Goal: Task Accomplishment & Management: Manage account settings

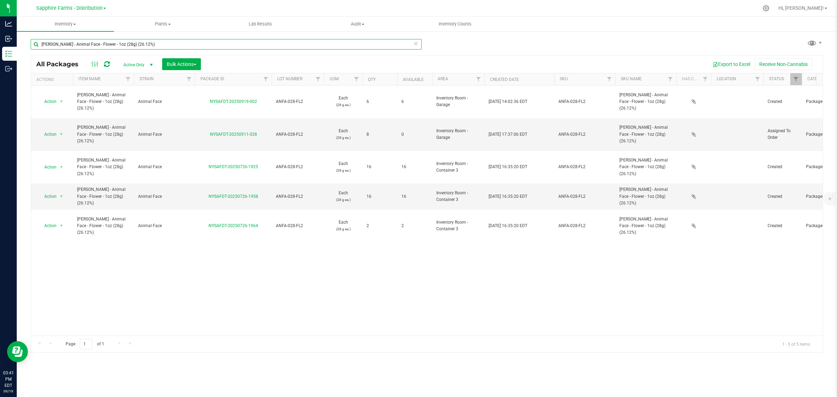
click at [412, 41] on input "LEAL - Animal Face - Flower - 1oz (28g) (26.12%)" at bounding box center [226, 44] width 391 height 10
click at [416, 41] on icon at bounding box center [415, 43] width 5 height 8
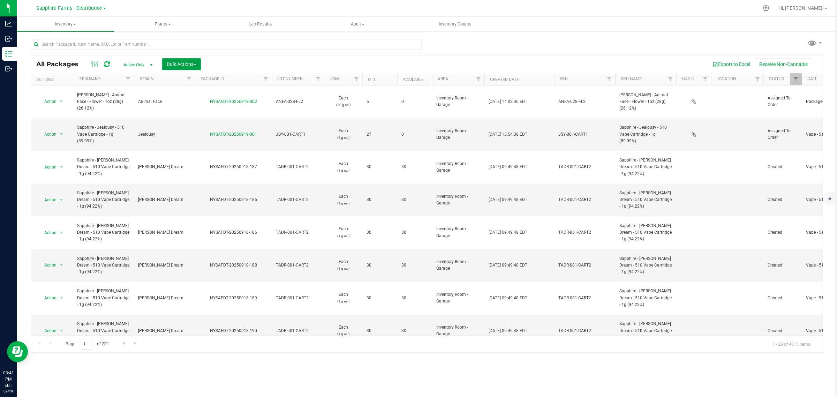
click at [175, 67] on span "Bulk Actions" at bounding box center [182, 64] width 30 height 6
click at [189, 104] on span "Locate packages" at bounding box center [183, 106] width 35 height 6
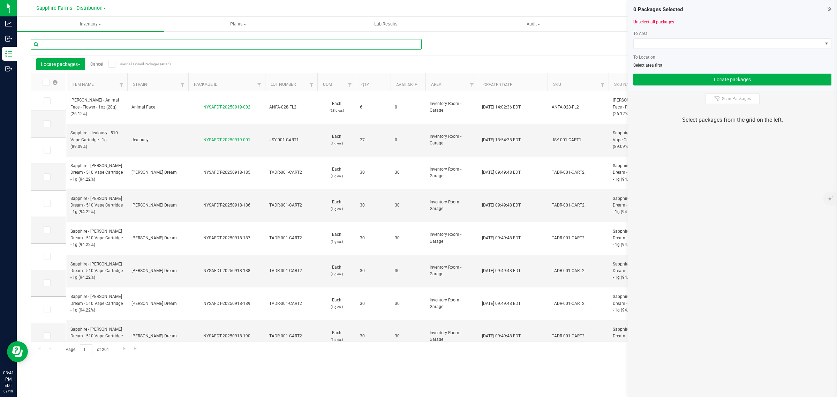
click at [209, 44] on input "text" at bounding box center [226, 44] width 391 height 10
paste input "NYSAFDT-20250827-122"
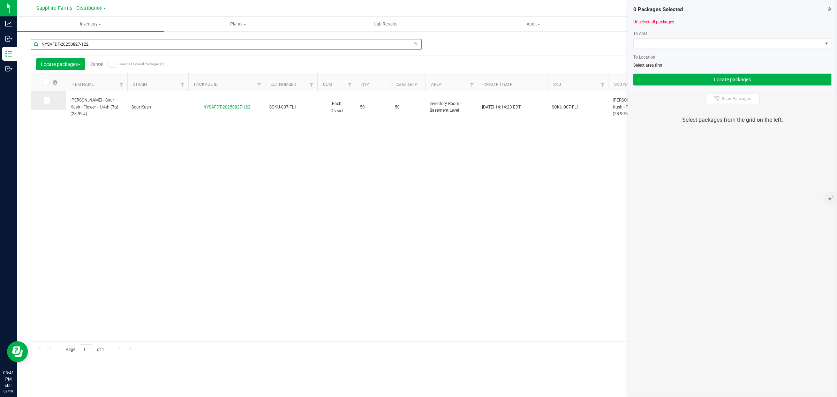
type input "NYSAFDT-20250827-122"
click at [49, 101] on span at bounding box center [47, 100] width 7 height 7
click at [0, 0] on input "checkbox" at bounding box center [0, 0] width 0 height 0
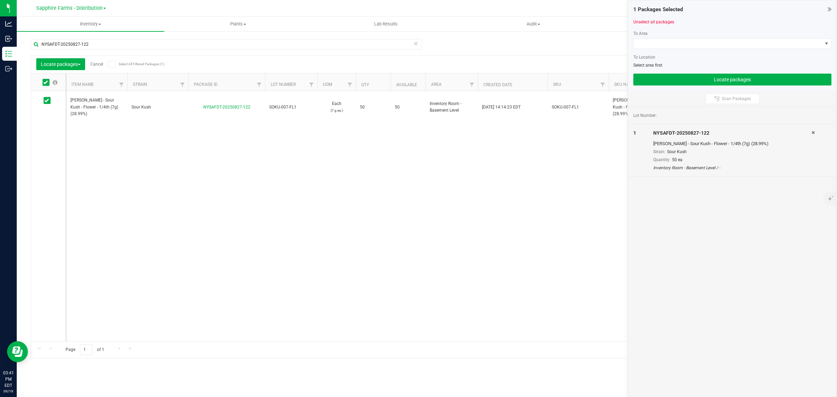
click at [417, 44] on icon at bounding box center [415, 43] width 5 height 8
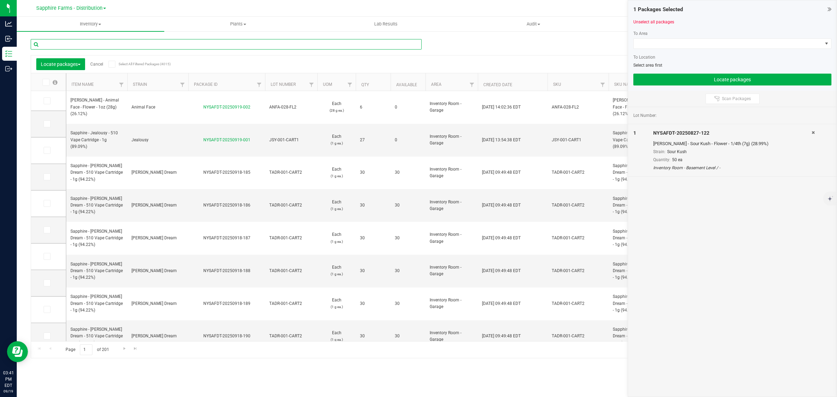
click at [170, 40] on input "text" at bounding box center [226, 44] width 391 height 10
paste input "NYSAFDT-20250726-2665"
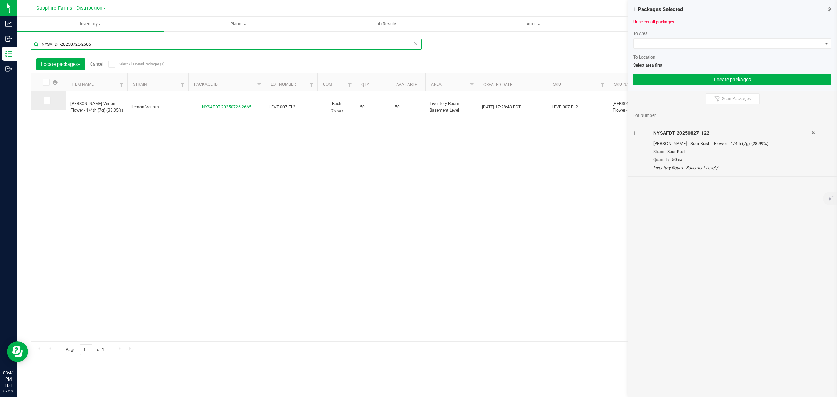
type input "NYSAFDT-20250726-2665"
click at [46, 100] on icon at bounding box center [46, 100] width 5 height 0
click at [0, 0] on input "checkbox" at bounding box center [0, 0] width 0 height 0
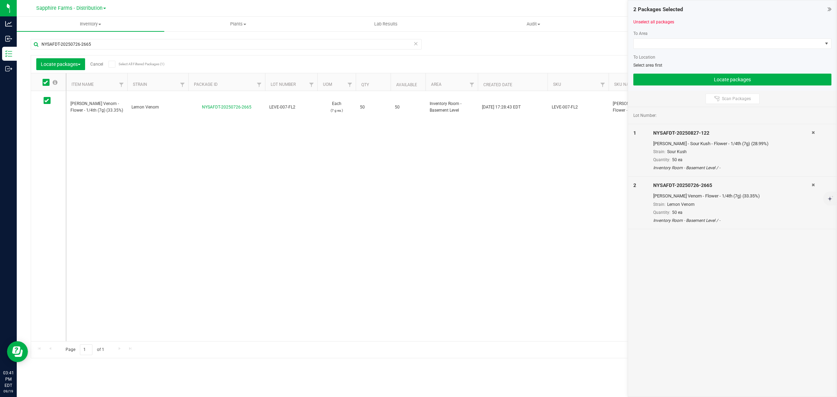
click at [415, 43] on icon at bounding box center [415, 43] width 5 height 8
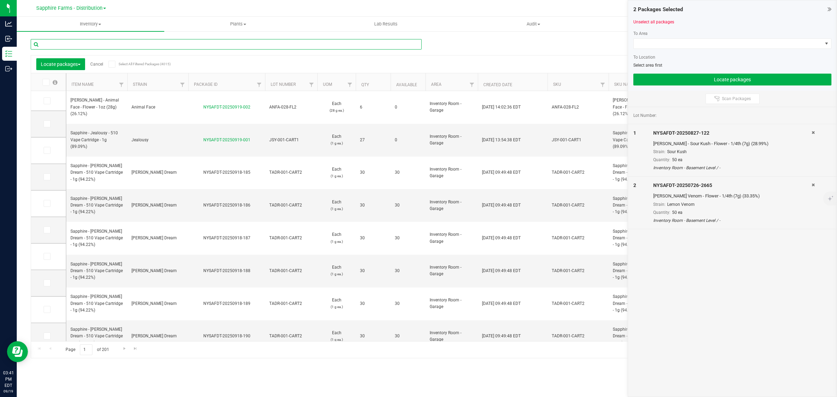
click at [100, 44] on input "text" at bounding box center [226, 44] width 391 height 10
paste input "NYSAFDT-20250726-2678"
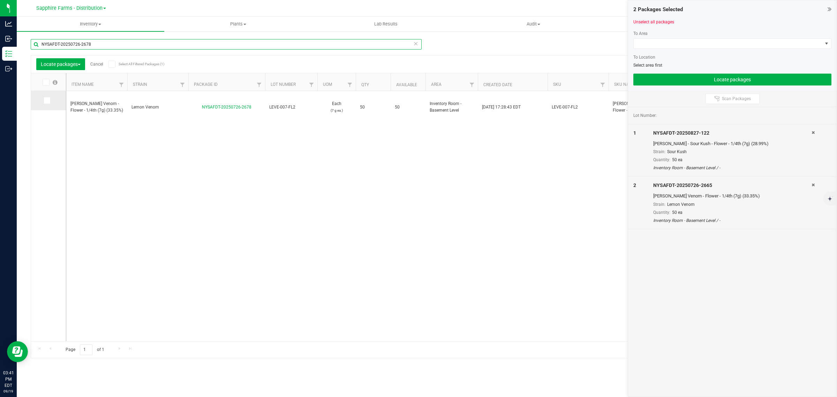
type input "NYSAFDT-20250726-2678"
click at [46, 100] on icon at bounding box center [46, 100] width 5 height 0
click at [0, 0] on input "checkbox" at bounding box center [0, 0] width 0 height 0
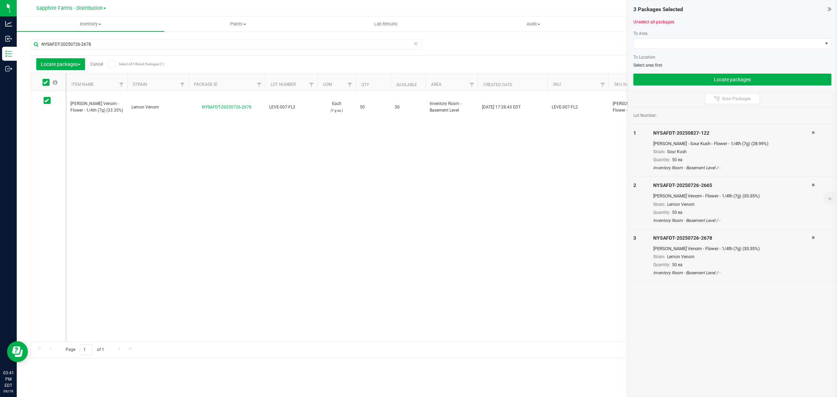
click at [416, 42] on icon at bounding box center [415, 43] width 5 height 8
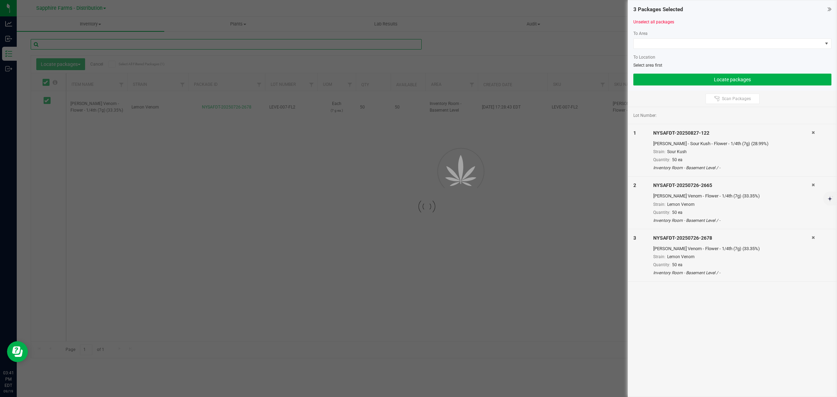
click at [392, 42] on input "text" at bounding box center [226, 44] width 391 height 10
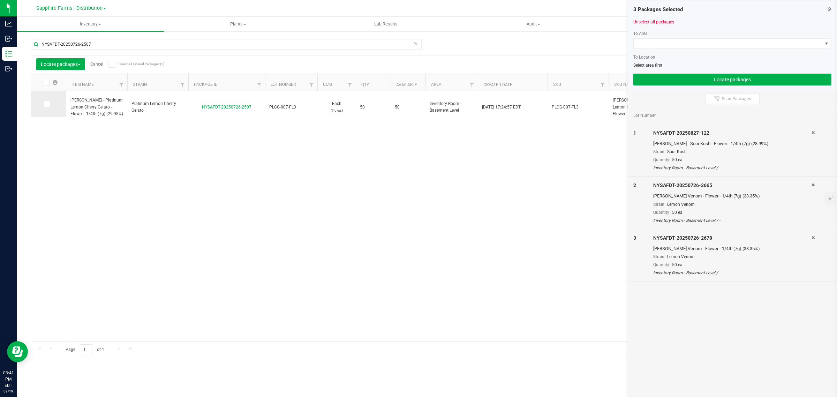
click at [45, 104] on icon at bounding box center [46, 104] width 5 height 0
click at [0, 0] on input "checkbox" at bounding box center [0, 0] width 0 height 0
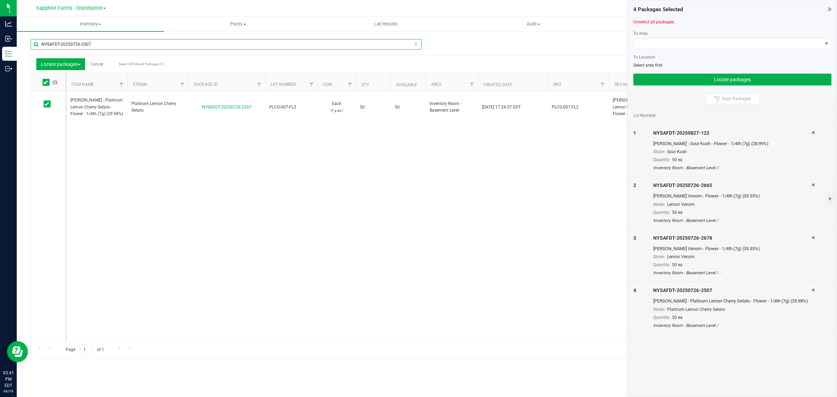
drag, startPoint x: 44, startPoint y: 44, endPoint x: 37, endPoint y: 44, distance: 6.3
click at [37, 44] on input "NYSAFDT-20250726-2507" at bounding box center [226, 44] width 391 height 10
paste input "8"
type input "NYSAFDT-20250726-2508"
click at [47, 104] on icon at bounding box center [46, 104] width 5 height 0
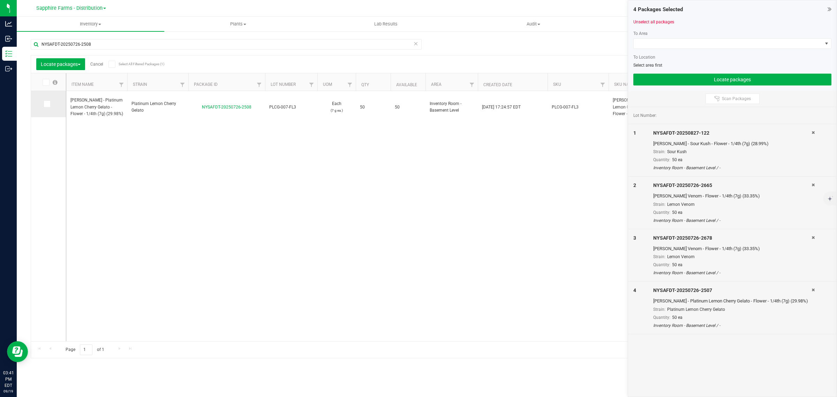
click at [0, 0] on input "checkbox" at bounding box center [0, 0] width 0 height 0
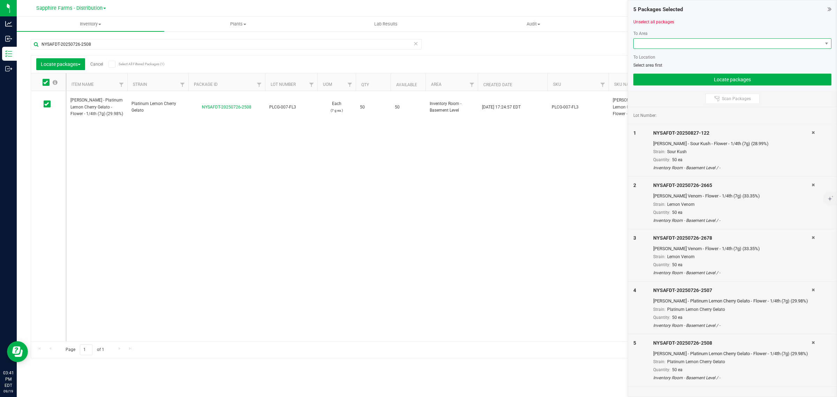
click at [659, 45] on span at bounding box center [728, 44] width 189 height 10
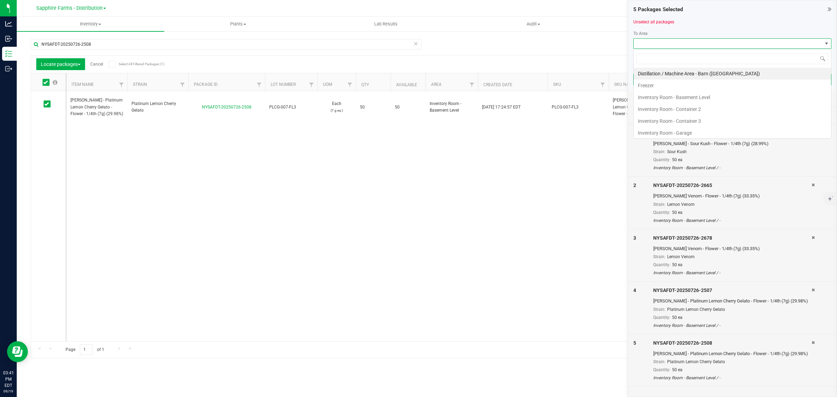
scroll to position [11, 198]
click at [679, 131] on li "Inventory Room - Garage" at bounding box center [732, 133] width 197 height 12
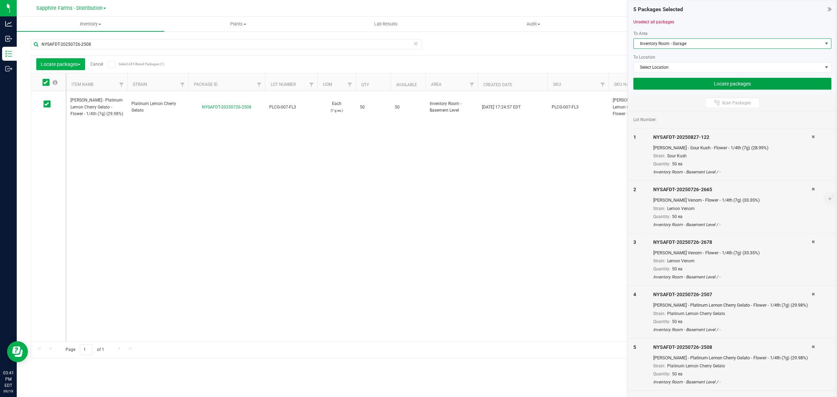
click at [701, 86] on button "Locate packages" at bounding box center [732, 84] width 198 height 12
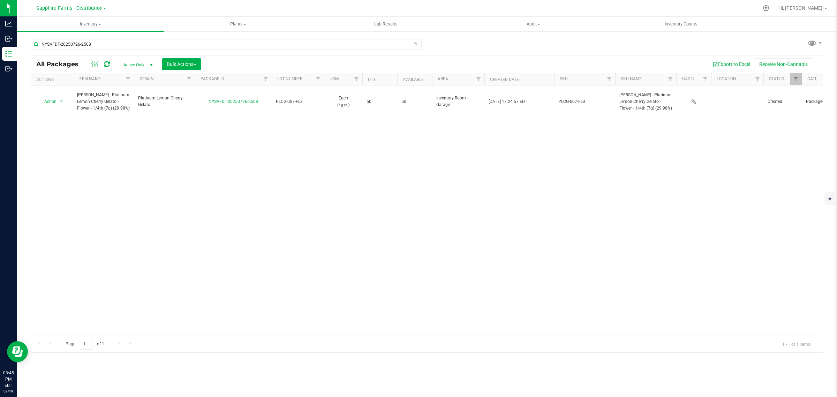
click at [414, 43] on icon at bounding box center [415, 43] width 5 height 8
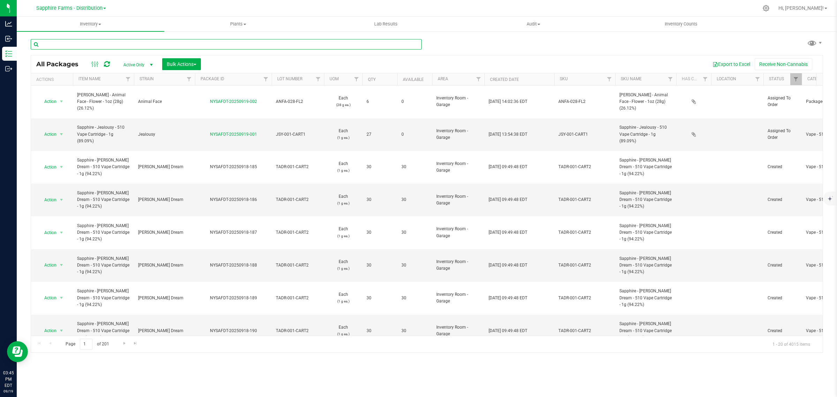
click at [264, 44] on input "text" at bounding box center [226, 44] width 391 height 10
paste input "NYSAFDT-20250726-1124 NYSAFDT-20250726-1131 NYSAFDT-20250726-1125 NYSAFDT-20250…"
type input "NYSAFDT-20250726-1124 NYSAFDT-20250726-1131 NYSAFDT-20250726-1125 NYSAFDT-20250…"
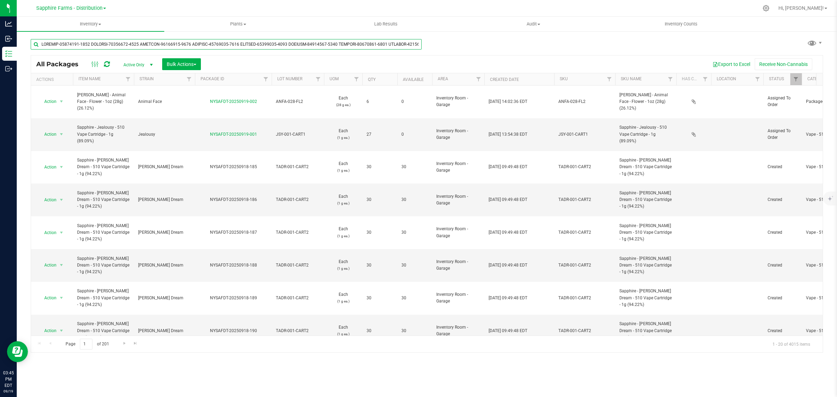
scroll to position [0, 2462]
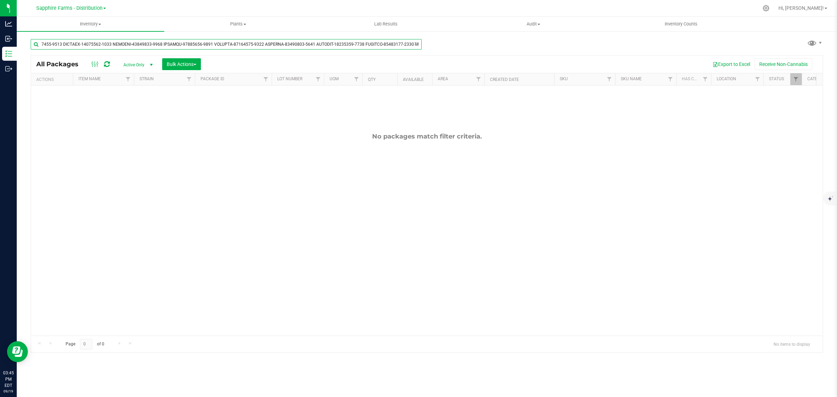
click at [271, 44] on input "text" at bounding box center [226, 44] width 391 height 10
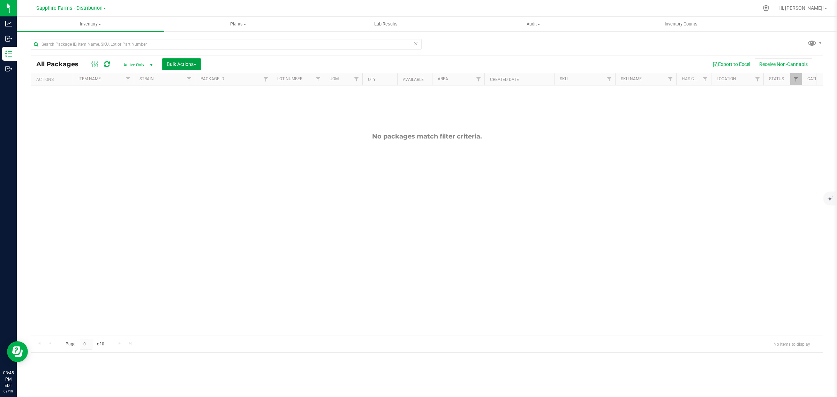
click at [188, 64] on span "Bulk Actions" at bounding box center [182, 64] width 30 height 6
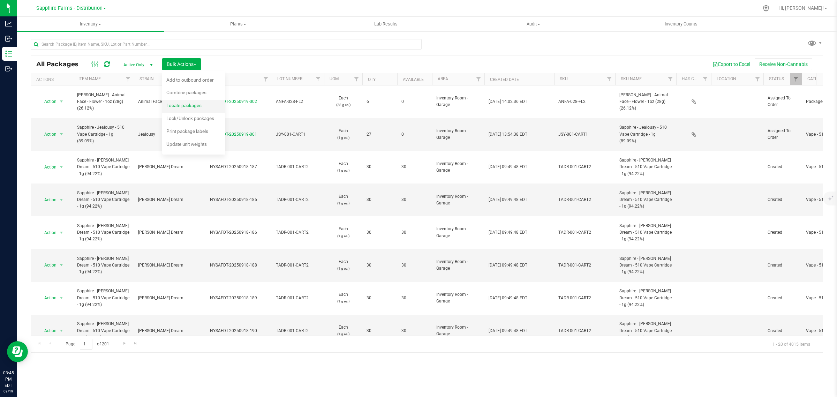
click at [188, 107] on span "Locate packages" at bounding box center [183, 106] width 35 height 6
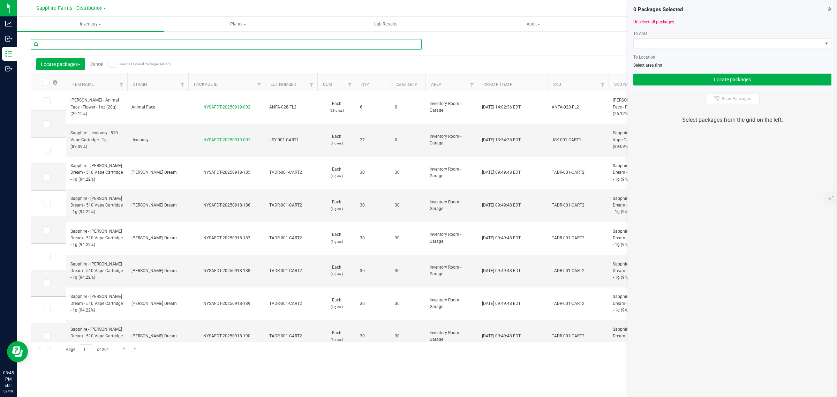
click at [99, 41] on input "text" at bounding box center [226, 44] width 391 height 10
paste input "NYSAFDT-20250726-1124"
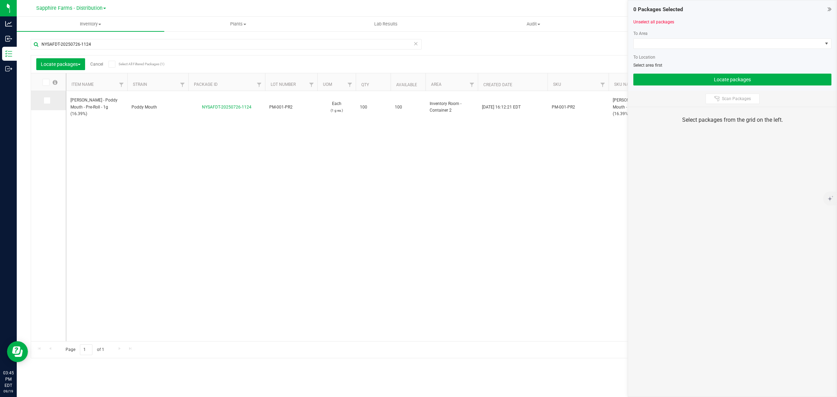
click at [49, 101] on span at bounding box center [47, 100] width 7 height 7
click at [0, 0] on input "checkbox" at bounding box center [0, 0] width 0 height 0
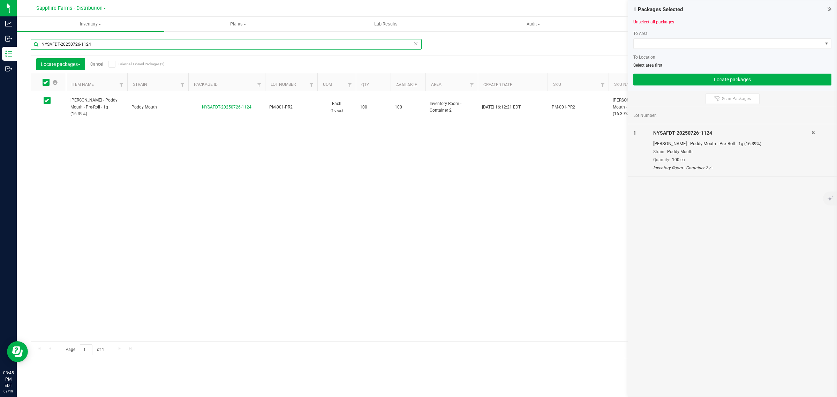
click at [98, 49] on input "NYSAFDT-20250726-1124" at bounding box center [226, 44] width 391 height 10
drag, startPoint x: 98, startPoint y: 48, endPoint x: 26, endPoint y: 47, distance: 71.5
click at [26, 47] on div "NYSAFDT-20250726-1124 Locate packages Cancel Select All Filtered Packages (1) A…" at bounding box center [427, 137] width 820 height 213
paste input "31"
click at [49, 99] on span at bounding box center [47, 100] width 7 height 7
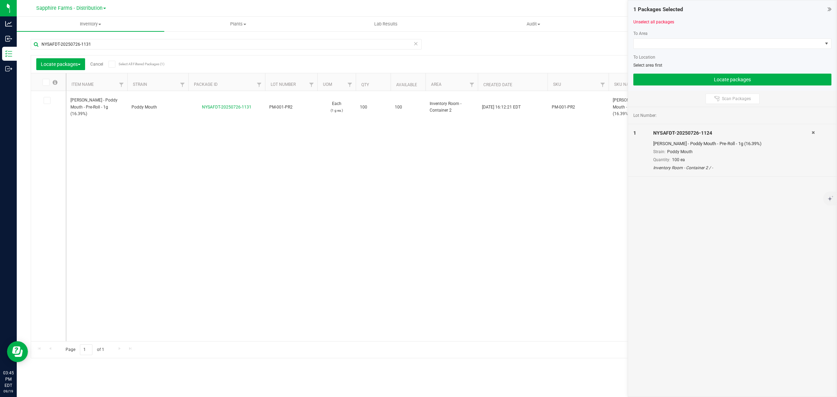
click at [0, 0] on input "checkbox" at bounding box center [0, 0] width 0 height 0
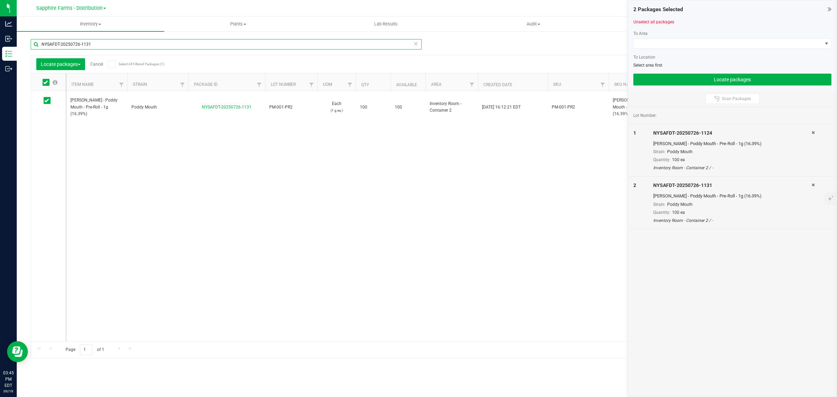
drag, startPoint x: 85, startPoint y: 46, endPoint x: 24, endPoint y: 44, distance: 61.0
click at [24, 44] on div "NYSAFDT-20250726-1131 Locate packages Cancel Select All Filtered Packages (1) A…" at bounding box center [427, 137] width 820 height 213
paste input "25"
click at [44, 101] on span at bounding box center [47, 100] width 7 height 7
click at [0, 0] on input "checkbox" at bounding box center [0, 0] width 0 height 0
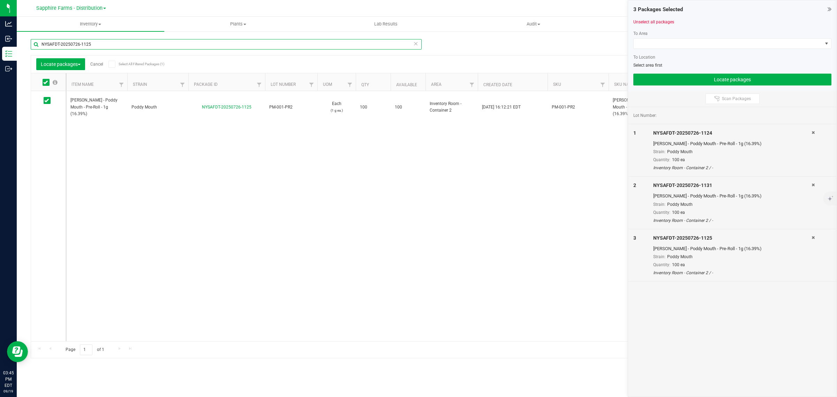
drag, startPoint x: 95, startPoint y: 39, endPoint x: 21, endPoint y: 43, distance: 74.3
click at [21, 43] on div "NYSAFDT-20250726-1125 Locate packages Cancel Select All Filtered Packages (1) A…" at bounding box center [427, 137] width 820 height 213
paste input "32"
click at [46, 100] on icon at bounding box center [46, 100] width 5 height 0
click at [0, 0] on input "checkbox" at bounding box center [0, 0] width 0 height 0
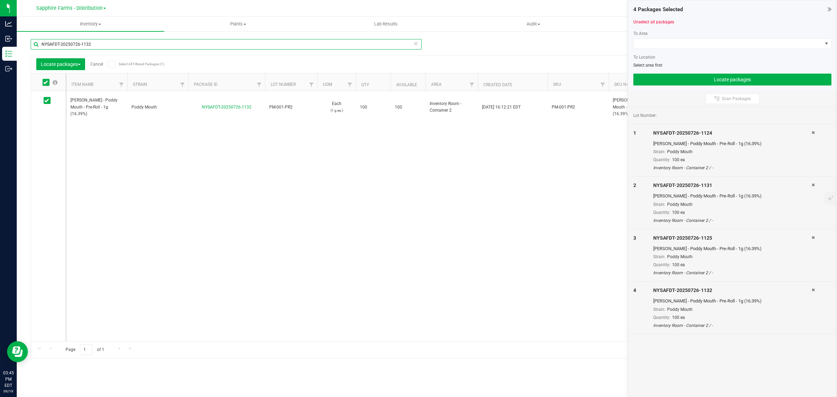
drag, startPoint x: 97, startPoint y: 44, endPoint x: 23, endPoint y: 48, distance: 74.0
click at [23, 48] on div "NYSAFDT-20250726-1132 Locate packages Cancel Select All Filtered Packages (1) A…" at bounding box center [427, 137] width 820 height 213
paste input "558"
click at [49, 97] on td at bounding box center [48, 100] width 35 height 19
click at [46, 100] on icon at bounding box center [46, 100] width 5 height 0
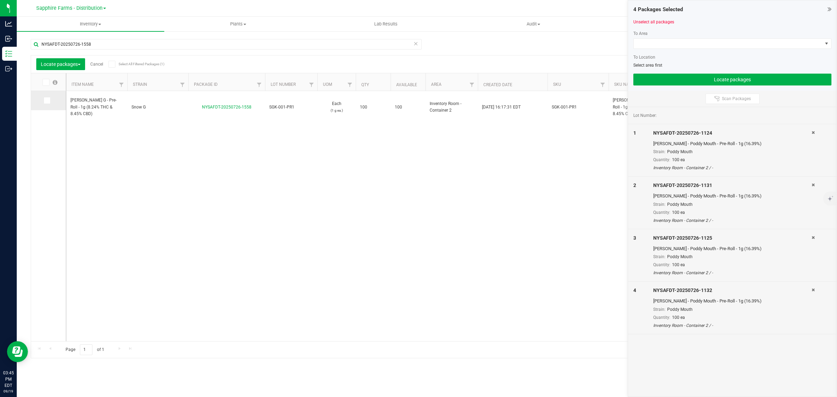
click at [0, 0] on input "checkbox" at bounding box center [0, 0] width 0 height 0
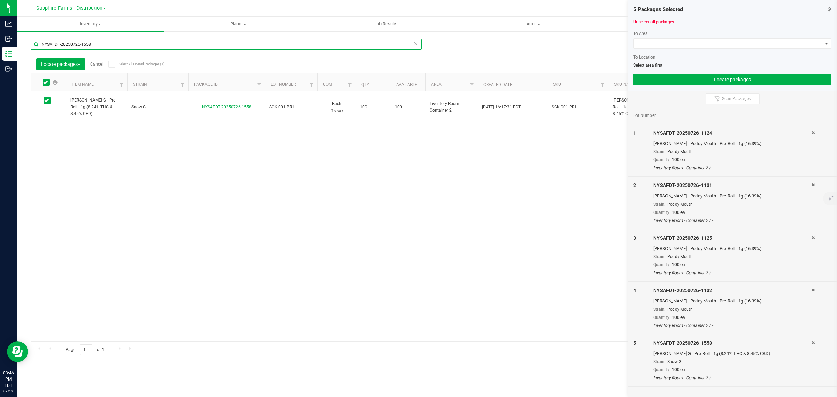
drag, startPoint x: 83, startPoint y: 44, endPoint x: 25, endPoint y: 42, distance: 57.6
click at [26, 43] on div "NYSAFDT-20250726-1558 Locate packages Cancel Select All Filtered Packages (1) A…" at bounding box center [427, 137] width 820 height 213
paste input "69"
click at [41, 100] on td at bounding box center [48, 100] width 35 height 19
click at [45, 100] on icon at bounding box center [46, 100] width 5 height 0
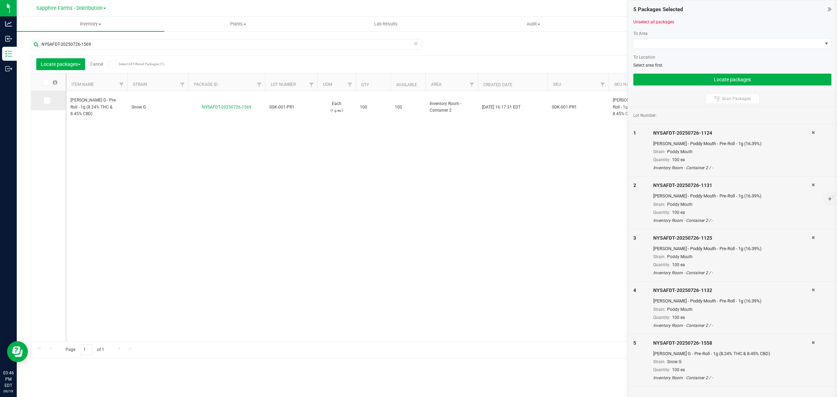
click at [0, 0] on input "checkbox" at bounding box center [0, 0] width 0 height 0
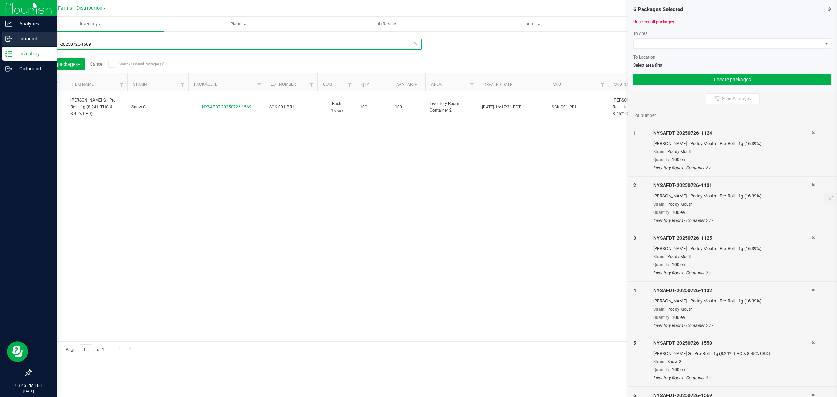
drag, startPoint x: 96, startPoint y: 46, endPoint x: 3, endPoint y: 44, distance: 92.8
click at [3, 44] on div "Analytics Inbound Inventory Outbound 03:46 PM EDT 09/19/2025 09/19 Sapphire Far…" at bounding box center [418, 198] width 837 height 397
paste input "76"
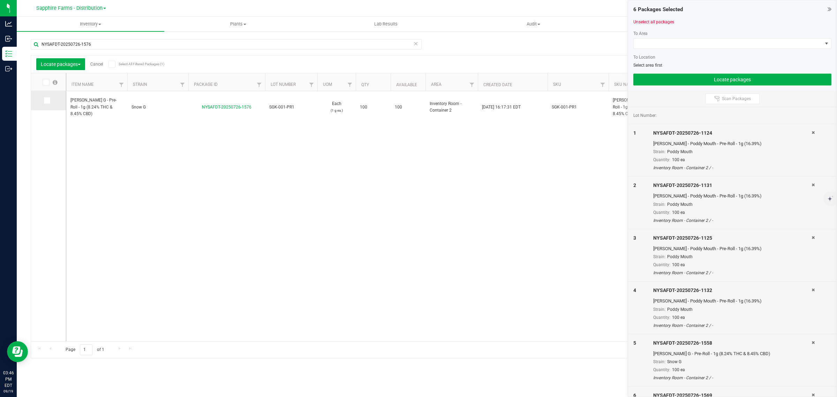
click at [47, 100] on icon at bounding box center [46, 100] width 5 height 0
click at [0, 0] on input "checkbox" at bounding box center [0, 0] width 0 height 0
drag, startPoint x: 37, startPoint y: 42, endPoint x: 18, endPoint y: 40, distance: 18.9
click at [18, 40] on div "NYSAFDT-20250726-1576 Locate packages Cancel Select All Filtered Packages (1) A…" at bounding box center [427, 137] width 820 height 213
paste input "531"
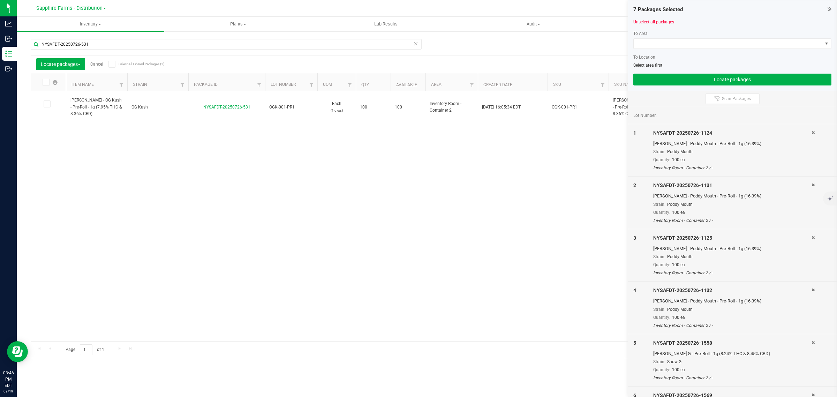
click at [47, 100] on td at bounding box center [48, 104] width 35 height 26
click at [46, 104] on icon at bounding box center [46, 104] width 5 height 0
click at [0, 0] on input "checkbox" at bounding box center [0, 0] width 0 height 0
drag, startPoint x: 98, startPoint y: 44, endPoint x: 17, endPoint y: 44, distance: 81.2
click at [17, 44] on div "NYSAFDT-20250726-531 Locate packages Cancel Select All Filtered Packages (1) Ad…" at bounding box center [427, 137] width 820 height 213
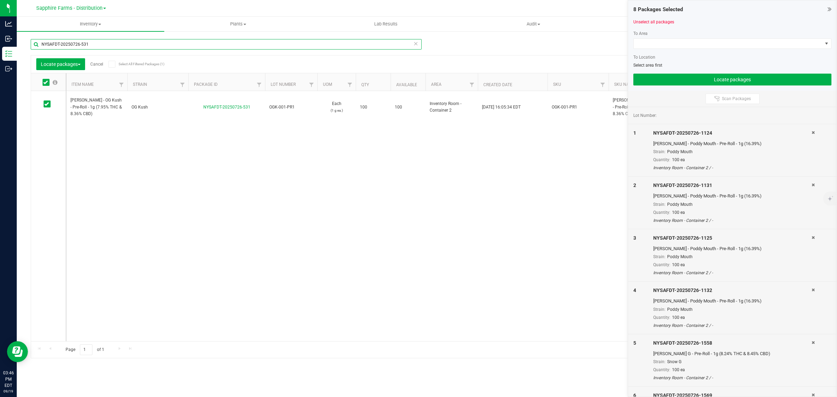
paste input "7"
click at [46, 104] on icon at bounding box center [46, 104] width 5 height 0
click at [0, 0] on input "checkbox" at bounding box center [0, 0] width 0 height 0
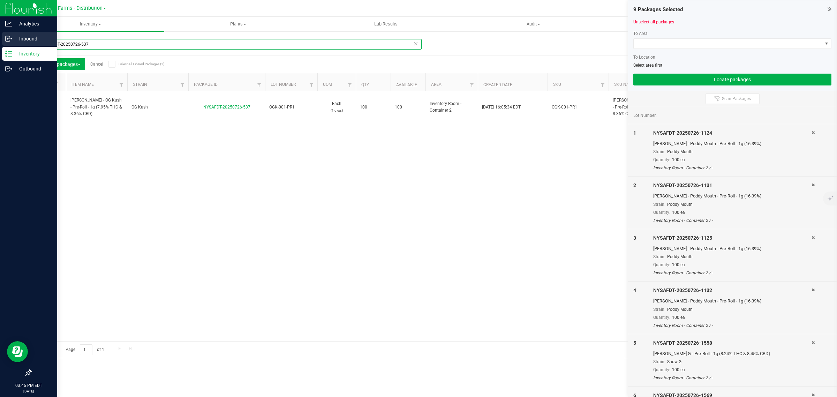
drag, startPoint x: 95, startPoint y: 42, endPoint x: 12, endPoint y: 44, distance: 83.4
click at [12, 44] on div "Analytics Inbound Inventory Outbound 03:46 PM EDT 09/19/2025 09/19 Sapphire Far…" at bounding box center [418, 198] width 837 height 397
paste input "40"
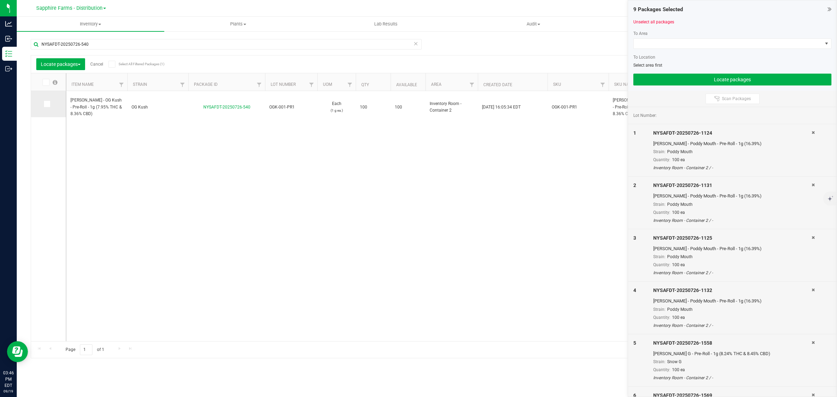
click at [46, 104] on icon at bounding box center [46, 104] width 5 height 0
click at [0, 0] on input "checkbox" at bounding box center [0, 0] width 0 height 0
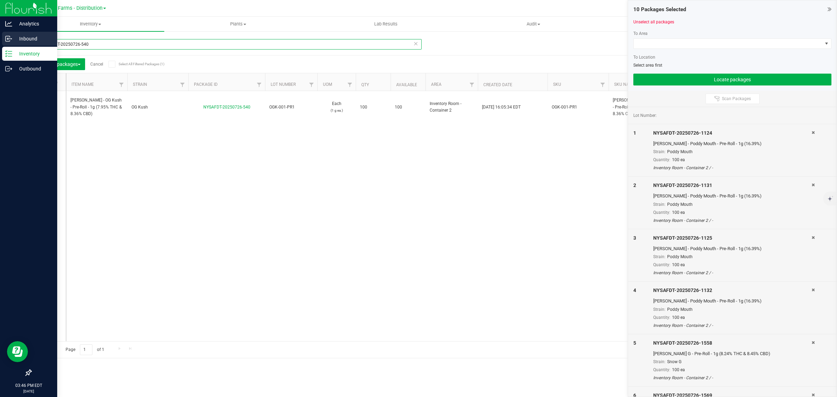
drag, startPoint x: 94, startPoint y: 43, endPoint x: 13, endPoint y: 46, distance: 81.3
click at [13, 46] on div "Analytics Inbound Inventory Outbound 03:46 PM EDT 09/19/2025 09/19 Sapphire Far…" at bounding box center [418, 198] width 837 height 397
paste input "39"
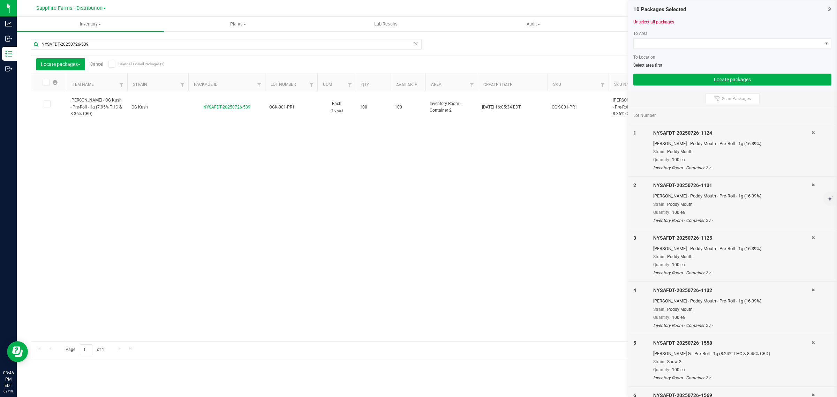
click at [44, 104] on icon at bounding box center [46, 104] width 5 height 0
click at [0, 0] on input "checkbox" at bounding box center [0, 0] width 0 height 0
drag, startPoint x: 78, startPoint y: 45, endPoint x: 36, endPoint y: 45, distance: 42.5
click at [36, 45] on input "NYSAFDT-20250726-539" at bounding box center [226, 44] width 391 height 10
paste input "6"
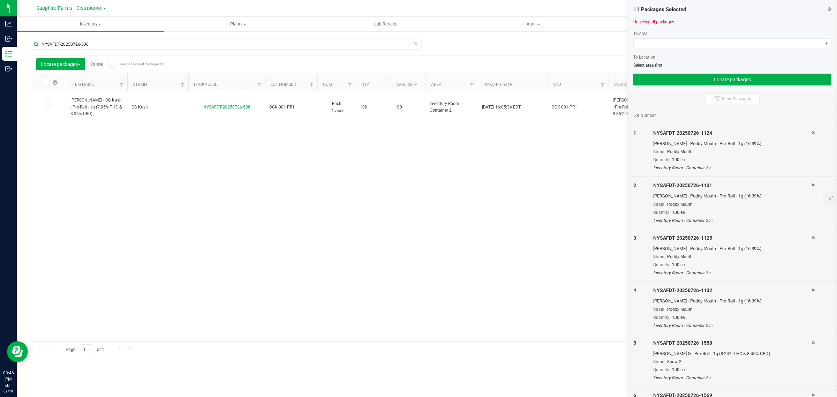
click at [47, 104] on icon at bounding box center [46, 104] width 5 height 0
click at [0, 0] on input "checkbox" at bounding box center [0, 0] width 0 height 0
drag, startPoint x: 90, startPoint y: 45, endPoint x: 26, endPoint y: 51, distance: 63.7
click at [26, 51] on div "NYSAFDT-20250726-536 Locate packages Cancel Select All Filtered Packages (1) Ad…" at bounding box center [427, 137] width 820 height 213
paste input "8"
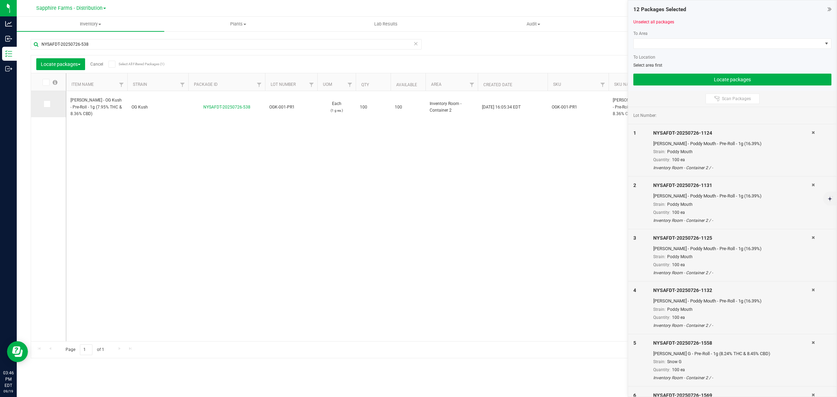
click at [41, 100] on td at bounding box center [48, 104] width 35 height 26
click at [46, 104] on icon at bounding box center [46, 104] width 5 height 0
click at [0, 0] on input "checkbox" at bounding box center [0, 0] width 0 height 0
drag, startPoint x: 91, startPoint y: 44, endPoint x: 21, endPoint y: 50, distance: 70.3
click at [21, 50] on div "NYSAFDT-20250726-538 Locate packages Cancel Select All Filtered Packages (1) Ad…" at bounding box center [427, 137] width 820 height 213
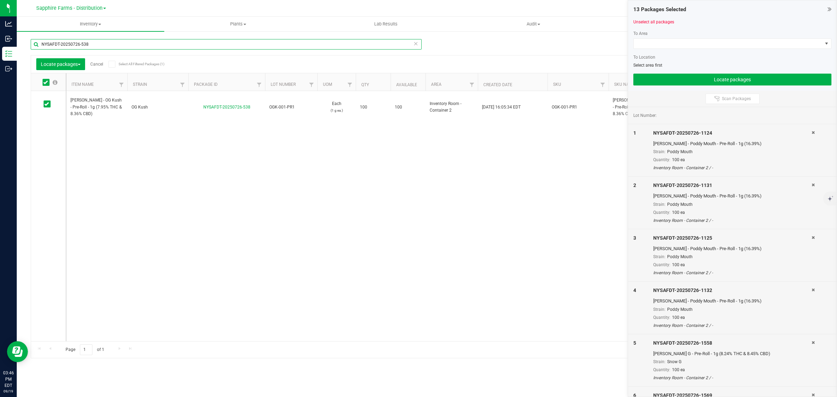
paste input "330"
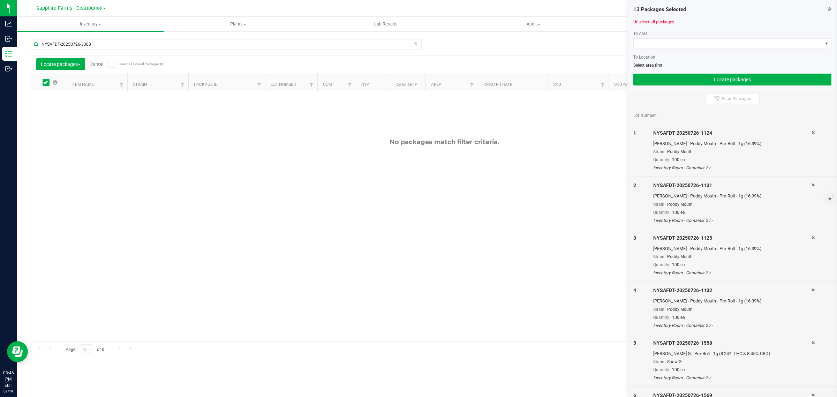
click at [47, 105] on div at bounding box center [48, 216] width 35 height 250
click at [47, 103] on div at bounding box center [48, 216] width 35 height 250
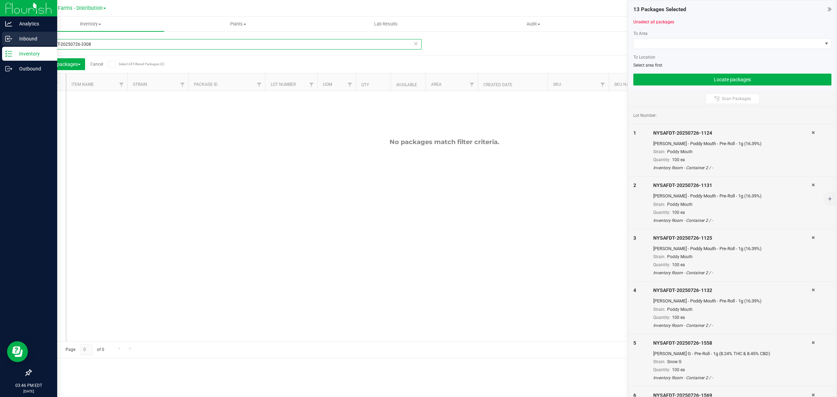
drag, startPoint x: 94, startPoint y: 46, endPoint x: 3, endPoint y: 46, distance: 90.7
click at [3, 46] on div "Analytics Inbound Inventory Outbound 03:46 PM EDT 09/19/2025 09/19 Sapphire Far…" at bounding box center [418, 198] width 837 height 397
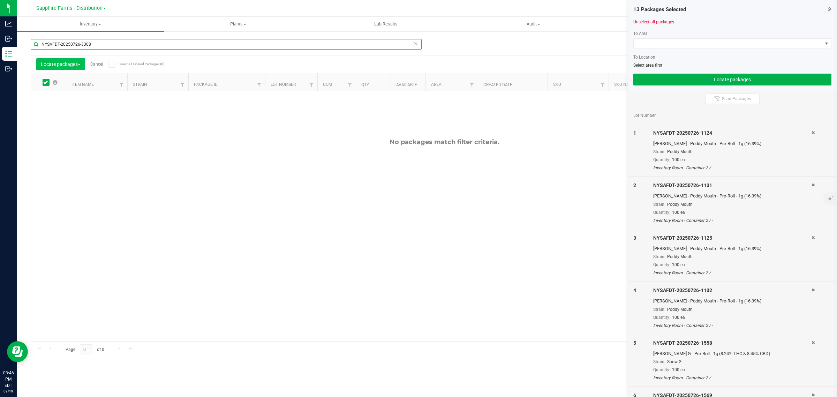
paste input "81"
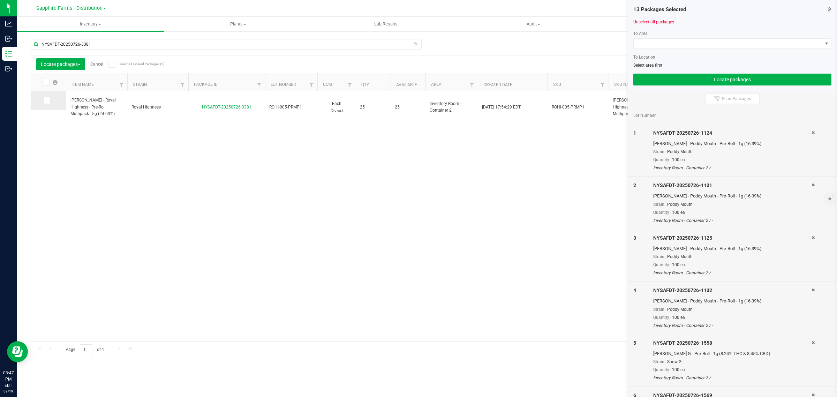
click at [44, 100] on icon at bounding box center [46, 100] width 5 height 0
click at [0, 0] on input "checkbox" at bounding box center [0, 0] width 0 height 0
drag, startPoint x: 95, startPoint y: 45, endPoint x: 20, endPoint y: 48, distance: 75.0
click at [20, 48] on div "NYSAFDT-20250726-3381 Locate packages Cancel Select All Filtered Packages (1) A…" at bounding box center [427, 137] width 820 height 213
paste input "09"
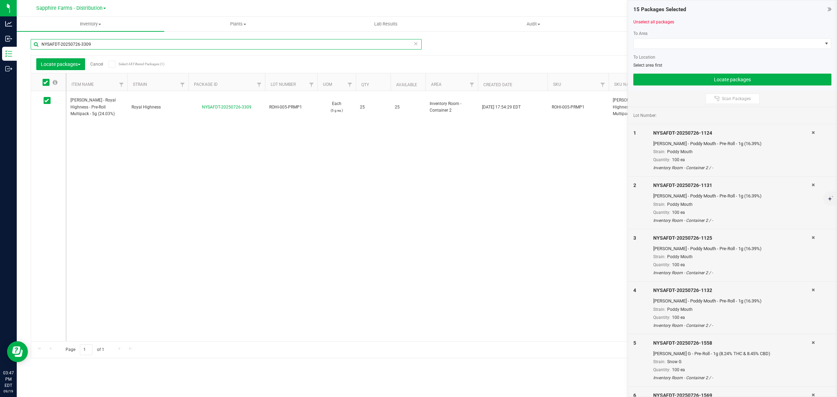
drag, startPoint x: 91, startPoint y: 47, endPoint x: 39, endPoint y: 49, distance: 52.7
click at [39, 49] on input "NYSAFDT-20250726-3309" at bounding box center [226, 44] width 391 height 10
paste input "20"
click at [41, 96] on td at bounding box center [48, 100] width 35 height 19
click at [49, 102] on span at bounding box center [47, 100] width 7 height 7
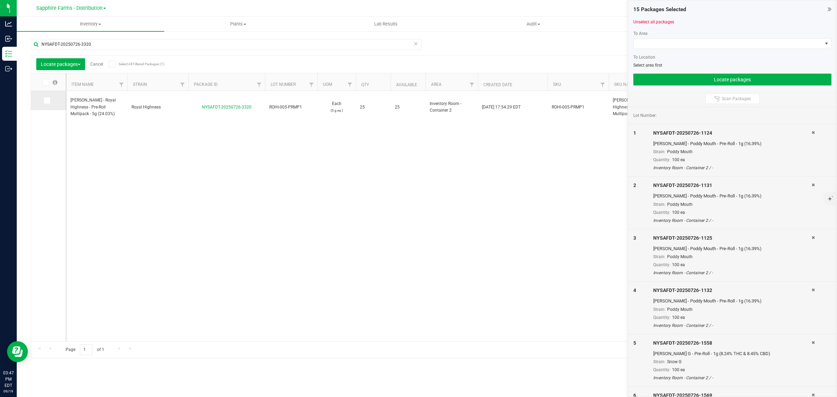
click at [0, 0] on input "checkbox" at bounding box center [0, 0] width 0 height 0
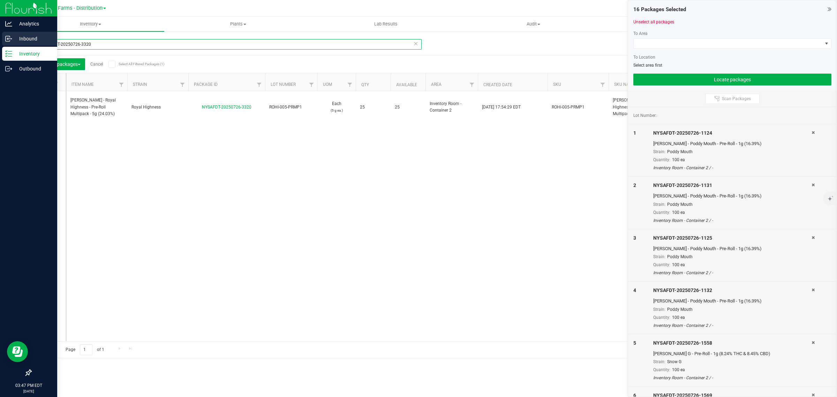
drag, startPoint x: 60, startPoint y: 43, endPoint x: 8, endPoint y: 44, distance: 52.0
click at [8, 44] on div "Analytics Inbound Inventory Outbound 03:47 PM EDT 09/19/2025 09/19 Sapphire Far…" at bounding box center [418, 198] width 837 height 397
paste input "8"
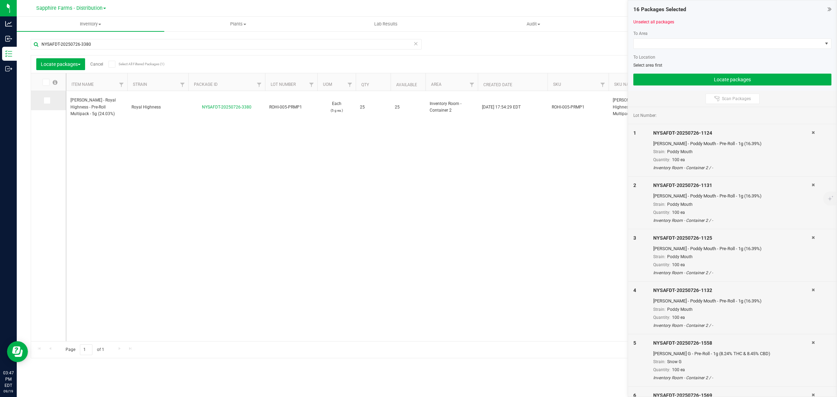
click at [46, 100] on icon at bounding box center [46, 100] width 5 height 0
click at [0, 0] on input "checkbox" at bounding box center [0, 0] width 0 height 0
drag, startPoint x: 96, startPoint y: 42, endPoint x: 23, endPoint y: 48, distance: 73.5
click at [23, 48] on div "NYSAFDT-20250726-3380 Locate packages Cancel Select All Filtered Packages (1) A…" at bounding box center [427, 137] width 820 height 213
paste input "77"
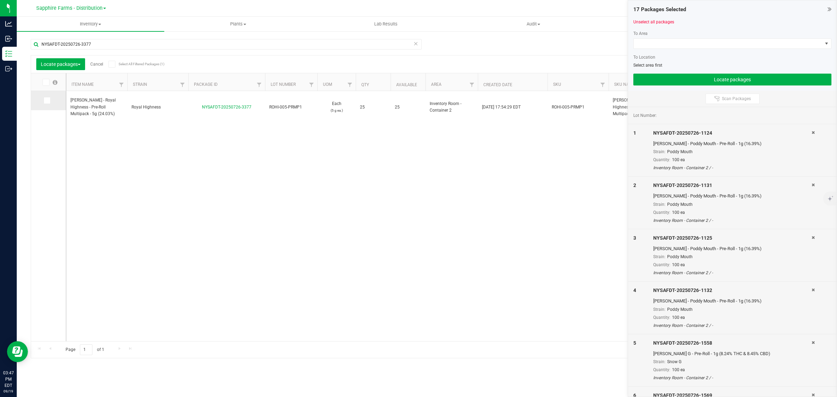
click at [45, 100] on icon at bounding box center [46, 100] width 5 height 0
click at [0, 0] on input "checkbox" at bounding box center [0, 0] width 0 height 0
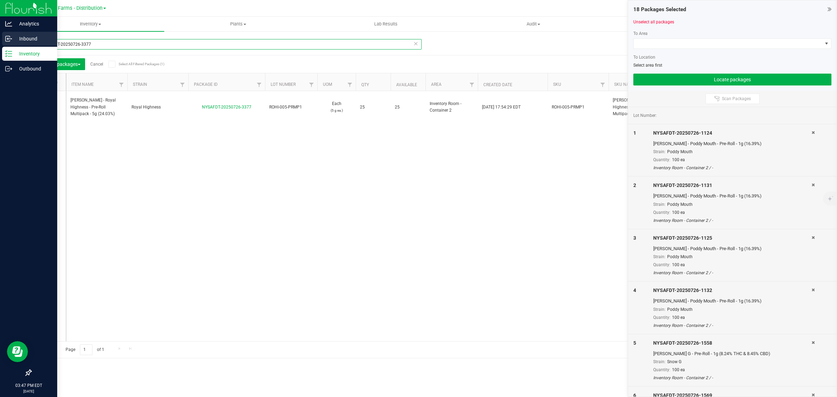
drag, startPoint x: 91, startPoint y: 44, endPoint x: 11, endPoint y: 44, distance: 79.8
click at [11, 44] on div "Analytics Inbound Inventory Outbound 03:47 PM EDT 09/19/2025 09/19 Sapphire Far…" at bounding box center [418, 198] width 837 height 397
paste input "10"
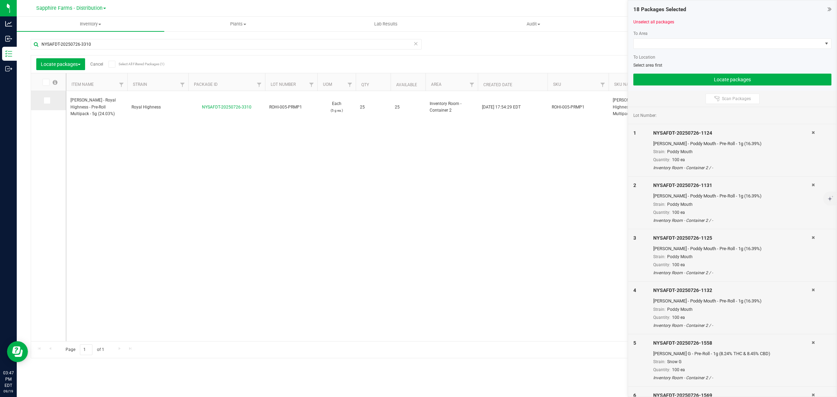
click at [46, 100] on icon at bounding box center [46, 100] width 5 height 0
click at [0, 0] on input "checkbox" at bounding box center [0, 0] width 0 height 0
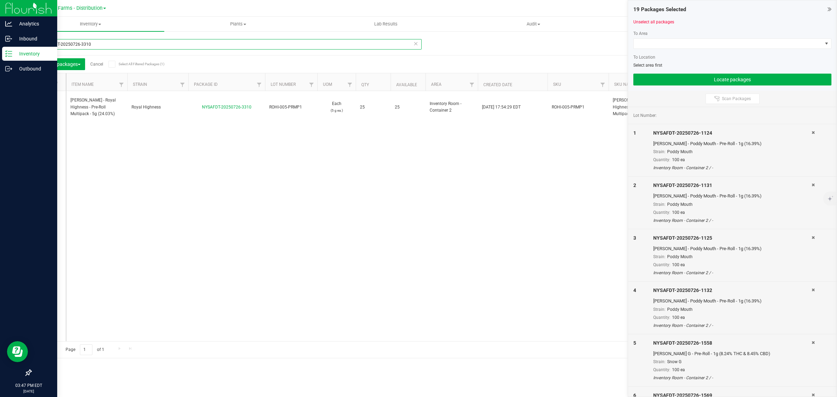
drag, startPoint x: 99, startPoint y: 44, endPoint x: 10, endPoint y: 49, distance: 88.3
click at [10, 49] on div "Analytics Inbound Inventory Outbound 03:47 PM EDT 09/19/2025 09/19 Sapphire Far…" at bounding box center [418, 198] width 837 height 397
paste input "22"
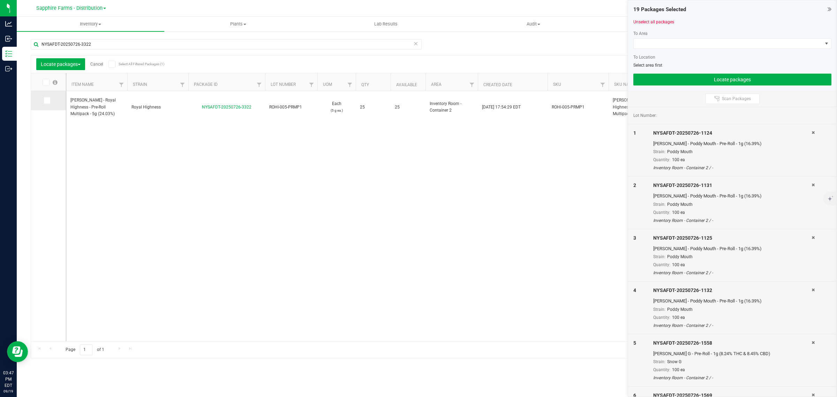
click at [46, 100] on icon at bounding box center [46, 100] width 5 height 0
click at [0, 0] on input "checkbox" at bounding box center [0, 0] width 0 height 0
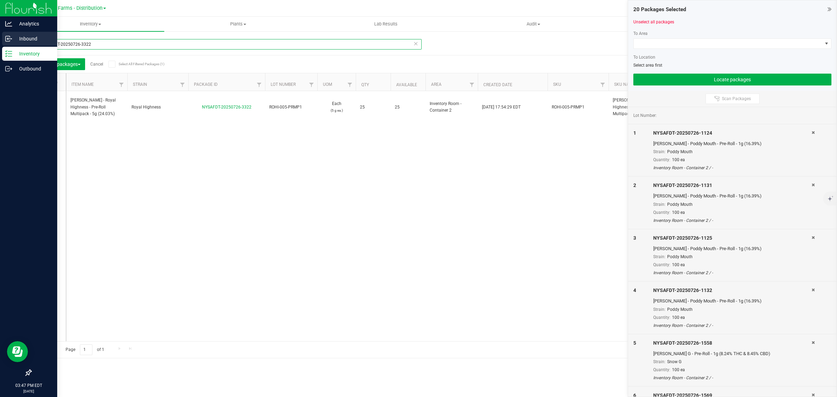
drag, startPoint x: 84, startPoint y: 39, endPoint x: 12, endPoint y: 39, distance: 72.2
click at [12, 39] on div "Analytics Inbound Inventory Outbound 03:47 PM EDT 09/19/2025 09/19 Sapphire Far…" at bounding box center [418, 198] width 837 height 397
paste input "1"
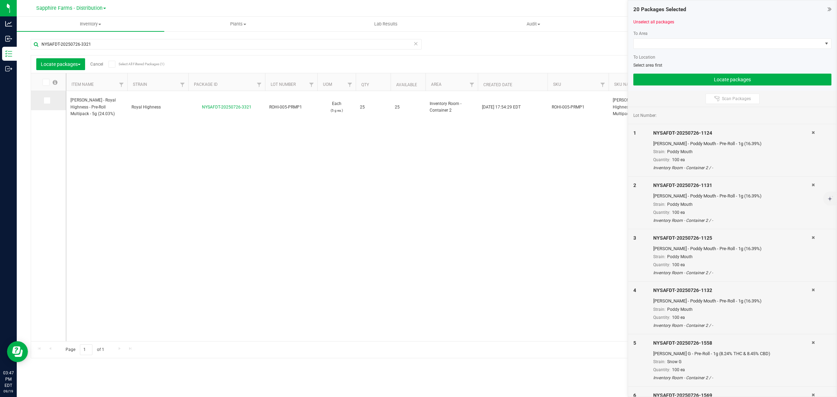
click at [45, 100] on icon at bounding box center [46, 100] width 5 height 0
click at [0, 0] on input "checkbox" at bounding box center [0, 0] width 0 height 0
drag, startPoint x: 94, startPoint y: 46, endPoint x: 21, endPoint y: 45, distance: 72.9
click at [21, 45] on div "NYSAFDT-20250726-3321 Locate packages Cancel Select All Filtered Packages (1) A…" at bounding box center [427, 137] width 820 height 213
paste input "407"
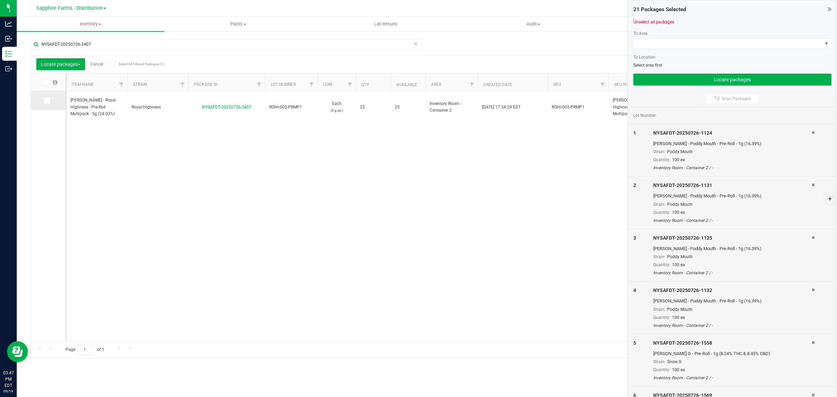
click at [47, 100] on icon at bounding box center [46, 100] width 5 height 0
click at [0, 0] on input "checkbox" at bounding box center [0, 0] width 0 height 0
drag, startPoint x: 110, startPoint y: 44, endPoint x: 30, endPoint y: 44, distance: 80.5
click at [30, 44] on div "NYSAFDT-20250726-3407 Locate packages Cancel Select All Filtered Packages (1) A…" at bounding box center [427, 137] width 820 height 213
paste input "13"
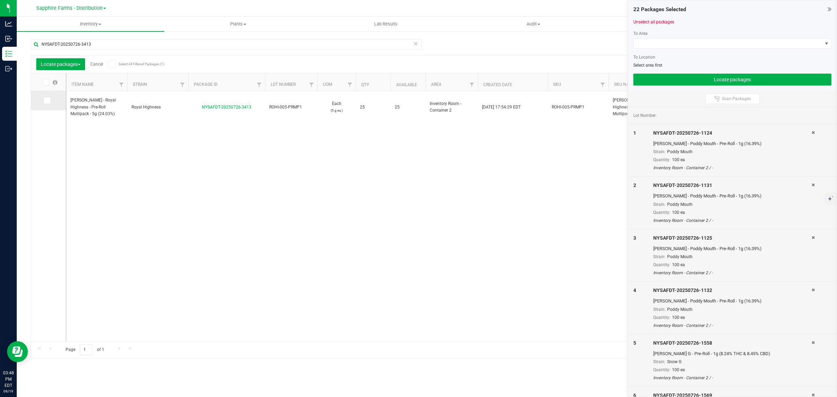
click at [47, 100] on icon at bounding box center [46, 100] width 5 height 0
click at [0, 0] on input "checkbox" at bounding box center [0, 0] width 0 height 0
drag, startPoint x: 114, startPoint y: 44, endPoint x: 27, endPoint y: 46, distance: 86.8
click at [27, 46] on div "NYSAFDT-20250726-3413 Locate packages Cancel Select All Filtered Packages (1) A…" at bounding box center [427, 137] width 820 height 213
paste input "387"
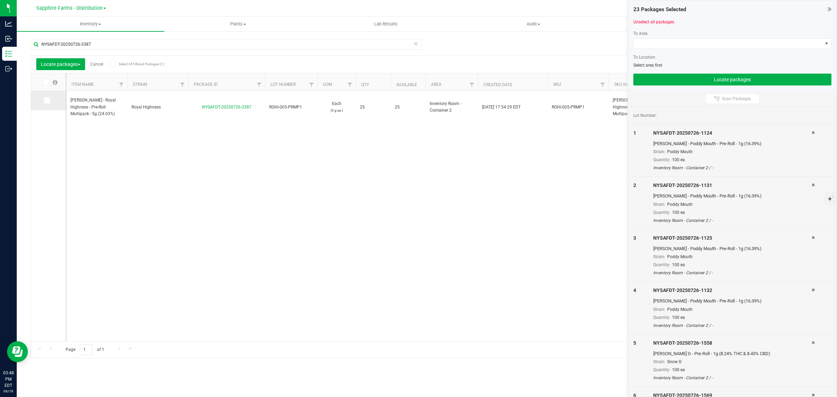
click at [43, 100] on td at bounding box center [48, 100] width 35 height 19
click at [46, 100] on icon at bounding box center [46, 100] width 5 height 0
click at [0, 0] on input "checkbox" at bounding box center [0, 0] width 0 height 0
drag, startPoint x: 98, startPoint y: 43, endPoint x: 22, endPoint y: 45, distance: 76.0
click at [22, 45] on div "NYSAFDT-20250726-3387 Locate packages Cancel Select All Filtered Packages (1) A…" at bounding box center [427, 137] width 820 height 213
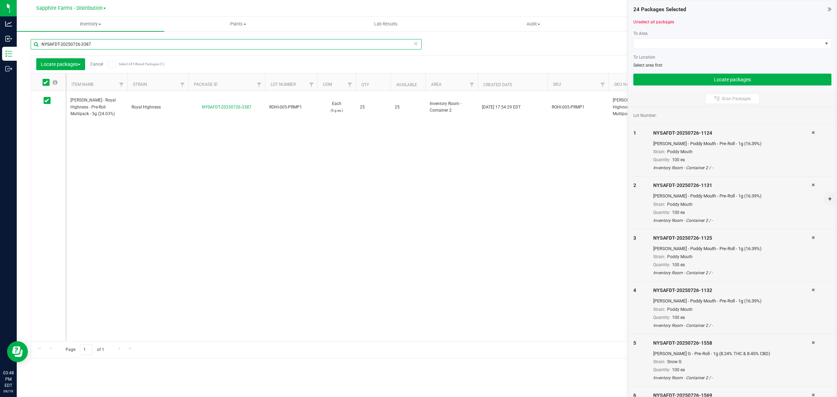
paste input "79"
click at [46, 100] on icon at bounding box center [46, 100] width 5 height 0
click at [0, 0] on input "checkbox" at bounding box center [0, 0] width 0 height 0
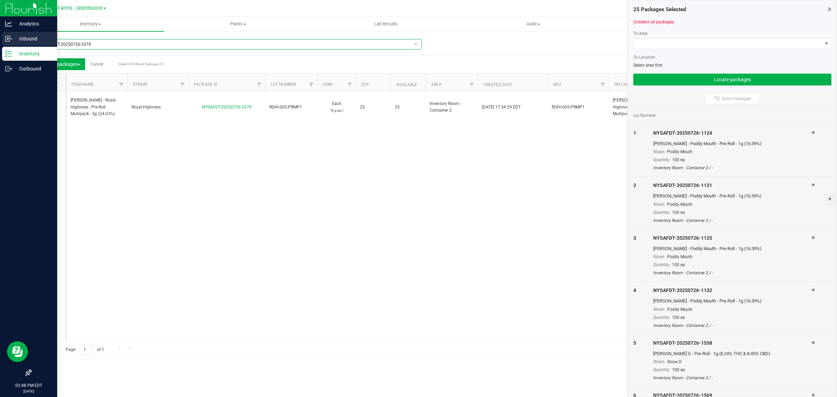
drag, startPoint x: 91, startPoint y: 44, endPoint x: 14, endPoint y: 44, distance: 76.4
click at [14, 44] on div "Analytics Inbound Inventory Outbound 03:48 PM EDT 09/19/2025 09/19 Sapphire Far…" at bounding box center [418, 198] width 837 height 397
paste input "86"
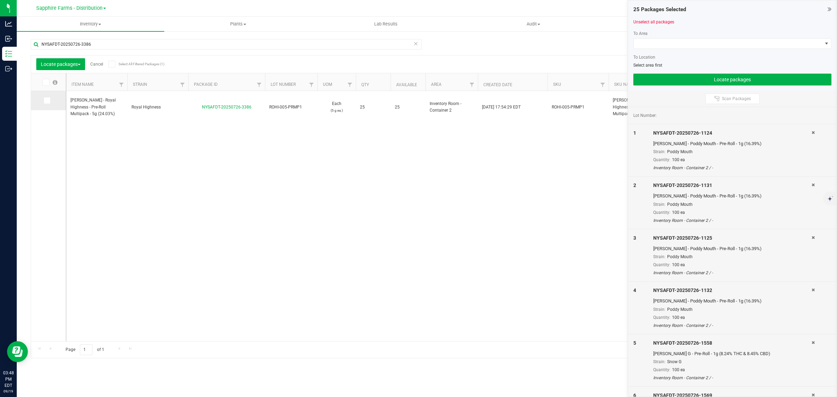
click at [47, 100] on icon at bounding box center [46, 100] width 5 height 0
click at [0, 0] on input "checkbox" at bounding box center [0, 0] width 0 height 0
drag, startPoint x: 105, startPoint y: 42, endPoint x: 20, endPoint y: 46, distance: 84.8
click at [20, 46] on div "NYSAFDT-20250726-3386 Locate packages Cancel Select All Filtered Packages (1) A…" at bounding box center [427, 137] width 820 height 213
paste input "415"
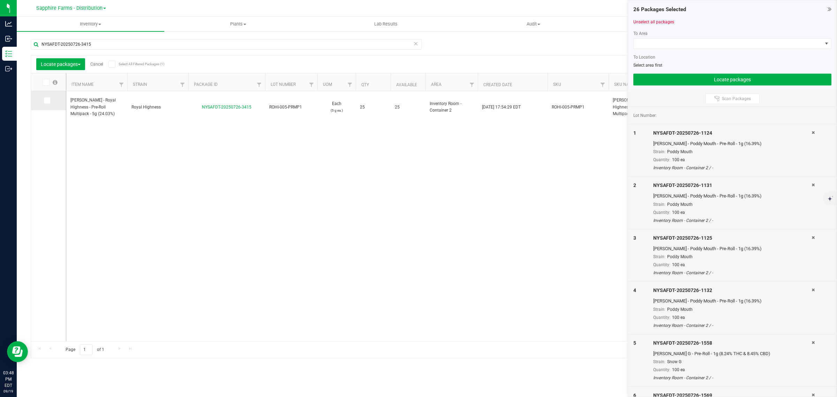
click at [46, 100] on icon at bounding box center [46, 100] width 5 height 0
click at [0, 0] on input "checkbox" at bounding box center [0, 0] width 0 height 0
drag, startPoint x: 91, startPoint y: 44, endPoint x: 20, endPoint y: 43, distance: 71.1
click at [20, 43] on div "NYSAFDT-20250726-3415 Locate packages Cancel Select All Filtered Packages (1) A…" at bounding box center [427, 137] width 820 height 213
paste input "4"
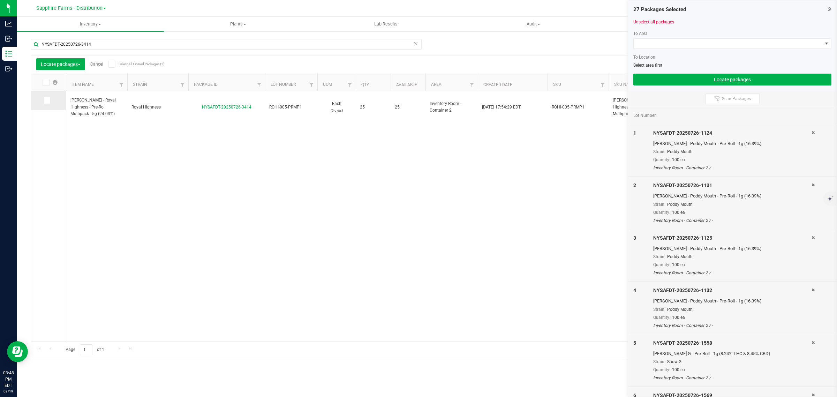
click at [52, 101] on label at bounding box center [49, 100] width 10 height 7
click at [0, 0] on input "checkbox" at bounding box center [0, 0] width 0 height 0
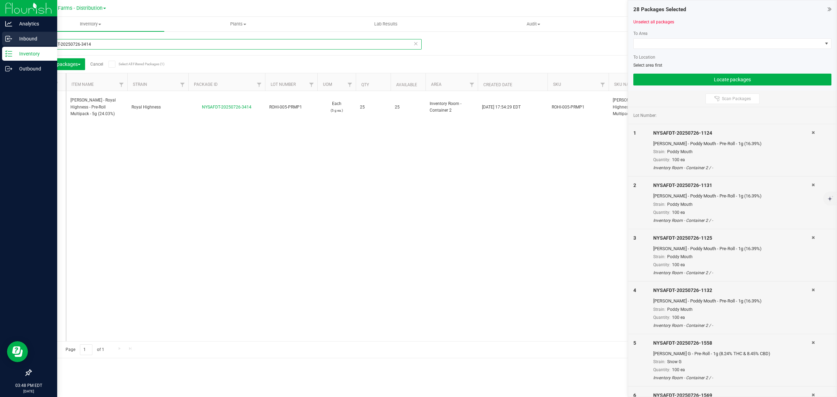
drag, startPoint x: 82, startPoint y: 47, endPoint x: 11, endPoint y: 46, distance: 70.8
click at [11, 46] on div "Analytics Inbound Inventory Outbound 03:48 PM EDT 09/19/2025 09/19 Sapphire Far…" at bounding box center [418, 198] width 837 height 397
paste input "7"
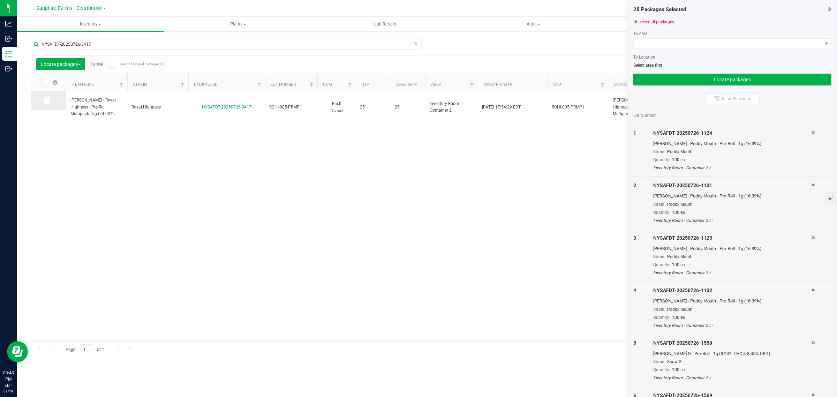
click at [49, 98] on span at bounding box center [47, 100] width 7 height 7
click at [0, 0] on input "checkbox" at bounding box center [0, 0] width 0 height 0
drag, startPoint x: 94, startPoint y: 44, endPoint x: 21, endPoint y: 43, distance: 73.2
click at [21, 43] on div "NYSAFDT-20250726-3417 Locate packages Cancel Select All Filtered Packages (1) A…" at bounding box center [427, 137] width 820 height 213
paste input "6"
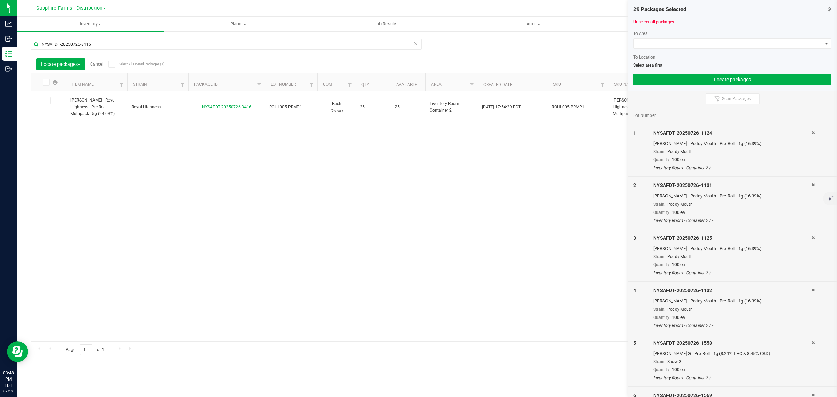
click at [48, 100] on icon at bounding box center [46, 100] width 5 height 0
click at [0, 0] on input "checkbox" at bounding box center [0, 0] width 0 height 0
drag, startPoint x: 99, startPoint y: 44, endPoint x: 21, endPoint y: 44, distance: 77.8
click at [21, 44] on div "NYSAFDT-20250726-3416 Locate packages Cancel Select All Filtered Packages (1) A…" at bounding box center [427, 137] width 820 height 213
paste input "2807"
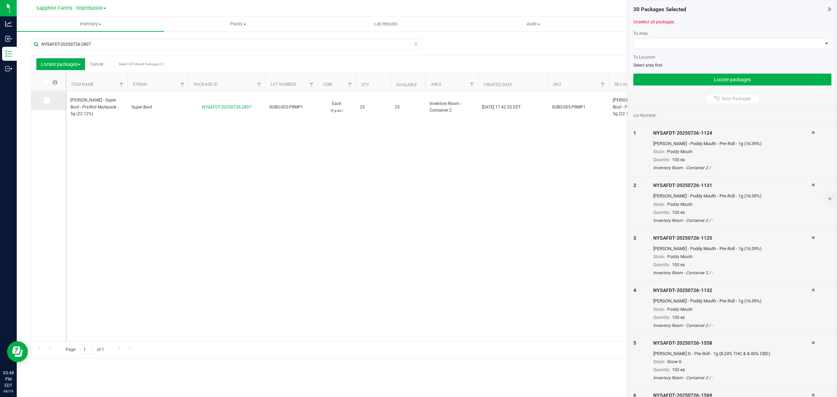
click at [46, 100] on icon at bounding box center [46, 100] width 5 height 0
click at [0, 0] on input "checkbox" at bounding box center [0, 0] width 0 height 0
drag, startPoint x: 93, startPoint y: 42, endPoint x: 18, endPoint y: 43, distance: 74.6
click at [18, 43] on div "NYSAFDT-20250726-2807 Locate packages Cancel Select All Filtered Packages (1) A…" at bounding box center [427, 137] width 820 height 213
paste input "10"
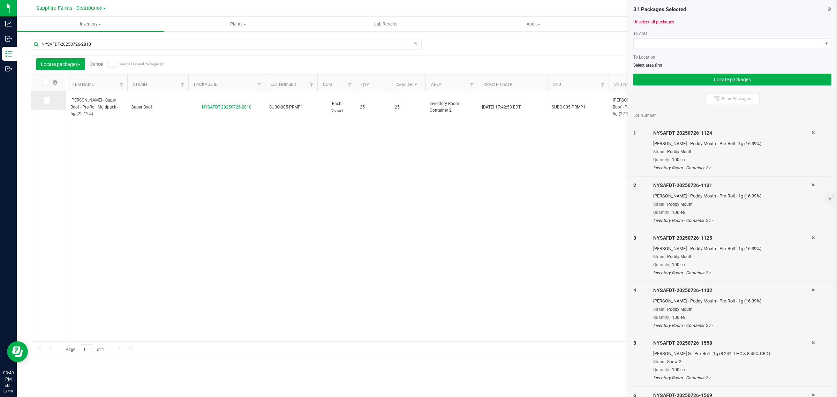
click at [48, 103] on span at bounding box center [47, 100] width 7 height 7
click at [0, 0] on input "checkbox" at bounding box center [0, 0] width 0 height 0
drag, startPoint x: 97, startPoint y: 44, endPoint x: 21, endPoint y: 47, distance: 75.4
click at [21, 47] on div "NYSAFDT-20250726-2810 Locate packages Cancel Select All Filtered Packages (1) A…" at bounding box center [427, 137] width 820 height 213
paste input "52"
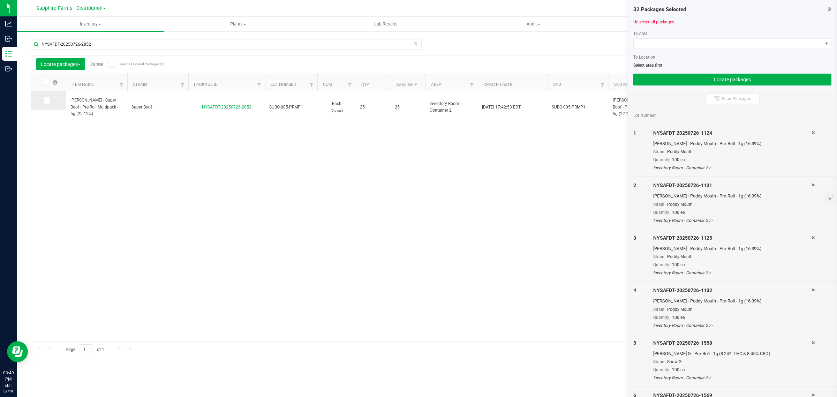
click at [46, 100] on icon at bounding box center [46, 100] width 5 height 0
click at [0, 0] on input "checkbox" at bounding box center [0, 0] width 0 height 0
drag, startPoint x: 82, startPoint y: 48, endPoint x: 20, endPoint y: 46, distance: 62.8
click at [20, 46] on div "NYSAFDT-20250726-2852 Locate packages Cancel Select All Filtered Packages (1) A…" at bounding box center [427, 137] width 820 height 213
paste input "48"
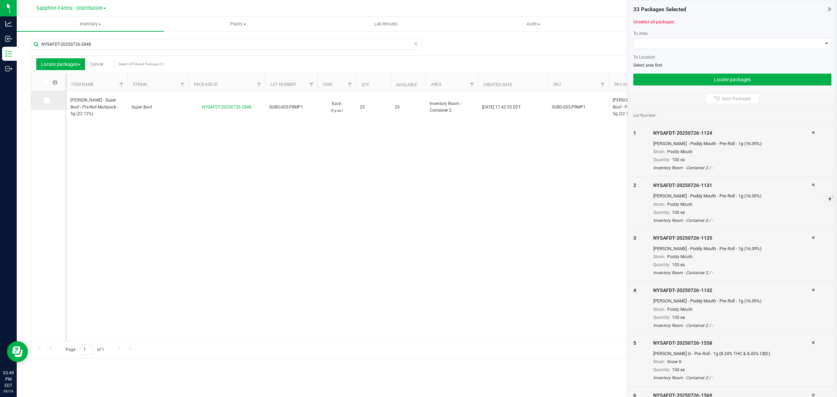
click at [45, 100] on icon at bounding box center [46, 100] width 5 height 0
click at [0, 0] on input "checkbox" at bounding box center [0, 0] width 0 height 0
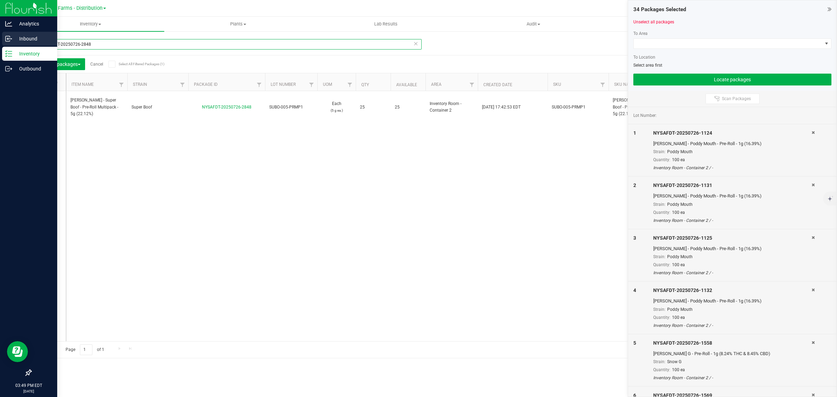
drag, startPoint x: 97, startPoint y: 43, endPoint x: 9, endPoint y: 42, distance: 87.5
click at [9, 42] on div "Analytics Inbound Inventory Outbound 03:49 PM EDT 09/19/2025 09/19 Sapphire Far…" at bounding box center [418, 198] width 837 height 397
paste input "9"
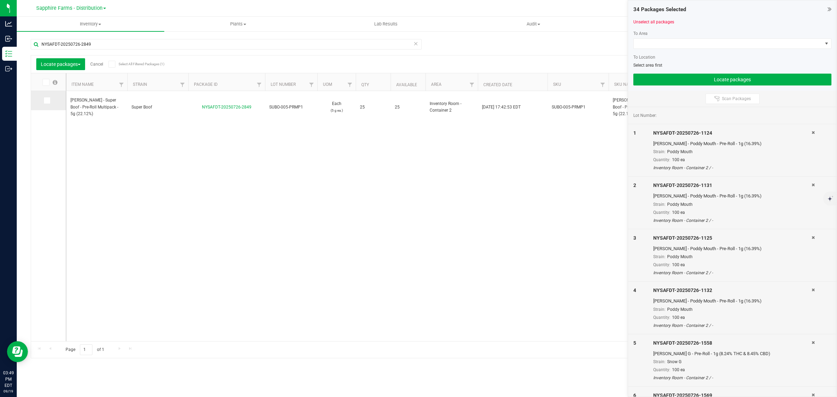
click at [45, 100] on icon at bounding box center [46, 100] width 5 height 0
click at [0, 0] on input "checkbox" at bounding box center [0, 0] width 0 height 0
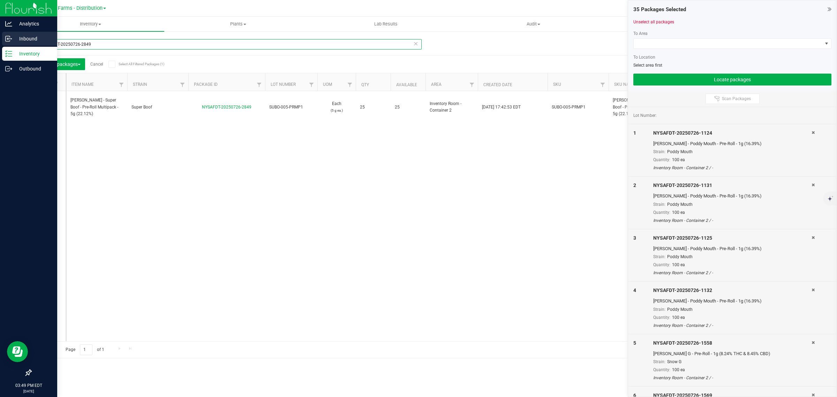
drag, startPoint x: 79, startPoint y: 45, endPoint x: 12, endPoint y: 44, distance: 67.3
click at [12, 44] on div "Analytics Inbound Inventory Outbound 03:49 PM EDT 09/19/2025 09/19 Sapphire Far…" at bounding box center [418, 198] width 837 height 397
paste input "0"
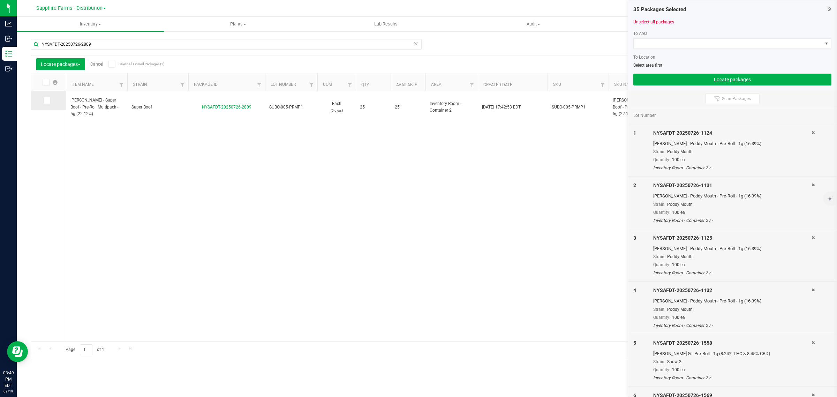
click at [48, 100] on icon at bounding box center [46, 100] width 5 height 0
click at [0, 0] on input "checkbox" at bounding box center [0, 0] width 0 height 0
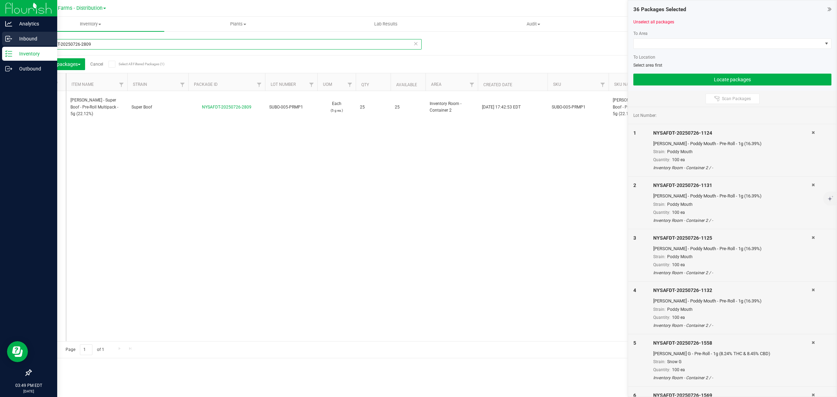
drag, startPoint x: 66, startPoint y: 46, endPoint x: 3, endPoint y: 44, distance: 63.5
click at [3, 44] on div "Analytics Inbound Inventory Outbound 03:49 PM EDT 09/19/2025 09/19 Sapphire Far…" at bounding box center [418, 198] width 837 height 397
paste input "51"
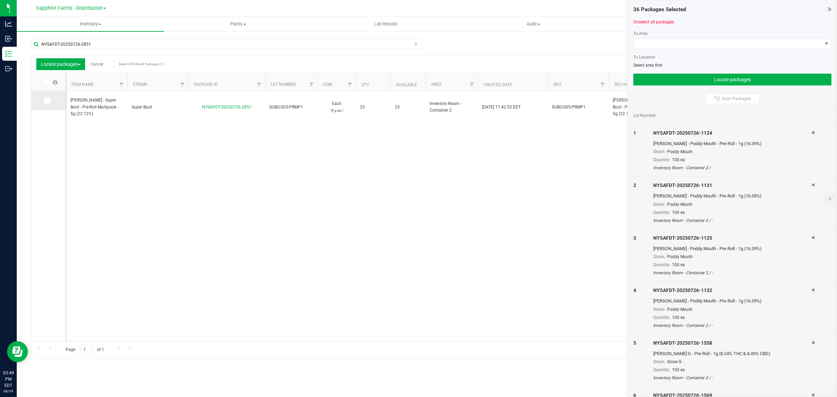
click at [44, 96] on td at bounding box center [48, 100] width 35 height 19
click at [44, 100] on icon at bounding box center [46, 100] width 5 height 0
click at [0, 0] on input "checkbox" at bounding box center [0, 0] width 0 height 0
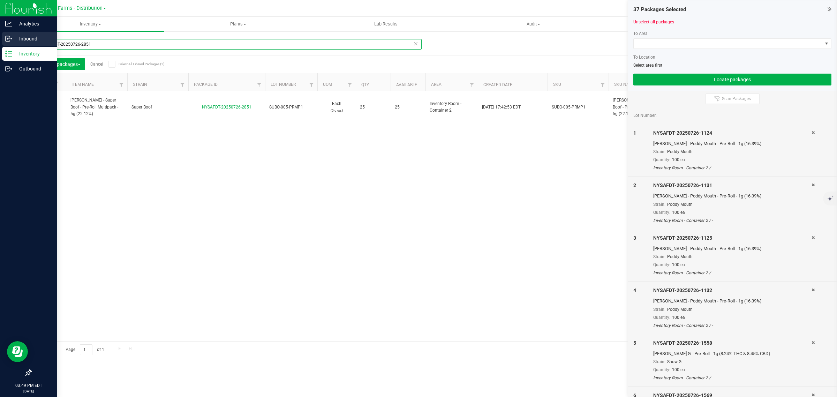
drag, startPoint x: 79, startPoint y: 47, endPoint x: 5, endPoint y: 45, distance: 74.7
click at [5, 45] on div "Analytics Inbound Inventory Outbound 03:49 PM EDT 09/19/2025 09/19 Sapphire Far…" at bounding box center [418, 198] width 837 height 397
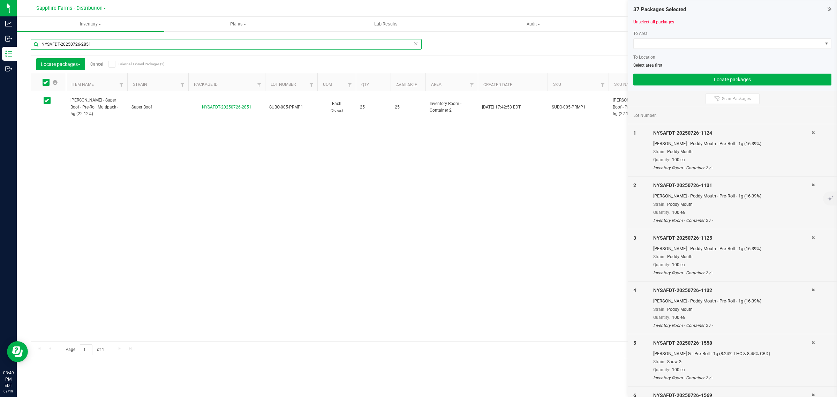
paste input "08"
click at [46, 100] on icon at bounding box center [46, 100] width 5 height 0
click at [0, 0] on input "checkbox" at bounding box center [0, 0] width 0 height 0
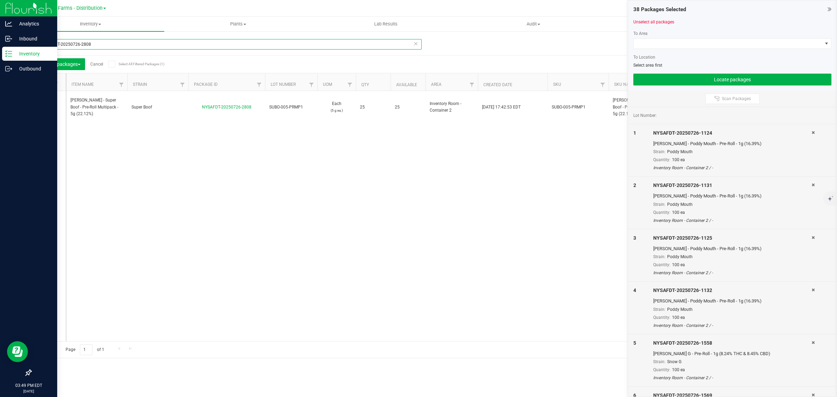
drag, startPoint x: 103, startPoint y: 43, endPoint x: 6, endPoint y: 47, distance: 96.7
click at [6, 47] on div "Analytics Inbound Inventory Outbound 03:49 PM EDT 09/19/2025 09/19 Sapphire Far…" at bounding box center [418, 198] width 837 height 397
paste input "50"
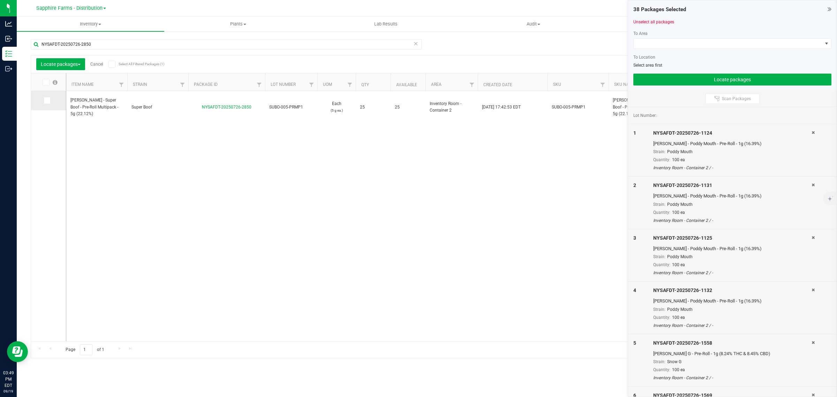
click at [47, 100] on icon at bounding box center [46, 100] width 5 height 0
click at [0, 0] on input "checkbox" at bounding box center [0, 0] width 0 height 0
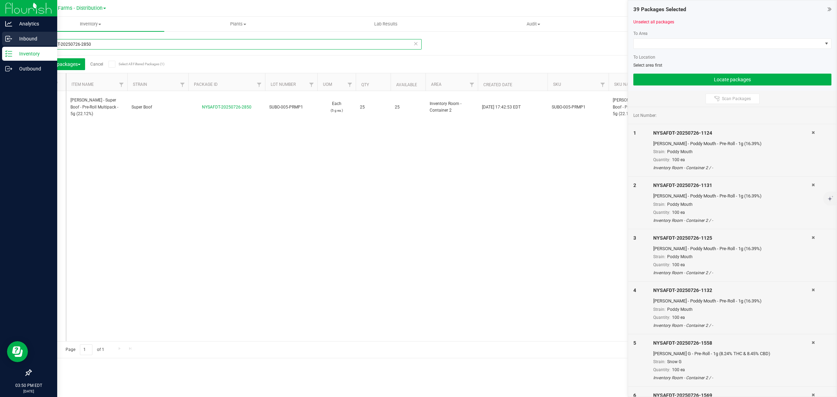
drag, startPoint x: 95, startPoint y: 44, endPoint x: 12, endPoint y: 43, distance: 83.0
click at [12, 43] on div "Analytics Inbound Inventory Outbound 03:50 PM EDT 09/19/2025 09/19 Sapphire Far…" at bounding box center [418, 198] width 837 height 397
paste input "3068"
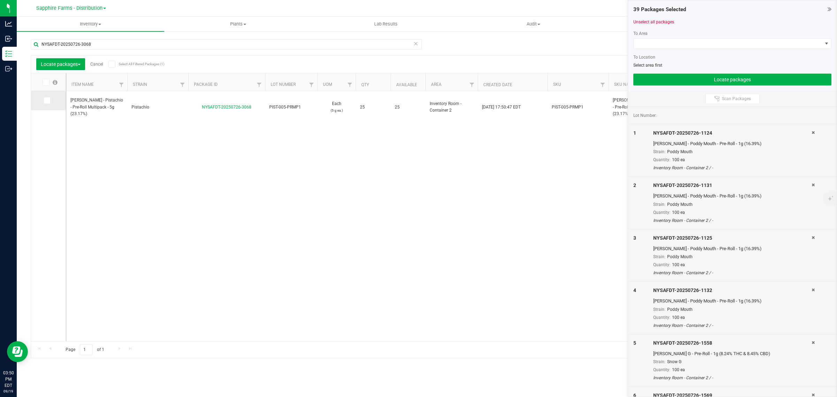
click at [44, 98] on span at bounding box center [47, 100] width 7 height 7
click at [0, 0] on input "checkbox" at bounding box center [0, 0] width 0 height 0
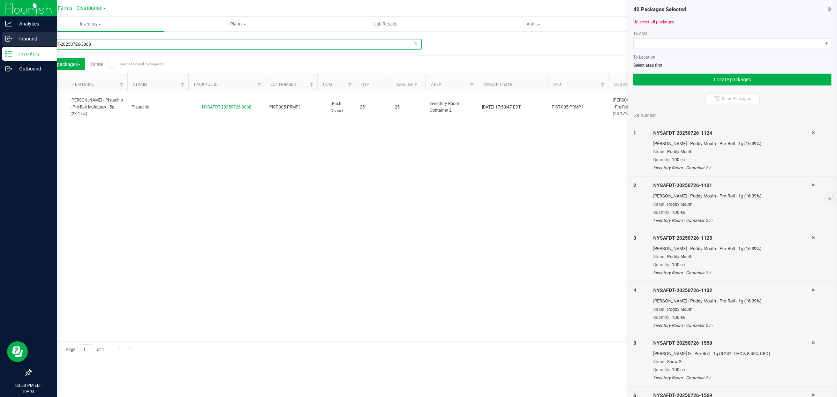
drag, startPoint x: 92, startPoint y: 41, endPoint x: 4, endPoint y: 43, distance: 88.2
click at [4, 43] on div "Analytics Inbound Inventory Outbound 03:50 PM EDT 09/19/2025 09/19 Sapphire Far…" at bounding box center [418, 198] width 837 height 397
paste input "3"
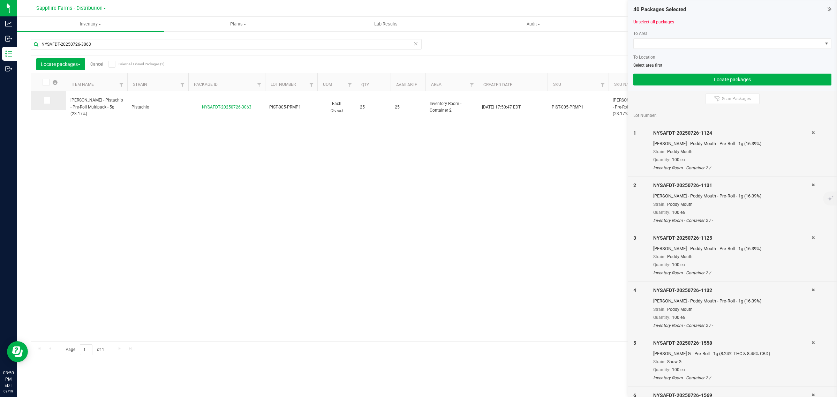
click at [47, 100] on icon at bounding box center [46, 100] width 5 height 0
click at [0, 0] on input "checkbox" at bounding box center [0, 0] width 0 height 0
drag, startPoint x: 105, startPoint y: 41, endPoint x: 18, endPoint y: 44, distance: 86.5
click at [18, 44] on div "NYSAFDT-20250726-3063 Locate packages Cancel Select All Filtered Packages (1) A…" at bounding box center [427, 137] width 820 height 213
paste input "59"
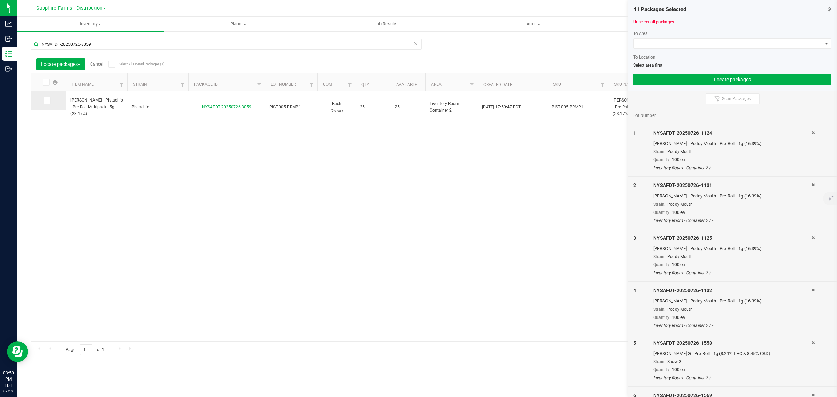
click at [47, 100] on icon at bounding box center [46, 100] width 5 height 0
click at [0, 0] on input "checkbox" at bounding box center [0, 0] width 0 height 0
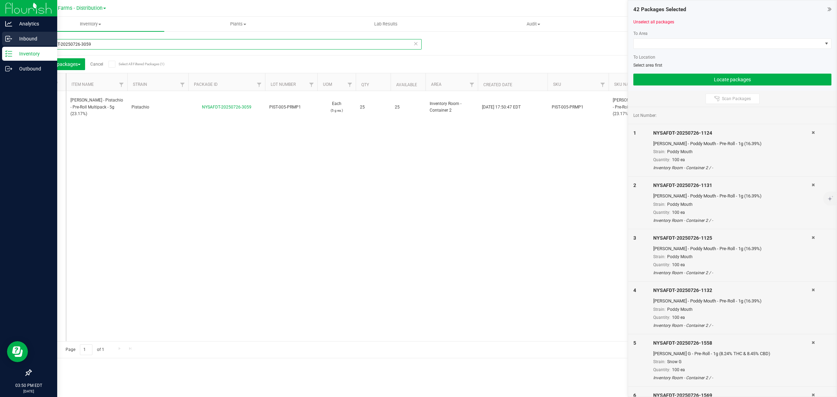
drag, startPoint x: 97, startPoint y: 44, endPoint x: 5, endPoint y: 44, distance: 91.7
click at [5, 44] on div "Analytics Inbound Inventory Outbound 03:50 PM EDT 09/19/2025 09/19 Sapphire Far…" at bounding box center [418, 198] width 837 height 397
paste input "60"
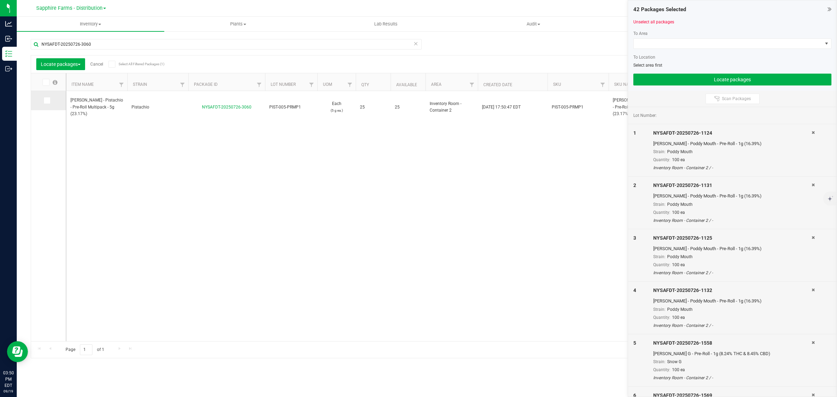
click at [46, 100] on icon at bounding box center [46, 100] width 5 height 0
click at [0, 0] on input "checkbox" at bounding box center [0, 0] width 0 height 0
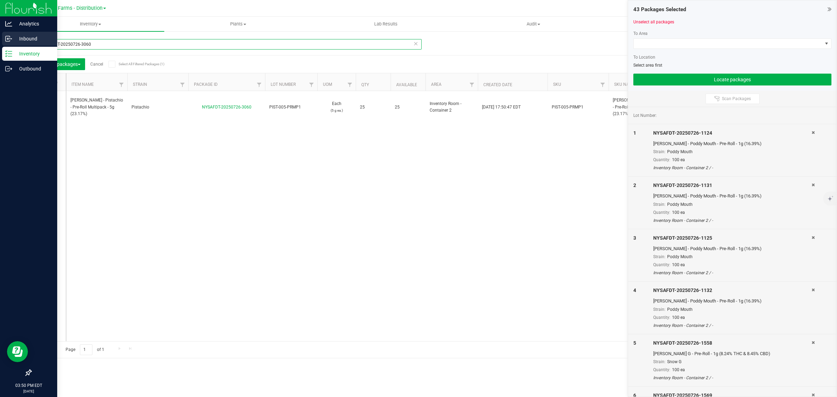
drag, startPoint x: 32, startPoint y: 46, endPoint x: 5, endPoint y: 46, distance: 27.2
click at [5, 46] on div "Analytics Inbound Inventory Outbound 03:50 PM EDT 09/19/2025 09/19 Sapphire Far…" at bounding box center [418, 198] width 837 height 397
paste input "4"
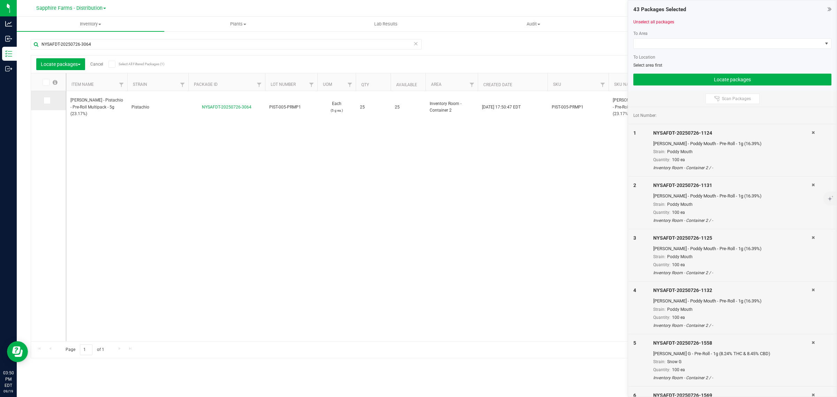
click at [44, 99] on span at bounding box center [47, 100] width 7 height 7
click at [0, 0] on input "checkbox" at bounding box center [0, 0] width 0 height 0
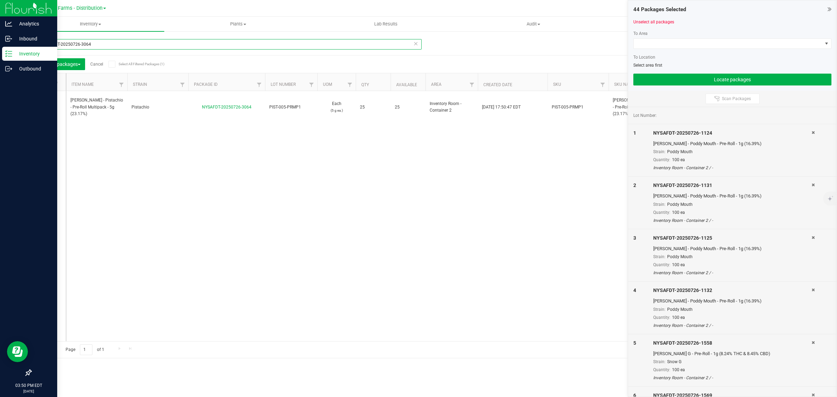
drag, startPoint x: 98, startPoint y: 47, endPoint x: 12, endPoint y: 48, distance: 85.4
click at [13, 48] on div "Analytics Inbound Inventory Outbound 03:50 PM EDT 09/19/2025 09/19 Sapphire Far…" at bounding box center [418, 198] width 837 height 397
paste input "6"
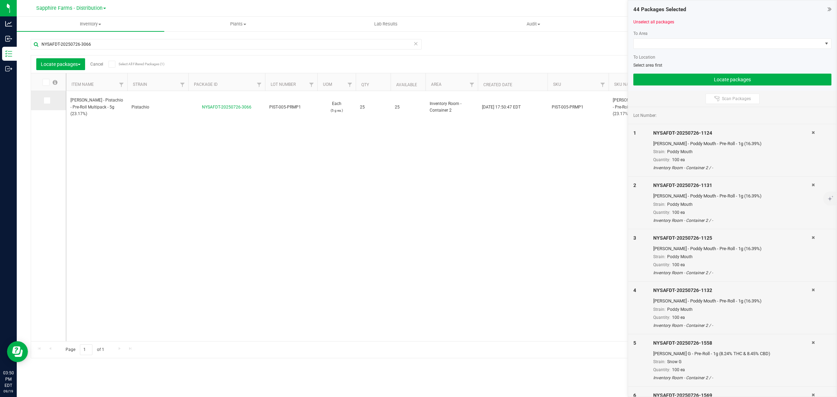
click at [46, 97] on span at bounding box center [47, 100] width 7 height 7
click at [0, 0] on input "checkbox" at bounding box center [0, 0] width 0 height 0
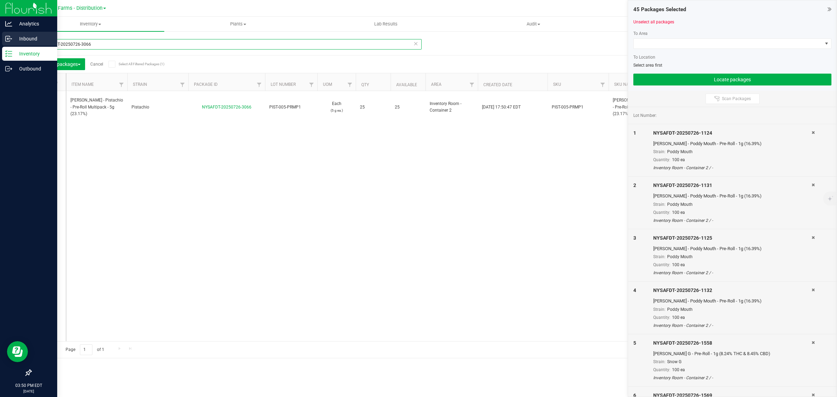
drag, startPoint x: 95, startPoint y: 44, endPoint x: 6, endPoint y: 43, distance: 88.9
click at [6, 43] on div "Analytics Inbound Inventory Outbound 03:50 PM EDT 09/19/2025 09/19 Sapphire Far…" at bounding box center [418, 198] width 837 height 397
paste input "2"
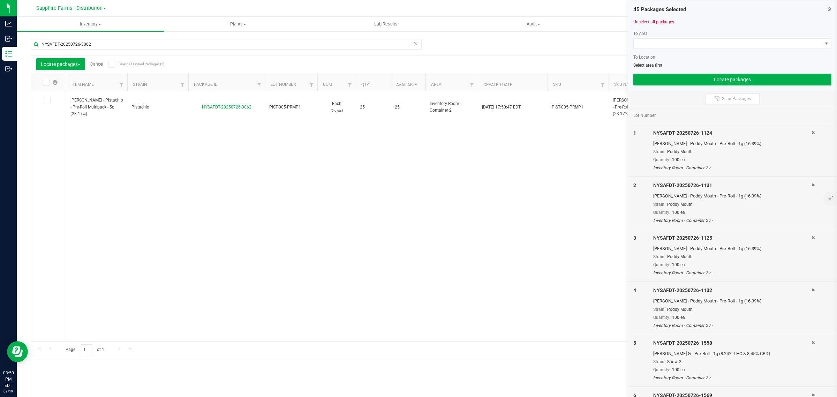
click at [46, 100] on icon at bounding box center [46, 100] width 5 height 0
click at [0, 0] on input "checkbox" at bounding box center [0, 0] width 0 height 0
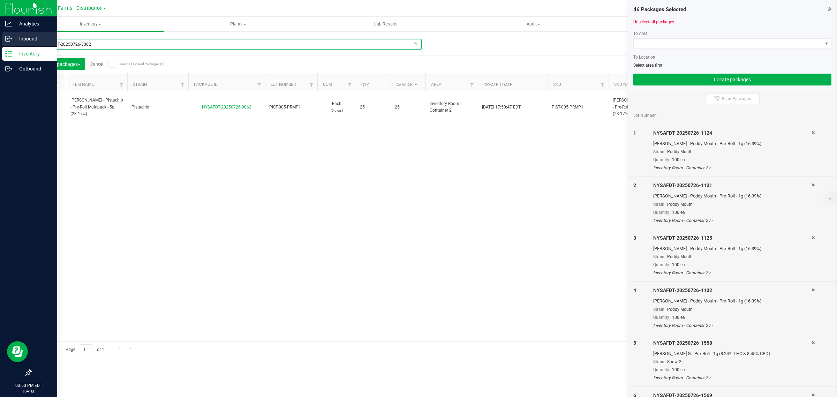
drag, startPoint x: 60, startPoint y: 46, endPoint x: 8, endPoint y: 46, distance: 52.0
click at [8, 46] on div "Analytics Inbound Inventory Outbound 03:50 PM EDT 09/19/2025 09/19 Sapphire Far…" at bounding box center [418, 198] width 837 height 397
paste input "5"
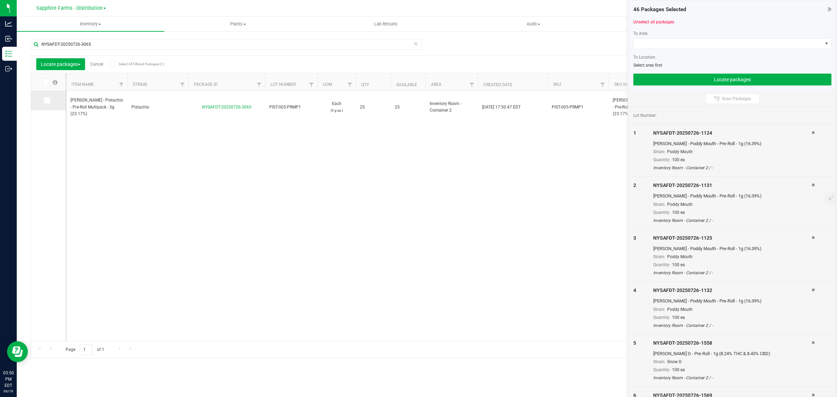
click at [46, 98] on span at bounding box center [47, 100] width 7 height 7
click at [0, 0] on input "checkbox" at bounding box center [0, 0] width 0 height 0
drag, startPoint x: 94, startPoint y: 44, endPoint x: 27, endPoint y: 48, distance: 67.4
click at [28, 48] on div "NYSAFDT-20250726-3065 Locate packages Cancel Select All Filtered Packages (1) A…" at bounding box center [427, 137] width 820 height 213
paste input "1"
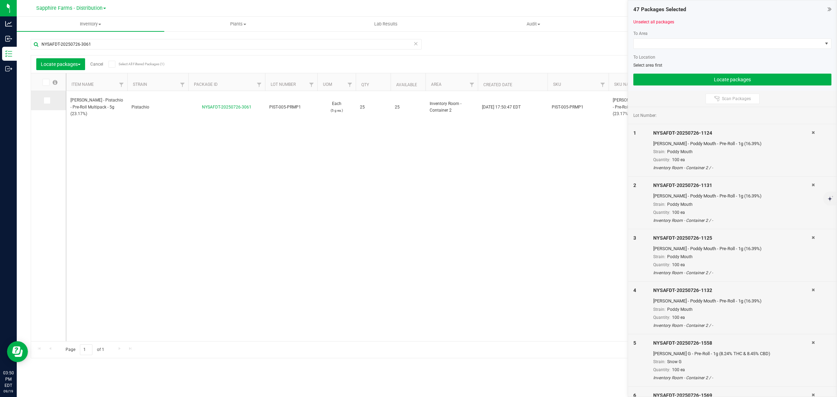
click at [48, 98] on span at bounding box center [47, 100] width 7 height 7
click at [0, 0] on input "checkbox" at bounding box center [0, 0] width 0 height 0
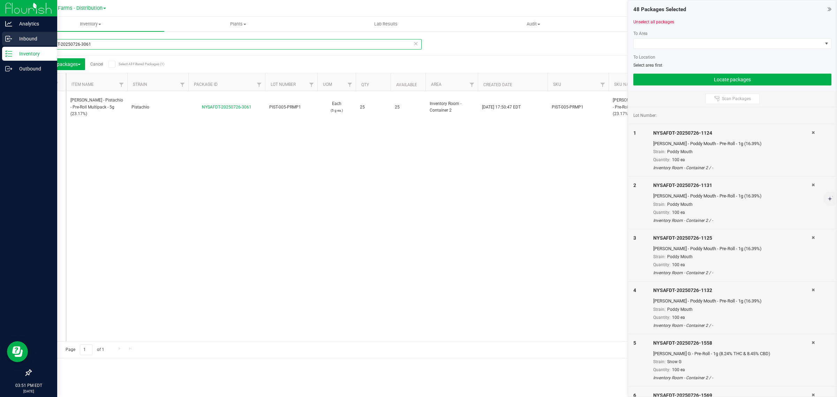
drag, startPoint x: 94, startPoint y: 45, endPoint x: 11, endPoint y: 45, distance: 83.7
click at [11, 45] on div "Analytics Inbound Inventory Outbound 03:51 PM EDT 09/19/2025 09/19 Sapphire Far…" at bounding box center [418, 198] width 837 height 397
paste input "9"
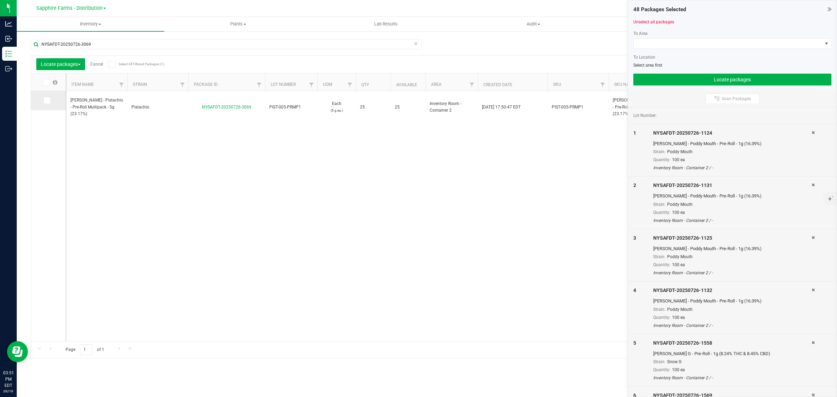
click at [44, 99] on span at bounding box center [47, 100] width 7 height 7
click at [0, 0] on input "checkbox" at bounding box center [0, 0] width 0 height 0
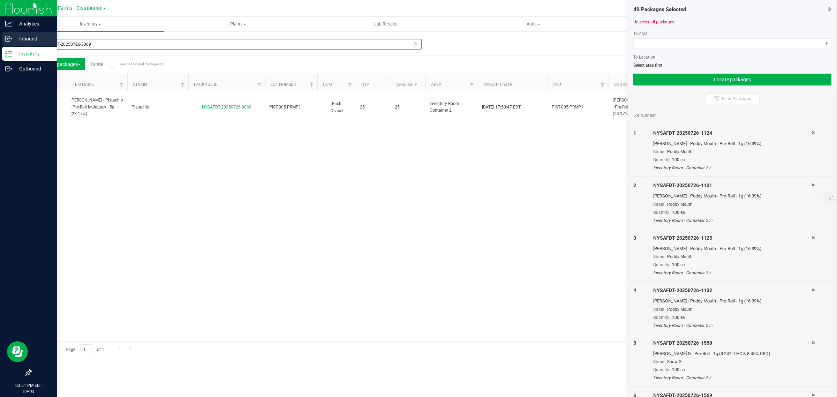
drag, startPoint x: 70, startPoint y: 46, endPoint x: 16, endPoint y: 45, distance: 54.0
click at [16, 45] on div "Analytics Inbound Inventory Outbound 03:51 PM EDT 09/19/2025 09/19 Sapphire Far…" at bounding box center [418, 198] width 837 height 397
paste input "76"
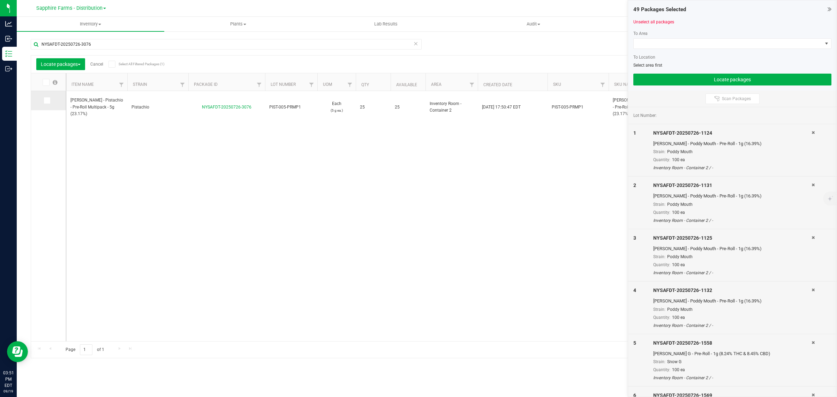
click at [49, 100] on span at bounding box center [47, 100] width 7 height 7
click at [0, 0] on input "checkbox" at bounding box center [0, 0] width 0 height 0
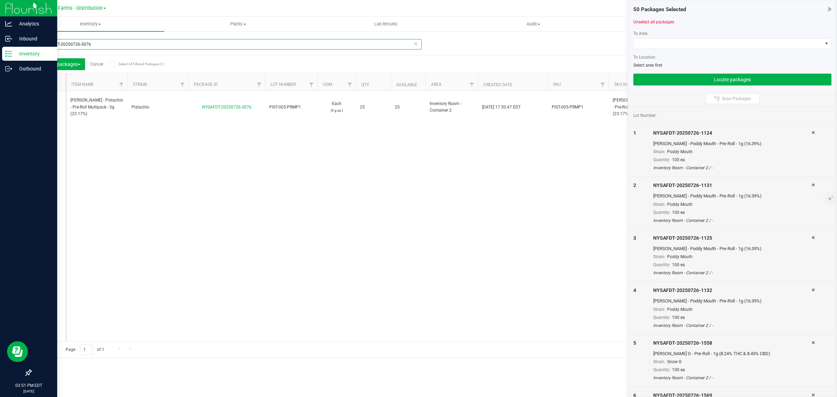
drag, startPoint x: 23, startPoint y: 47, endPoint x: 7, endPoint y: 47, distance: 16.4
click at [7, 47] on div "Analytics Inbound Inventory Outbound 03:51 PM EDT 09/19/2025 09/19 Sapphire Far…" at bounding box center [418, 198] width 837 height 397
paste input "7"
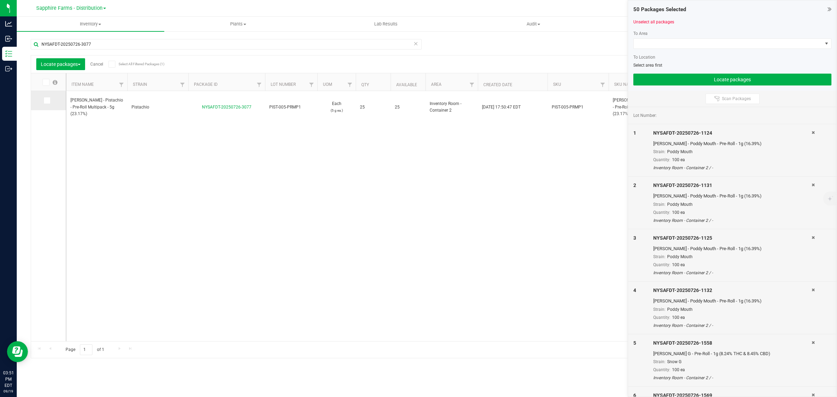
click at [50, 100] on span at bounding box center [47, 100] width 7 height 7
click at [0, 0] on input "checkbox" at bounding box center [0, 0] width 0 height 0
drag, startPoint x: 98, startPoint y: 41, endPoint x: 17, endPoint y: 42, distance: 80.5
click at [17, 42] on div "NYSAFDT-20250726-3077 Locate packages Cancel Select All Filtered Packages (1) A…" at bounding box center [427, 137] width 820 height 213
paste input "8"
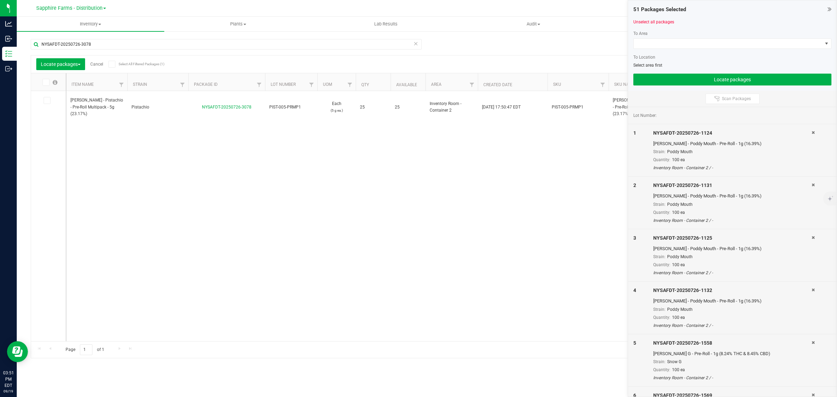
click at [46, 97] on span at bounding box center [47, 100] width 7 height 7
click at [0, 0] on input "checkbox" at bounding box center [0, 0] width 0 height 0
drag, startPoint x: 41, startPoint y: 43, endPoint x: 18, endPoint y: 42, distance: 22.7
click at [18, 42] on div "NYSAFDT-20250726-3078 Locate packages Cancel Select All Filtered Packages (1) A…" at bounding box center [427, 137] width 820 height 213
paste input "67"
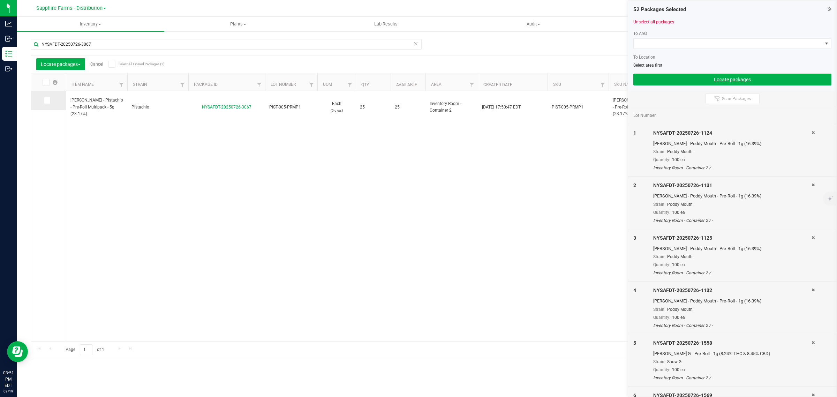
click at [46, 100] on icon at bounding box center [46, 100] width 5 height 0
click at [0, 0] on input "checkbox" at bounding box center [0, 0] width 0 height 0
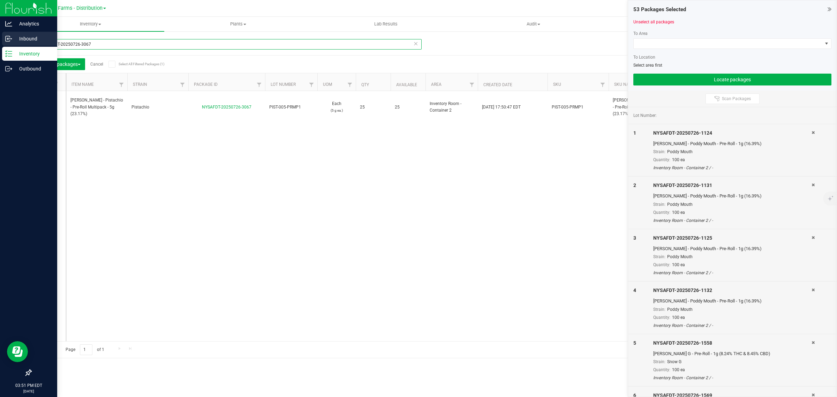
drag, startPoint x: 91, startPoint y: 43, endPoint x: 11, endPoint y: 44, distance: 80.2
click at [11, 44] on div "Analytics Inbound Inventory Outbound 03:51 PM EDT 09/19/2025 09/19 Sapphire Far…" at bounding box center [418, 198] width 837 height 397
paste input "72"
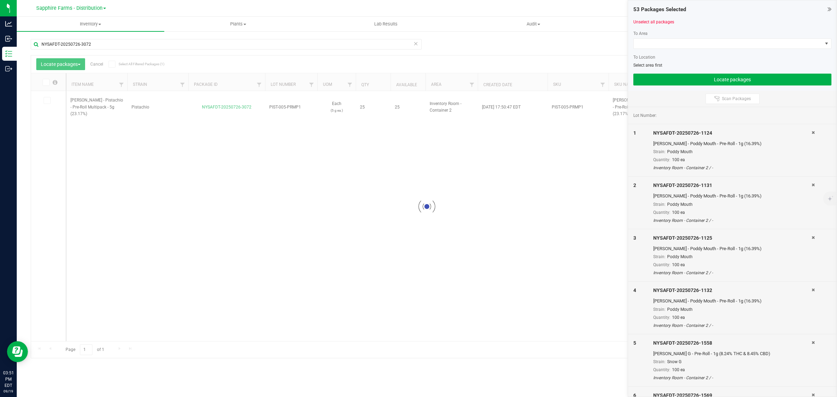
click at [47, 100] on div at bounding box center [426, 206] width 791 height 302
click at [48, 100] on icon at bounding box center [46, 100] width 5 height 0
click at [0, 0] on input "checkbox" at bounding box center [0, 0] width 0 height 0
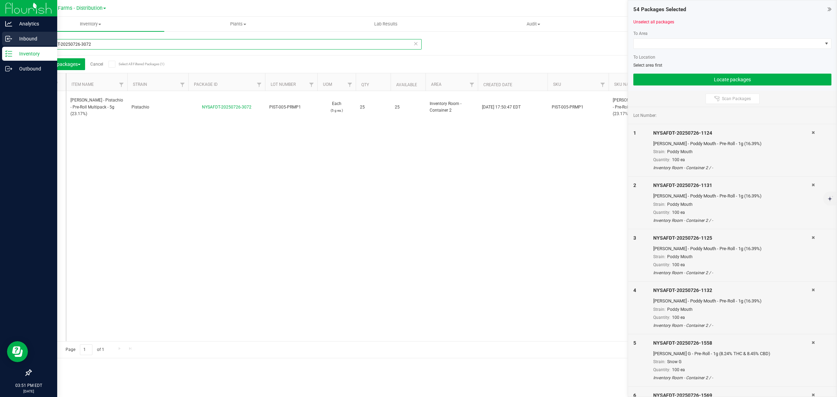
drag, startPoint x: 54, startPoint y: 46, endPoint x: 15, endPoint y: 46, distance: 39.7
click at [15, 46] on div "Analytics Inbound Inventory Outbound 03:51 PM EDT 09/19/2025 09/19 Sapphire Far…" at bounding box center [418, 198] width 837 height 397
paste input "1"
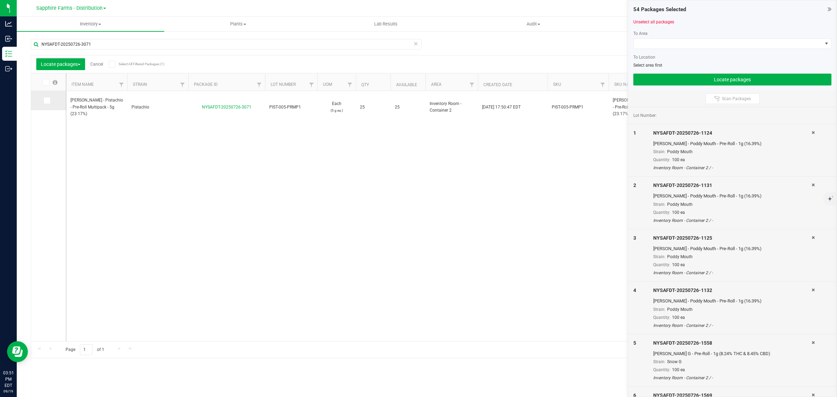
click at [47, 100] on icon at bounding box center [46, 100] width 5 height 0
click at [0, 0] on input "checkbox" at bounding box center [0, 0] width 0 height 0
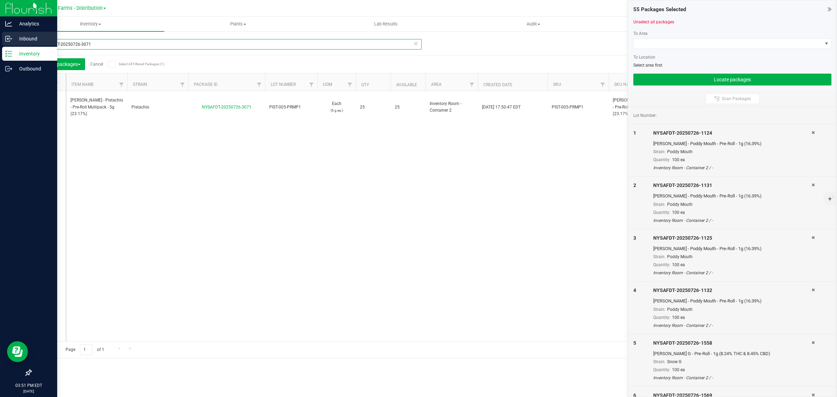
drag, startPoint x: 64, startPoint y: 43, endPoint x: 2, endPoint y: 42, distance: 61.7
click at [2, 42] on div "Analytics Inbound Inventory Outbound 03:51 PM EDT 09/19/2025 09/19 Sapphire Far…" at bounding box center [418, 198] width 837 height 397
paste input "5"
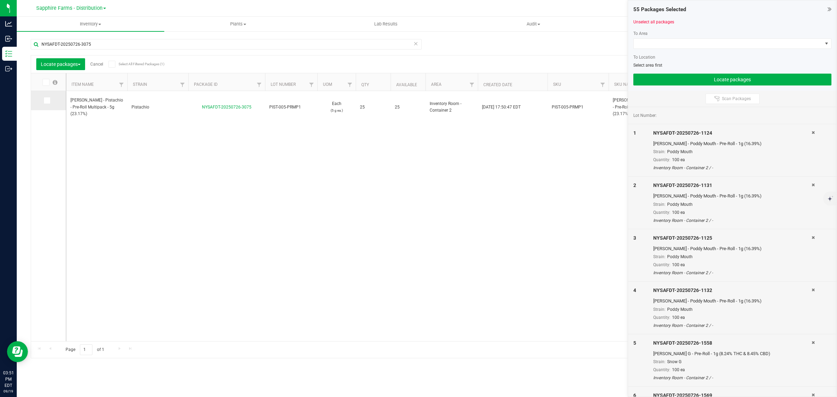
click at [47, 100] on icon at bounding box center [46, 100] width 5 height 0
click at [0, 0] on input "checkbox" at bounding box center [0, 0] width 0 height 0
drag, startPoint x: 95, startPoint y: 41, endPoint x: -38, endPoint y: 41, distance: 133.5
click at [0, 41] on html "Analytics Inbound Inventory Outbound 03:51 PM EDT 09/19/2025 09/19 Sapphire Far…" at bounding box center [418, 198] width 837 height 397
paste input "0"
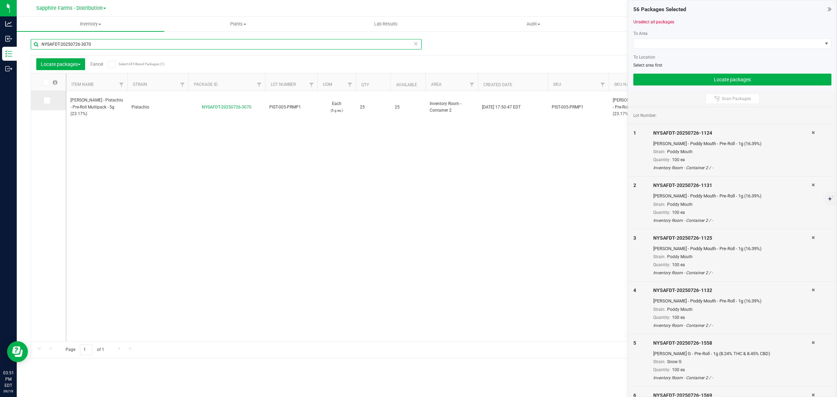
type input "NYSAFDT-20250726-3070"
click at [44, 100] on icon at bounding box center [46, 100] width 5 height 0
click at [0, 0] on input "checkbox" at bounding box center [0, 0] width 0 height 0
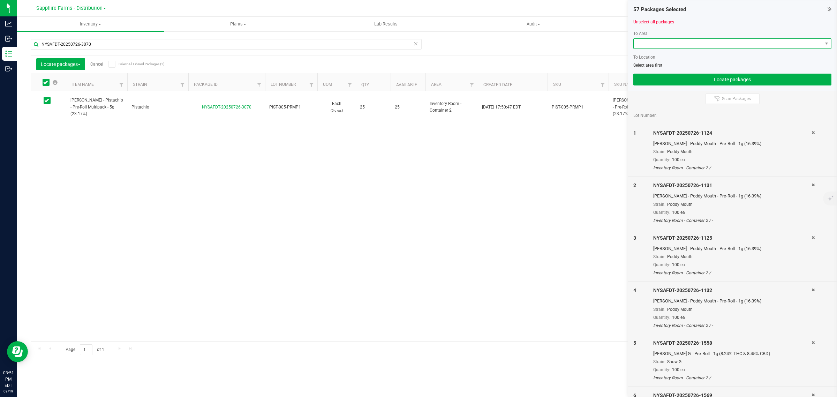
click at [688, 42] on span at bounding box center [728, 44] width 189 height 10
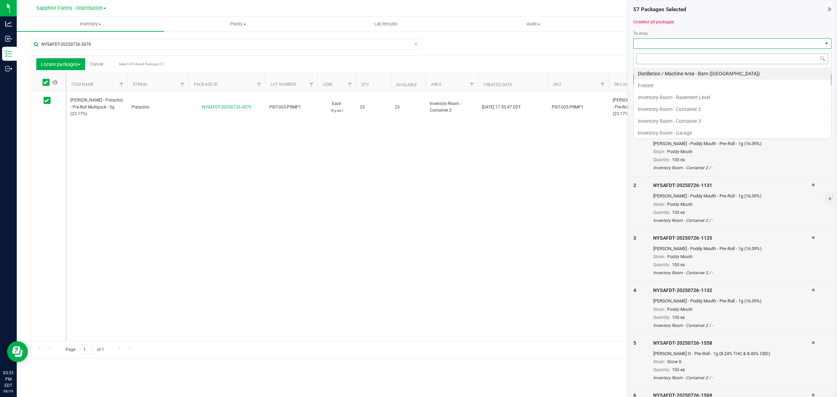
scroll to position [11, 198]
click at [685, 131] on li "Inventory Room - Garage" at bounding box center [732, 133] width 197 height 12
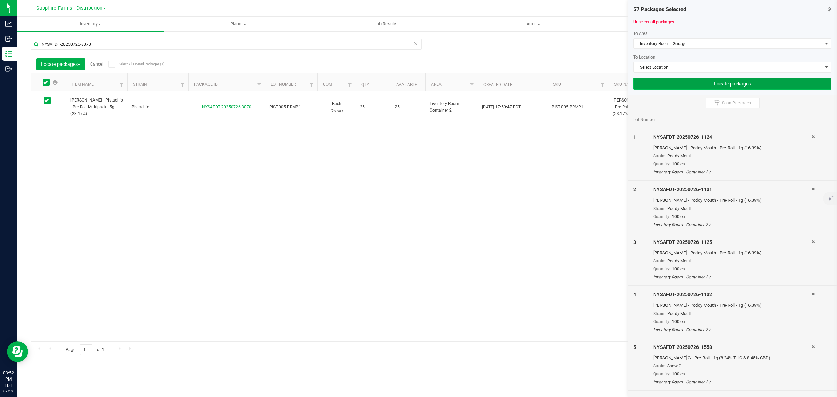
click at [703, 86] on button "Locate packages" at bounding box center [732, 84] width 198 height 12
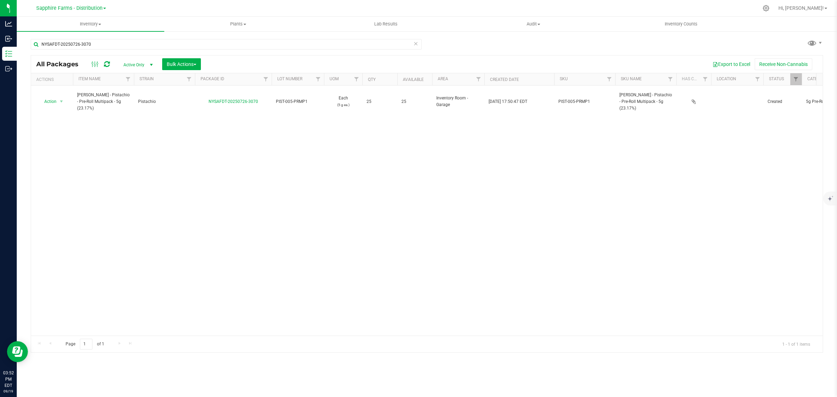
click at [416, 43] on icon at bounding box center [415, 43] width 5 height 8
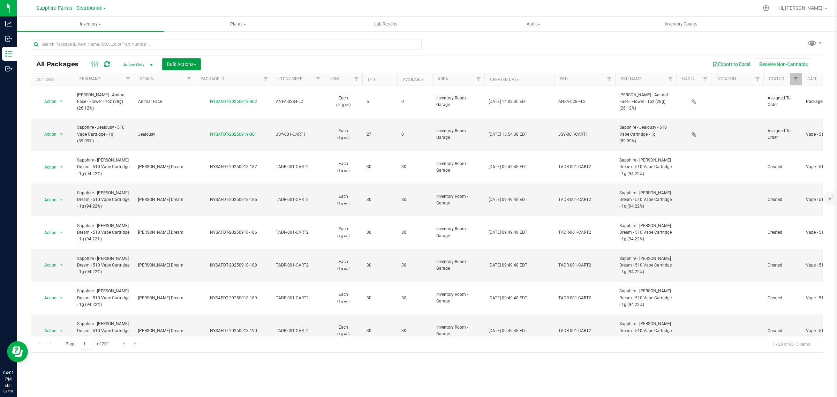
click at [188, 59] on button "Bulk Actions" at bounding box center [181, 64] width 39 height 12
click at [194, 107] on span "Locate packages" at bounding box center [183, 106] width 35 height 6
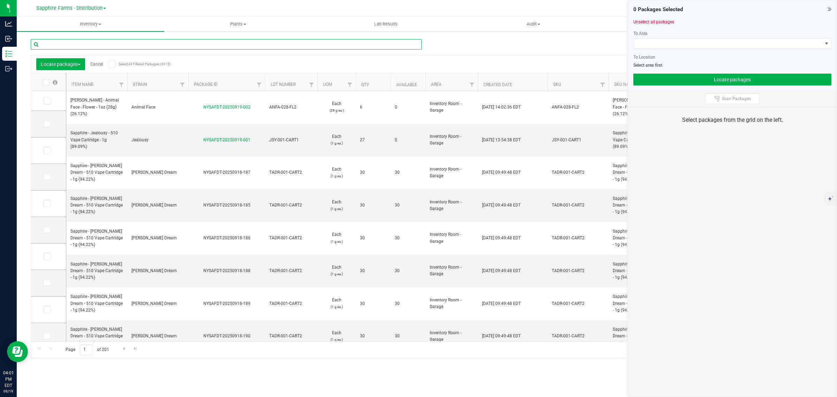
click at [130, 45] on input "text" at bounding box center [226, 44] width 391 height 10
paste input "NYSAFDT-20250726-2325"
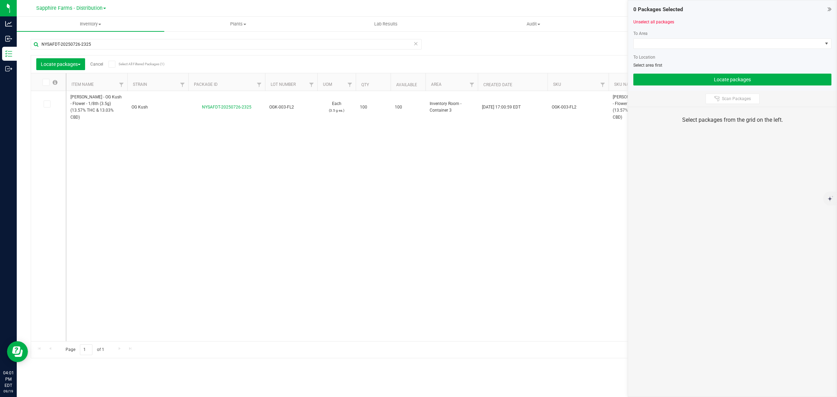
click at [46, 101] on span at bounding box center [47, 103] width 7 height 7
click at [0, 0] on input "checkbox" at bounding box center [0, 0] width 0 height 0
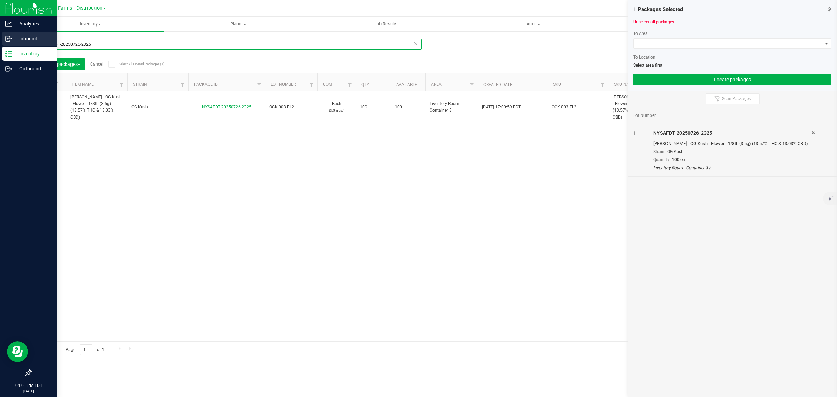
drag, startPoint x: 52, startPoint y: 41, endPoint x: 5, endPoint y: 41, distance: 47.8
click at [5, 41] on div "Analytics Inbound Inventory Outbound 04:01 PM EDT 09/19/2025 09/19 Sapphire Far…" at bounding box center [418, 198] width 837 height 397
paste input "8"
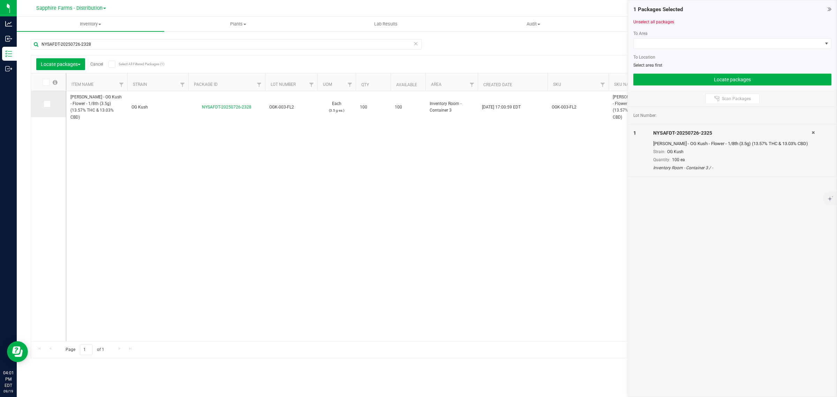
click at [50, 104] on span at bounding box center [47, 103] width 7 height 7
click at [0, 0] on input "checkbox" at bounding box center [0, 0] width 0 height 0
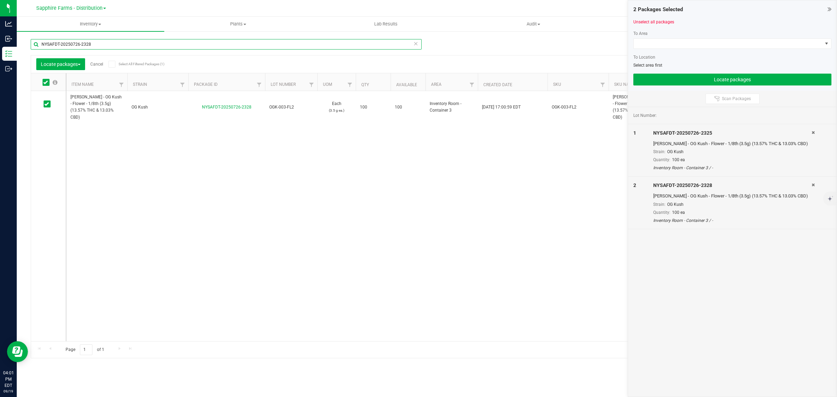
drag, startPoint x: 110, startPoint y: 44, endPoint x: 25, endPoint y: 46, distance: 84.8
click at [25, 46] on div "NYSAFDT-20250726-2328 Locate packages Cancel Select All Filtered Packages (1) A…" at bounding box center [427, 137] width 820 height 213
paste input "7"
click at [46, 104] on icon at bounding box center [46, 104] width 5 height 0
click at [0, 0] on input "checkbox" at bounding box center [0, 0] width 0 height 0
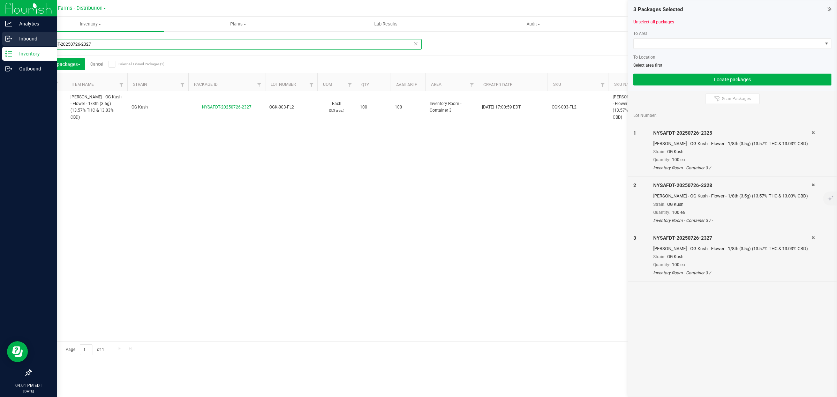
drag, startPoint x: 97, startPoint y: 45, endPoint x: 5, endPoint y: 46, distance: 91.4
click at [5, 46] on div "Analytics Inbound Inventory Outbound 04:01 PM EDT 09/19/2025 09/19 Sapphire Far…" at bounding box center [418, 198] width 837 height 397
paste input "6"
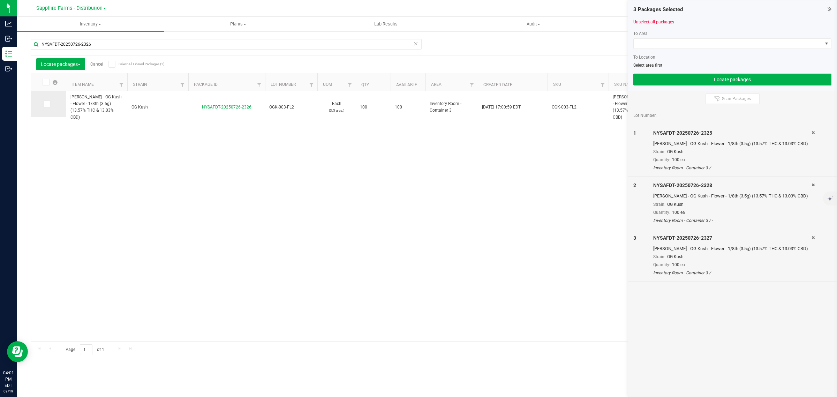
click at [45, 104] on icon at bounding box center [46, 104] width 5 height 0
click at [0, 0] on input "checkbox" at bounding box center [0, 0] width 0 height 0
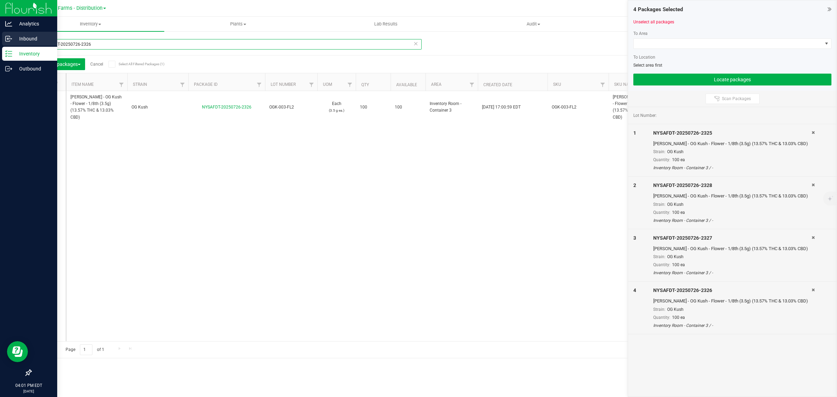
drag, startPoint x: 92, startPoint y: 46, endPoint x: 14, endPoint y: 46, distance: 78.5
click at [14, 46] on div "Analytics Inbound Inventory Outbound 04:01 PM EDT 09/19/2025 09/19 Sapphire Far…" at bounding box center [418, 198] width 837 height 397
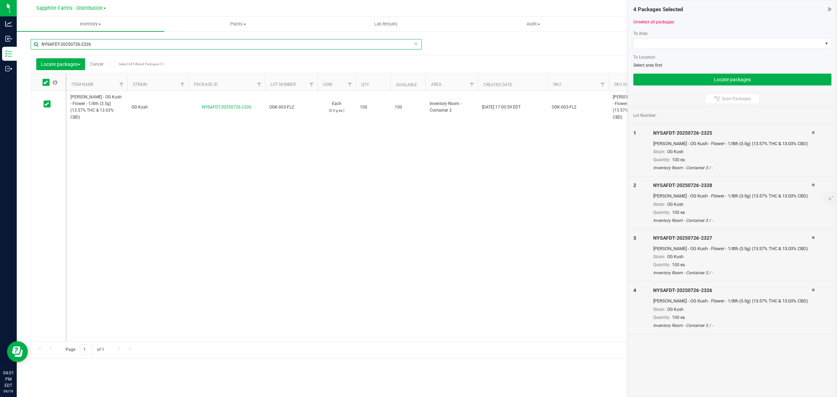
paste input "4"
click at [50, 103] on span at bounding box center [47, 103] width 7 height 7
click at [0, 0] on input "checkbox" at bounding box center [0, 0] width 0 height 0
drag, startPoint x: 100, startPoint y: 44, endPoint x: -7, endPoint y: 44, distance: 107.4
click at [0, 44] on html "Analytics Inbound Inventory Outbound 04:02 PM EDT 09/19/2025 09/19 Sapphire Far…" at bounding box center [418, 198] width 837 height 397
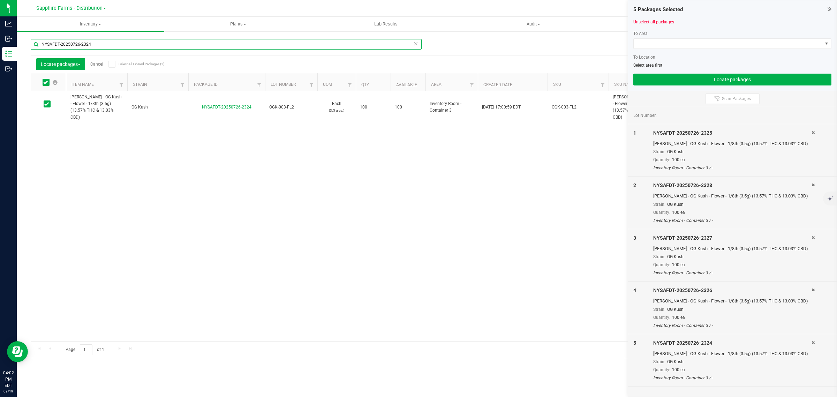
paste input "37"
click at [46, 104] on icon at bounding box center [46, 104] width 5 height 0
click at [0, 0] on input "checkbox" at bounding box center [0, 0] width 0 height 0
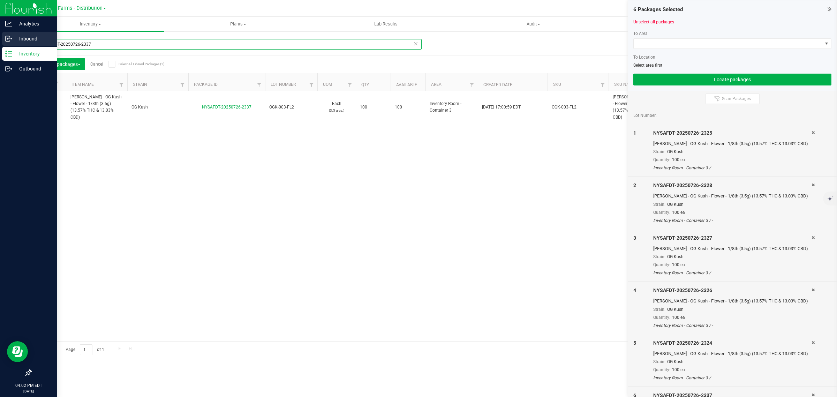
drag, startPoint x: 84, startPoint y: 46, endPoint x: 2, endPoint y: 44, distance: 82.3
click at [2, 44] on div "Analytics Inbound Inventory Outbound 04:02 PM EDT 09/19/2025 09/19 Sapphire Far…" at bounding box center [418, 198] width 837 height 397
paste input "8"
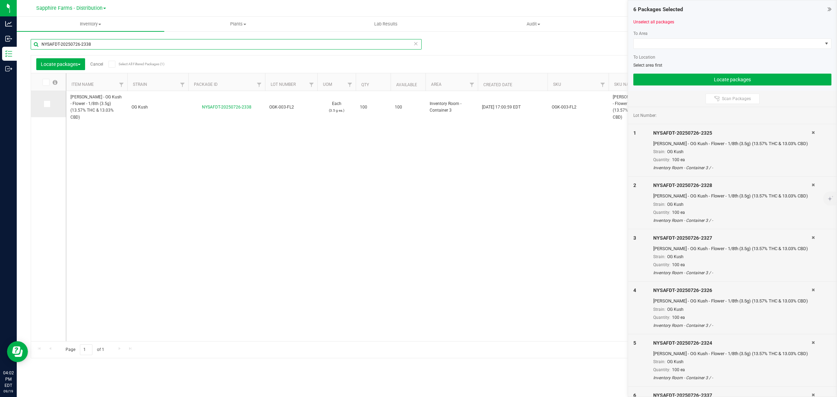
type input "NYSAFDT-20250726-2338"
click at [46, 104] on icon at bounding box center [46, 104] width 5 height 0
click at [0, 0] on input "checkbox" at bounding box center [0, 0] width 0 height 0
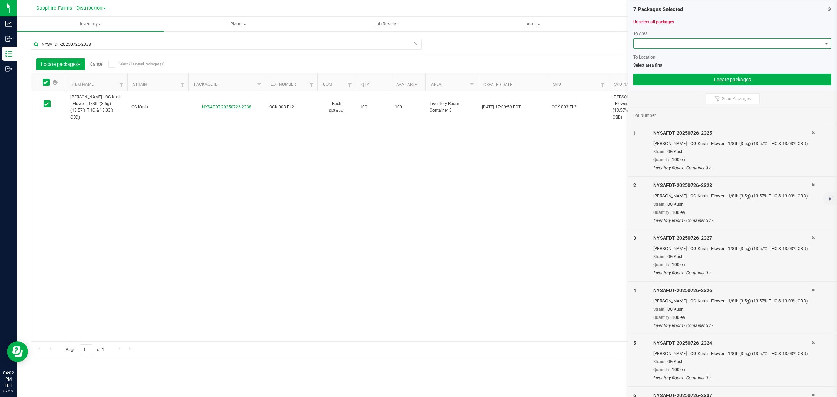
click at [676, 44] on span at bounding box center [728, 44] width 189 height 10
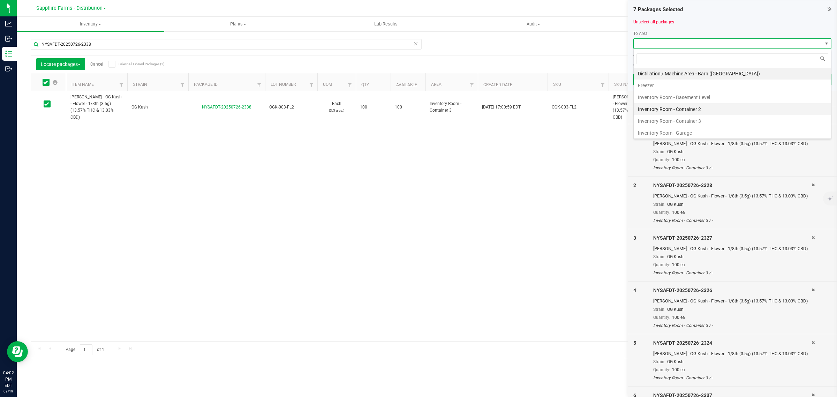
scroll to position [11, 198]
click at [676, 135] on li "Inventory Room - Garage" at bounding box center [732, 133] width 197 height 12
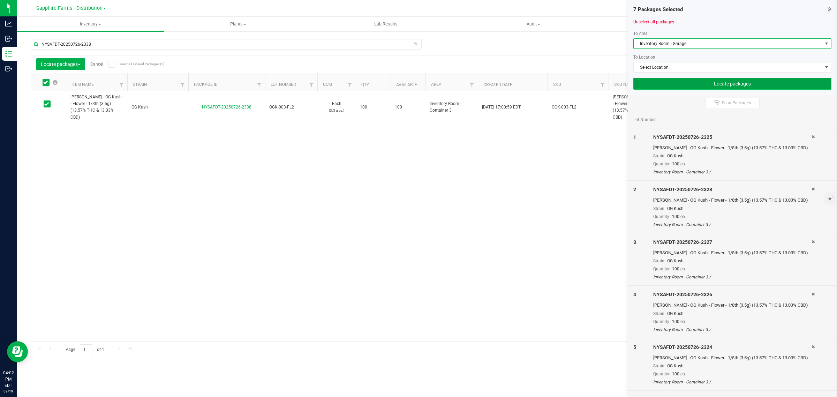
click at [681, 83] on button "Locate packages" at bounding box center [732, 84] width 198 height 12
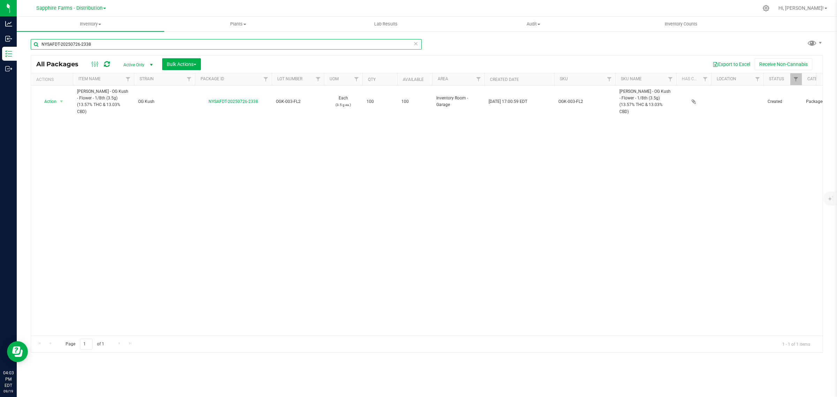
click at [412, 43] on input "NYSAFDT-20250726-2338" at bounding box center [226, 44] width 391 height 10
click at [417, 44] on icon at bounding box center [415, 43] width 5 height 8
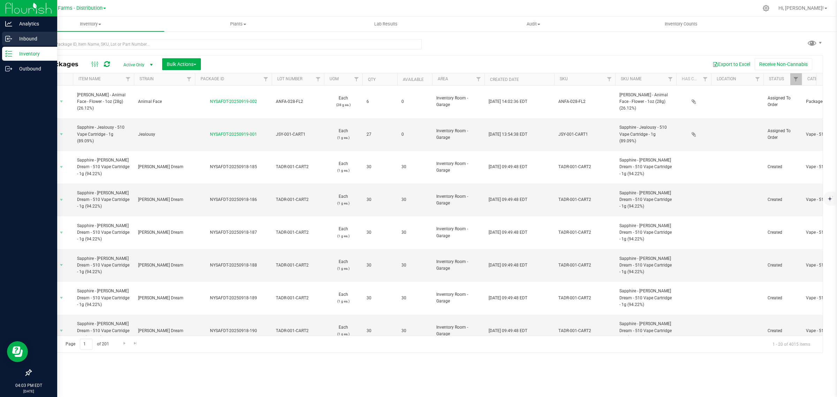
click at [24, 37] on p "Inbound" at bounding box center [33, 39] width 42 height 8
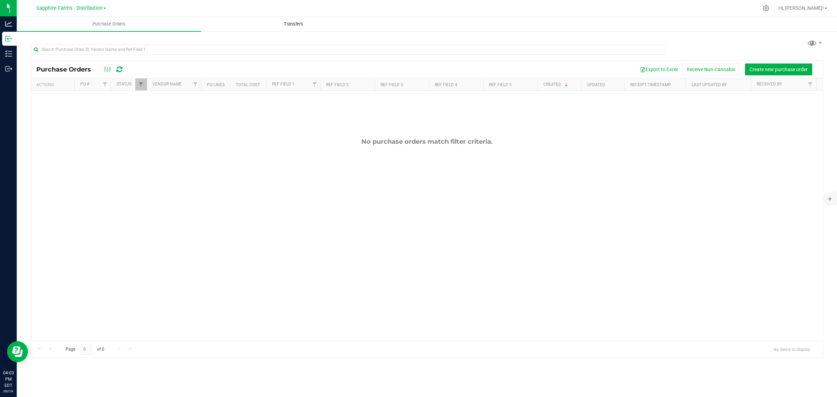
click at [269, 21] on uib-tab-heading "Transfers" at bounding box center [294, 24] width 184 height 14
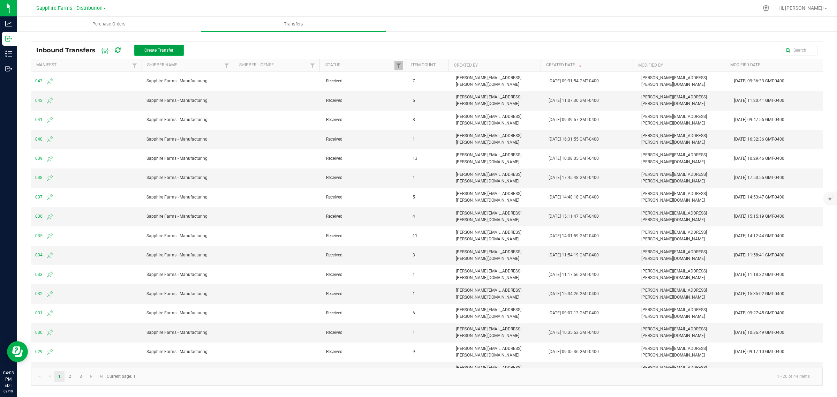
click at [152, 49] on span "Create Transfer" at bounding box center [158, 50] width 29 height 5
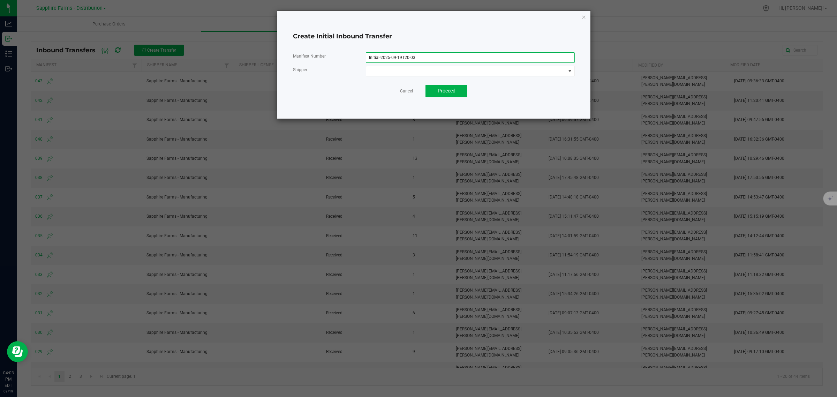
drag, startPoint x: 398, startPoint y: 60, endPoint x: 329, endPoint y: 60, distance: 68.7
click at [329, 60] on div "Manifest Number Initial-2025-09-19T20-03" at bounding box center [434, 57] width 292 height 10
type input "044"
click at [382, 65] on div "Manifest Number 044 Shipper" at bounding box center [434, 64] width 282 height 24
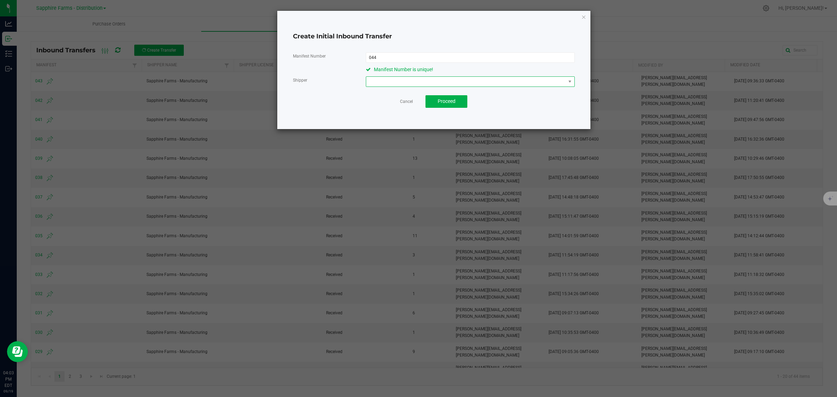
click at [384, 81] on span at bounding box center [465, 82] width 199 height 10
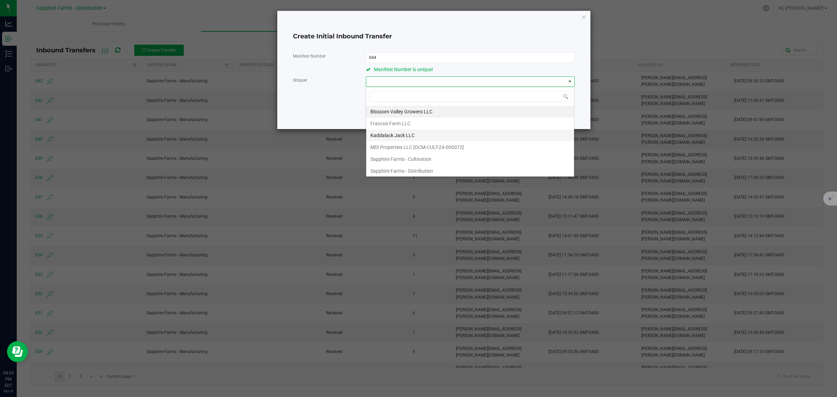
scroll to position [38, 0]
click at [425, 145] on span "Sapphire Farms - Manufacturing" at bounding box center [405, 146] width 70 height 10
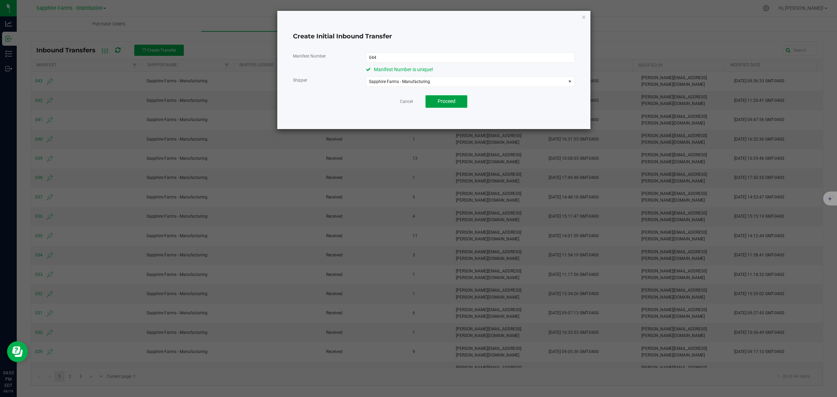
click at [450, 104] on span "Proceed" at bounding box center [447, 101] width 18 height 6
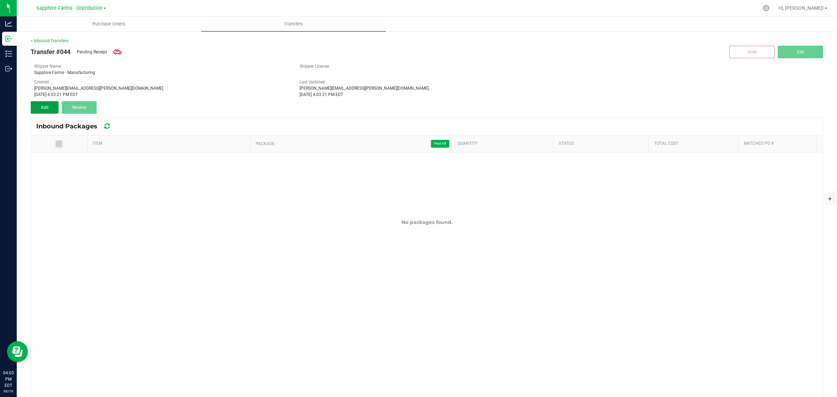
click at [41, 106] on span "Add" at bounding box center [45, 107] width 8 height 5
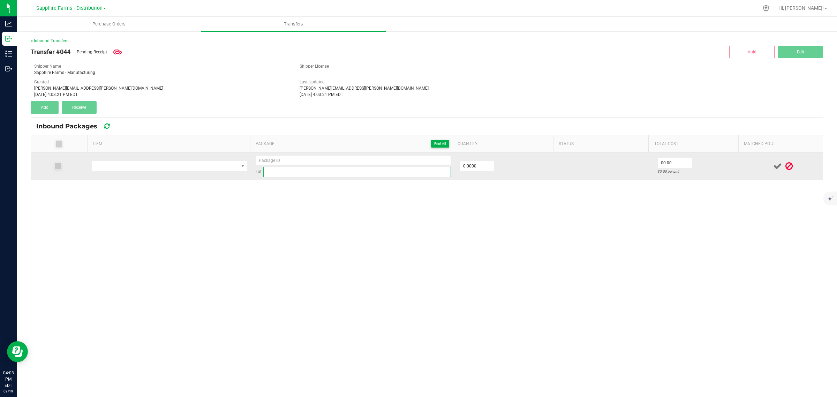
click at [317, 174] on input at bounding box center [357, 172] width 188 height 10
paste input "TADR-001-CART2"
type input "TADR-001-CART2"
click at [161, 166] on span "NO DATA FOUND" at bounding box center [165, 166] width 146 height 10
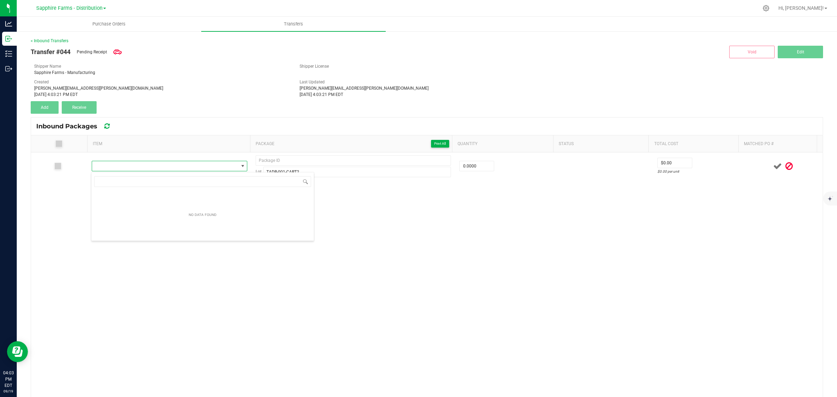
scroll to position [11, 152]
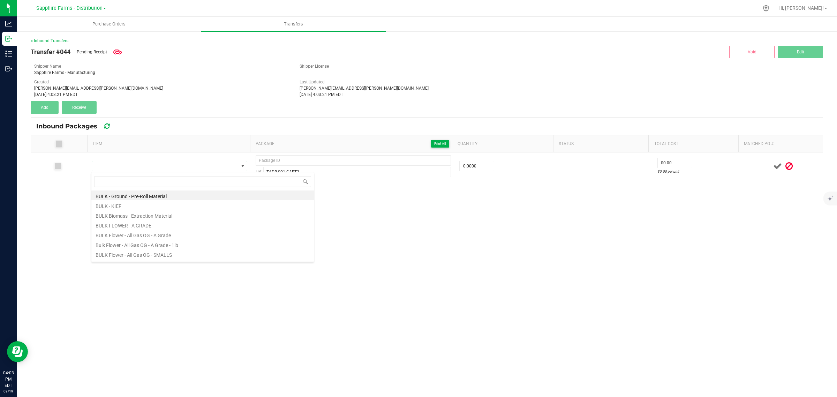
type input "TADR-001-CART2"
click at [176, 198] on li "Sapphire - Tangie Dream - 510 Vape Cartridge - 1g (94.22%)" at bounding box center [202, 195] width 222 height 10
type input "0 ea"
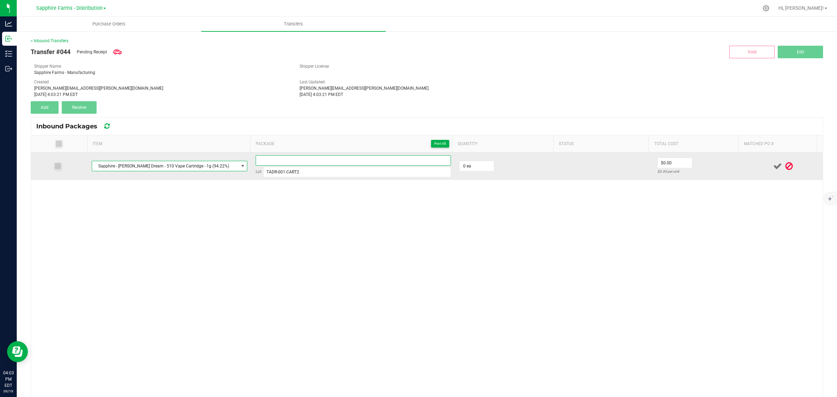
click at [294, 160] on input at bounding box center [353, 160] width 195 height 10
type input "20250919-1"
click at [487, 170] on td "0 ea" at bounding box center [506, 166] width 102 height 28
click at [483, 166] on input "0" at bounding box center [477, 166] width 34 height 10
type input "4860 ea"
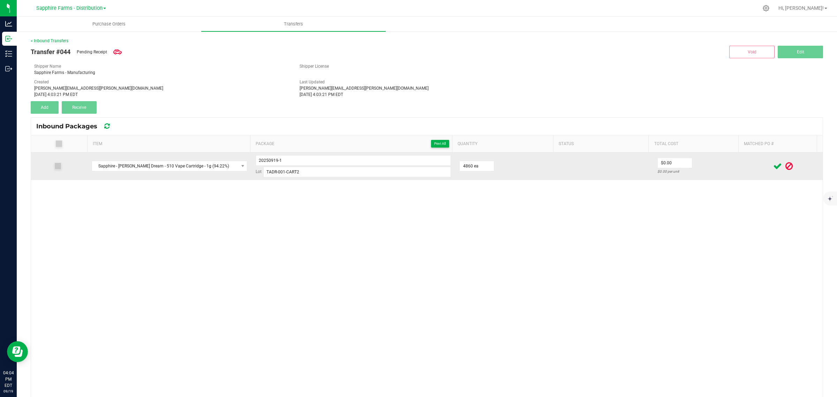
click at [558, 168] on td at bounding box center [605, 166] width 96 height 28
click at [531, 169] on td "4860 ea" at bounding box center [506, 166] width 102 height 28
click at [771, 166] on span at bounding box center [777, 166] width 12 height 14
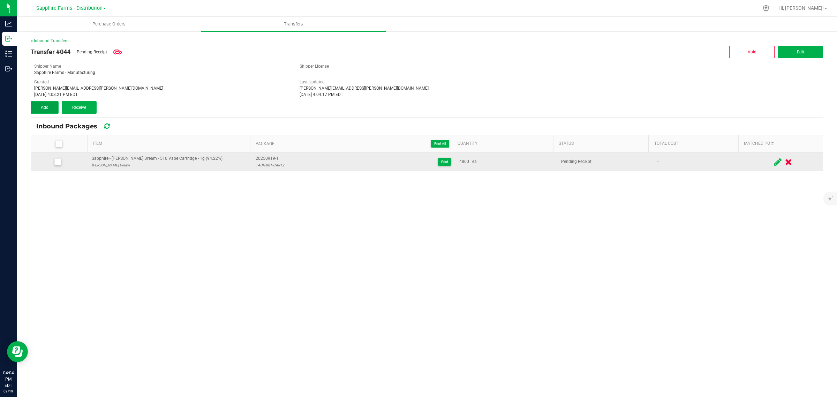
click at [44, 113] on button "Add" at bounding box center [45, 107] width 28 height 13
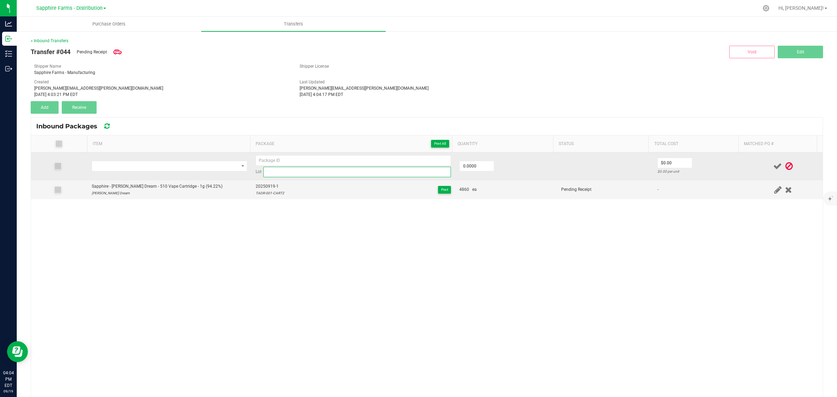
click at [291, 175] on input at bounding box center [357, 172] width 188 height 10
paste input "KILO-001-AIO2"
type input "KILO-001-AIO2"
click at [160, 169] on span "NO DATA FOUND" at bounding box center [165, 166] width 146 height 10
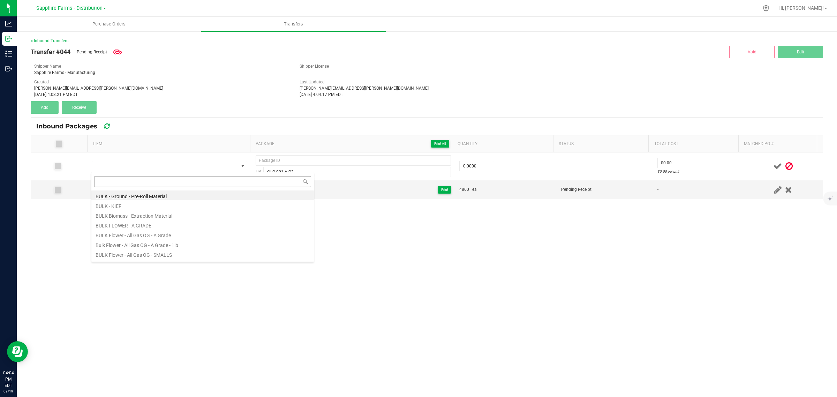
type input "KILO-001-AIO2"
click at [159, 196] on li "Sapphire - [PERSON_NAME] - All In One Disposable Vape - 1g (91.73%)" at bounding box center [202, 195] width 222 height 10
type input "0 ea"
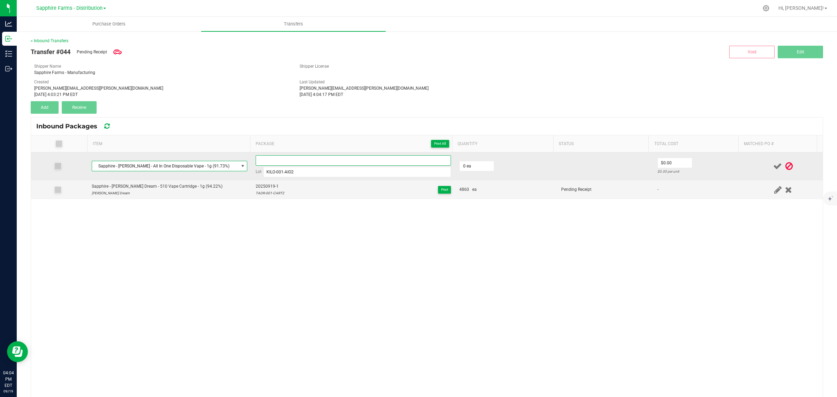
click at [285, 159] on input at bounding box center [353, 160] width 195 height 10
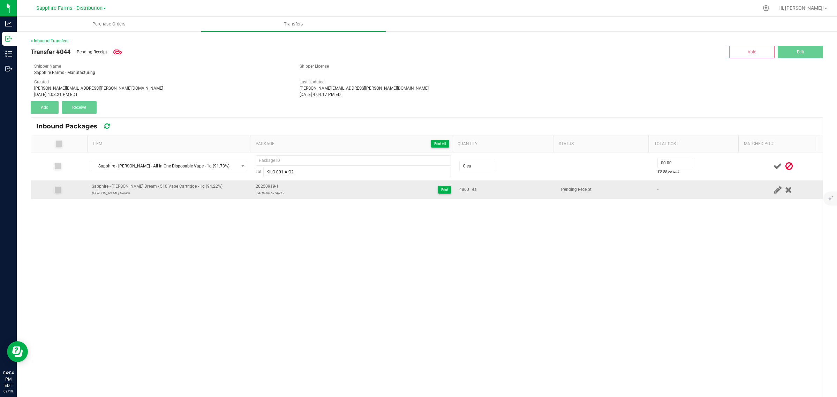
drag, startPoint x: 278, startPoint y: 186, endPoint x: 249, endPoint y: 187, distance: 28.6
click at [251, 187] on td "20250919-1 TADR-001-CART2 Print" at bounding box center [353, 189] width 204 height 19
copy span "20250919-1"
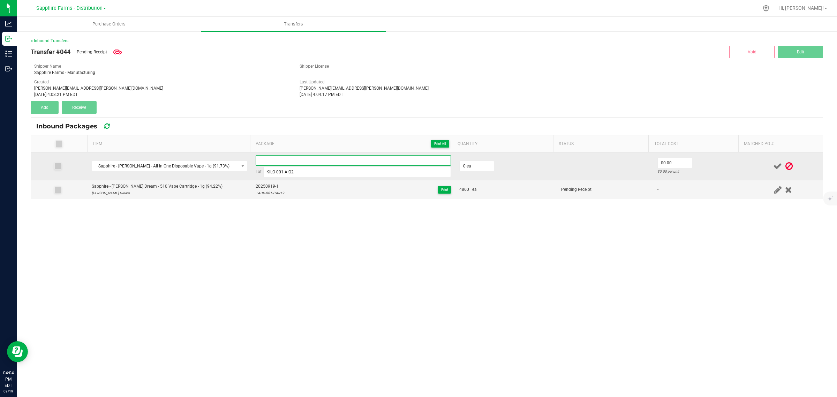
click at [304, 160] on input at bounding box center [353, 160] width 195 height 10
paste input "20250919-1"
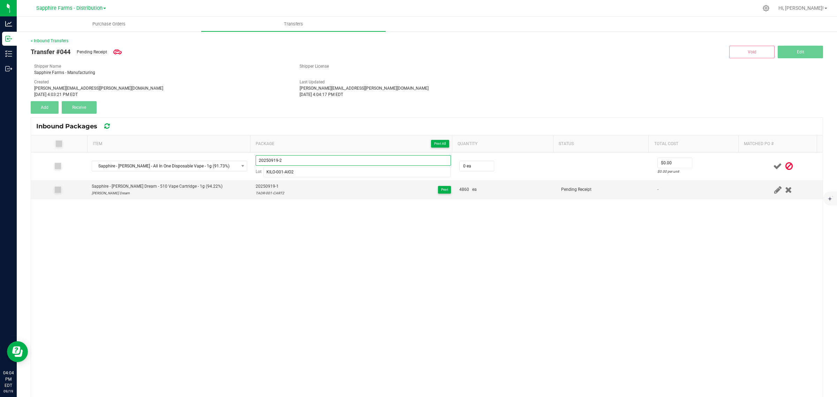
type input "20250919-2"
drag, startPoint x: 401, startPoint y: 268, endPoint x: 435, endPoint y: 251, distance: 37.9
click at [403, 267] on div "Sapphire - King Louis XIII - All In One Disposable Vape - 1g (91.73%) 20250919-…" at bounding box center [426, 310] width 791 height 316
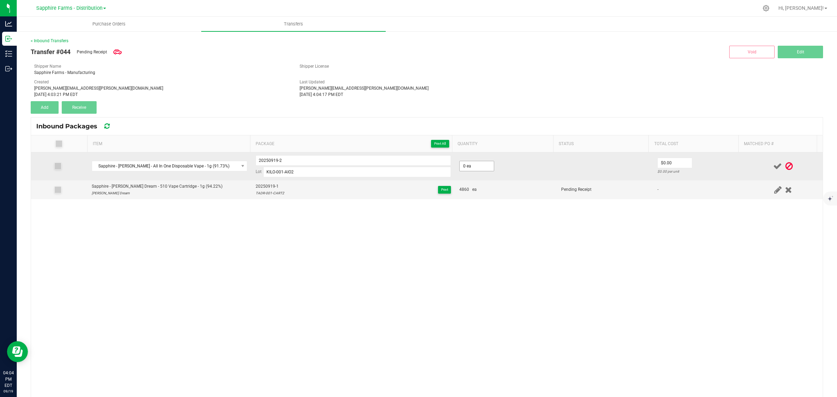
type input "0"
click at [480, 166] on input "0" at bounding box center [477, 166] width 34 height 10
type input "2130 ea"
click at [702, 164] on td "$0.00 $0.00 per unit" at bounding box center [698, 166] width 90 height 28
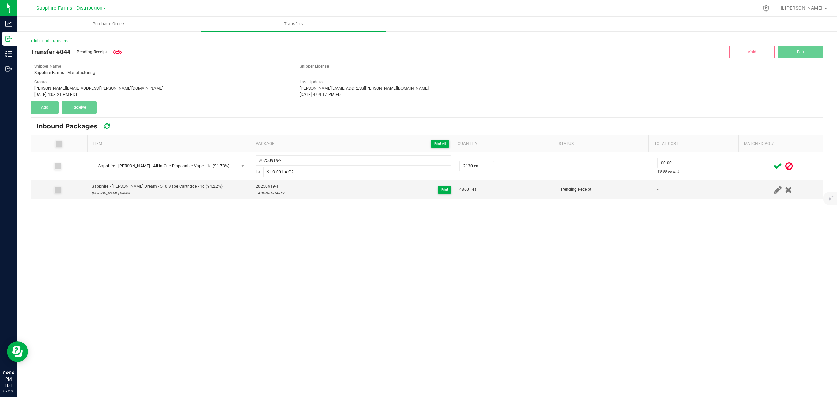
click at [773, 168] on icon at bounding box center [777, 166] width 9 height 9
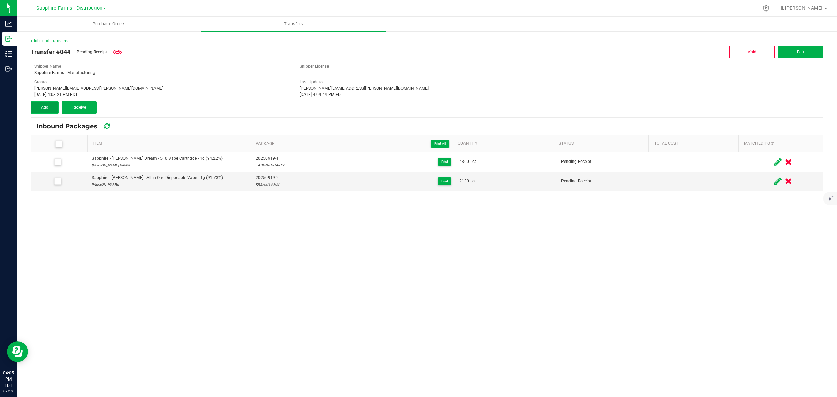
click at [39, 110] on button "Add" at bounding box center [45, 107] width 28 height 13
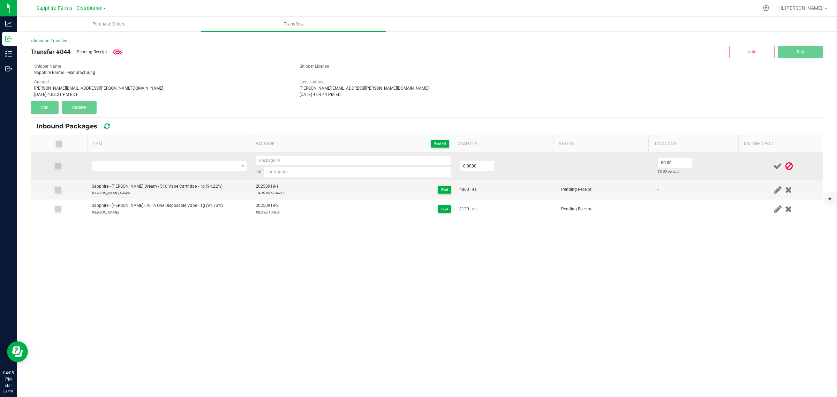
click at [136, 170] on span "NO DATA FOUND" at bounding box center [165, 166] width 146 height 10
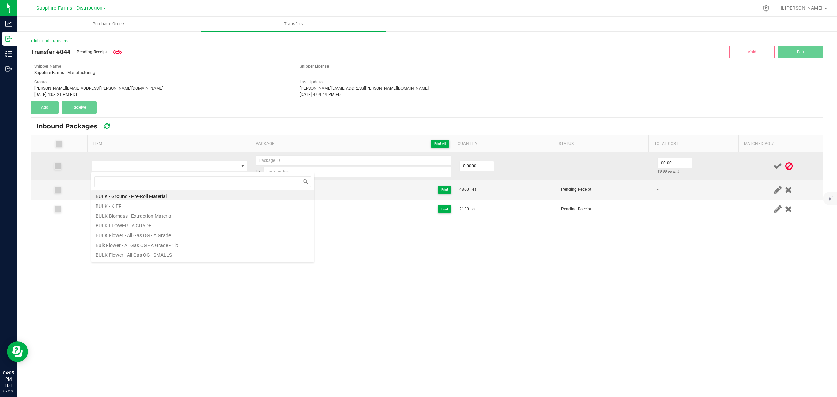
type input "THMI-028-FL1"
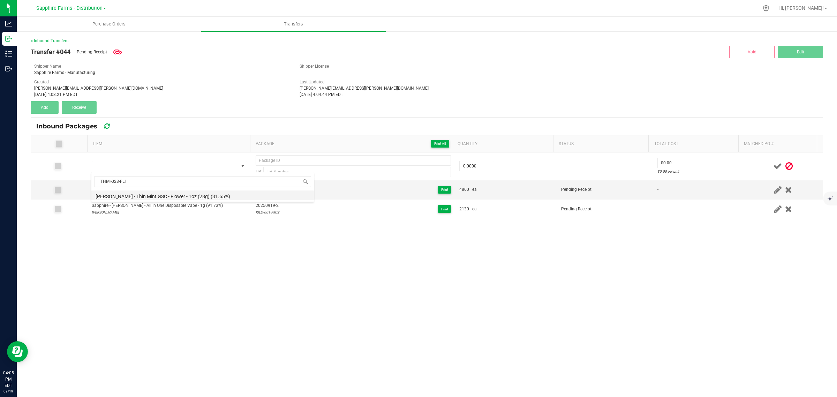
click at [212, 195] on li "[PERSON_NAME] - Thin Mint GSC - Flower - 1oz (28g) (31.65%)" at bounding box center [202, 195] width 222 height 10
type input "0 ea"
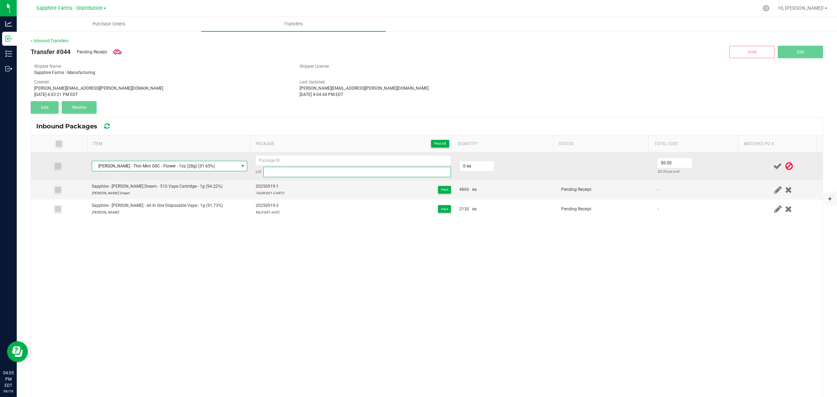
click at [283, 174] on input at bounding box center [357, 172] width 188 height 10
paste input "THMI-028-FL1"
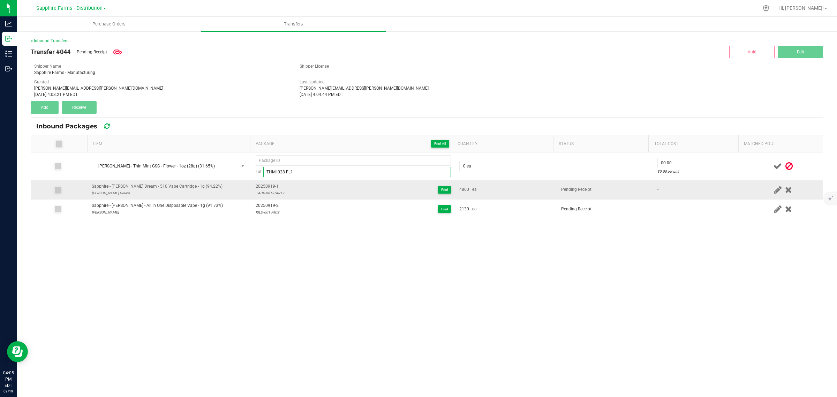
type input "THMI-028-FL1"
drag, startPoint x: 276, startPoint y: 189, endPoint x: 248, endPoint y: 189, distance: 28.6
click at [251, 189] on td "20250919-1 TADR-001-CART2 Print" at bounding box center [353, 189] width 204 height 19
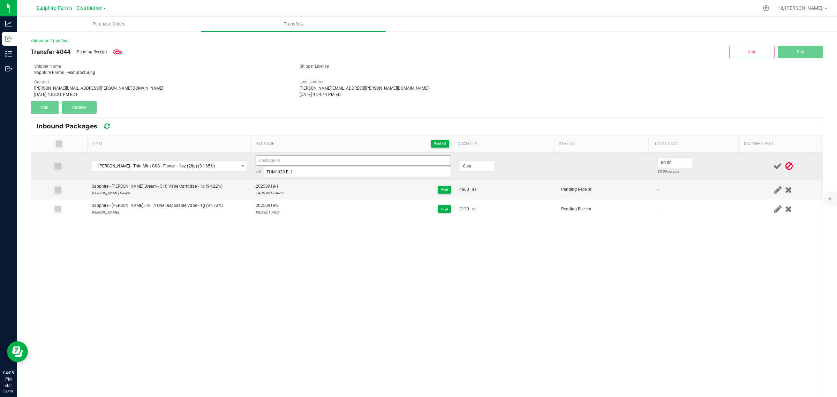
copy span "20250919-1"
click at [316, 165] on input at bounding box center [353, 160] width 195 height 10
paste input "20250919-1"
type input "20250919-3"
type input "0"
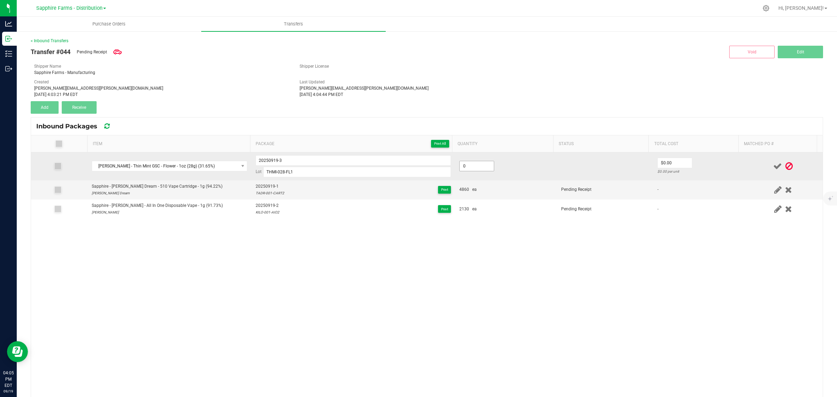
click at [476, 164] on input "0" at bounding box center [477, 166] width 34 height 10
type input "224 ea"
click at [523, 172] on td "224 ea" at bounding box center [506, 166] width 102 height 28
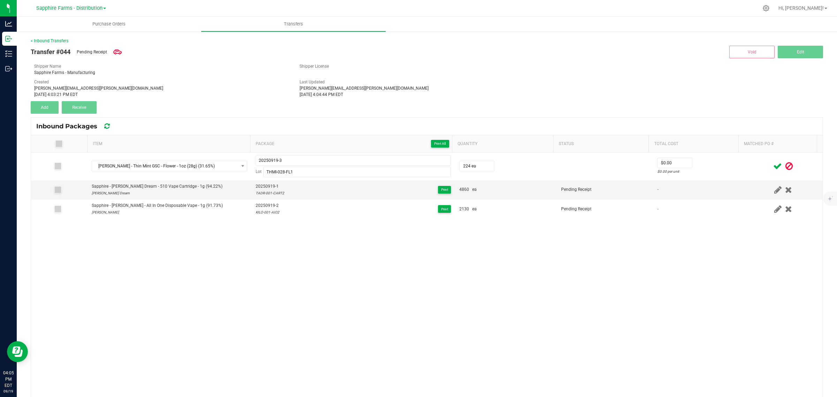
click at [773, 166] on icon at bounding box center [777, 166] width 9 height 9
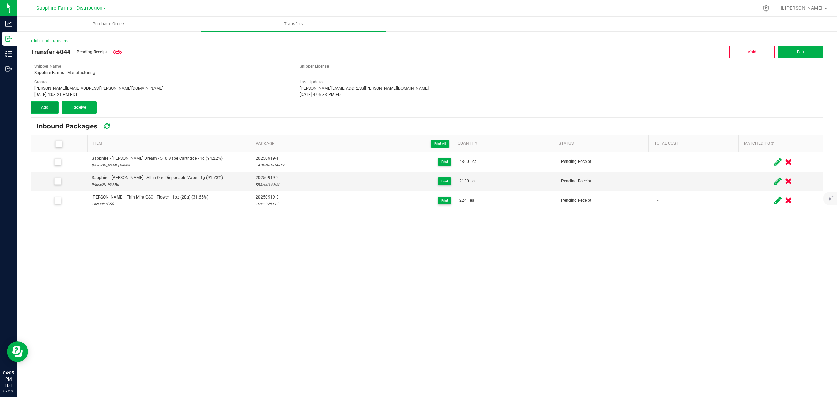
click at [40, 107] on button "Add" at bounding box center [45, 107] width 28 height 13
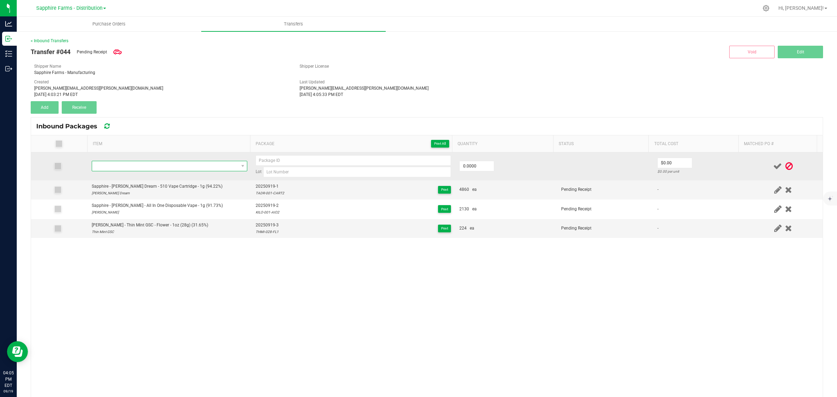
click at [129, 165] on span "NO DATA FOUND" at bounding box center [165, 166] width 146 height 10
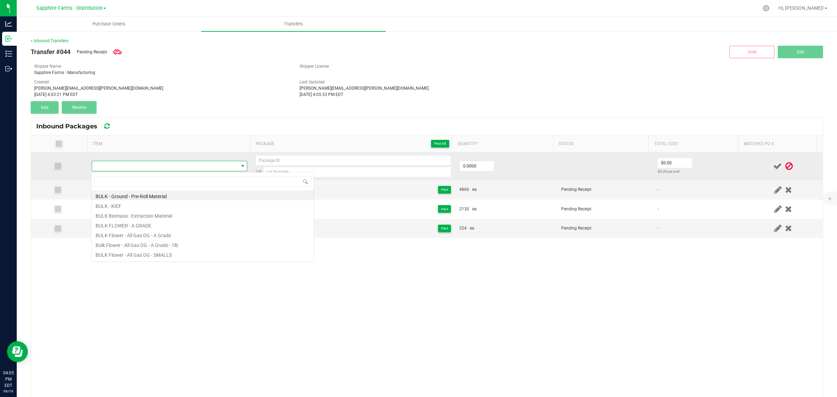
type input "[PERSON_NAME]-001-CART2"
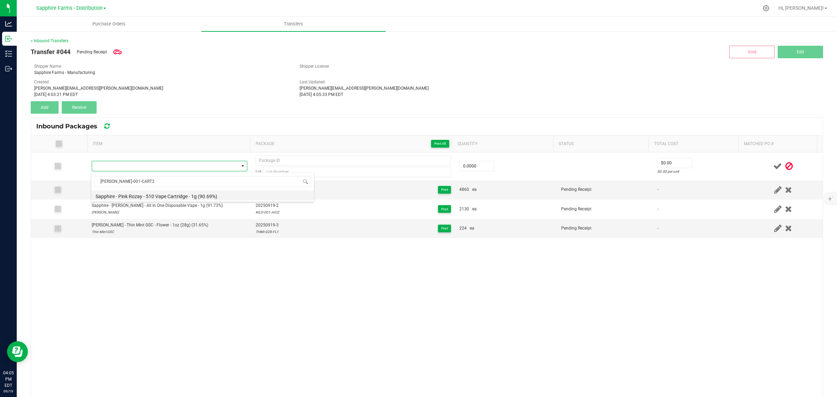
click at [152, 196] on li "Sapphire - Pink Rozay - 510 Vape Cartridge - 1g (90.69%)" at bounding box center [202, 195] width 222 height 10
type input "0 ea"
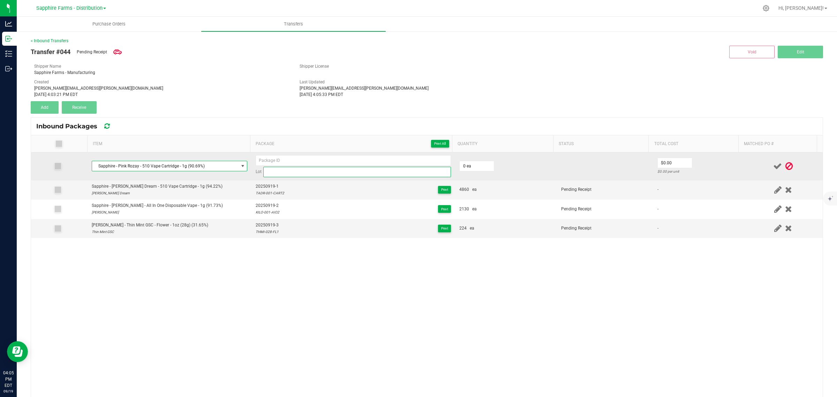
click at [281, 169] on input at bounding box center [357, 172] width 188 height 10
paste input "[PERSON_NAME]-001-CART2"
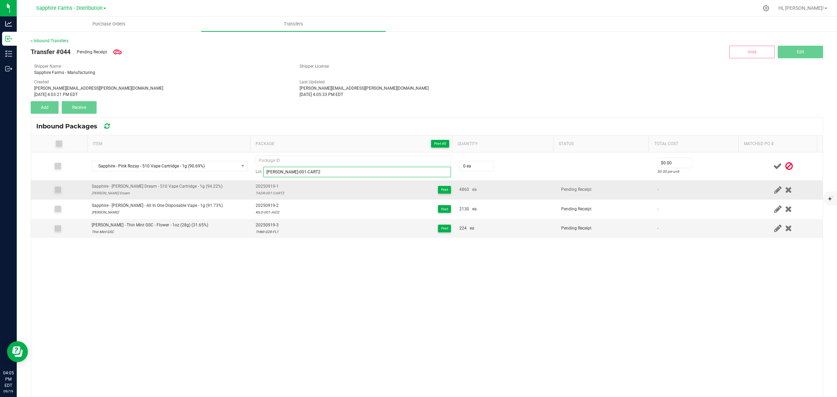
type input "[PERSON_NAME]-001-CART2"
drag, startPoint x: 276, startPoint y: 185, endPoint x: 251, endPoint y: 185, distance: 25.5
click at [251, 185] on td "20250919-1 TADR-001-CART2 Print" at bounding box center [353, 189] width 204 height 19
copy span "20250919-1"
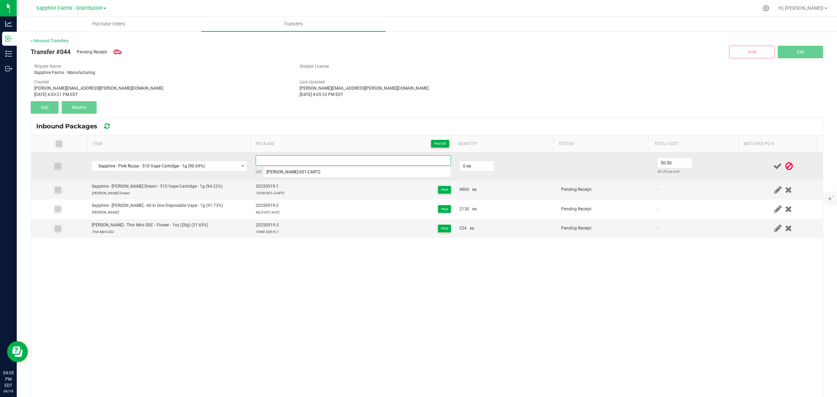
click at [290, 163] on input at bounding box center [353, 160] width 195 height 10
paste input "20250919-1"
type input "20250919-4"
type input "0"
click at [482, 169] on input "0" at bounding box center [477, 166] width 34 height 10
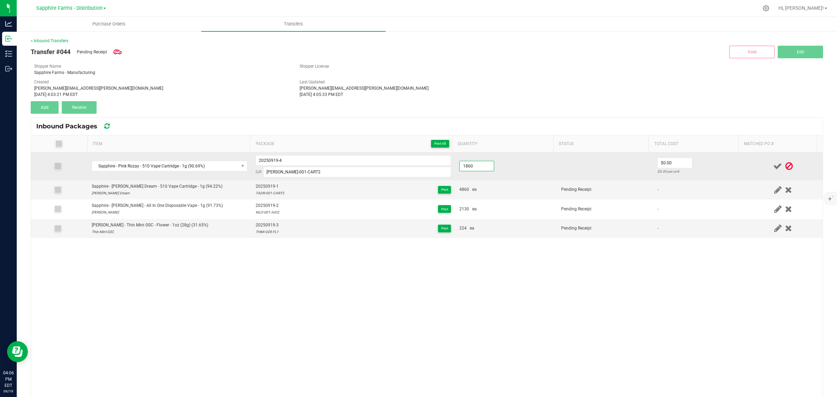
type input "1860 ea"
click at [501, 165] on td "1860 ea" at bounding box center [506, 166] width 102 height 28
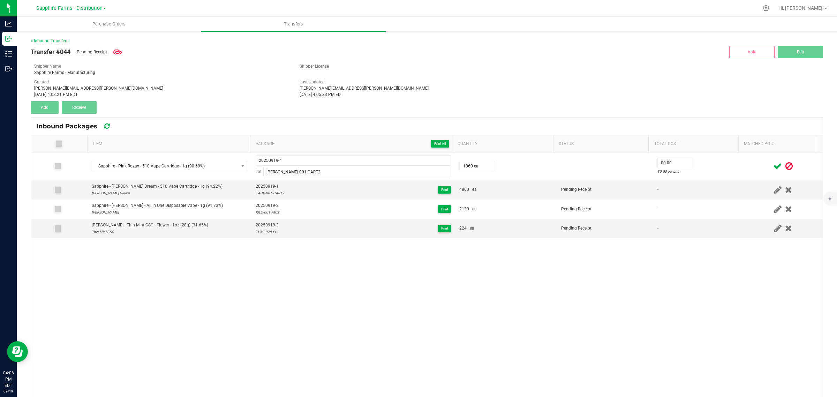
click at [773, 166] on icon at bounding box center [777, 166] width 9 height 9
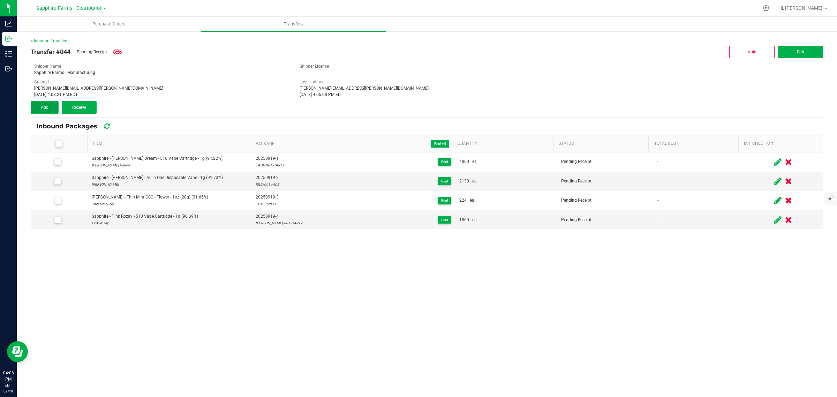
click at [43, 110] on button "Add" at bounding box center [45, 107] width 28 height 13
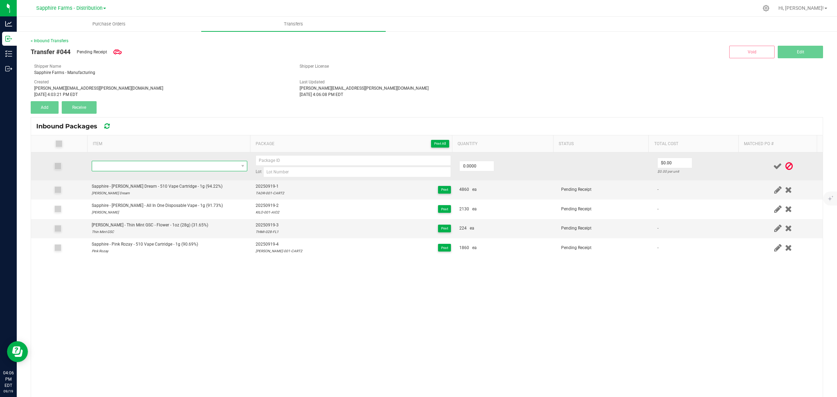
click at [117, 166] on span "NO DATA FOUND" at bounding box center [165, 166] width 146 height 10
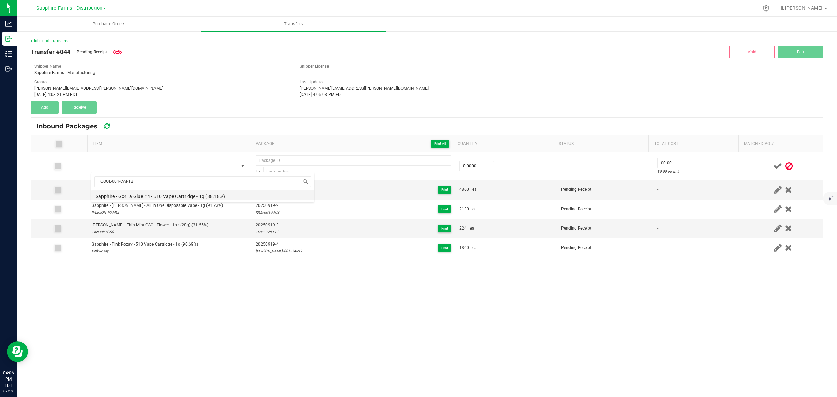
click at [152, 197] on li "Sapphire - Gorilla Glue #4 - 510 Vape Cartridge - 1g (88.18%)" at bounding box center [202, 195] width 222 height 10
type input "0 ea"
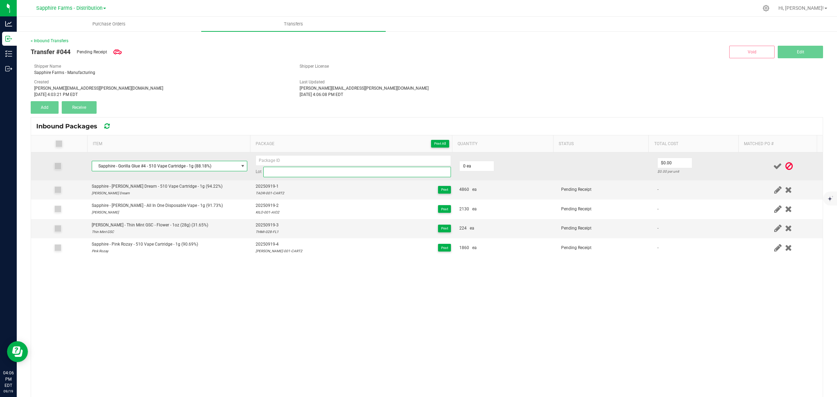
click at [306, 171] on input at bounding box center [357, 172] width 188 height 10
paste input "GOGL-001-CART2"
type input "GOGL-001-CART2"
click at [305, 161] on input at bounding box center [353, 160] width 195 height 10
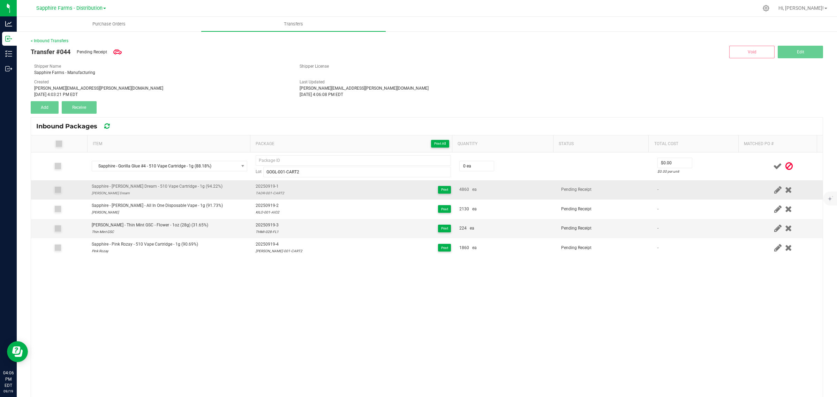
drag, startPoint x: 277, startPoint y: 185, endPoint x: 248, endPoint y: 187, distance: 29.0
click at [251, 187] on td "20250919-1 TADR-001-CART2 Print" at bounding box center [353, 189] width 204 height 19
copy span "20250919-1"
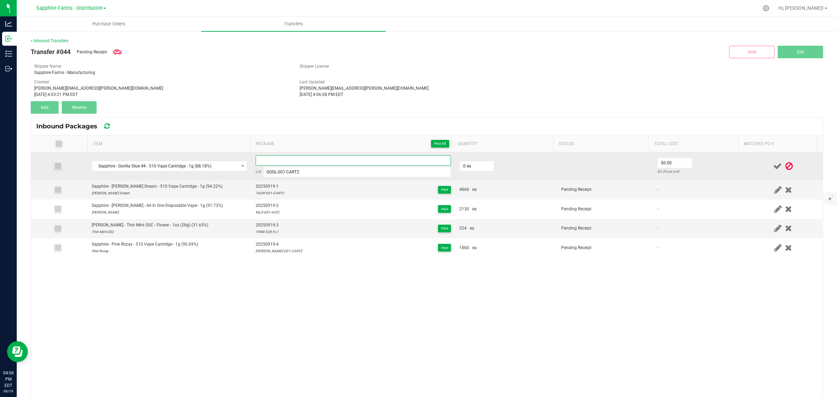
click at [299, 160] on input at bounding box center [353, 160] width 195 height 10
paste input "20250919-1"
type input "20250919-5"
type input "0"
click at [480, 171] on input "0" at bounding box center [477, 166] width 34 height 10
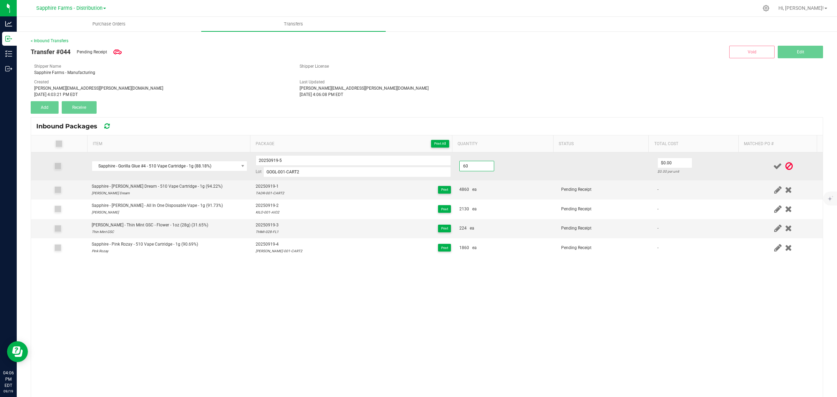
type input "60 ea"
click at [536, 166] on td "60 ea" at bounding box center [506, 166] width 102 height 28
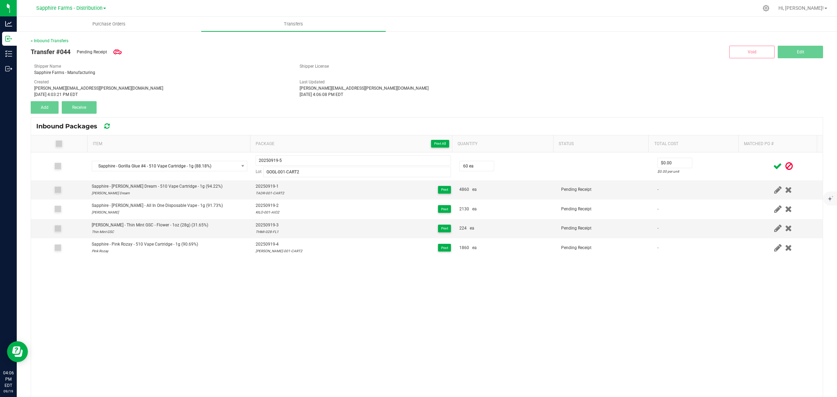
click at [773, 166] on icon at bounding box center [777, 166] width 9 height 9
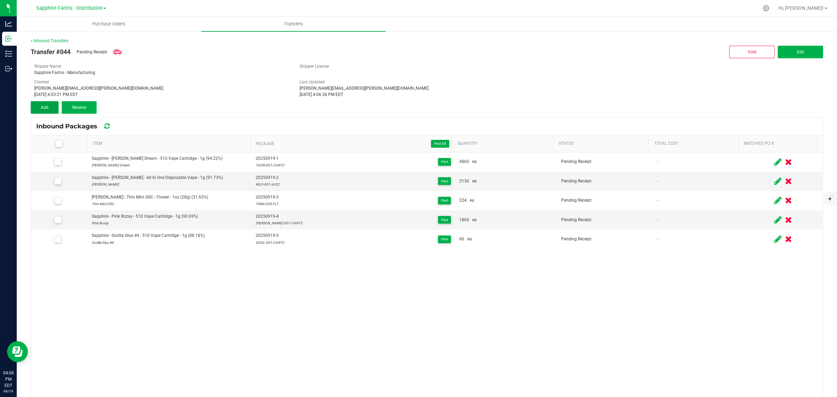
click at [50, 110] on button "Add" at bounding box center [45, 107] width 28 height 13
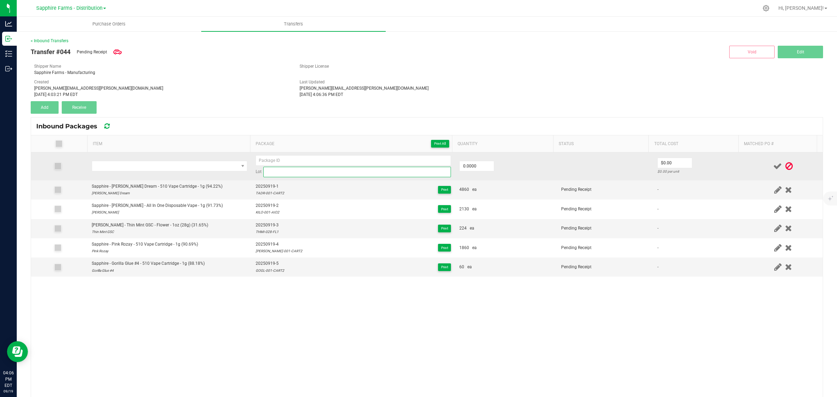
click at [277, 175] on input at bounding box center [357, 172] width 188 height 10
paste input "STBR-003-FL7"
type input "STBR-003-FL7"
click at [132, 165] on span "NO DATA FOUND" at bounding box center [165, 166] width 146 height 10
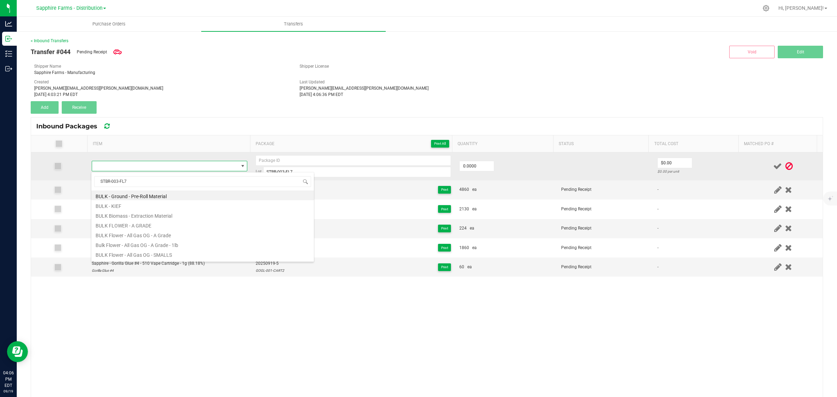
type input "STBR-003-FL7"
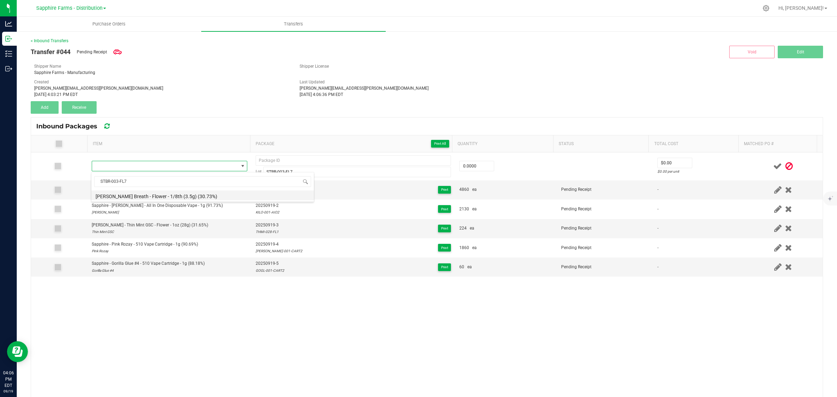
click at [184, 195] on li "[PERSON_NAME] Breath - Flower - 1/8th (3.5g) (30.73%)" at bounding box center [202, 195] width 222 height 10
type input "0 ea"
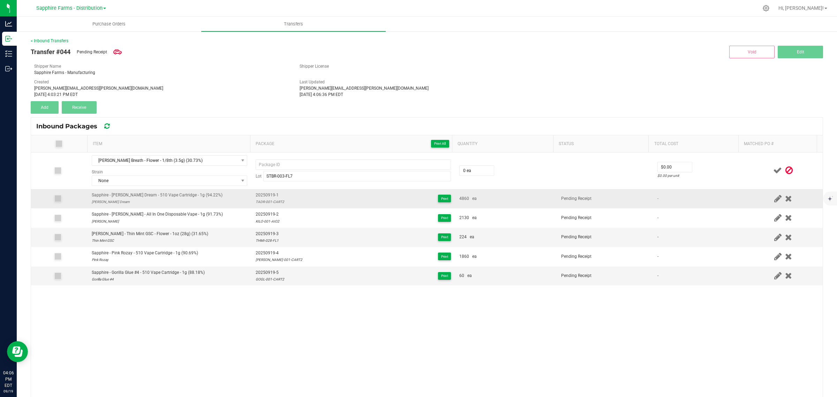
drag, startPoint x: 269, startPoint y: 196, endPoint x: 250, endPoint y: 196, distance: 19.2
click at [251, 196] on td "20250919-1 TADR-001-CART2 Print" at bounding box center [353, 198] width 204 height 19
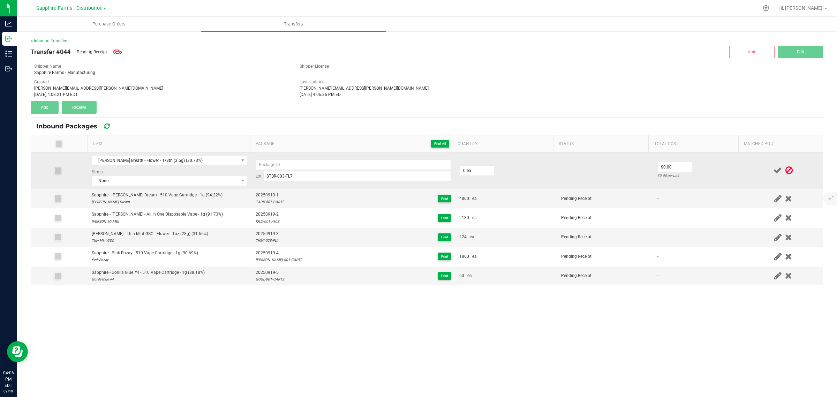
copy span "20250919-1"
click at [306, 161] on input at bounding box center [353, 164] width 195 height 10
paste input "20250919-1"
type input "20250919-6"
type input "0"
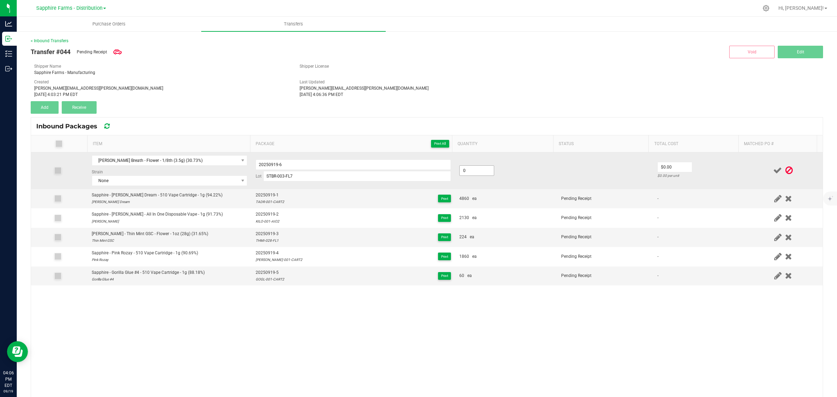
click at [471, 174] on input "0" at bounding box center [477, 171] width 34 height 10
type input "700 ea"
click at [516, 169] on td "700 ea" at bounding box center [506, 170] width 102 height 37
click at [711, 173] on div "$0.00 per unit" at bounding box center [698, 175] width 82 height 7
click at [206, 179] on span "None" at bounding box center [165, 181] width 146 height 10
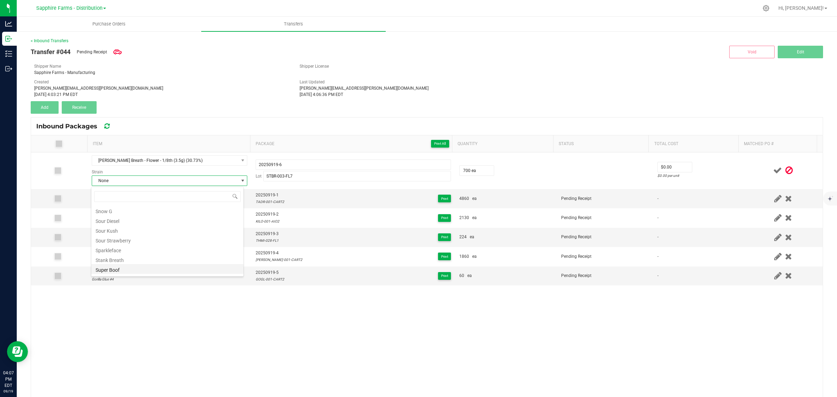
scroll to position [523, 0]
click at [155, 244] on li "Stank Breath" at bounding box center [167, 244] width 152 height 10
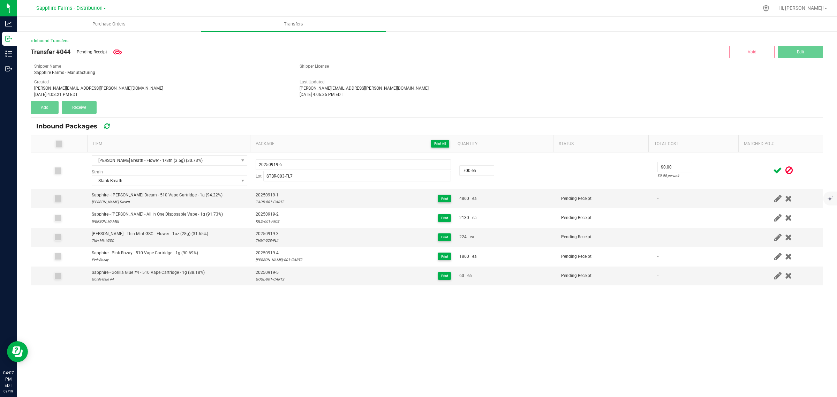
click at [773, 170] on icon at bounding box center [777, 170] width 9 height 9
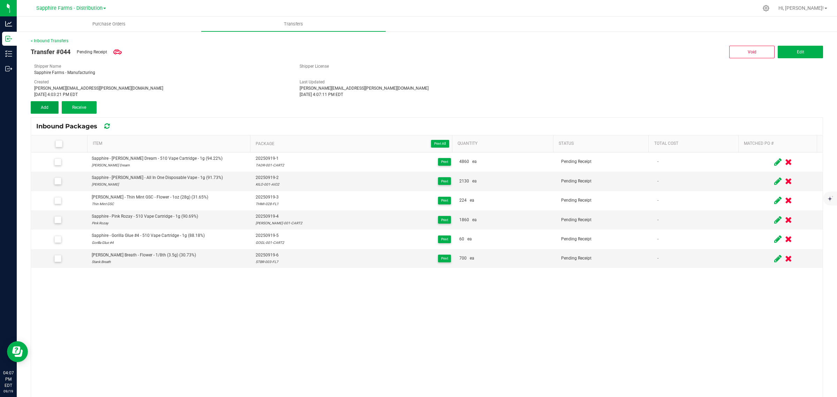
click at [39, 109] on button "Add" at bounding box center [45, 107] width 28 height 13
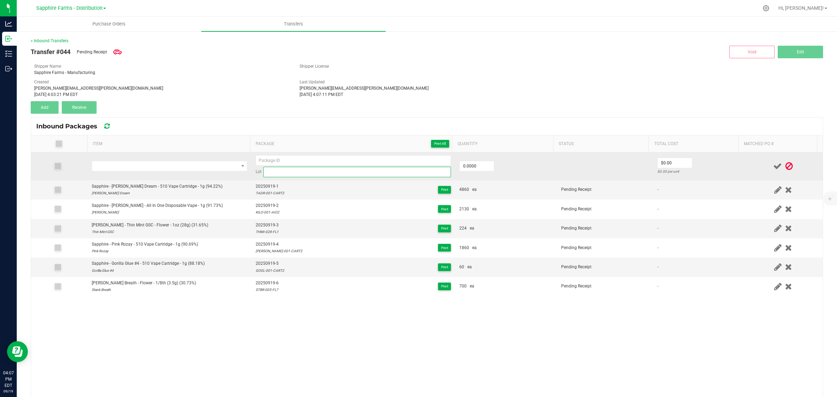
click at [309, 176] on input at bounding box center [357, 172] width 188 height 10
paste input "PLCG-003-FL8"
type input "PLCG-003-FL8"
click at [163, 169] on span "NO DATA FOUND" at bounding box center [165, 166] width 146 height 10
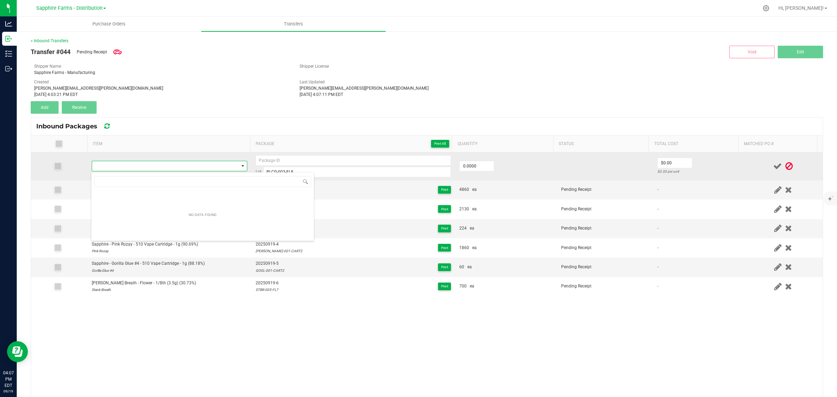
scroll to position [11, 152]
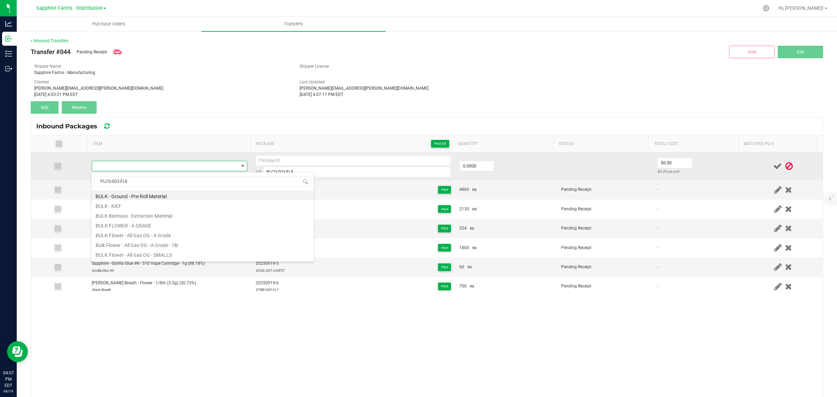
type input "PLCG-003-FL8"
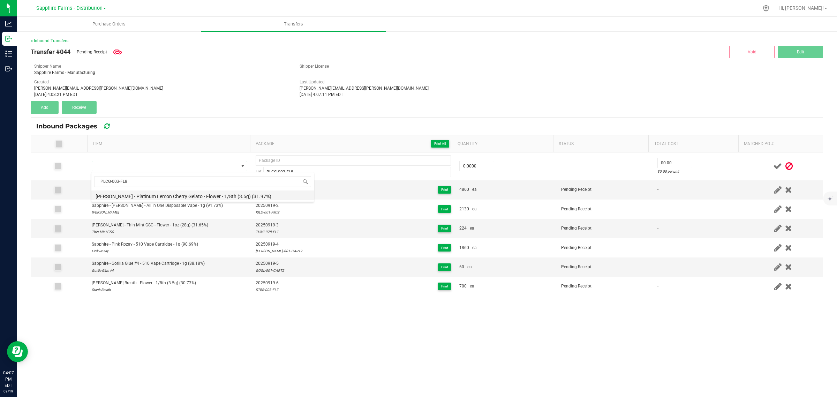
click at [161, 195] on li "[PERSON_NAME] - Platinum Lemon Cherry Gelato - Flower - 1/8th (3.5g) (31.97%)" at bounding box center [202, 195] width 222 height 10
type input "0 ea"
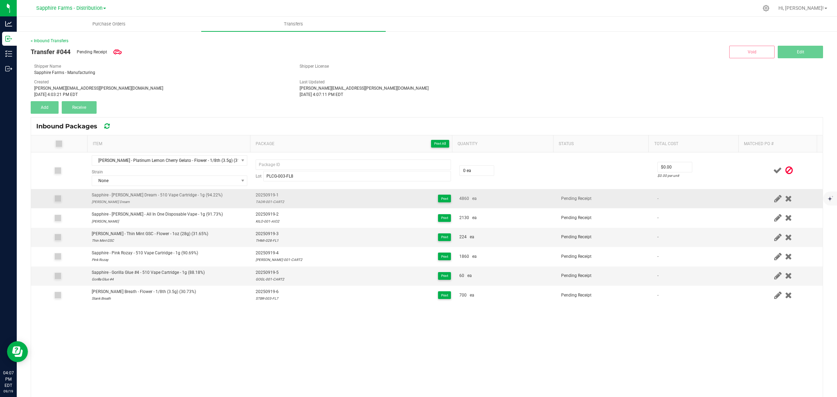
drag, startPoint x: 278, startPoint y: 196, endPoint x: 250, endPoint y: 196, distance: 27.5
click at [251, 196] on td "20250919-1 TADR-001-CART2 Print" at bounding box center [353, 198] width 204 height 19
copy span "20250919-1"
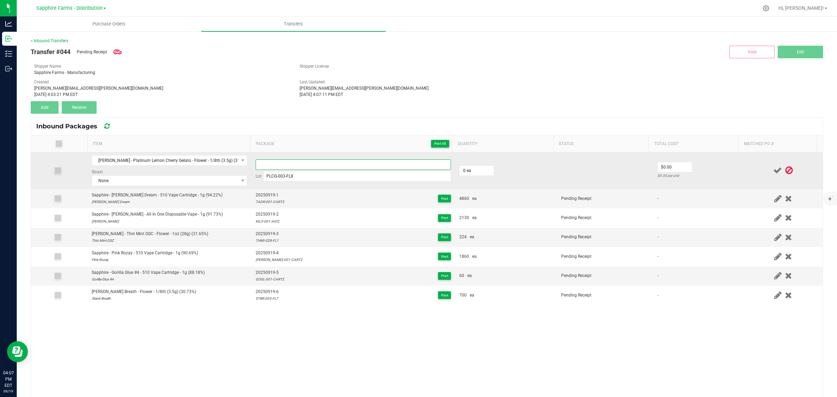
click at [297, 164] on input at bounding box center [353, 164] width 195 height 10
paste input "20250919-1"
type input "20250919-7"
type input "0"
click at [475, 172] on input "0" at bounding box center [477, 171] width 34 height 10
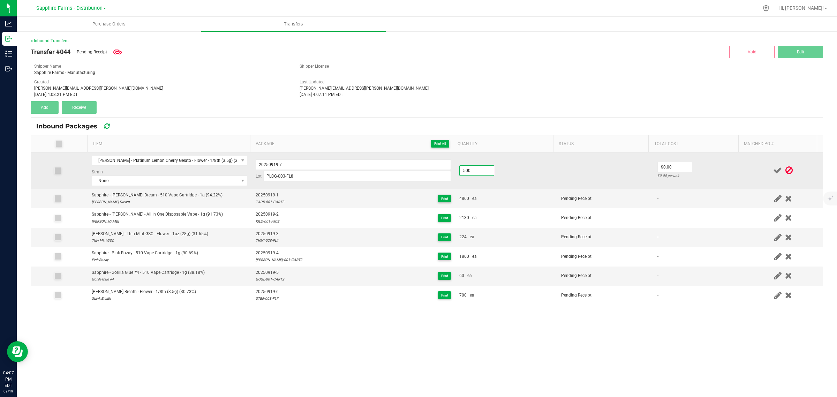
type input "500 ea"
click at [527, 166] on td "500 ea" at bounding box center [506, 170] width 102 height 37
click at [731, 180] on td "$0.00 $0.00 per unit" at bounding box center [698, 170] width 90 height 37
click at [175, 185] on span "None" at bounding box center [165, 181] width 146 height 10
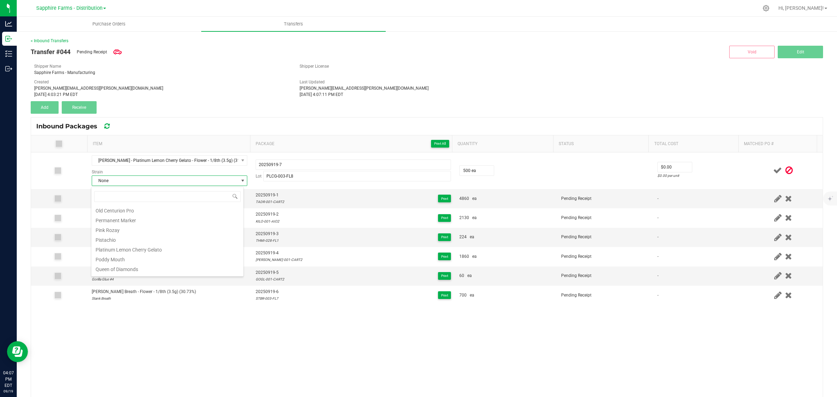
scroll to position [436, 0]
click at [164, 216] on li "Platinum Lemon Cherry Gelato" at bounding box center [167, 214] width 152 height 10
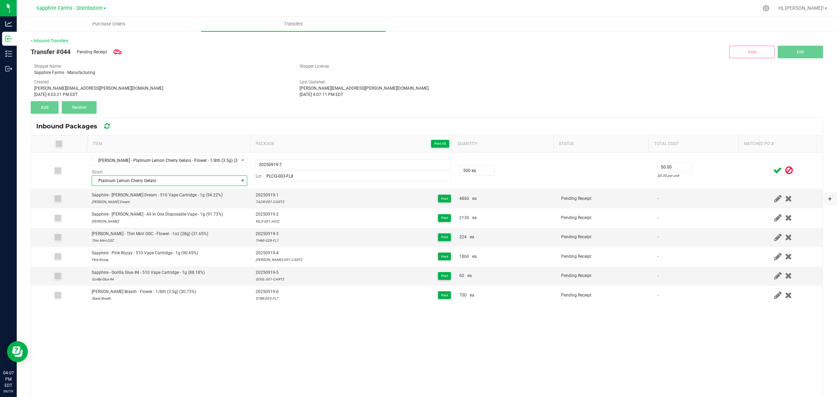
click at [771, 173] on span at bounding box center [777, 171] width 12 height 14
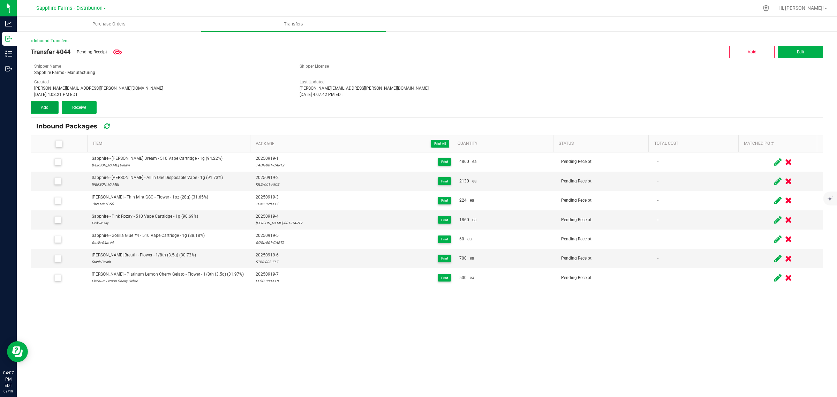
click at [44, 107] on span "Add" at bounding box center [45, 107] width 8 height 5
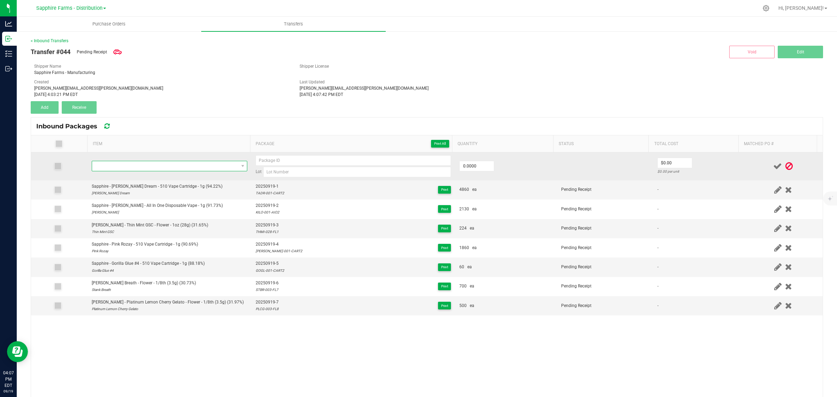
click at [107, 168] on span "NO DATA FOUND" at bounding box center [165, 166] width 146 height 10
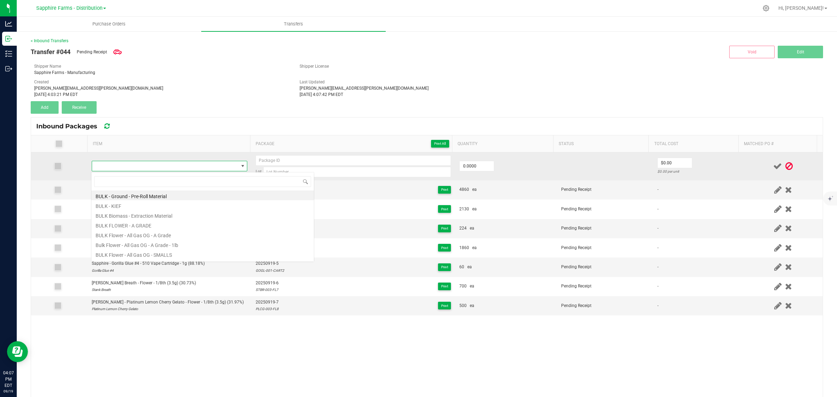
type input "RAKU-001-INF2"
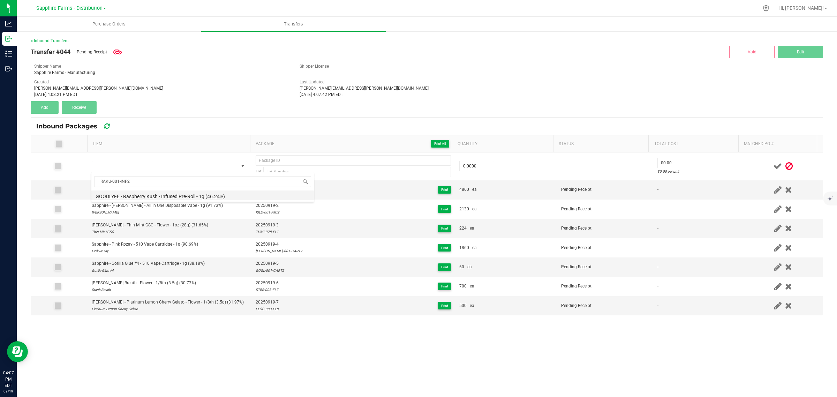
click at [142, 196] on li "GOODLYFE - Raspberry Kush - Infused Pre-Roll - 1g (46.24%)" at bounding box center [202, 195] width 222 height 10
type input "0 ea"
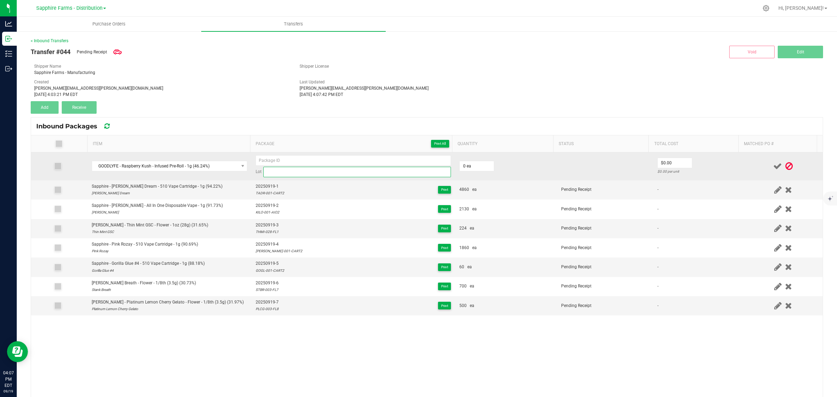
click at [289, 173] on input at bounding box center [357, 172] width 188 height 10
paste input "RAKU-001-INF2"
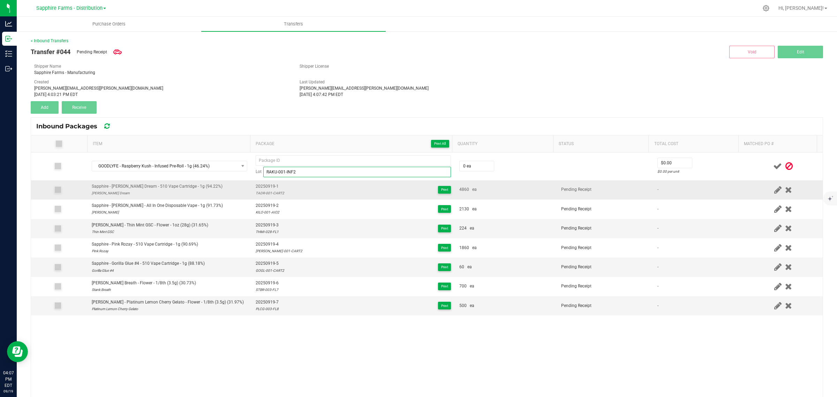
type input "RAKU-001-INF2"
drag, startPoint x: 276, startPoint y: 187, endPoint x: 252, endPoint y: 187, distance: 24.4
click at [256, 187] on span "20250919-1" at bounding box center [270, 186] width 29 height 7
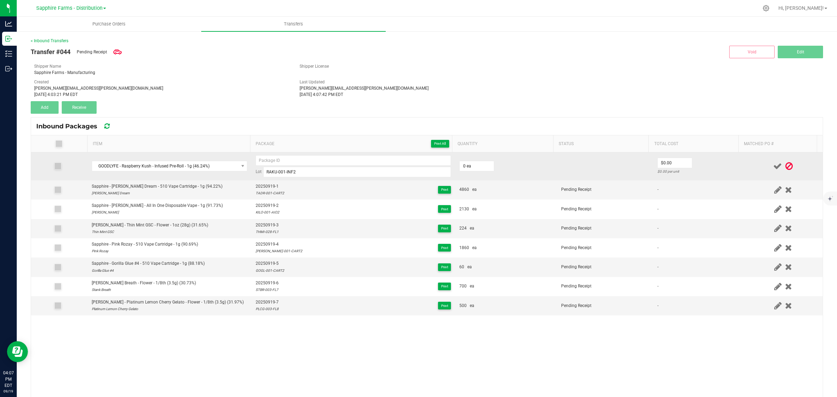
copy span "20250919-1"
click at [295, 163] on input at bounding box center [353, 160] width 195 height 10
paste input "20250919-1"
type input "20250919-8"
type input "0"
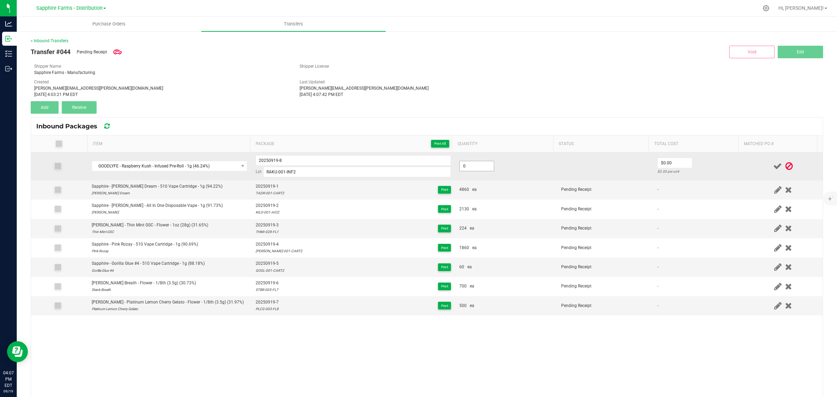
click at [469, 166] on input "0" at bounding box center [477, 166] width 34 height 10
type input "3200 ea"
click at [542, 171] on td "3200 ea" at bounding box center [506, 166] width 102 height 28
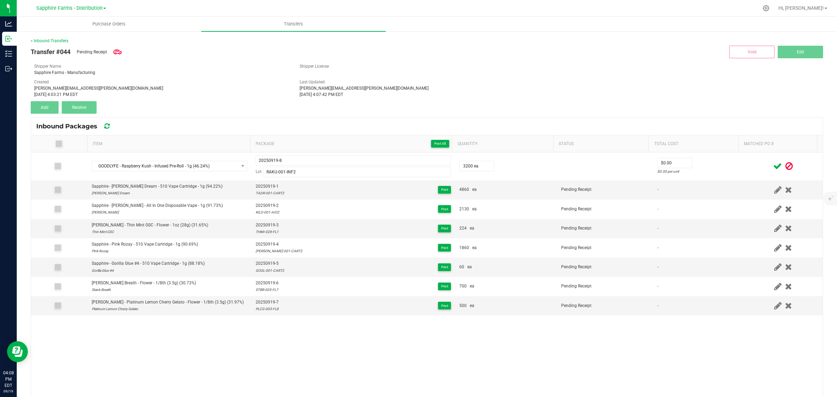
click at [773, 166] on icon at bounding box center [777, 166] width 9 height 9
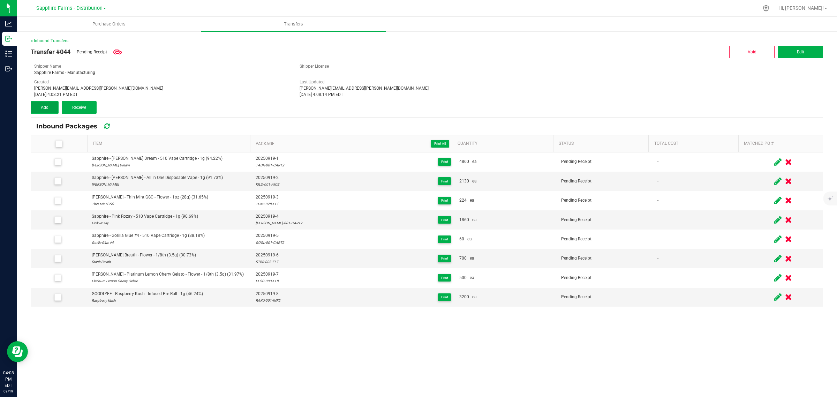
click at [43, 110] on button "Add" at bounding box center [45, 107] width 28 height 13
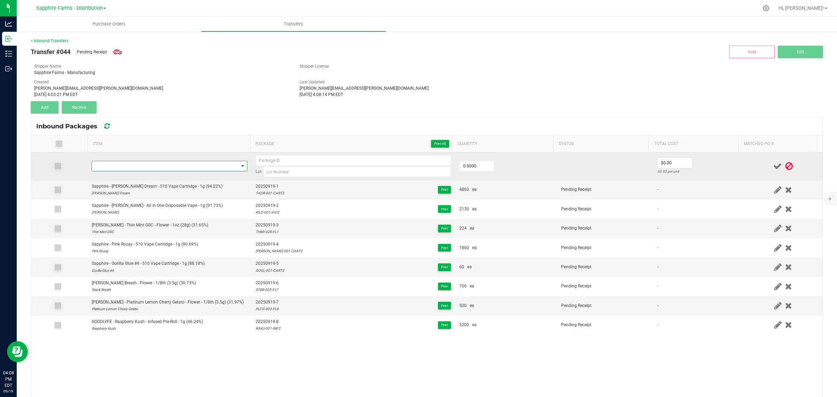
click at [136, 166] on span "NO DATA FOUND" at bounding box center [165, 166] width 146 height 10
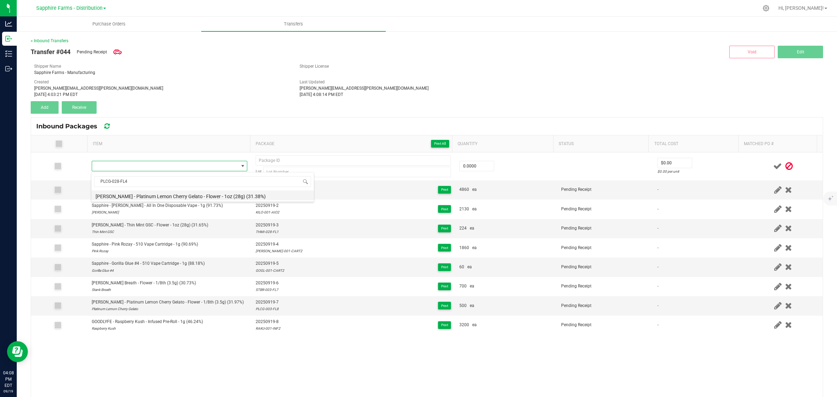
click at [156, 196] on li "[PERSON_NAME] - Platinum Lemon Cherry Gelato - Flower - 1oz (28g) (31.38%)" at bounding box center [202, 195] width 222 height 10
type input "0 ea"
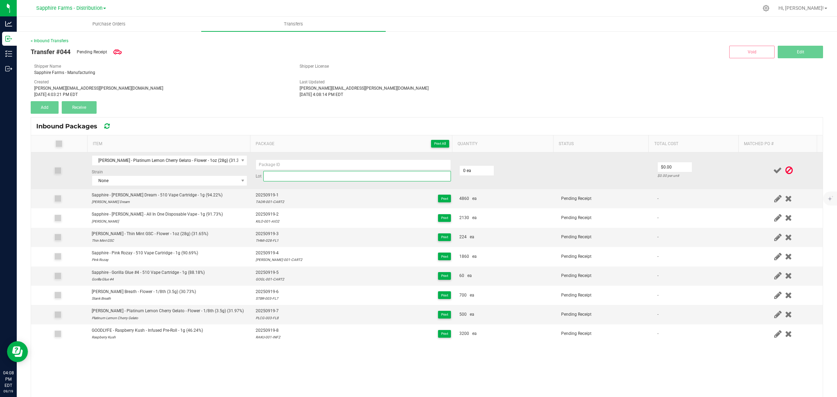
click at [282, 178] on input at bounding box center [357, 176] width 188 height 10
paste input "PLCG-028-FL4"
type input "PLCG-028-FL4"
click at [172, 179] on span "None" at bounding box center [165, 181] width 146 height 10
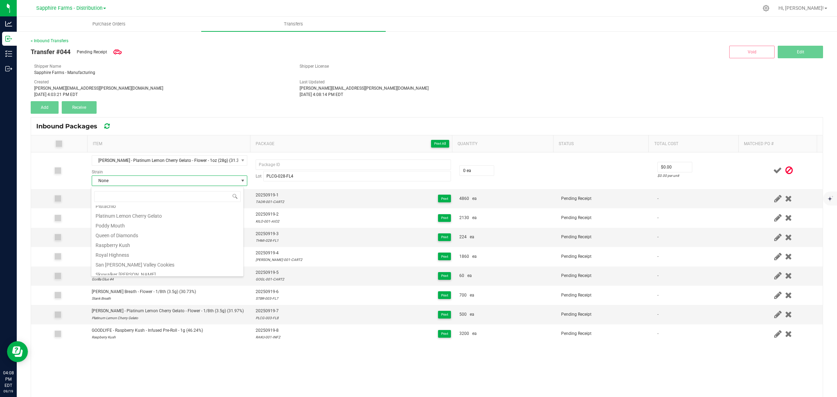
scroll to position [436, 0]
click at [159, 214] on li "Platinum Lemon Cherry Gelato" at bounding box center [167, 214] width 152 height 10
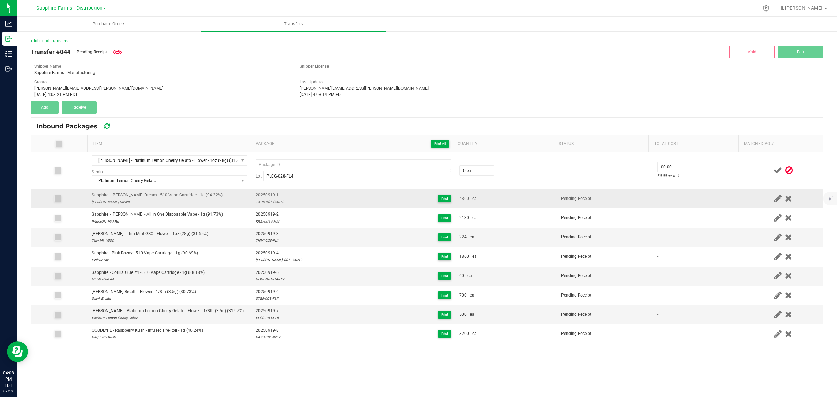
drag, startPoint x: 276, startPoint y: 197, endPoint x: 251, endPoint y: 199, distance: 25.1
click at [251, 199] on td "20250919-1 TADR-001-CART2 Print" at bounding box center [353, 198] width 204 height 19
copy span "20250919-1"
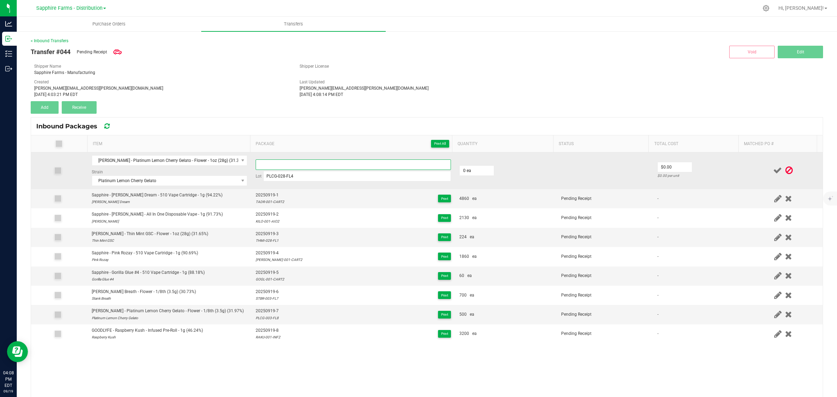
click at [274, 164] on input at bounding box center [353, 164] width 195 height 10
paste input "20250919-1"
type input "20250919-9"
click at [507, 170] on td "0 ea" at bounding box center [506, 170] width 102 height 37
type input "0"
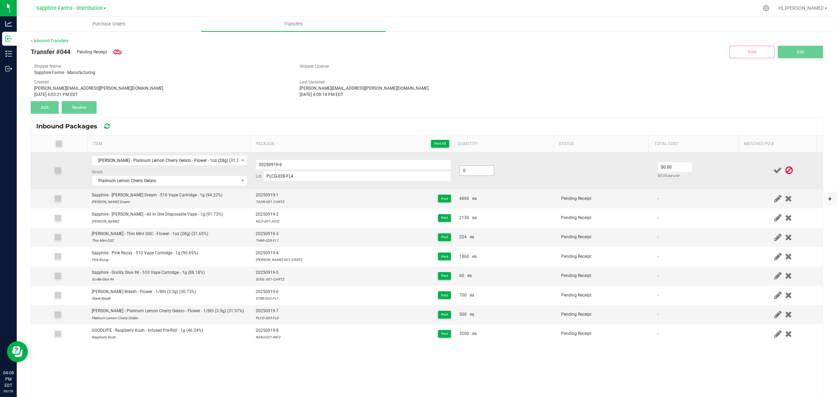
click at [468, 172] on input "0" at bounding box center [477, 171] width 34 height 10
type input "16 ea"
click at [534, 168] on td "16 ea" at bounding box center [506, 170] width 102 height 37
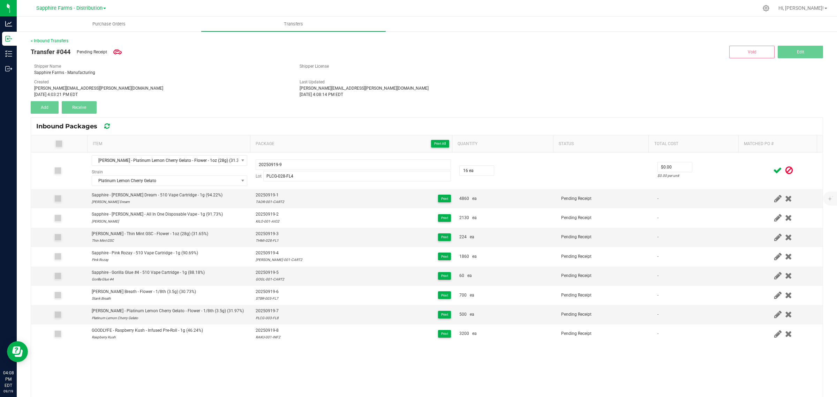
click at [773, 170] on icon at bounding box center [777, 170] width 9 height 9
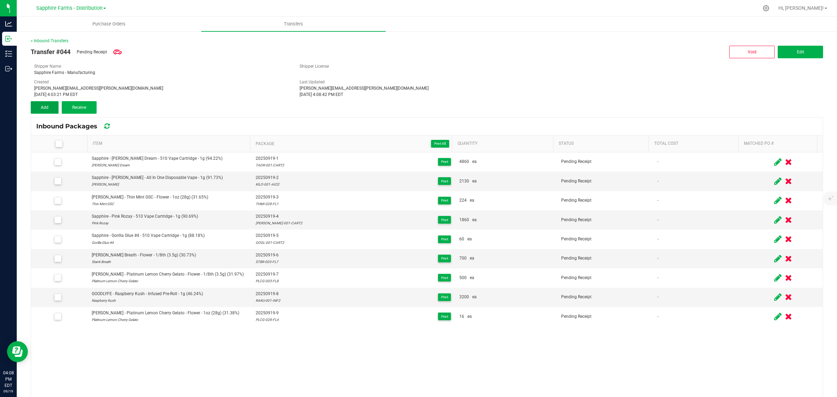
click at [50, 107] on button "Add" at bounding box center [45, 107] width 28 height 13
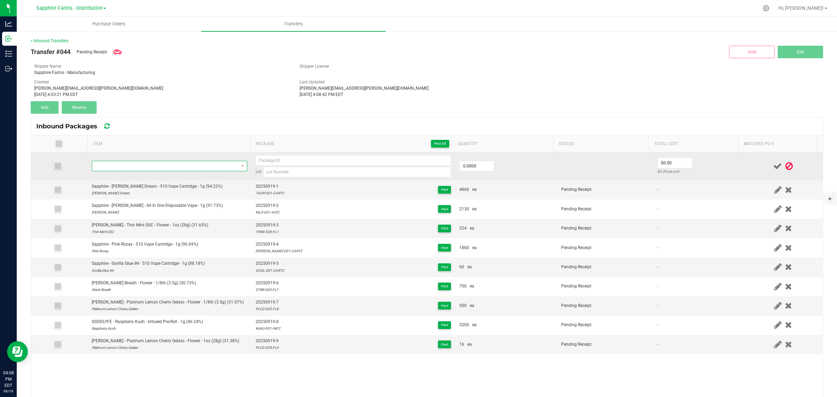
click at [114, 165] on span "NO DATA FOUND" at bounding box center [165, 166] width 146 height 10
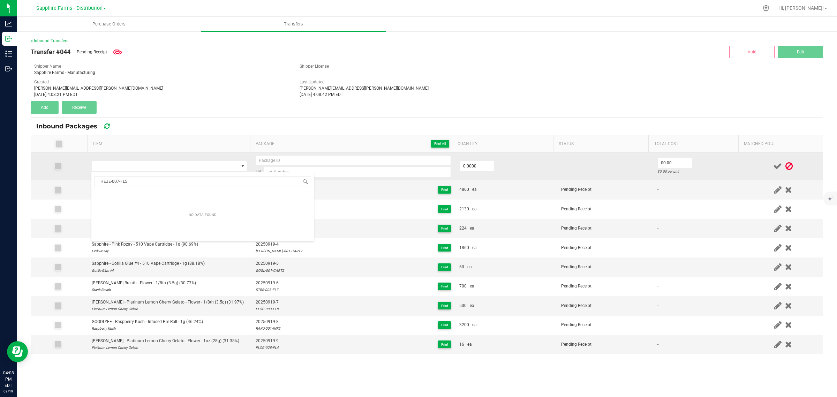
scroll to position [11, 152]
type input "HEJE-007-FL5"
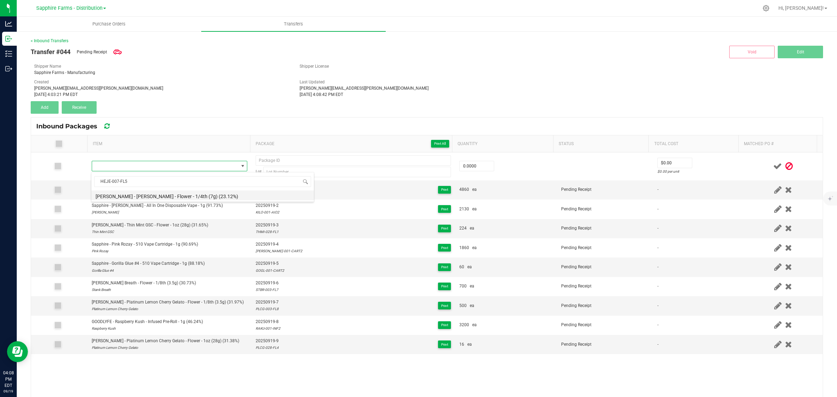
click at [162, 196] on li "[PERSON_NAME] - [PERSON_NAME] - Flower - 1/4th (7g) (23.12%)" at bounding box center [202, 195] width 222 height 10
type input "0 ea"
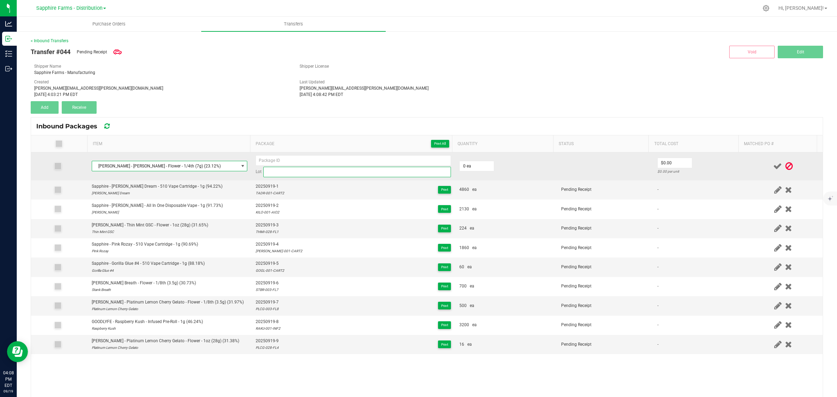
click at [275, 171] on input at bounding box center [357, 172] width 188 height 10
paste input "HEJE-007-FL5"
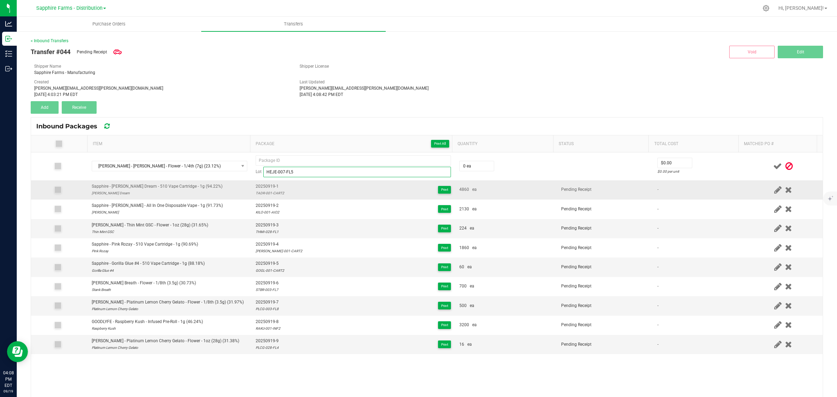
type input "HEJE-007-FL5"
drag, startPoint x: 277, startPoint y: 187, endPoint x: 250, endPoint y: 188, distance: 27.2
click at [251, 188] on td "20250919-1 TADR-001-CART2 Print" at bounding box center [353, 189] width 204 height 19
copy span "20250919-1"
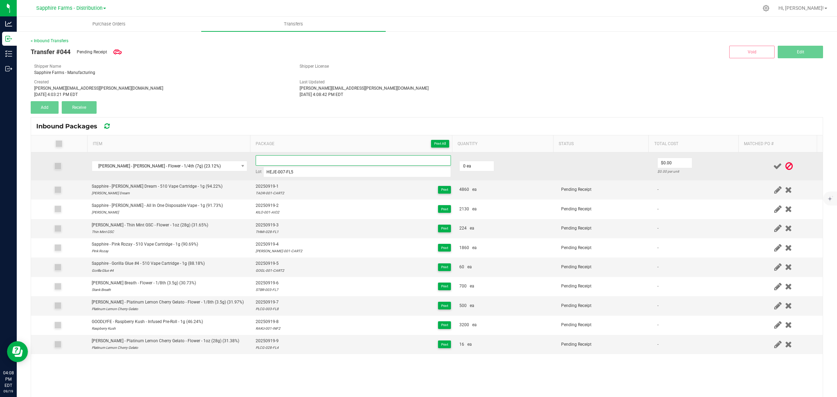
click at [263, 161] on input at bounding box center [353, 160] width 195 height 10
paste input "20250919-1"
type input "20250919-10"
type input "0"
click at [475, 169] on input "0" at bounding box center [477, 166] width 34 height 10
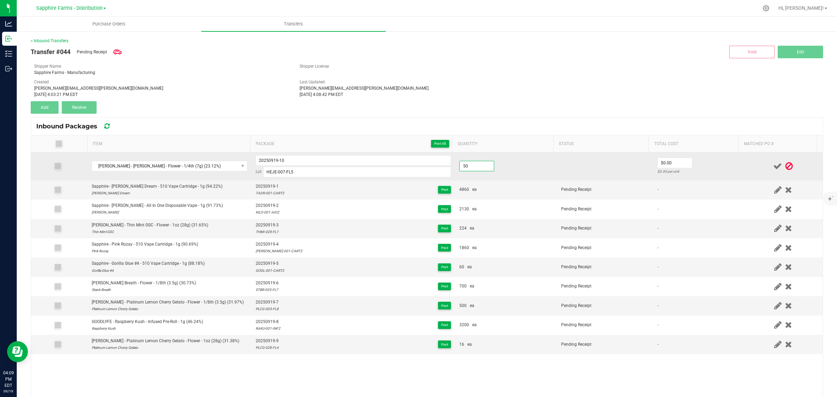
type input "50 ea"
click at [524, 161] on td "50 ea" at bounding box center [506, 166] width 102 height 28
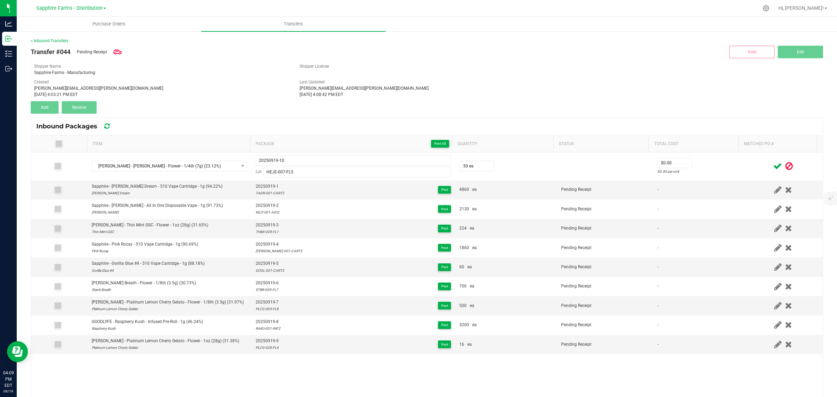
click at [773, 164] on icon at bounding box center [777, 166] width 9 height 9
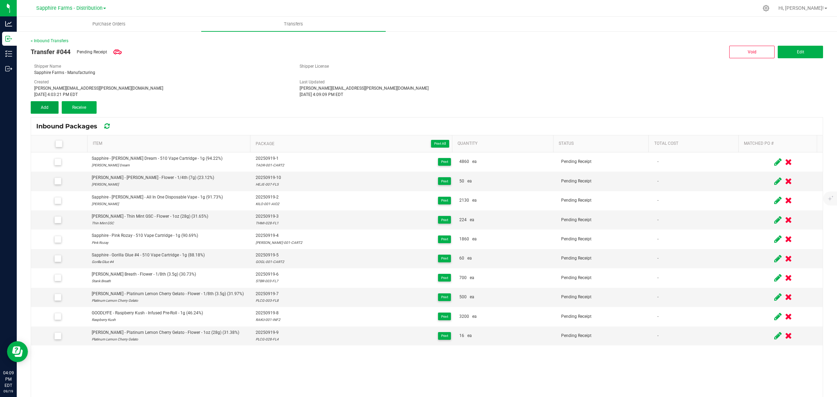
click at [49, 104] on button "Add" at bounding box center [45, 107] width 28 height 13
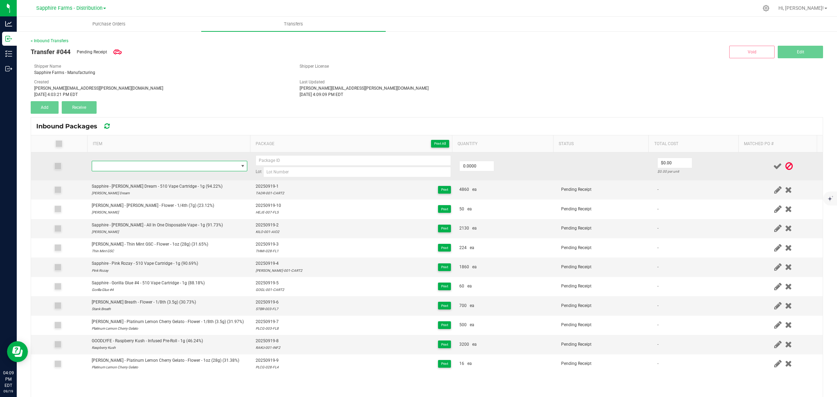
click at [124, 166] on span "NO DATA FOUND" at bounding box center [165, 166] width 146 height 10
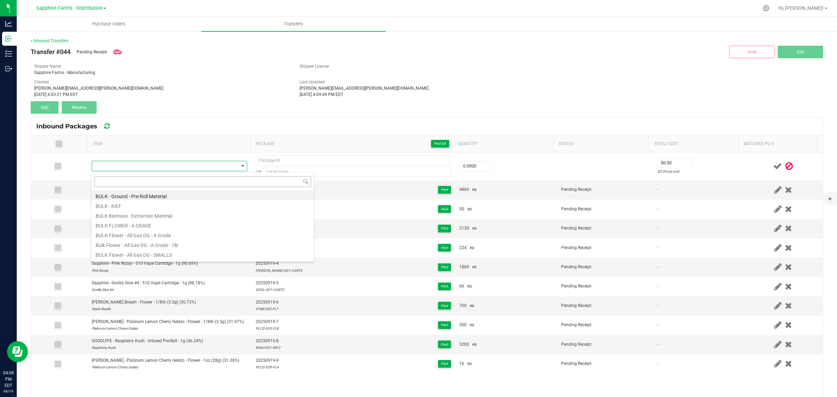
type input "LEVE-028-FL2"
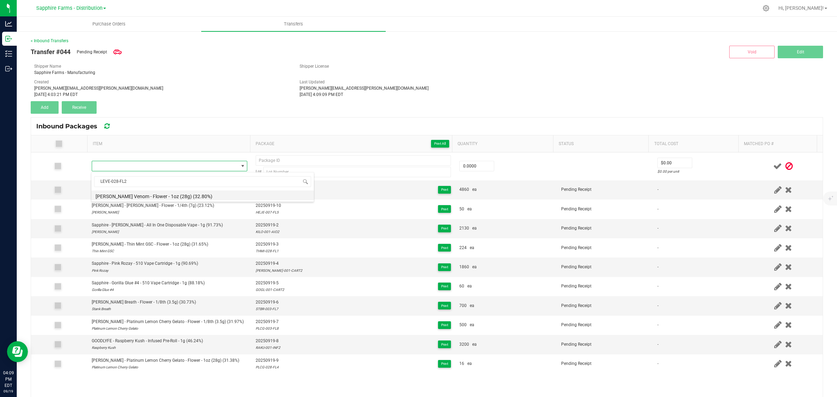
click at [156, 195] on li "[PERSON_NAME] Venom - Flower - 1oz (28g) (32.80%)" at bounding box center [202, 195] width 222 height 10
type input "0 ea"
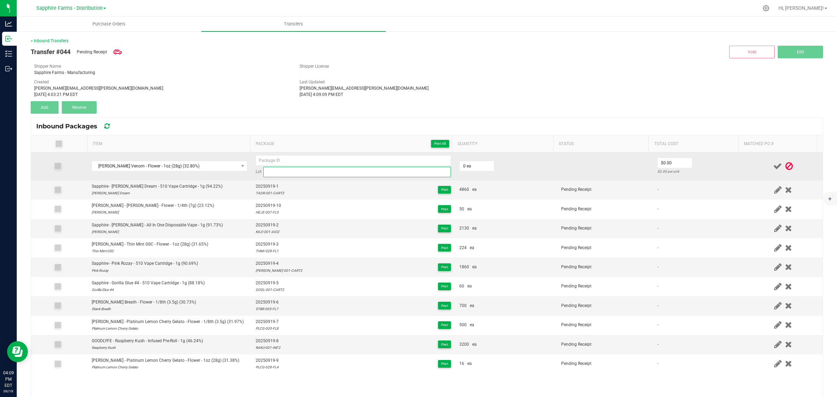
click at [277, 172] on input at bounding box center [357, 172] width 188 height 10
paste input "LEVE-028-FL2"
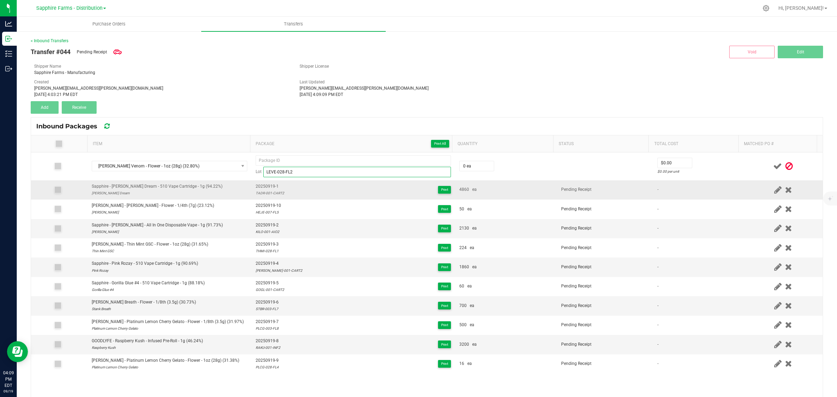
type input "LEVE-028-FL2"
drag, startPoint x: 275, startPoint y: 188, endPoint x: 250, endPoint y: 189, distance: 25.5
click at [251, 189] on td "20250919-1 TADR-001-CART2 Print" at bounding box center [353, 189] width 204 height 19
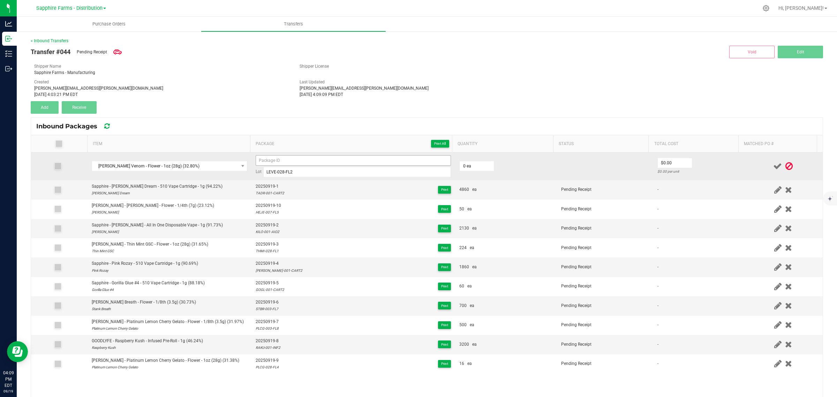
copy span "20250919-1"
click at [272, 159] on input at bounding box center [353, 160] width 195 height 10
paste input "20250919-1"
type input "20250919-11"
click at [478, 163] on input "0" at bounding box center [477, 166] width 34 height 10
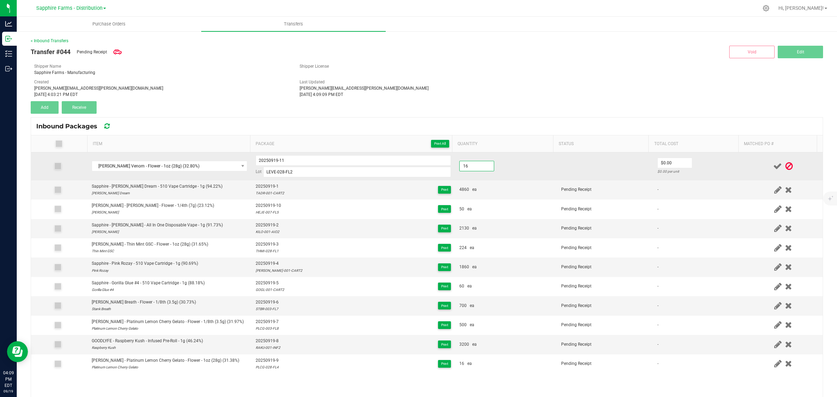
type input "16 ea"
click at [586, 174] on td at bounding box center [605, 166] width 96 height 28
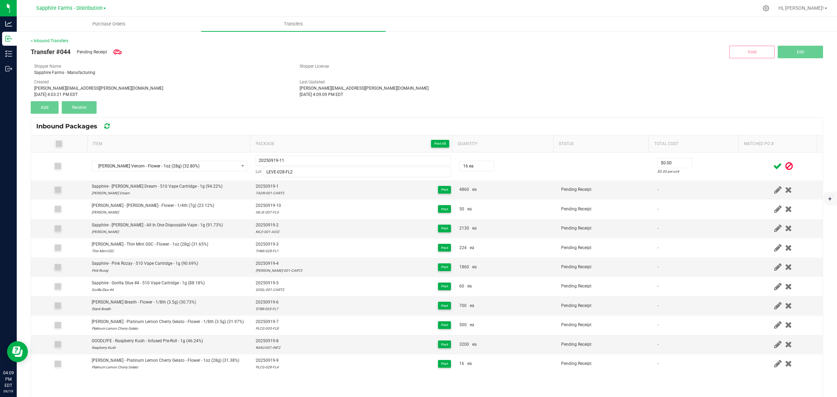
click at [773, 166] on icon at bounding box center [777, 166] width 9 height 9
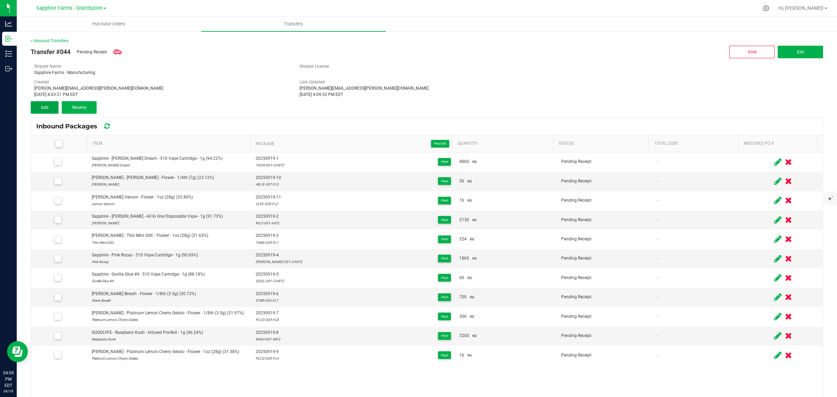
click at [50, 109] on button "Add" at bounding box center [45, 107] width 28 height 13
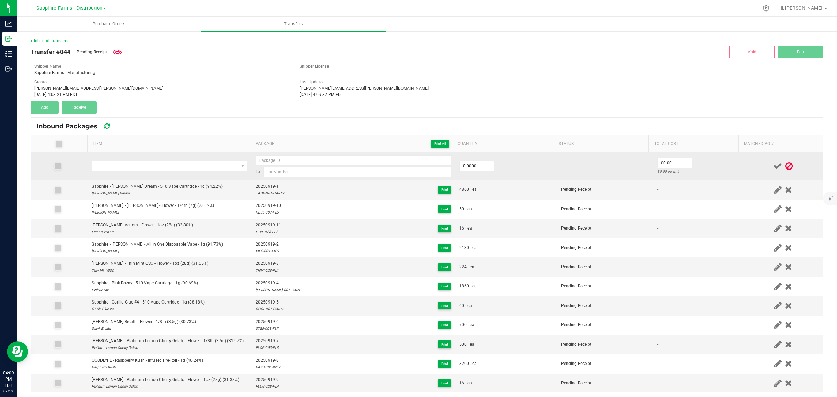
click at [130, 168] on span "NO DATA FOUND" at bounding box center [165, 166] width 146 height 10
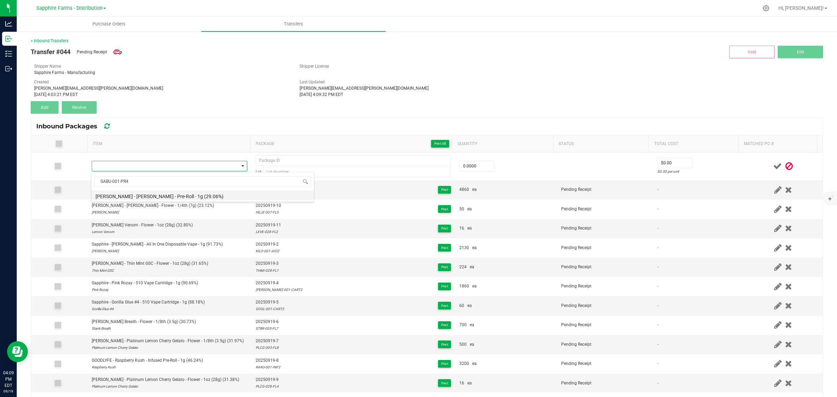
click at [140, 197] on li "[PERSON_NAME] - [PERSON_NAME] - Pre-Roll - 1g (29.06%)" at bounding box center [202, 195] width 222 height 10
type input "0 ea"
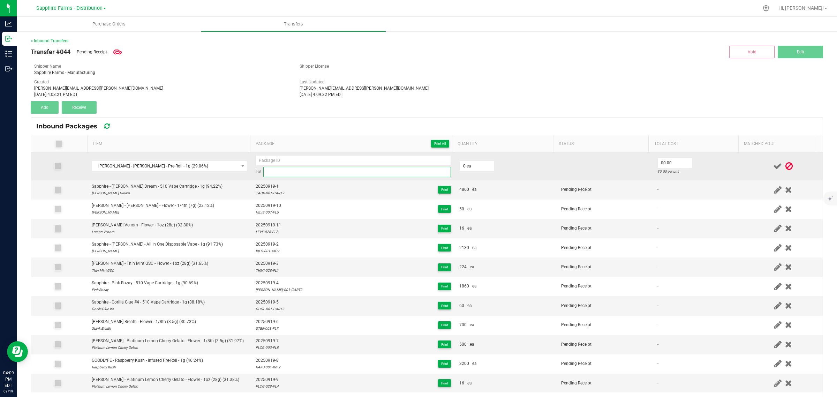
click at [292, 175] on input at bounding box center [357, 172] width 188 height 10
paste input "GABU-001-PR4"
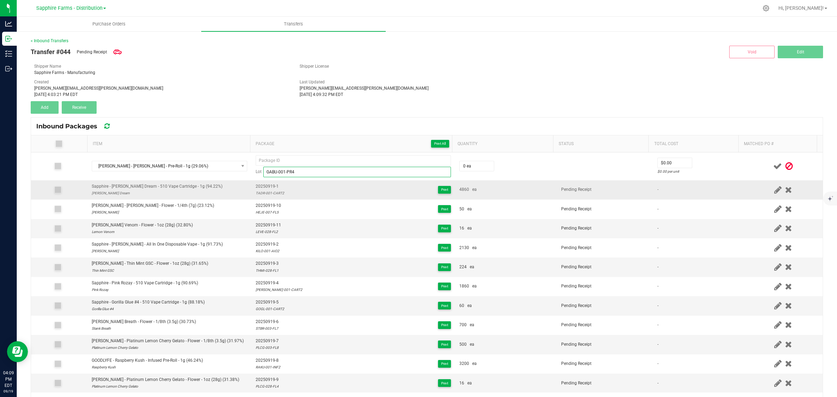
type input "GABU-001-PR4"
drag, startPoint x: 276, startPoint y: 187, endPoint x: 250, endPoint y: 189, distance: 26.6
click at [251, 189] on td "20250919-1 TADR-001-CART2 Print" at bounding box center [353, 189] width 204 height 19
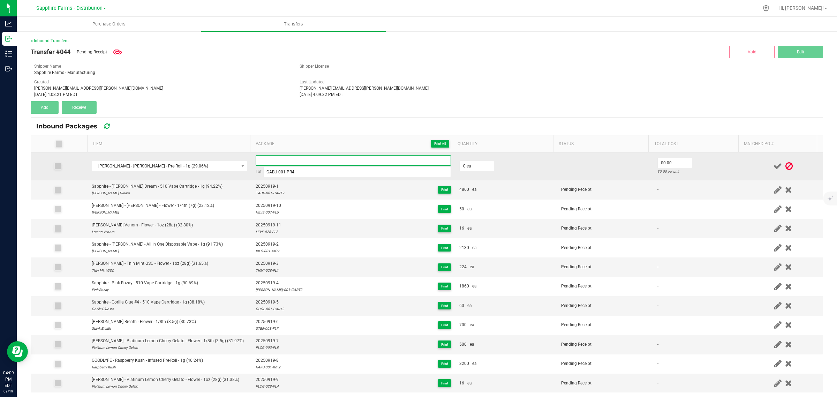
click at [287, 159] on input at bounding box center [353, 160] width 195 height 10
paste input "20250919-1"
type input "20250919-12"
type input "0"
click at [473, 167] on input "0" at bounding box center [477, 166] width 34 height 10
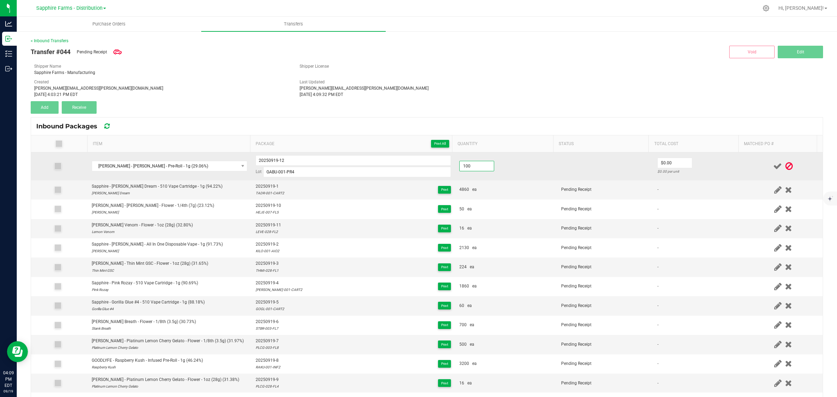
type input "100 ea"
click at [557, 170] on td at bounding box center [605, 166] width 96 height 28
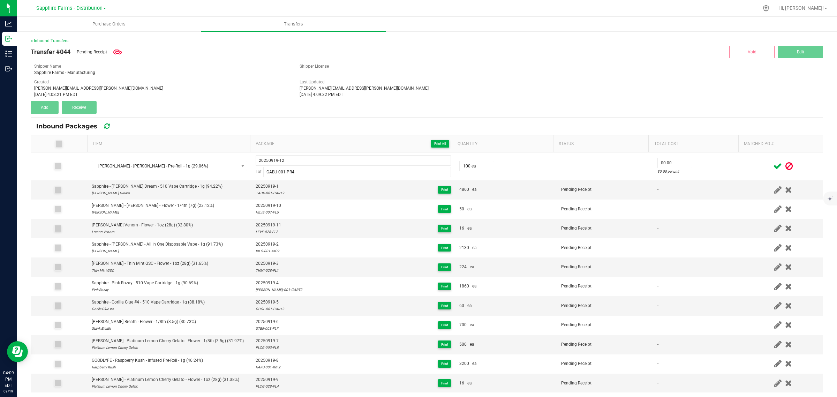
click at [773, 164] on icon at bounding box center [777, 166] width 9 height 9
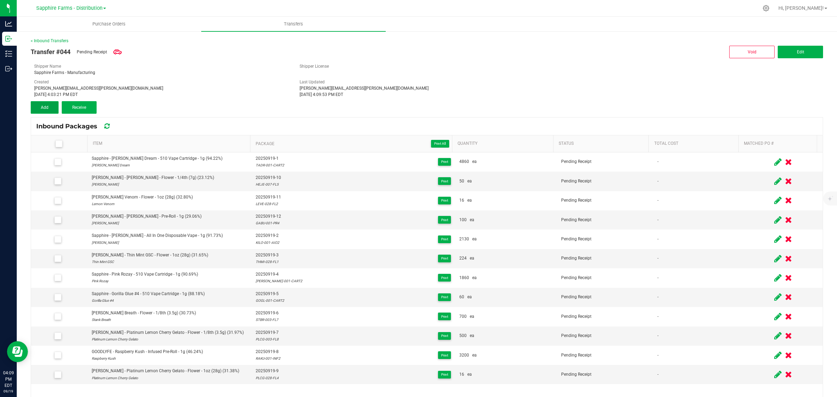
click at [37, 105] on button "Add" at bounding box center [45, 107] width 28 height 13
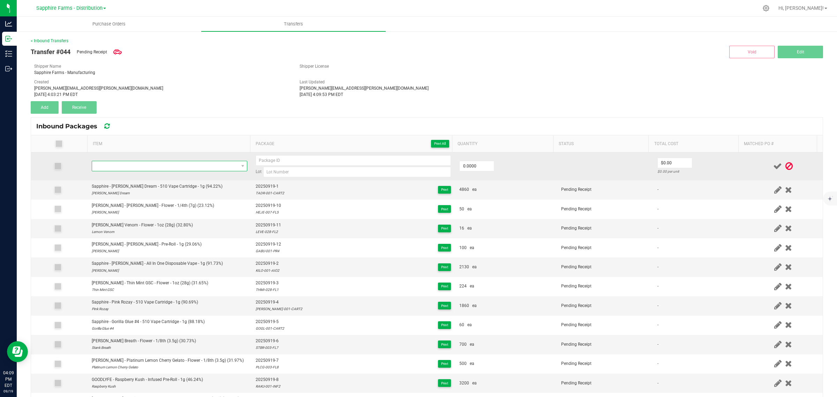
click at [160, 167] on span "NO DATA FOUND" at bounding box center [165, 166] width 146 height 10
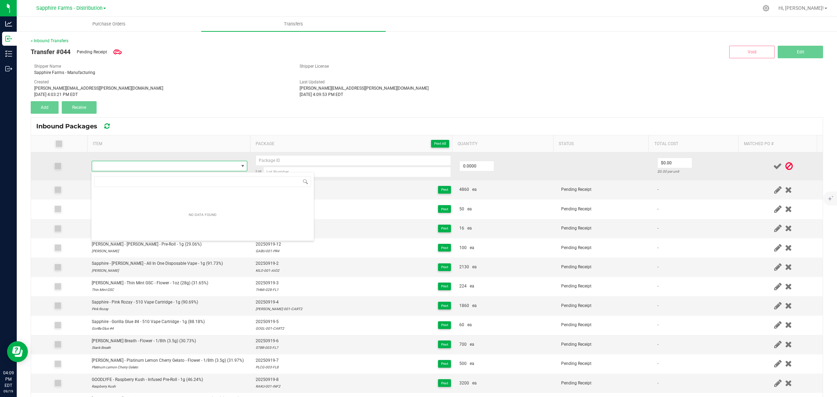
type input "QUDI-001-PR2"
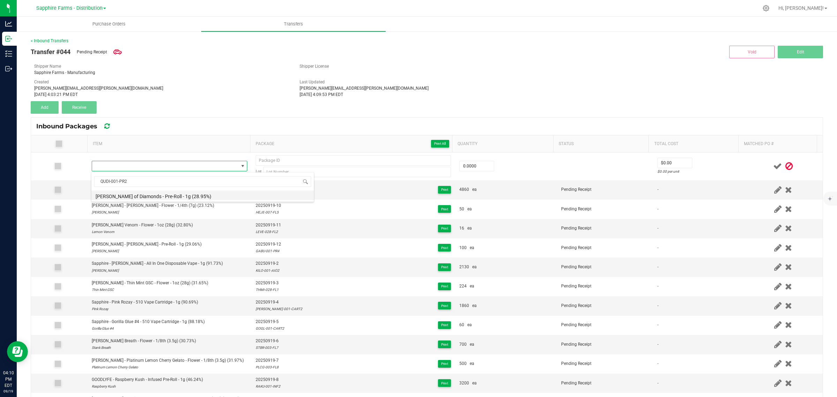
click at [159, 198] on li "[PERSON_NAME] of Diamonds - Pre-Roll - 1g (28.95%)" at bounding box center [202, 195] width 222 height 10
type input "0 ea"
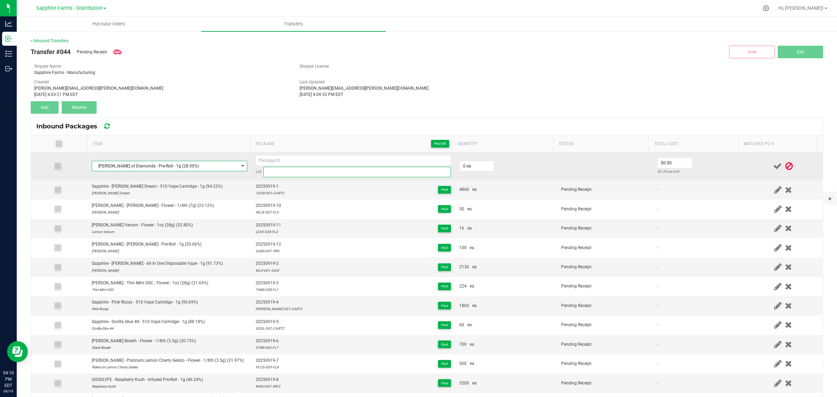
click at [270, 174] on input at bounding box center [357, 172] width 188 height 10
paste input "QUDI-001-PR2"
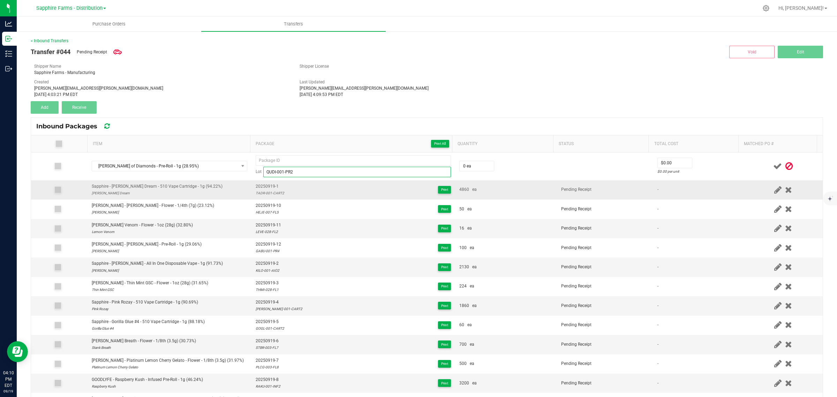
type input "QUDI-001-PR2"
drag, startPoint x: 276, startPoint y: 187, endPoint x: 247, endPoint y: 187, distance: 29.3
click at [247, 187] on tr "Sapphire - Tangie Dream - 510 Vape Cartridge - 1g (94.22%) Tangie Dream 2025091…" at bounding box center [426, 189] width 791 height 19
click at [273, 187] on span "20250919-1" at bounding box center [270, 186] width 29 height 7
drag, startPoint x: 276, startPoint y: 186, endPoint x: 250, endPoint y: 187, distance: 26.2
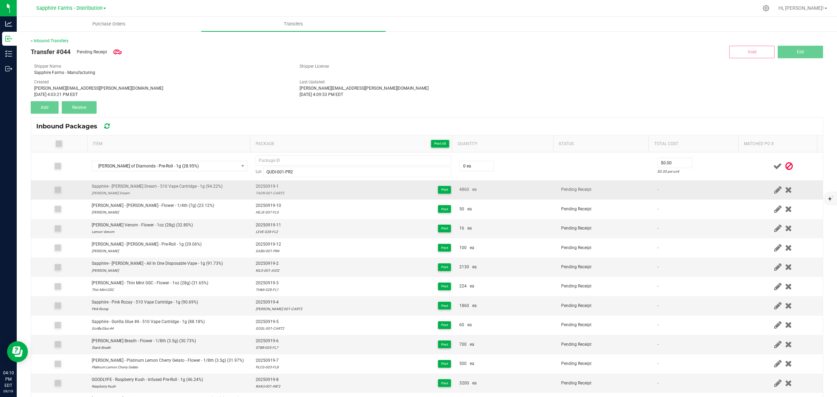
click at [251, 187] on td "20250919-1 TADR-001-CART2 Print" at bounding box center [353, 189] width 204 height 19
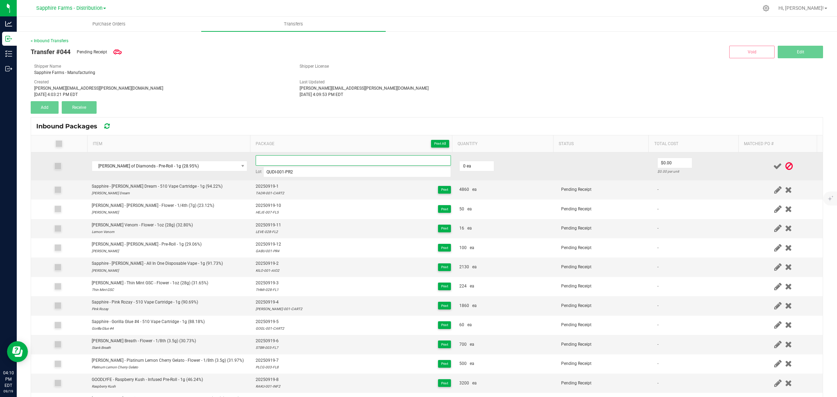
click at [304, 160] on input at bounding box center [353, 160] width 195 height 10
paste input "20250919-1"
type input "20250919-13"
click at [487, 168] on span "0 ea" at bounding box center [476, 166] width 35 height 10
type input "0"
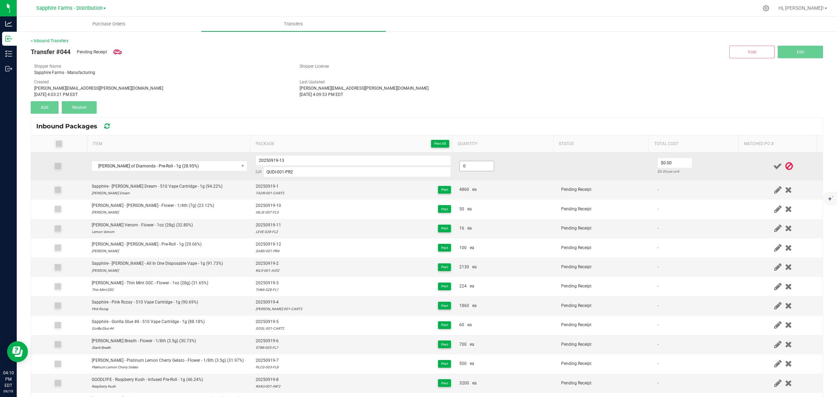
click at [473, 165] on input "0" at bounding box center [477, 166] width 34 height 10
type input "100 ea"
click at [520, 167] on td "100 ea" at bounding box center [506, 166] width 102 height 28
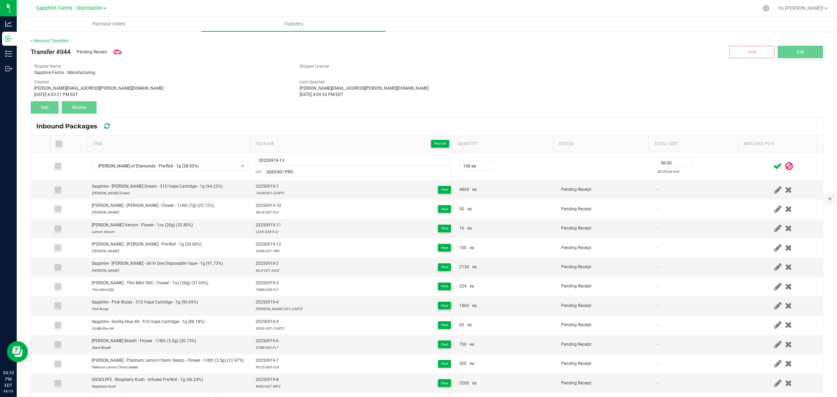
click at [773, 168] on icon at bounding box center [777, 166] width 9 height 9
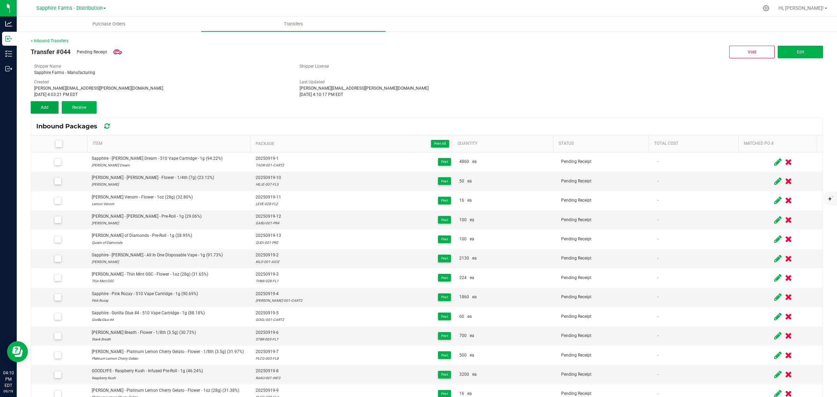
click at [49, 107] on button "Add" at bounding box center [45, 107] width 28 height 13
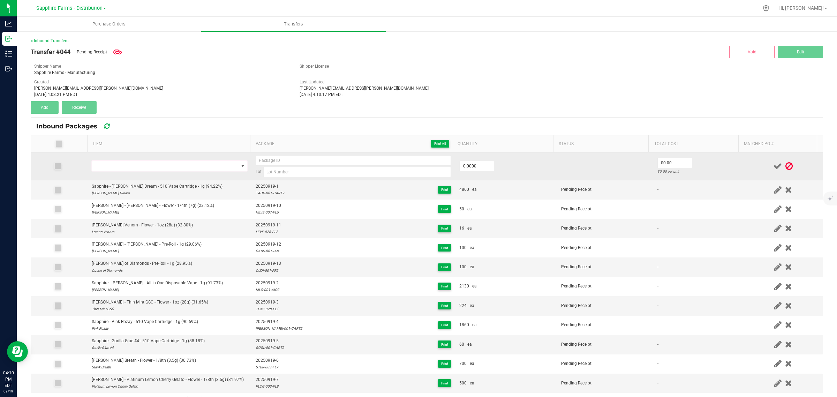
click at [114, 167] on span "NO DATA FOUND" at bounding box center [165, 166] width 146 height 10
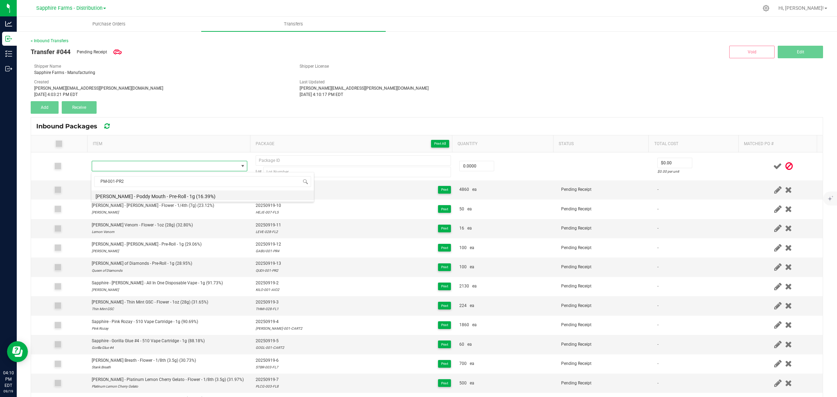
click at [162, 197] on li "[PERSON_NAME] - Poddy Mouth - Pre-Roll - 1g (16.39%)" at bounding box center [202, 195] width 222 height 10
type input "0 ea"
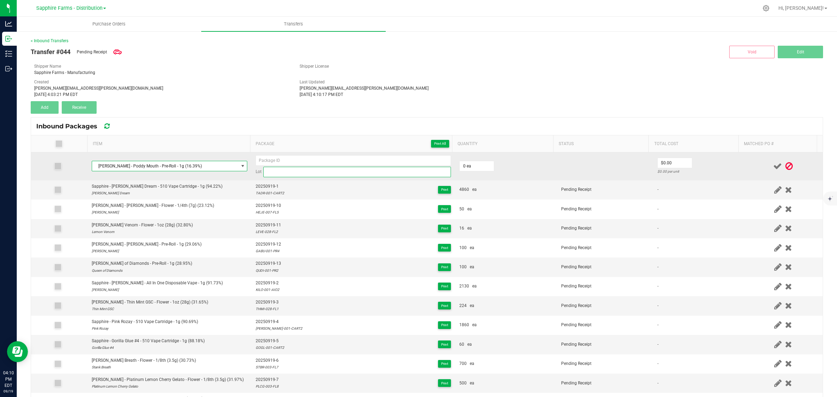
click at [286, 174] on input at bounding box center [357, 172] width 188 height 10
paste input "PM-001-PR2"
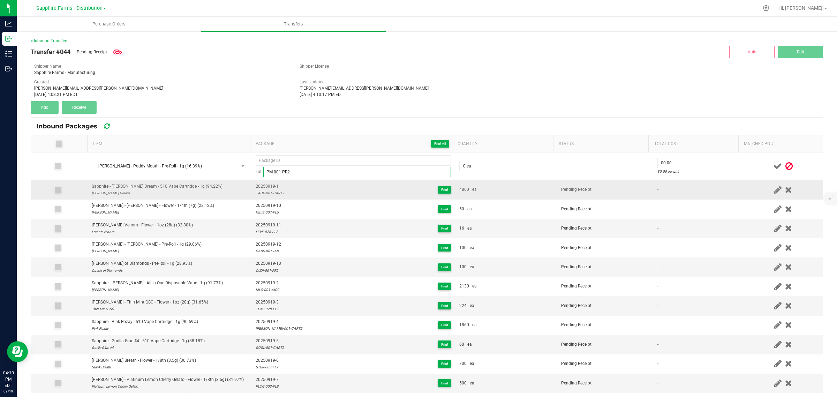
type input "PM-001-PR2"
drag, startPoint x: 274, startPoint y: 188, endPoint x: 249, endPoint y: 188, distance: 24.4
click at [251, 188] on td "20250919-1 TADR-001-CART2 Print" at bounding box center [353, 189] width 204 height 19
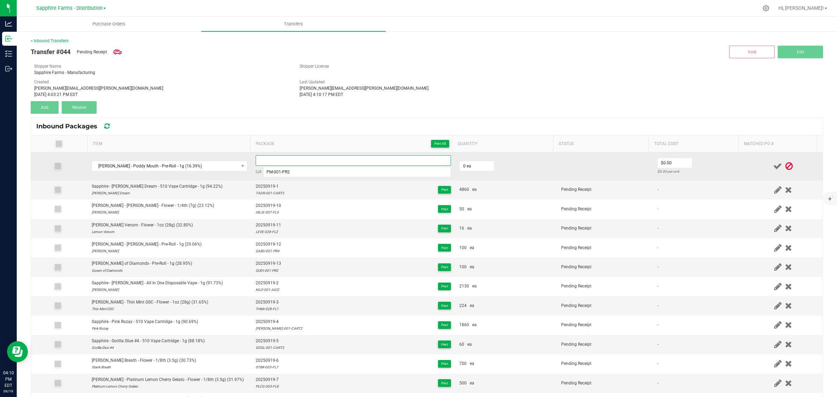
click at [287, 163] on input at bounding box center [353, 160] width 195 height 10
paste input "20250919-1"
type input "20250919-14"
click at [487, 168] on span "0 ea" at bounding box center [476, 166] width 35 height 10
click at [478, 167] on input "0" at bounding box center [477, 166] width 34 height 10
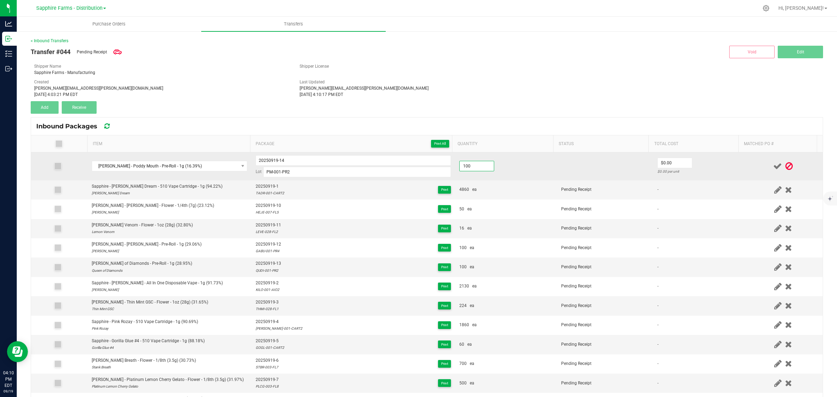
type input "100 ea"
click at [540, 168] on td "100 ea" at bounding box center [506, 166] width 102 height 28
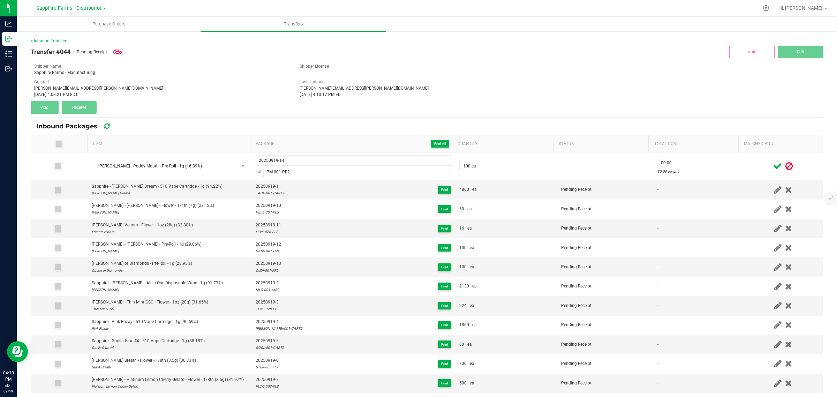
click at [773, 162] on icon at bounding box center [777, 166] width 9 height 9
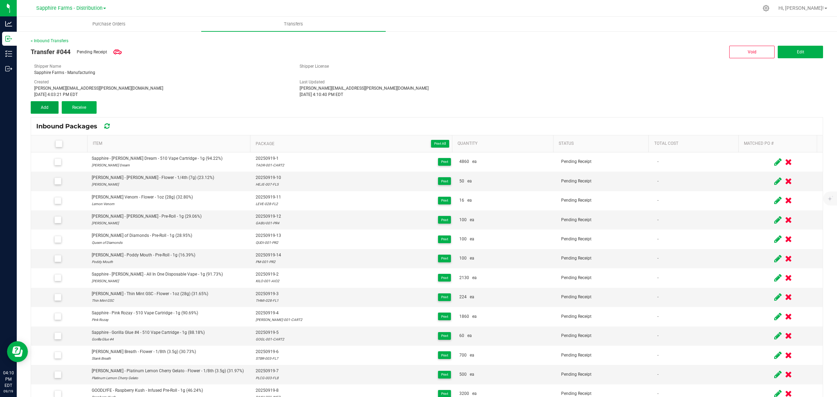
click at [34, 102] on button "Add" at bounding box center [45, 107] width 28 height 13
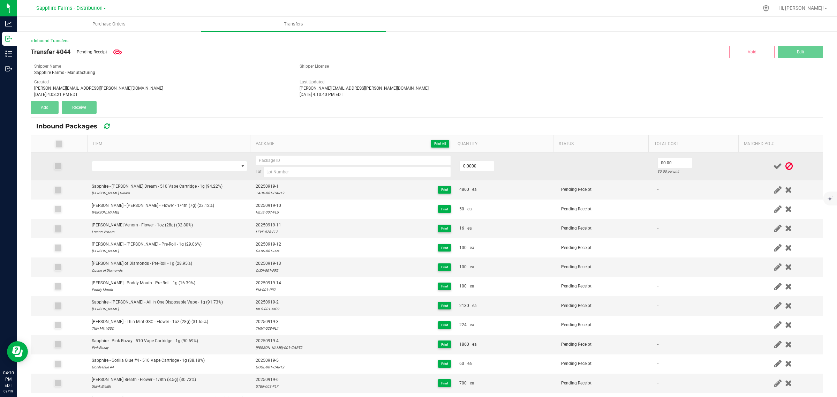
click at [125, 166] on span "NO DATA FOUND" at bounding box center [165, 166] width 146 height 10
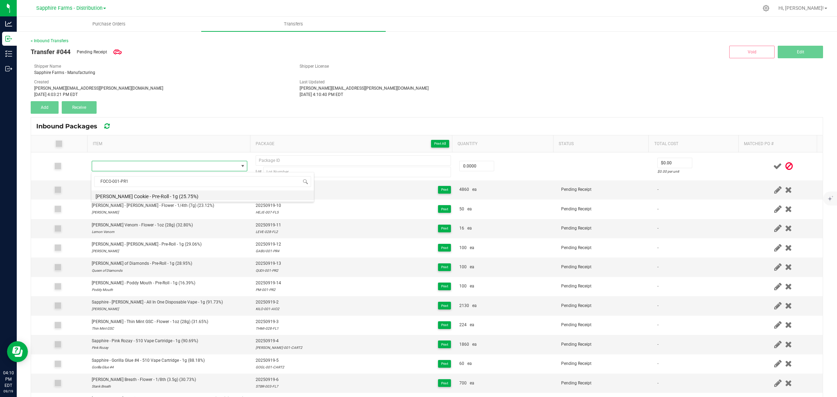
click at [149, 196] on li "[PERSON_NAME] Cookie - Pre-Roll - 1g (25.75%)" at bounding box center [202, 195] width 222 height 10
type input "0 ea"
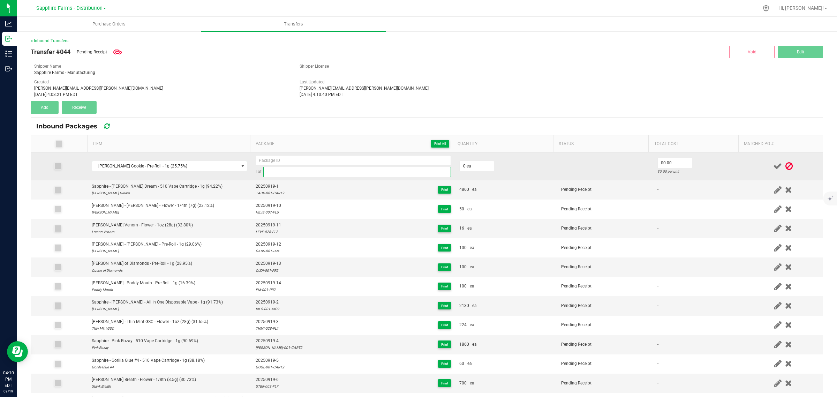
click at [275, 174] on input at bounding box center [357, 172] width 188 height 10
paste input "FOCO-001-PR1"
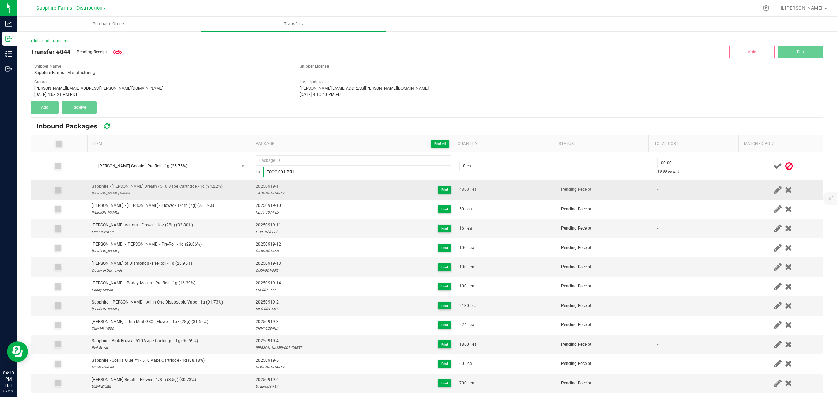
type input "FOCO-001-PR1"
drag, startPoint x: 276, startPoint y: 187, endPoint x: 251, endPoint y: 187, distance: 24.4
click at [251, 187] on td "20250919-1 TADR-001-CART2 Print" at bounding box center [353, 189] width 204 height 19
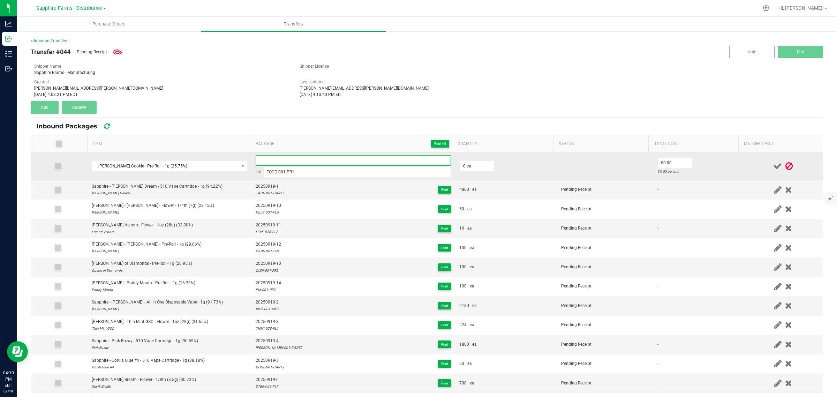
click at [303, 160] on input at bounding box center [353, 160] width 195 height 10
paste input "20250919-1"
type input "20250919-15"
type input "0"
click at [467, 169] on input "0" at bounding box center [477, 166] width 34 height 10
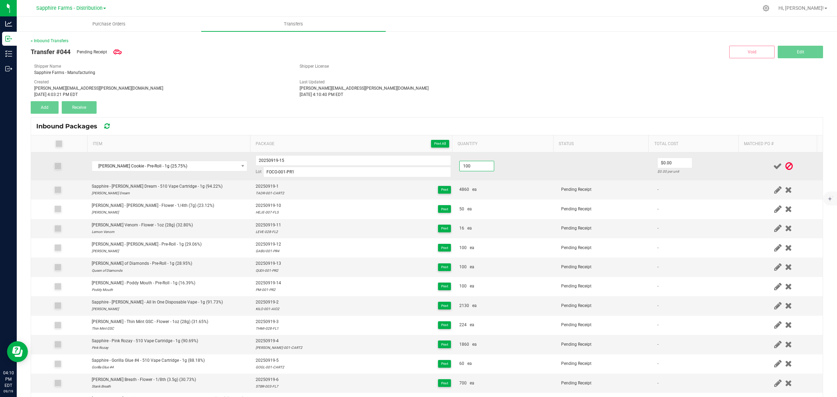
type input "100 ea"
click at [526, 160] on td "100 ea" at bounding box center [506, 166] width 102 height 28
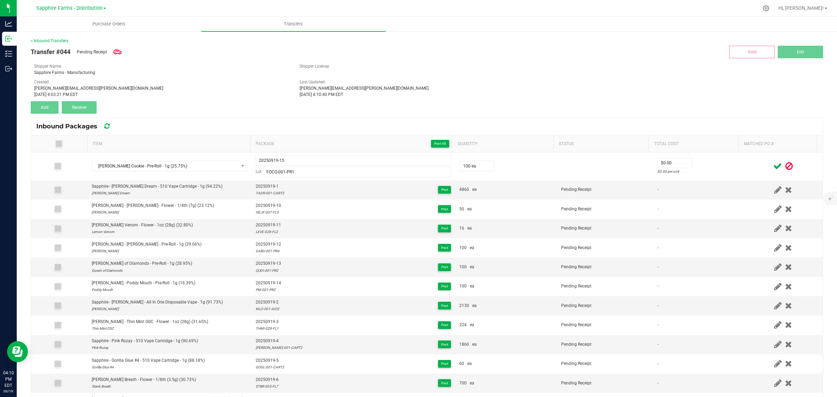
click at [773, 166] on icon at bounding box center [777, 166] width 9 height 9
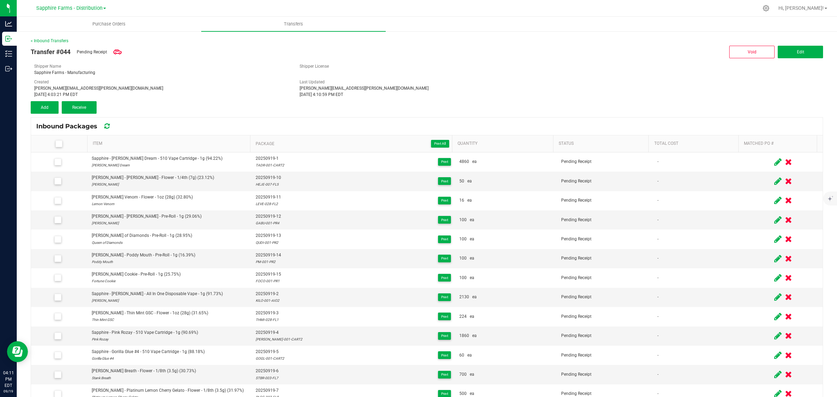
click at [58, 144] on icon at bounding box center [58, 144] width 5 height 0
click at [0, 0] on input "checkbox" at bounding box center [0, 0] width 0 height 0
click at [79, 108] on span "Receive (15)" at bounding box center [79, 107] width 23 height 5
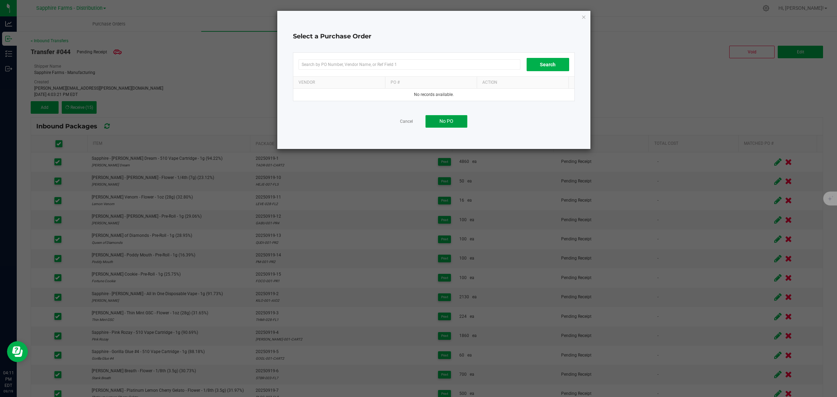
click at [455, 123] on button "No PO" at bounding box center [446, 121] width 42 height 13
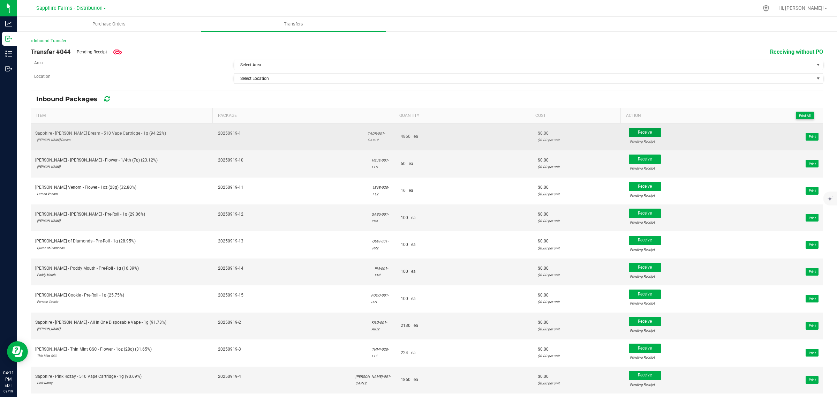
click at [639, 132] on span "Receive" at bounding box center [645, 132] width 14 height 5
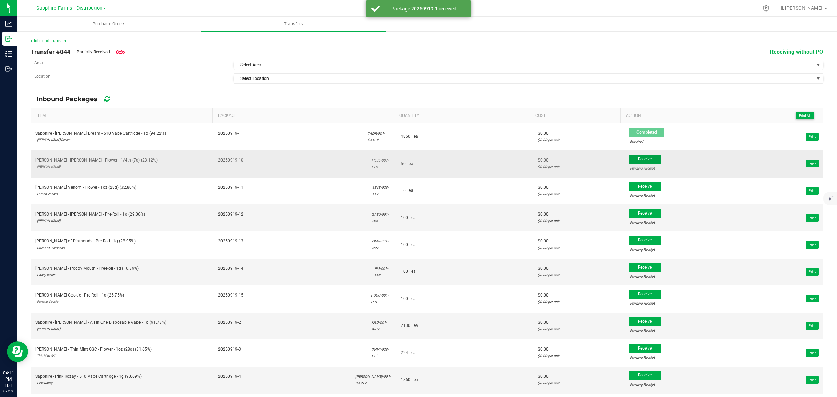
click at [638, 161] on span "Receive" at bounding box center [645, 159] width 14 height 5
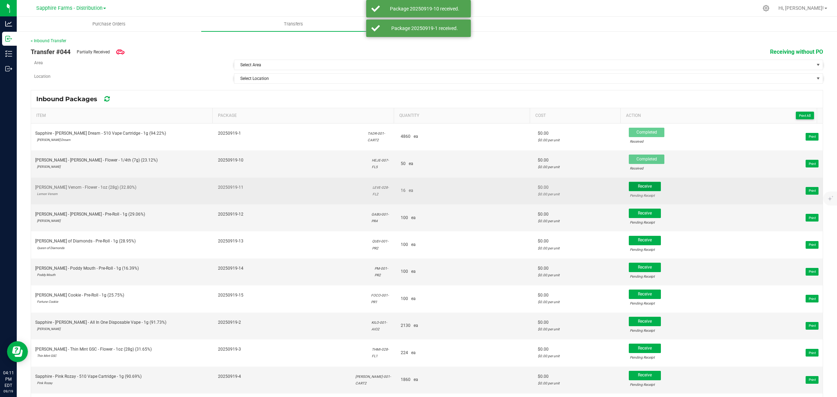
click at [634, 190] on button "Receive" at bounding box center [645, 186] width 32 height 9
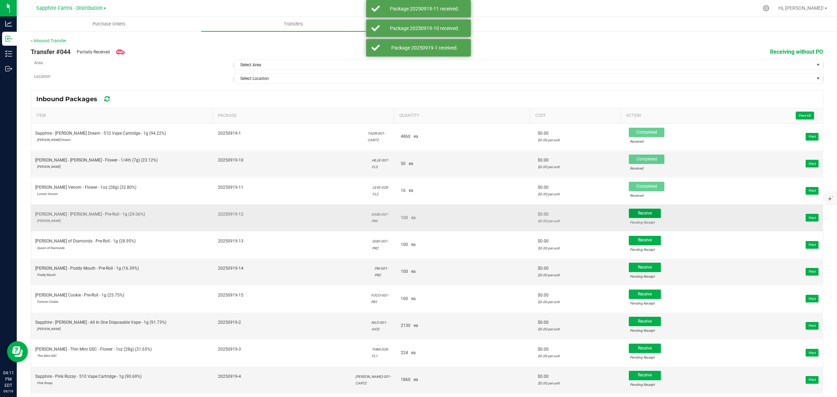
click at [634, 218] on button "Receive" at bounding box center [645, 213] width 32 height 9
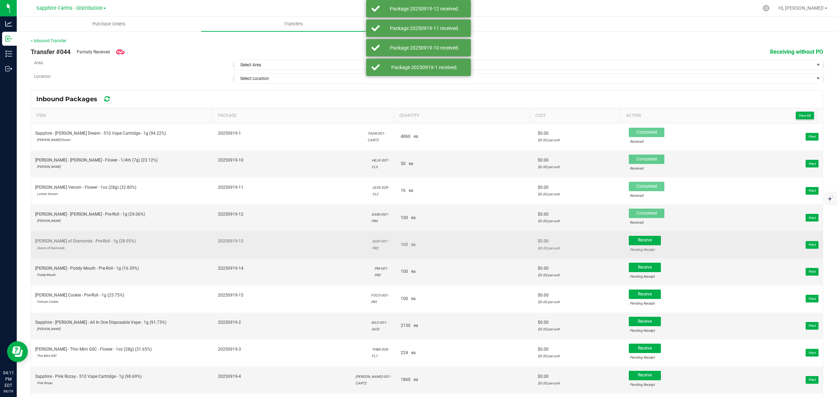
click at [634, 248] on div "Pending Receipt" at bounding box center [645, 249] width 30 height 7
click at [638, 242] on span "Receive" at bounding box center [645, 239] width 14 height 5
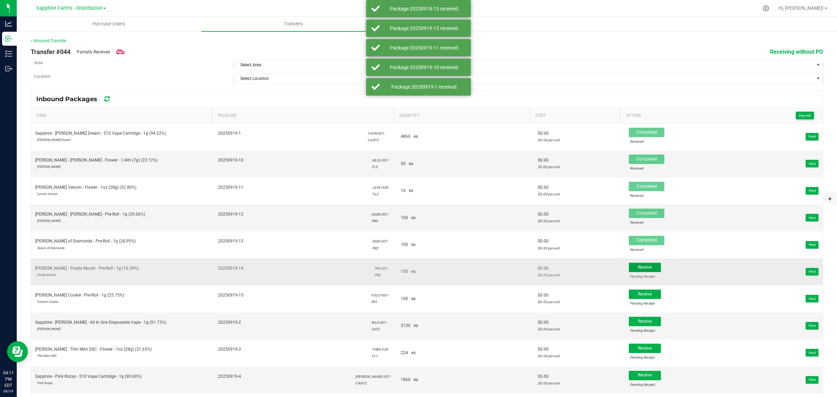
click at [638, 270] on span "Receive" at bounding box center [645, 267] width 14 height 5
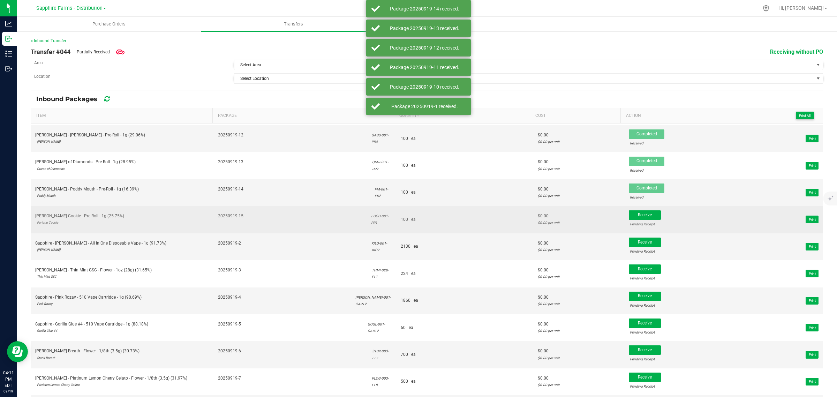
scroll to position [87, 0]
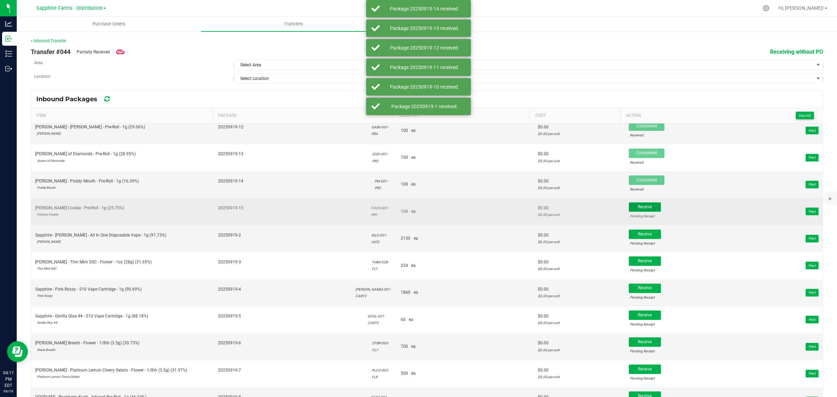
click at [646, 208] on button "Receive" at bounding box center [645, 206] width 32 height 9
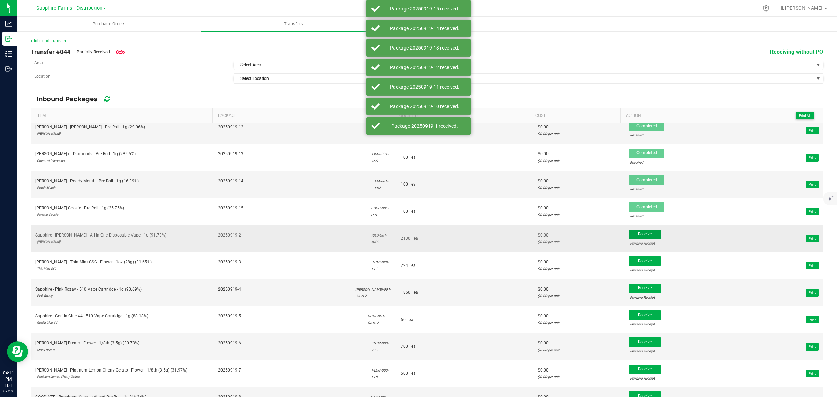
click at [639, 233] on button "Receive" at bounding box center [645, 233] width 32 height 9
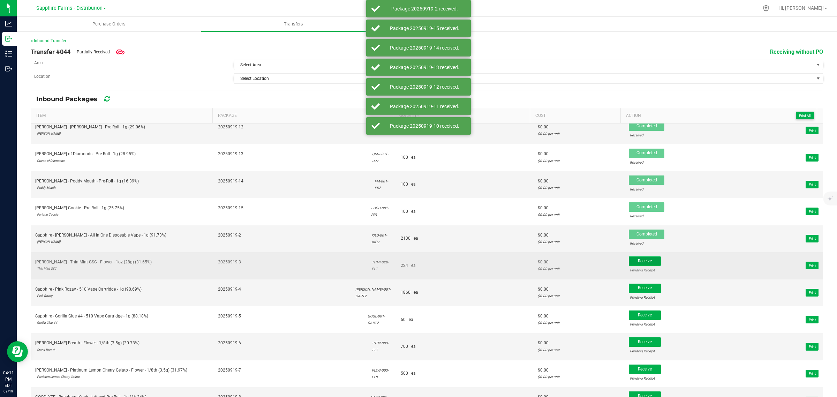
click at [638, 263] on span "Receive" at bounding box center [645, 260] width 14 height 5
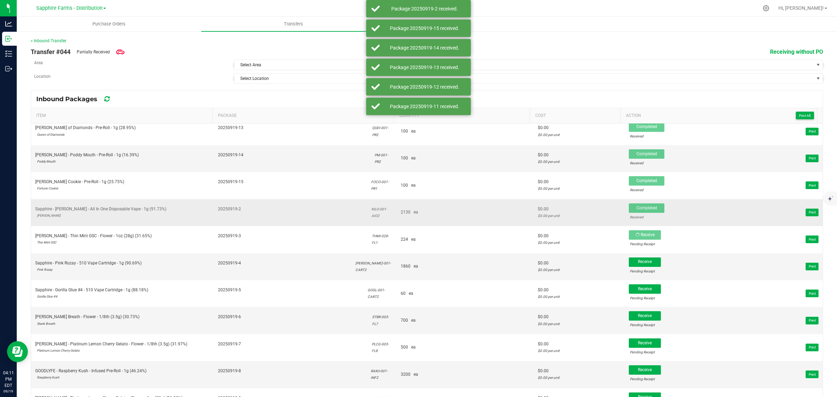
scroll to position [132, 0]
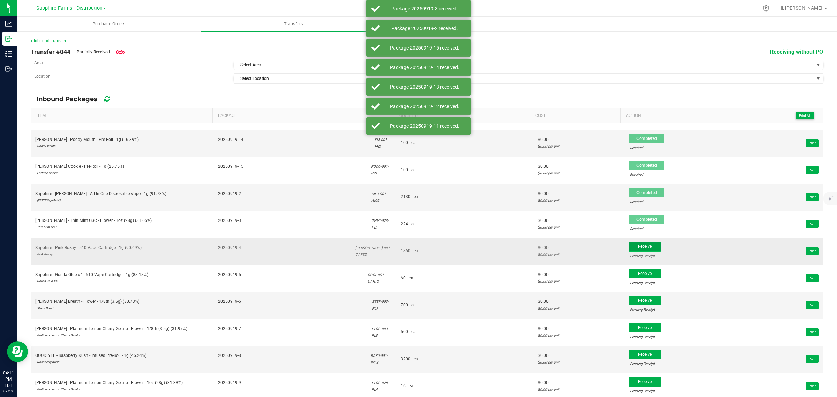
click at [643, 243] on button "Receive" at bounding box center [645, 246] width 32 height 9
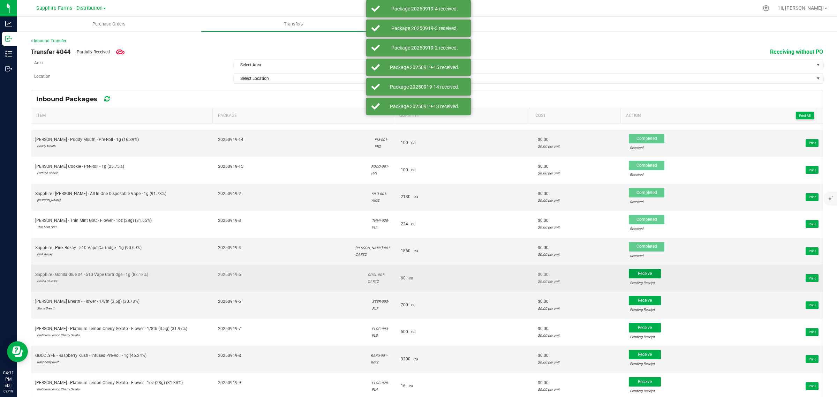
click at [642, 275] on span "Receive" at bounding box center [645, 273] width 14 height 5
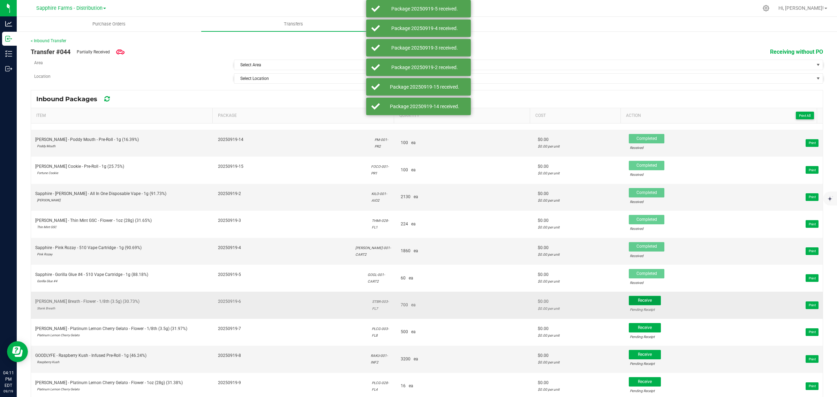
click at [639, 302] on span "Receive" at bounding box center [645, 300] width 14 height 5
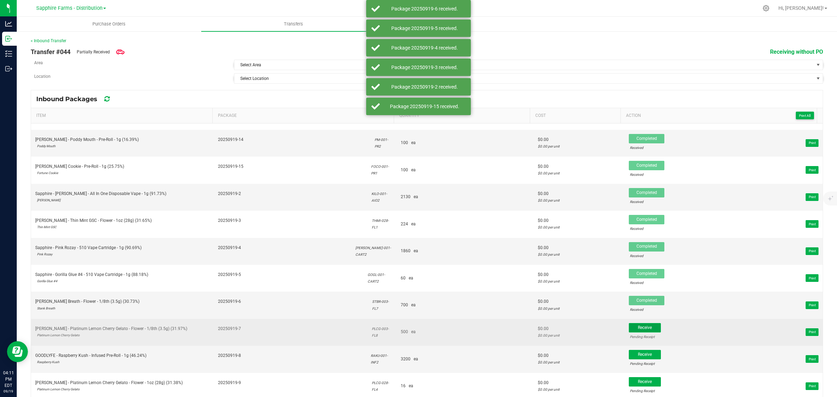
click at [635, 330] on button "Receive" at bounding box center [645, 327] width 32 height 9
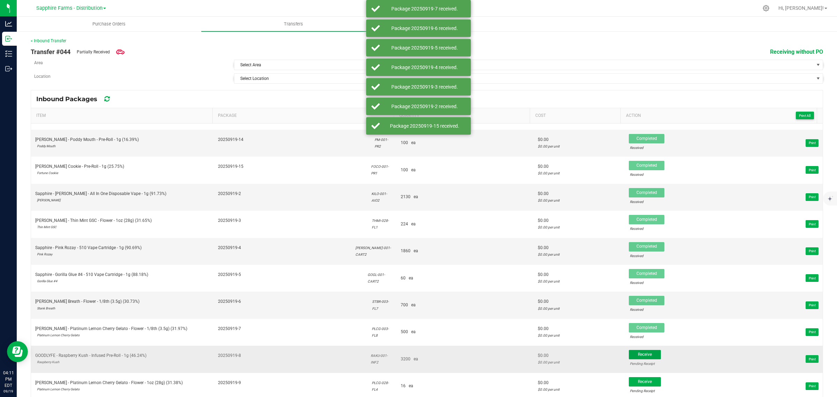
click at [638, 353] on span "Receive" at bounding box center [645, 354] width 14 height 5
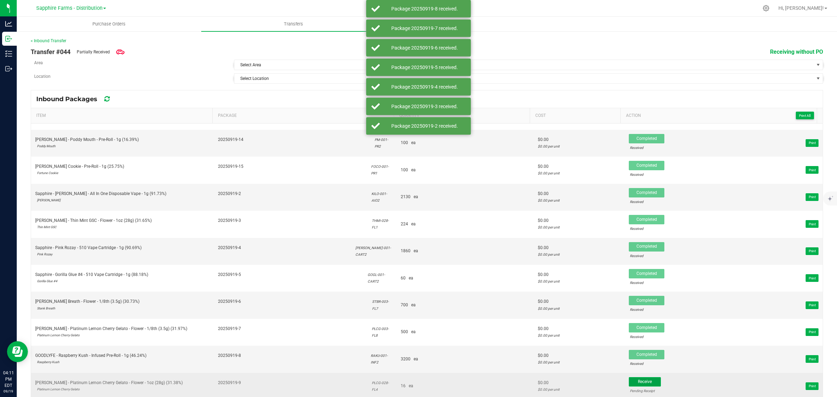
click at [638, 383] on span "Receive" at bounding box center [645, 381] width 14 height 5
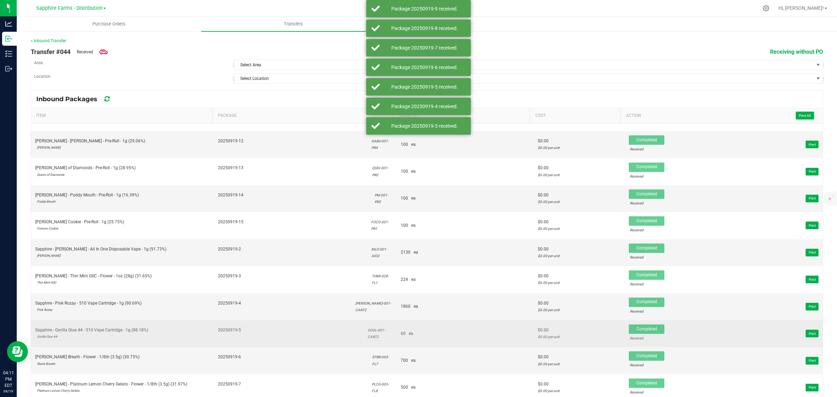
scroll to position [0, 0]
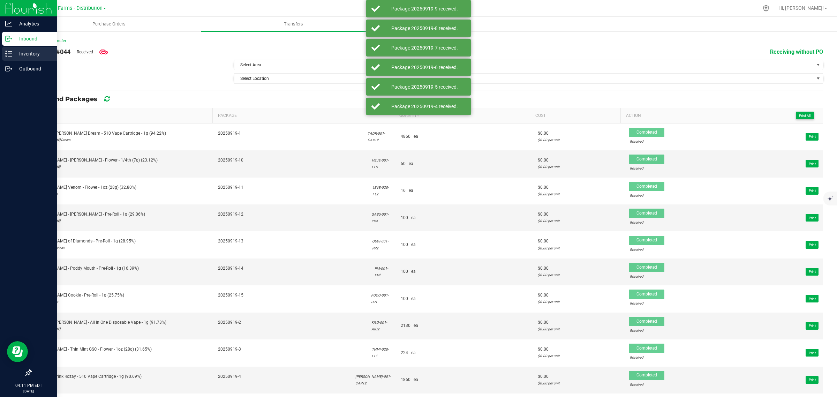
click at [6, 56] on icon at bounding box center [6, 55] width 1 height 1
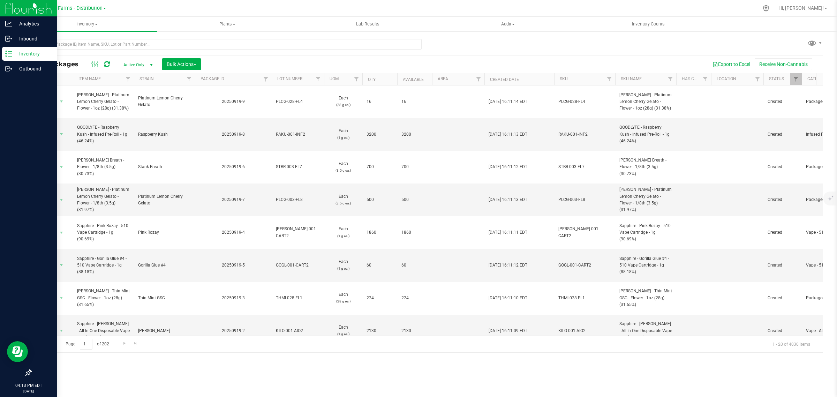
click at [13, 53] on p "Inventory" at bounding box center [33, 54] width 42 height 8
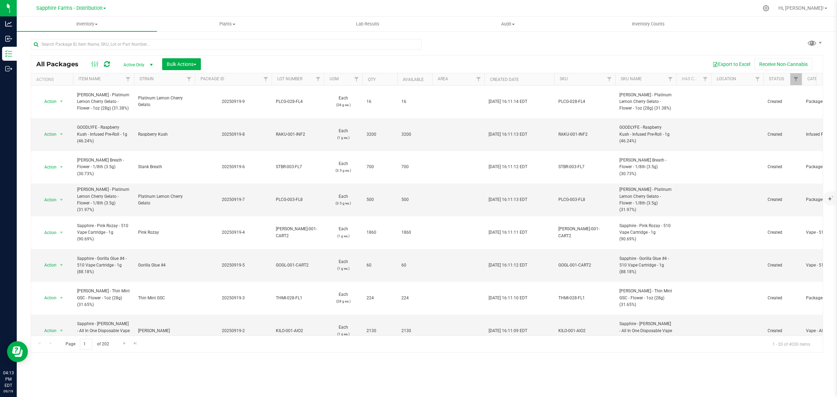
click at [198, 77] on th "Package ID" at bounding box center [233, 79] width 77 height 12
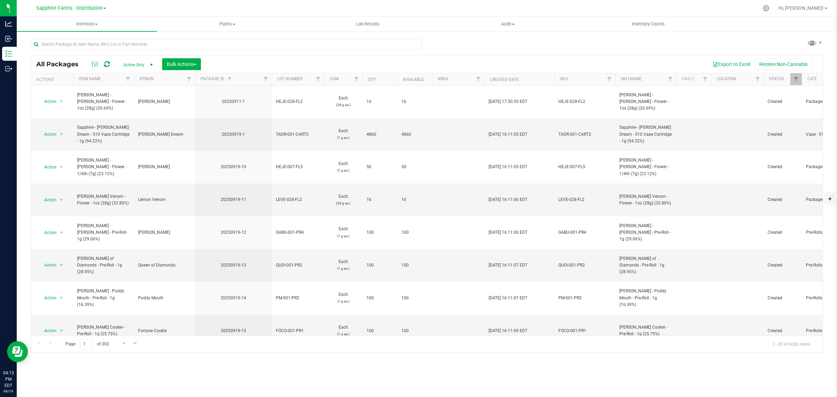
click at [198, 77] on th "Package ID" at bounding box center [233, 79] width 77 height 12
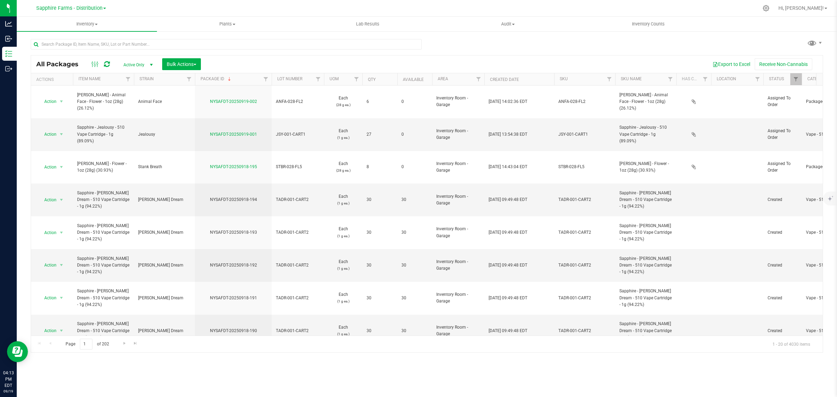
click at [198, 77] on th "Package ID" at bounding box center [233, 79] width 77 height 12
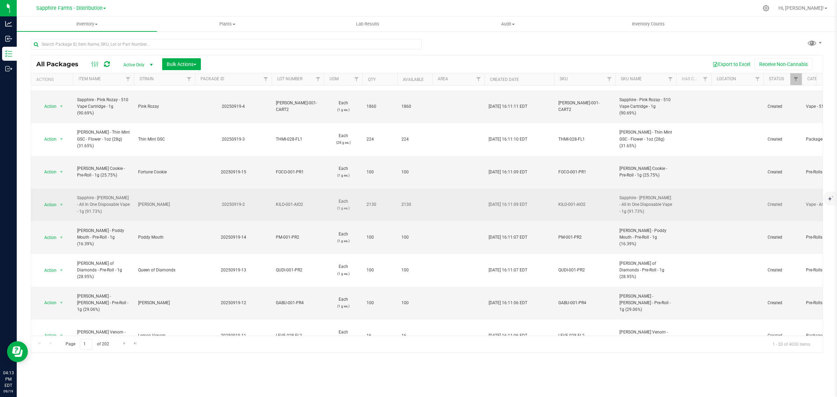
scroll to position [174, 0]
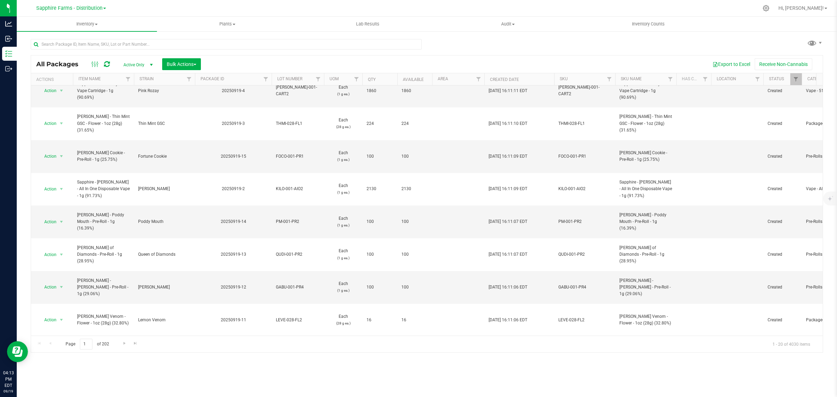
click at [62, 382] on span "select" at bounding box center [62, 385] width 6 height 6
click at [63, 257] on li "Create package" at bounding box center [60, 258] width 44 height 10
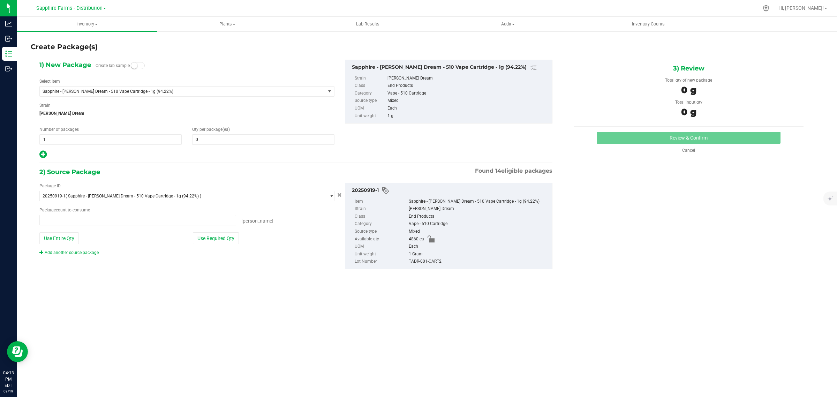
type input "0 ea"
click at [78, 139] on span "1 1" at bounding box center [110, 139] width 142 height 10
type input "162"
click at [228, 138] on span at bounding box center [263, 139] width 142 height 10
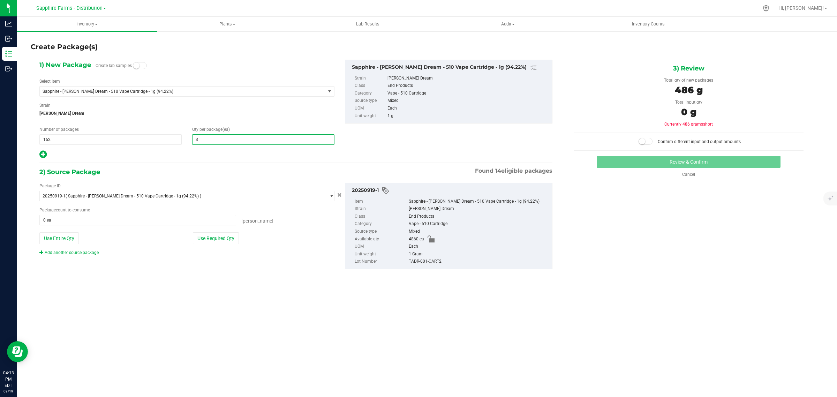
type input "30"
click at [215, 240] on button "Use Required Qty" at bounding box center [216, 238] width 46 height 12
type input "4860 ea"
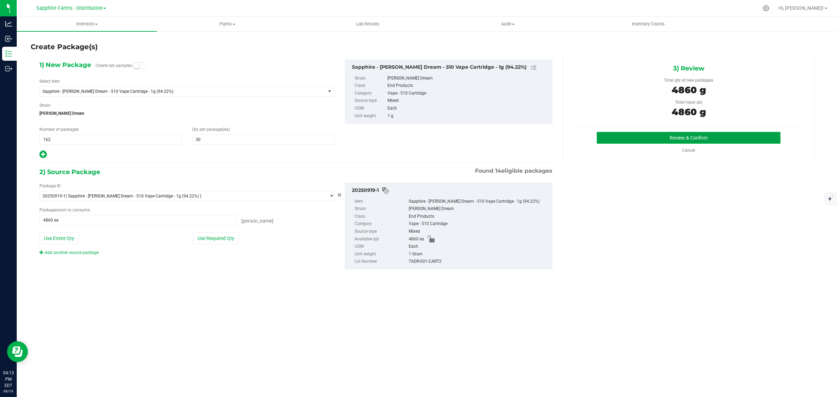
click at [624, 135] on button "Review & Confirm" at bounding box center [689, 138] width 184 height 12
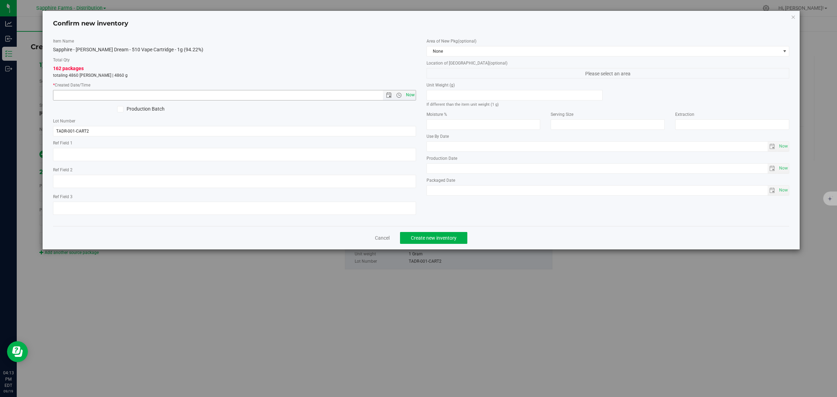
click at [409, 94] on span "Now" at bounding box center [410, 95] width 12 height 10
type input "9/19/2025 4:13 PM"
click at [470, 52] on span "None" at bounding box center [604, 51] width 354 height 10
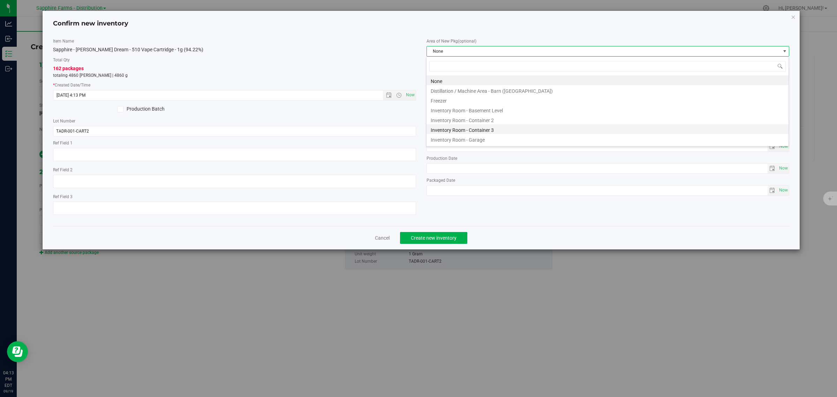
scroll to position [11, 363]
click at [474, 142] on li "Inventory Room - Garage" at bounding box center [607, 139] width 362 height 10
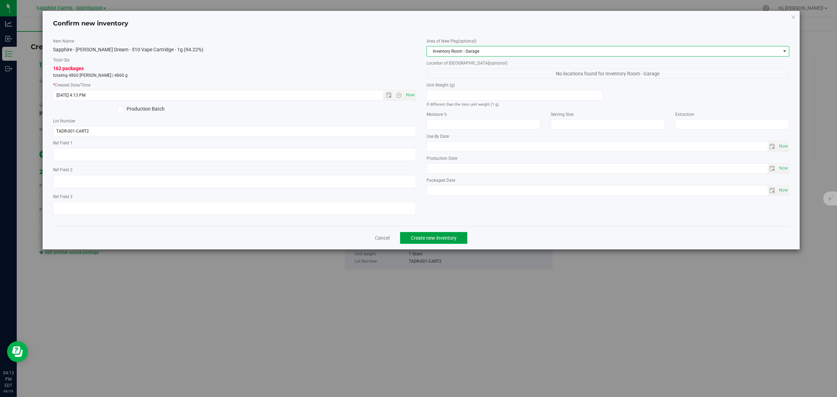
click at [445, 236] on span "Create new inventory" at bounding box center [434, 238] width 46 height 6
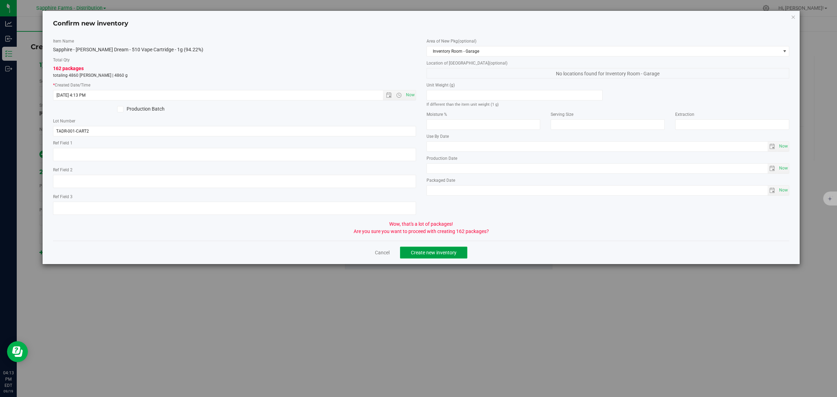
click at [440, 250] on span "Create new inventory" at bounding box center [434, 253] width 46 height 6
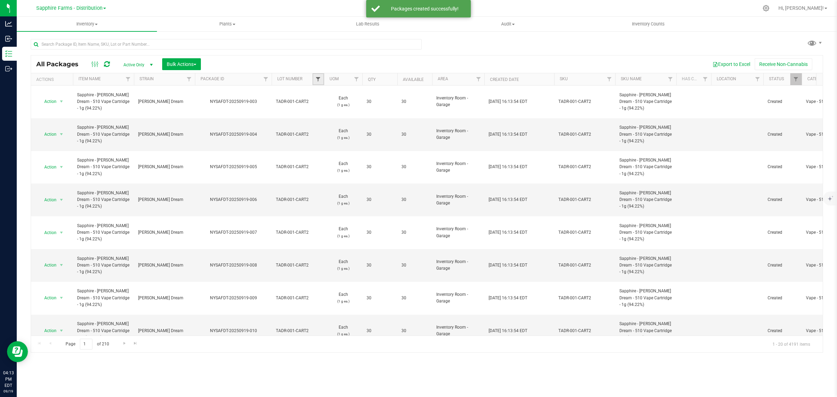
click at [318, 77] on span "Filter" at bounding box center [318, 79] width 6 height 6
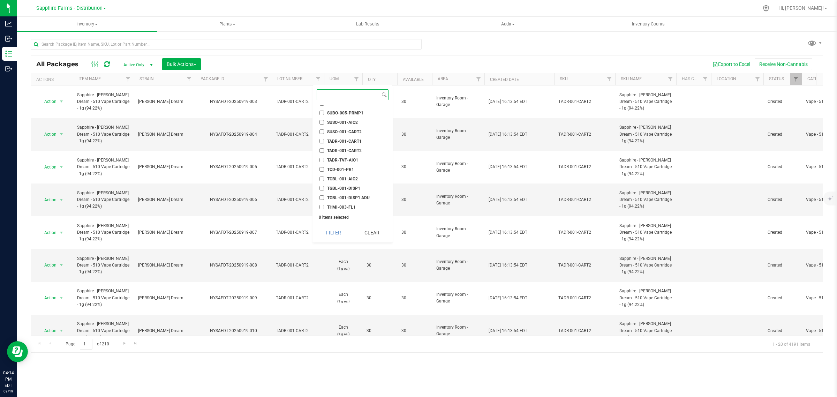
scroll to position [1090, 0]
click at [356, 127] on li "TADR-001-CART2" at bounding box center [353, 130] width 72 height 7
click at [335, 128] on span "TADR-001-CART2" at bounding box center [344, 130] width 35 height 4
click at [324, 128] on input "TADR-001-CART2" at bounding box center [321, 130] width 5 height 5
checkbox input "true"
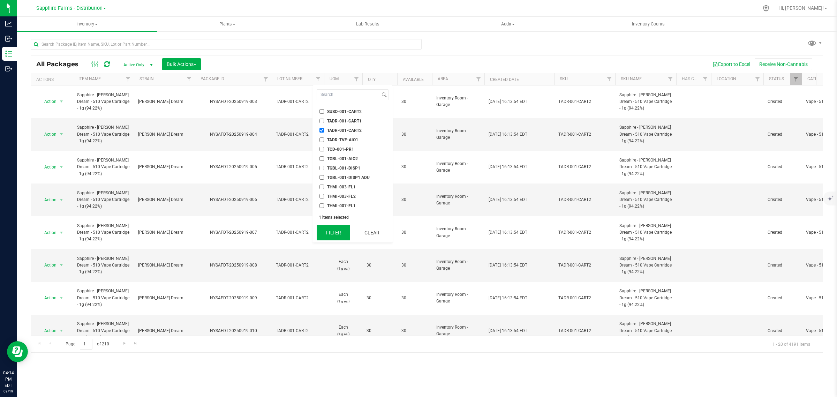
click at [329, 230] on button "Filter" at bounding box center [333, 232] width 33 height 15
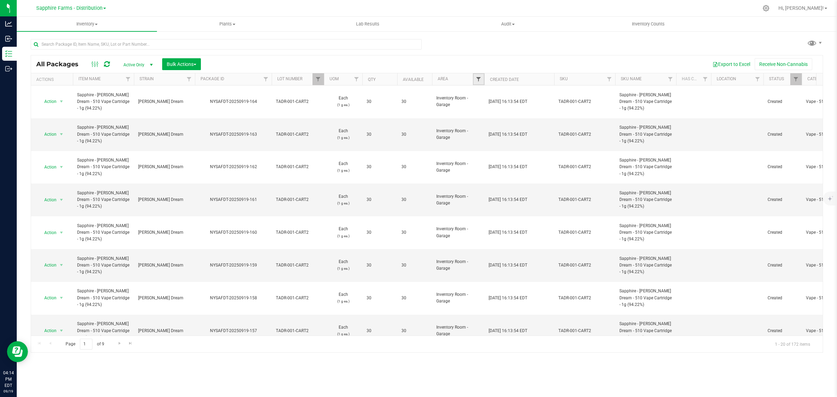
click at [478, 77] on span "Filter" at bounding box center [479, 79] width 6 height 6
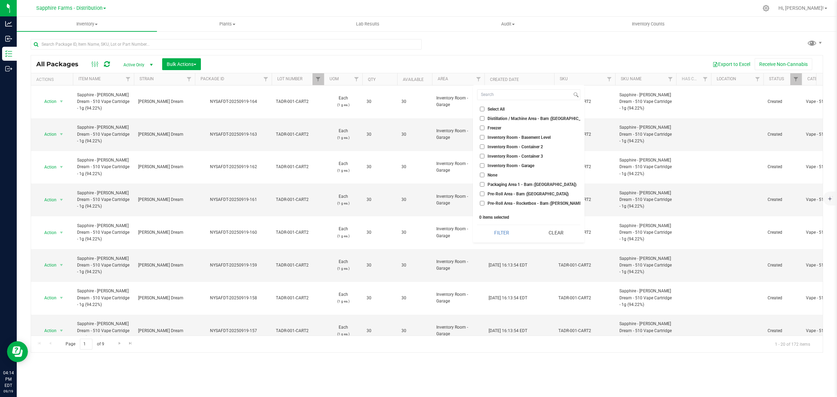
click at [518, 166] on span "Inventory Room - Garage" at bounding box center [510, 166] width 47 height 4
click at [484, 166] on input "Inventory Room - Garage" at bounding box center [482, 165] width 5 height 5
checkbox input "true"
click at [498, 231] on button "Filter" at bounding box center [501, 232] width 49 height 15
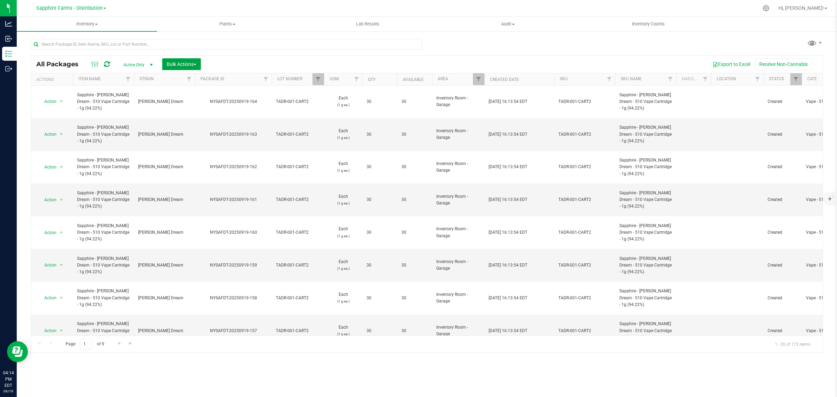
click at [189, 64] on span "Bulk Actions" at bounding box center [182, 64] width 30 height 6
click at [188, 131] on span "Print package labels" at bounding box center [187, 131] width 42 height 6
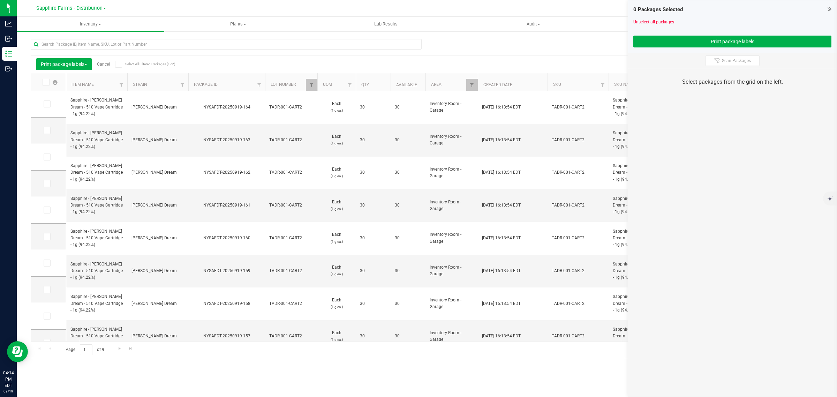
click at [119, 64] on icon at bounding box center [118, 64] width 5 height 0
click at [0, 0] on input "Select All Filtered Packages (172)" at bounding box center [0, 0] width 0 height 0
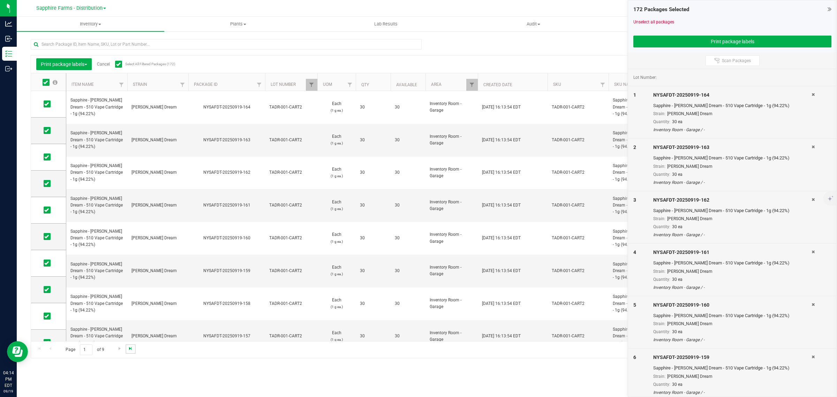
click at [128, 349] on span "Go to the last page" at bounding box center [131, 349] width 6 height 6
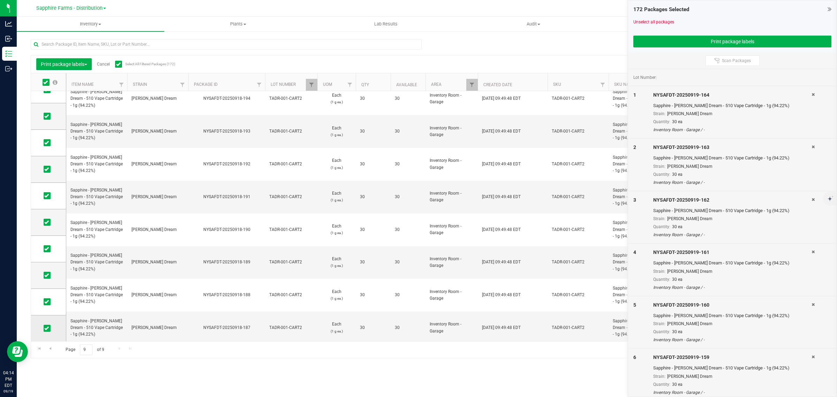
click at [50, 328] on span at bounding box center [47, 328] width 7 height 7
click at [0, 0] on input "checkbox" at bounding box center [0, 0] width 0 height 0
click at [44, 304] on label at bounding box center [49, 301] width 10 height 7
click at [0, 0] on input "checkbox" at bounding box center [0, 0] width 0 height 0
click at [44, 275] on icon at bounding box center [46, 275] width 5 height 0
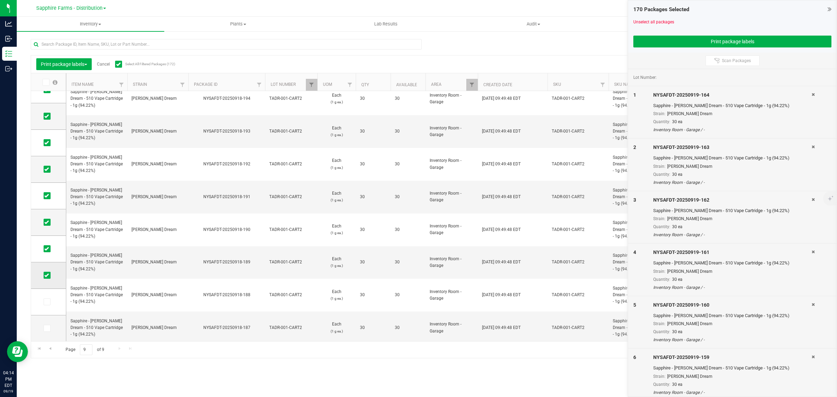
click at [0, 0] on input "checkbox" at bounding box center [0, 0] width 0 height 0
click at [46, 245] on span at bounding box center [47, 248] width 7 height 7
click at [0, 0] on input "checkbox" at bounding box center [0, 0] width 0 height 0
click at [44, 220] on span at bounding box center [47, 222] width 7 height 7
click at [0, 0] on input "checkbox" at bounding box center [0, 0] width 0 height 0
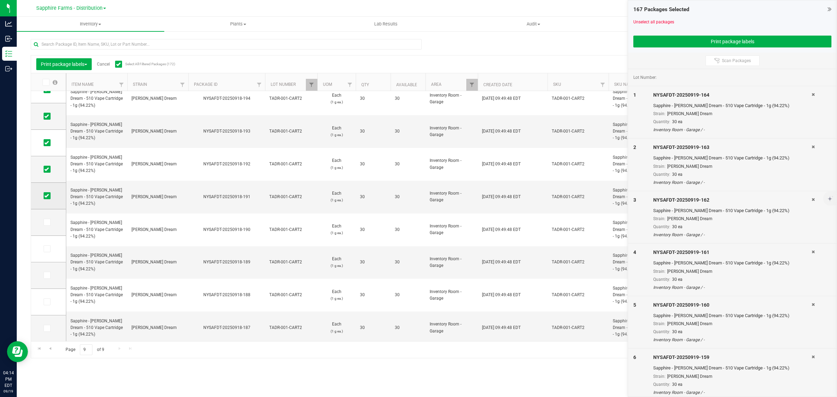
click at [48, 196] on icon at bounding box center [46, 196] width 5 height 0
click at [0, 0] on input "checkbox" at bounding box center [0, 0] width 0 height 0
click at [48, 166] on span at bounding box center [47, 169] width 7 height 7
click at [0, 0] on input "checkbox" at bounding box center [0, 0] width 0 height 0
click at [47, 143] on icon at bounding box center [46, 143] width 5 height 0
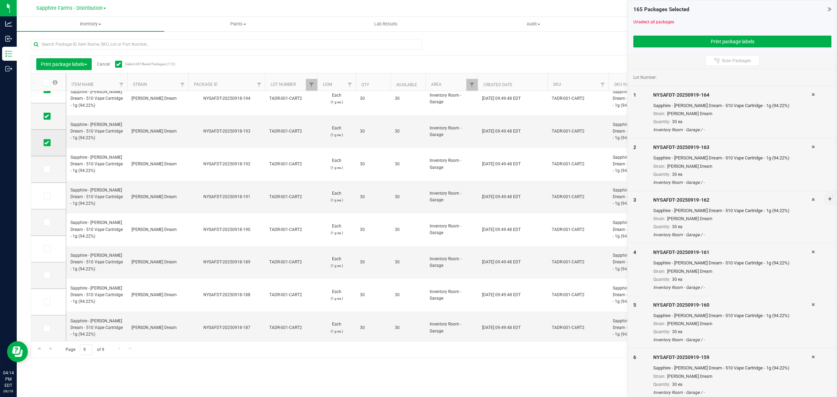
click at [0, 0] on input "checkbox" at bounding box center [0, 0] width 0 height 0
click at [48, 116] on icon at bounding box center [46, 116] width 5 height 0
click at [0, 0] on input "checkbox" at bounding box center [0, 0] width 0 height 0
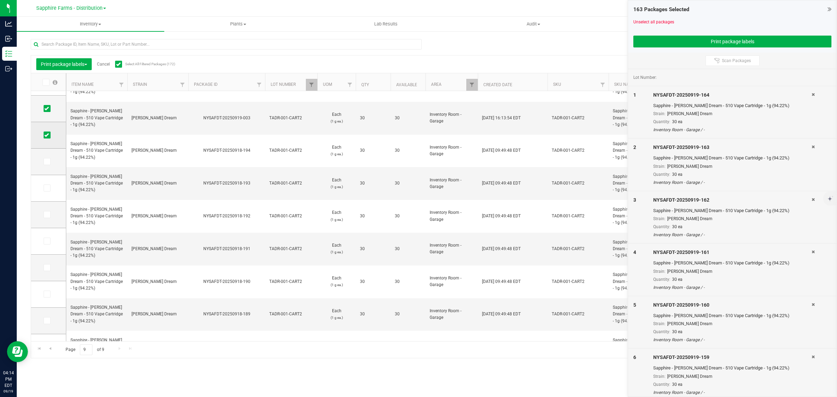
click at [44, 135] on icon at bounding box center [46, 135] width 5 height 0
click at [0, 0] on input "checkbox" at bounding box center [0, 0] width 0 height 0
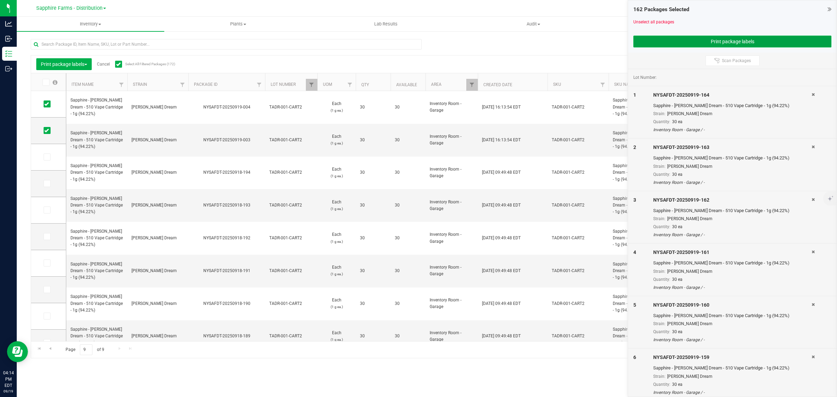
click at [686, 42] on button "Print package labels" at bounding box center [732, 42] width 198 height 12
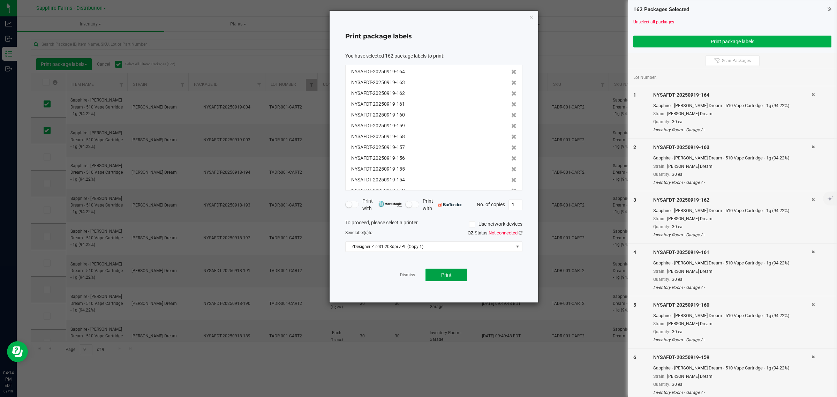
click at [441, 272] on span "Print" at bounding box center [446, 275] width 10 height 6
click at [530, 16] on icon "button" at bounding box center [531, 17] width 5 height 8
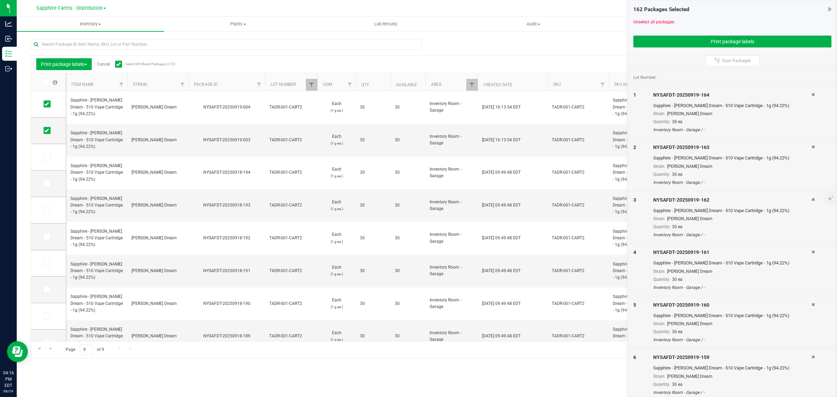
click at [100, 65] on link "Cancel" at bounding box center [103, 64] width 13 height 5
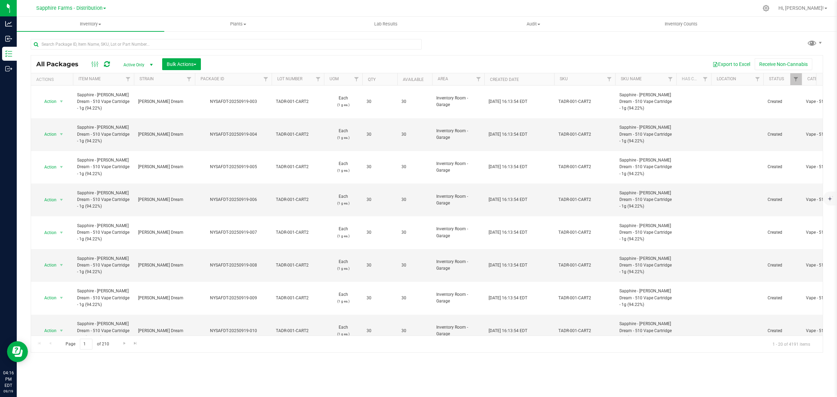
click at [275, 78] on th "Lot Number" at bounding box center [298, 79] width 52 height 12
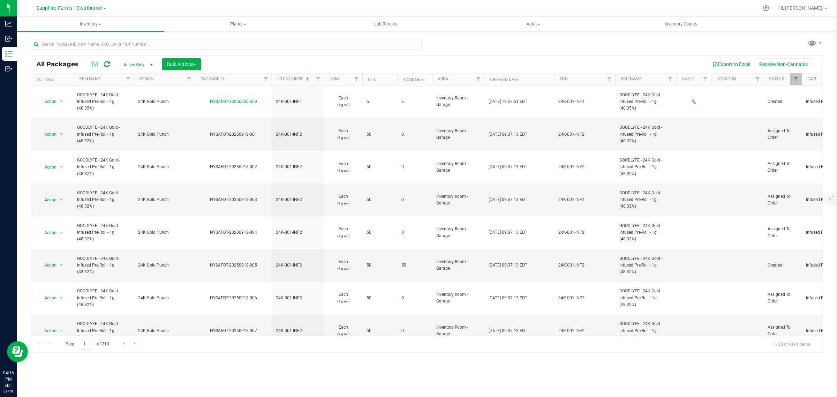
click at [275, 78] on th "Lot Number" at bounding box center [298, 79] width 52 height 12
click at [199, 79] on th "Package ID" at bounding box center [233, 79] width 77 height 12
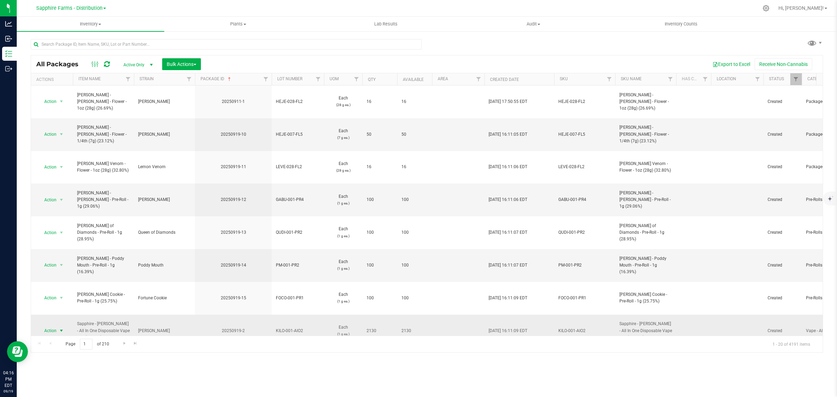
click at [63, 328] on span "select" at bounding box center [62, 331] width 6 height 6
click at [59, 255] on li "Create package" at bounding box center [60, 256] width 44 height 10
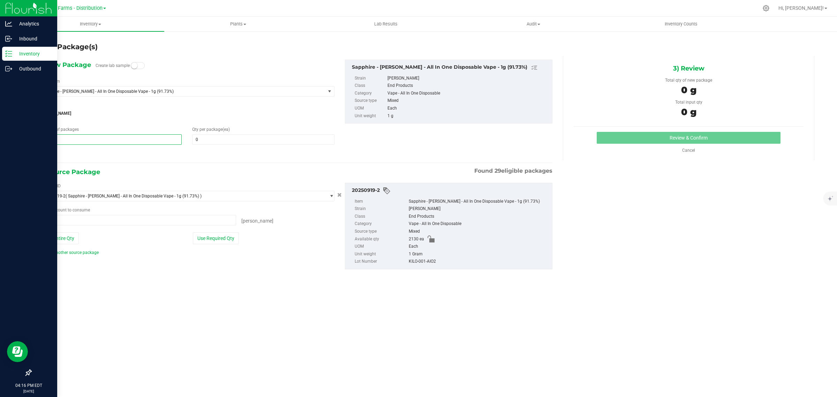
drag, startPoint x: 57, startPoint y: 139, endPoint x: 20, endPoint y: 131, distance: 37.6
click at [15, 138] on div "Analytics Inbound Inventory Outbound 04:16 PM EDT 09/19/2025 09/19 Sapphire Far…" at bounding box center [418, 198] width 837 height 397
type input "71"
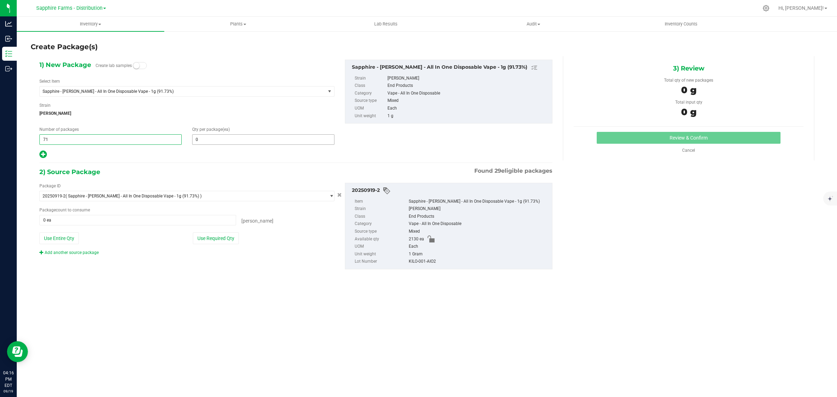
type input "71"
click at [233, 135] on span at bounding box center [263, 139] width 142 height 10
type input "30"
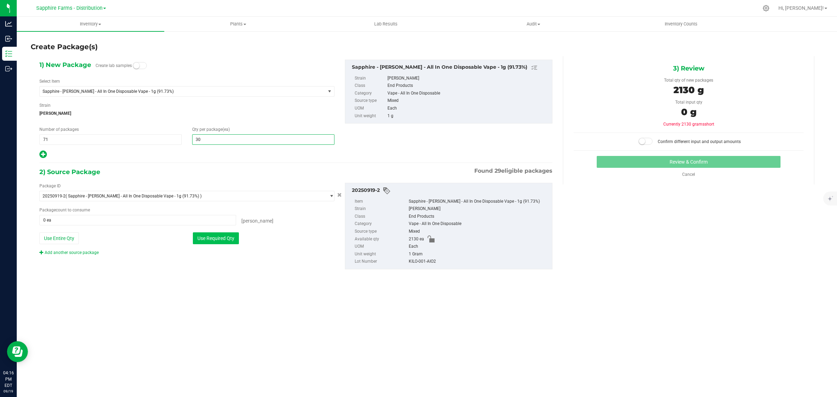
type input "30"
click at [210, 236] on button "Use Required Qty" at bounding box center [216, 238] width 46 height 12
type input "2130 ea"
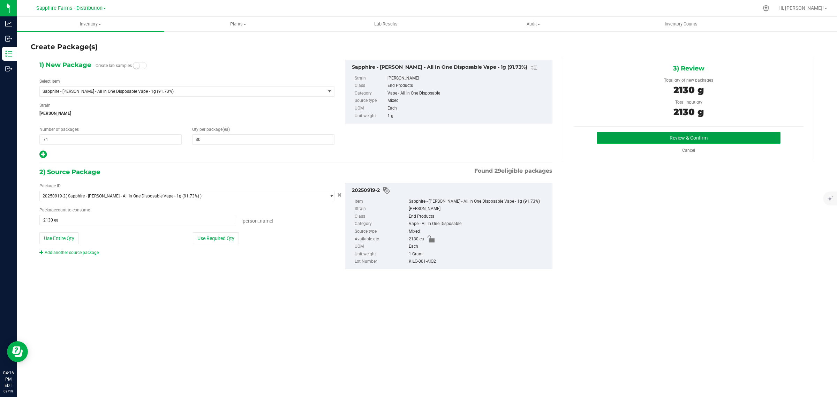
click at [616, 137] on button "Review & Confirm" at bounding box center [689, 138] width 184 height 12
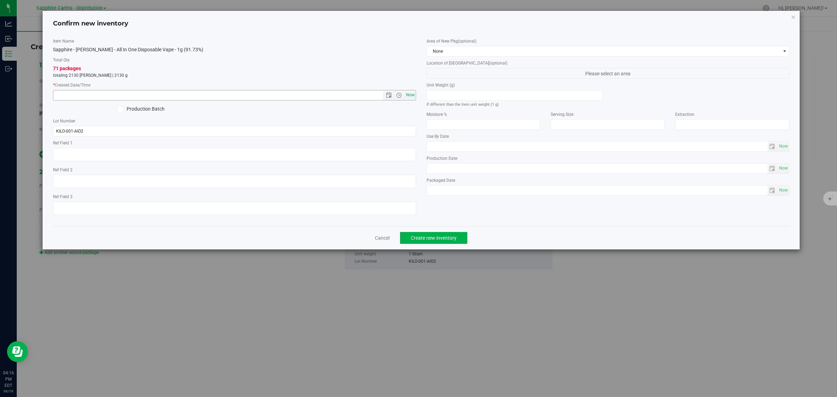
click at [411, 96] on span "Now" at bounding box center [410, 95] width 12 height 10
type input "9/19/2025 4:16 PM"
click at [527, 48] on span "None" at bounding box center [604, 51] width 354 height 10
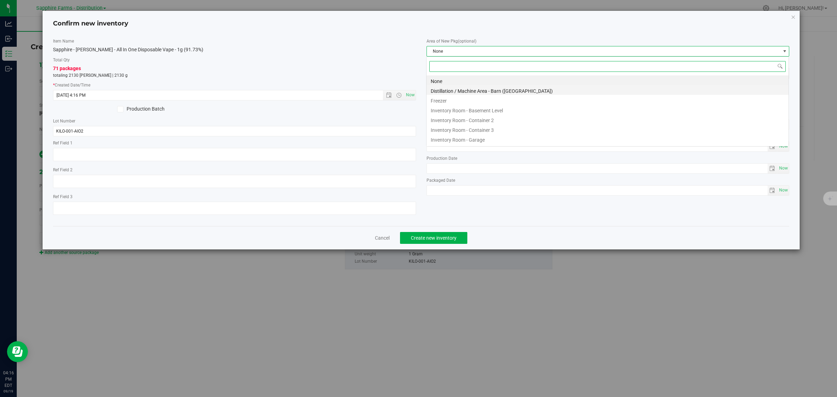
scroll to position [11, 363]
click at [505, 140] on li "Inventory Room - Garage" at bounding box center [607, 139] width 362 height 10
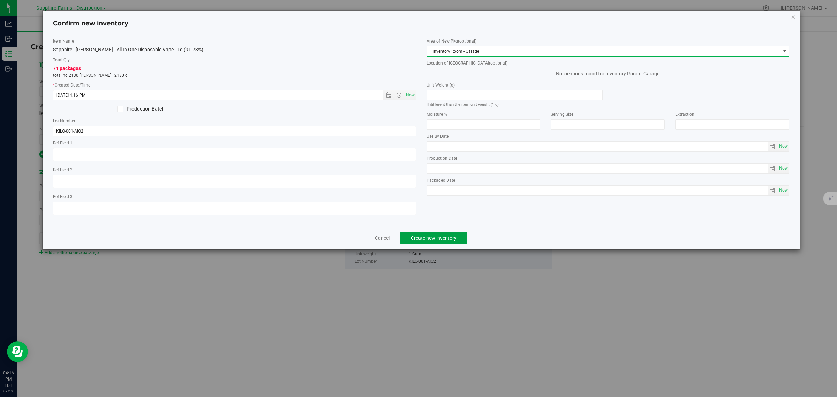
click at [458, 239] on button "Create new inventory" at bounding box center [433, 238] width 67 height 12
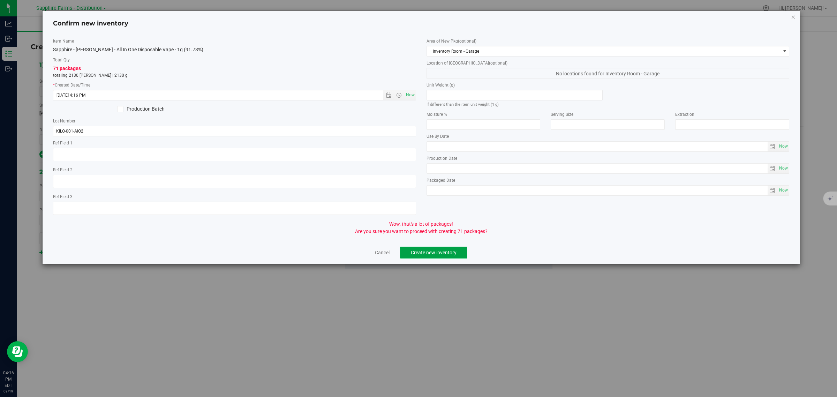
click at [431, 253] on span "Create new inventory" at bounding box center [434, 253] width 46 height 6
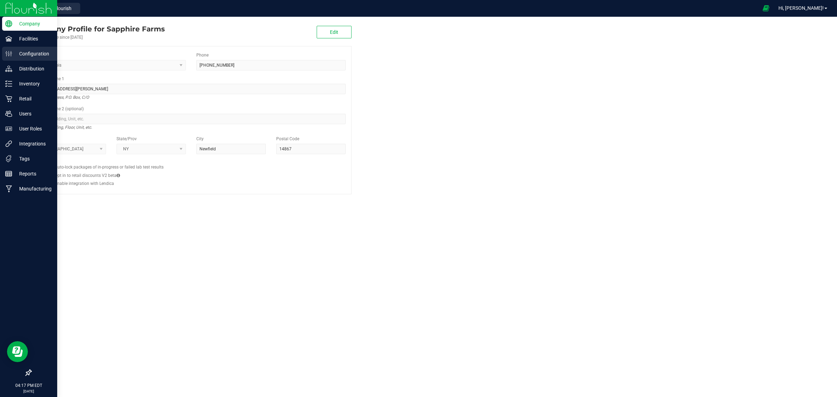
click at [34, 56] on p "Configuration" at bounding box center [33, 54] width 42 height 8
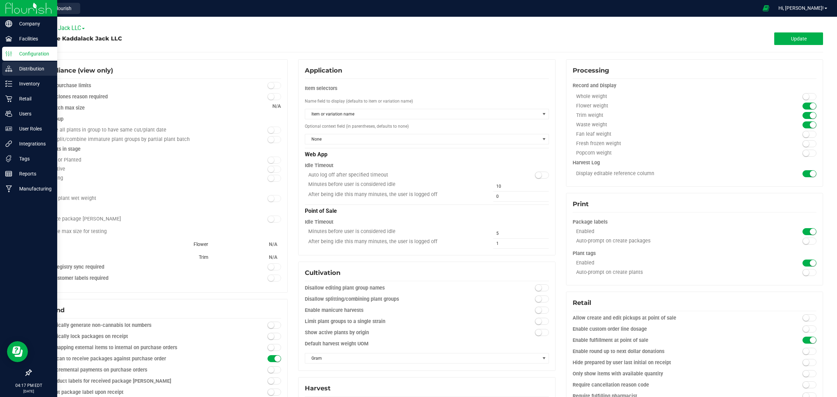
click at [30, 69] on p "Distribution" at bounding box center [33, 69] width 42 height 8
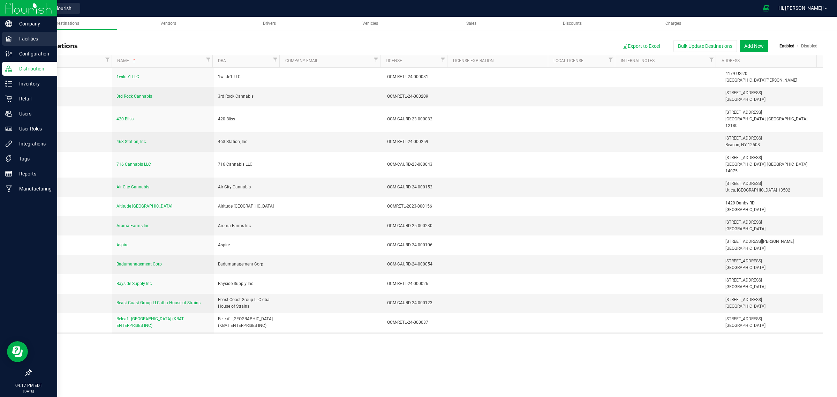
click at [32, 37] on p "Facilities" at bounding box center [33, 39] width 42 height 8
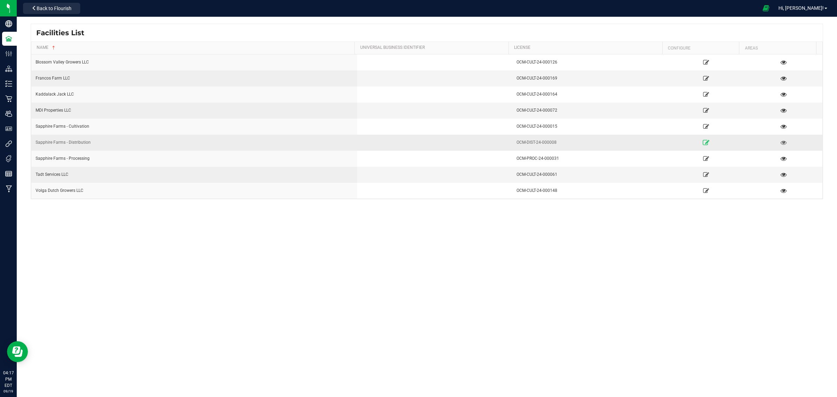
click at [703, 144] on icon at bounding box center [706, 142] width 7 height 5
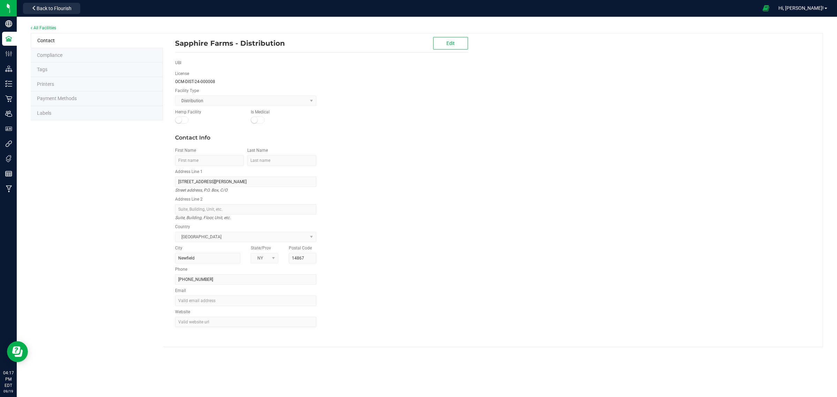
click at [56, 113] on li "Labels" at bounding box center [97, 113] width 132 height 15
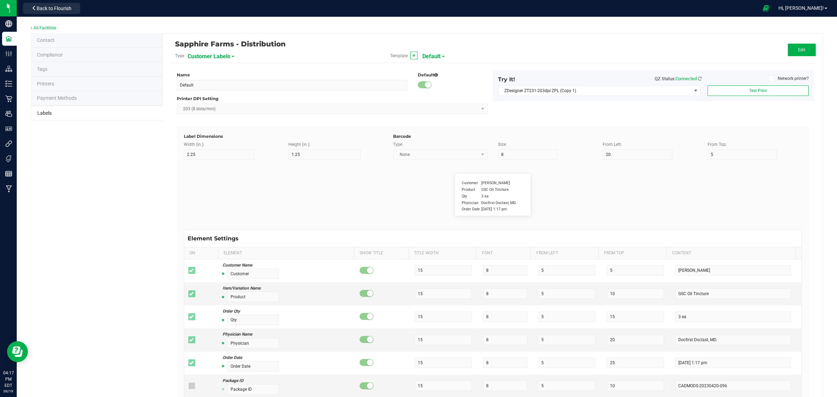
click at [202, 55] on span "Customer Labels" at bounding box center [209, 57] width 43 height 12
click at [203, 93] on li "Package Labels" at bounding box center [221, 97] width 69 height 13
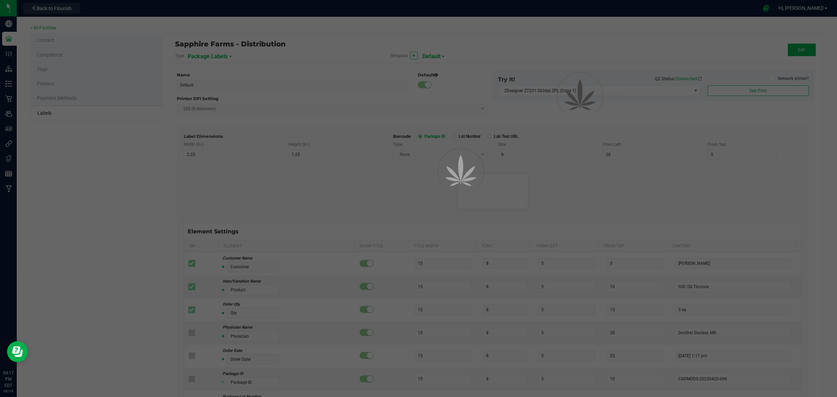
type input "2"
type input "1"
type input "10"
type input "16"
type input "9"
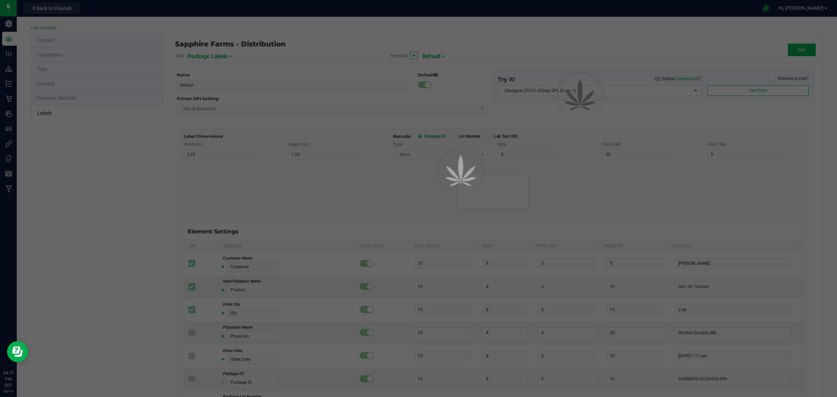
type input "Package ID"
type input "25"
type input "7"
type input "6"
type input "15"
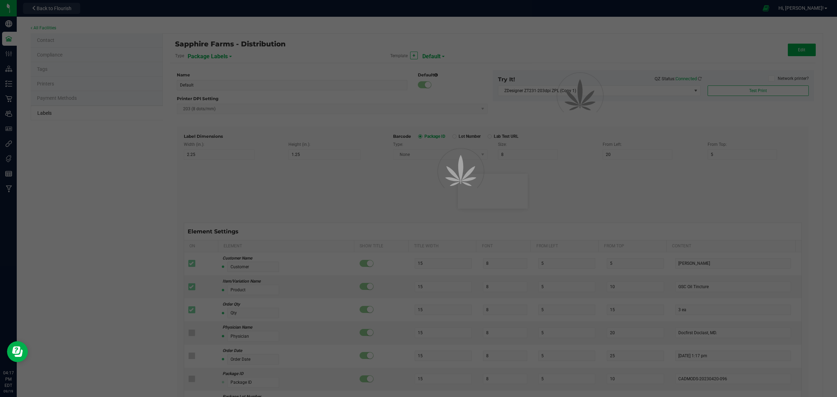
type input "1234FLOURISHID"
type input "SKU Name"
type input "25"
type input "5"
type input "6"
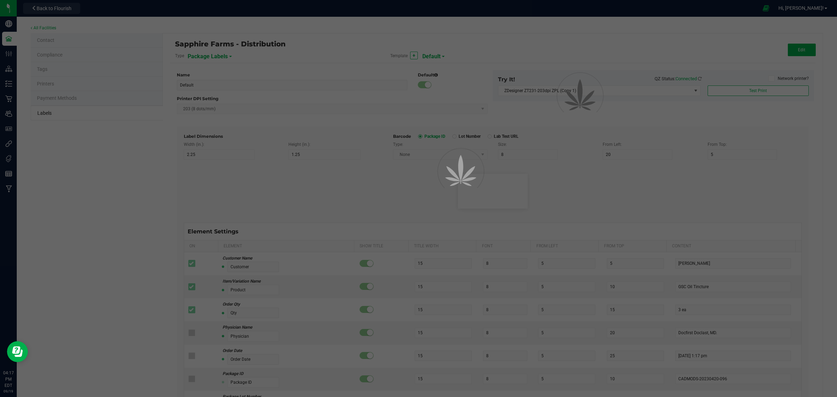
type input "20"
type input "TEST"
type input "0"
type input "7"
type input "6"
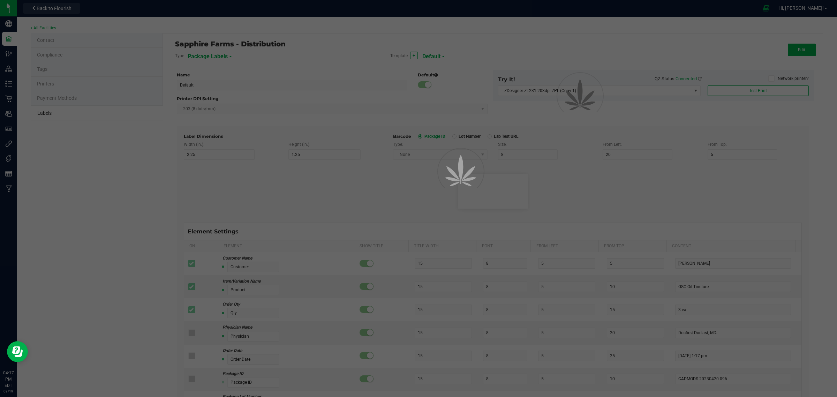
type input "25"
type input "TEST"
type input "Strain"
type input "25"
type input "10"
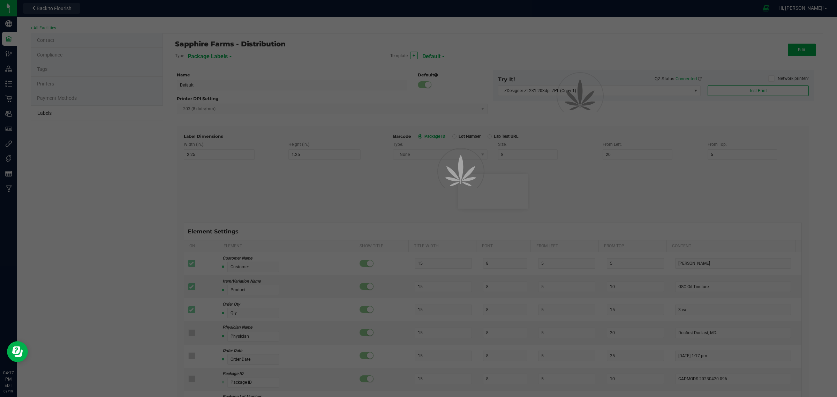
type input "15"
type input "Gelato"
type input "Size"
type input "25"
type input "10"
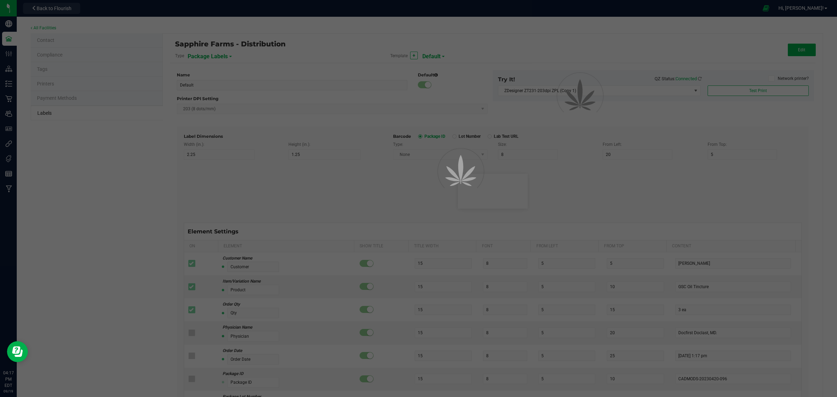
type input "20"
type input "44 ea"
type input "Package Date"
type input "25"
type input "10"
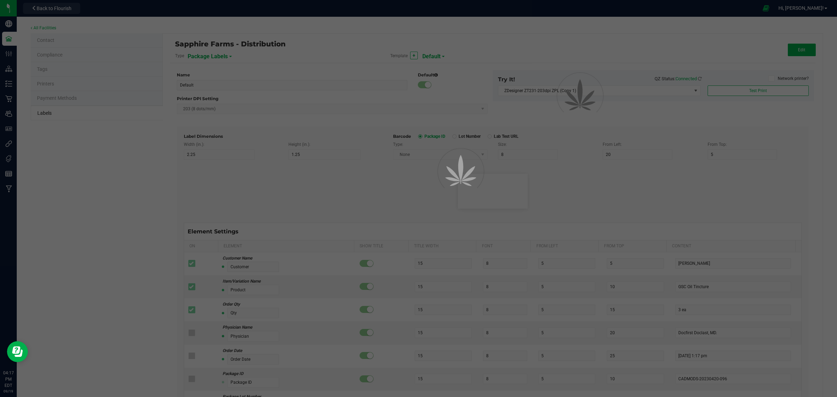
type input "25"
type input "4/20/2023 10:14pm"
type input "25"
type input "10"
type input "30"
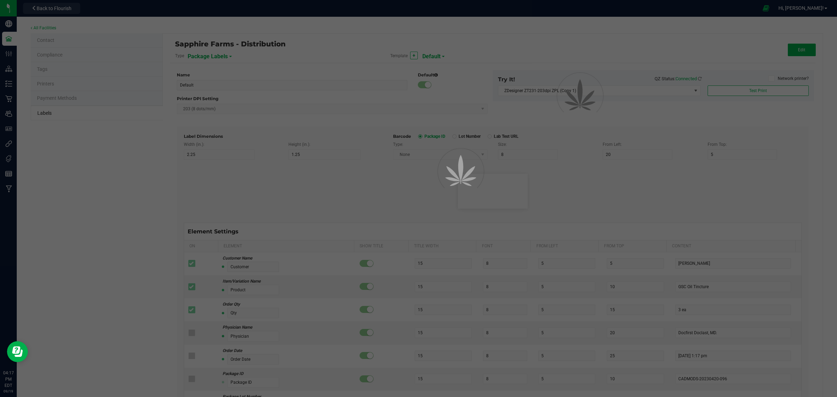
type input "LOT918234"
type input "Ref Field 1"
type input "25"
type input "10"
type input "35"
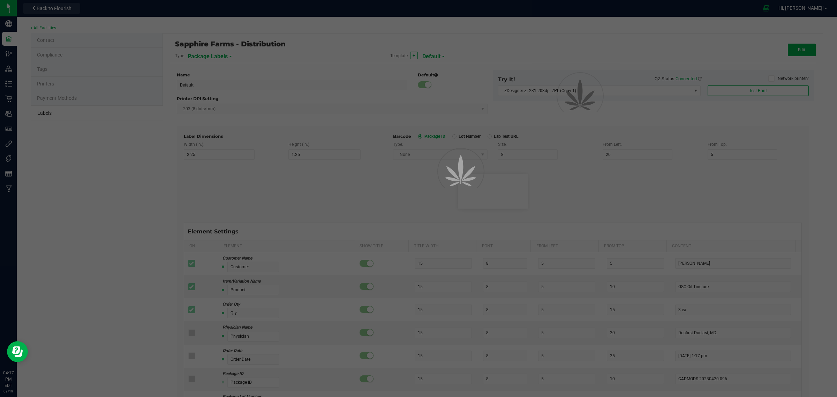
type input "Ref Field 1 Value"
type input "Ref Field 2"
type input "25"
type input "10"
type input "35"
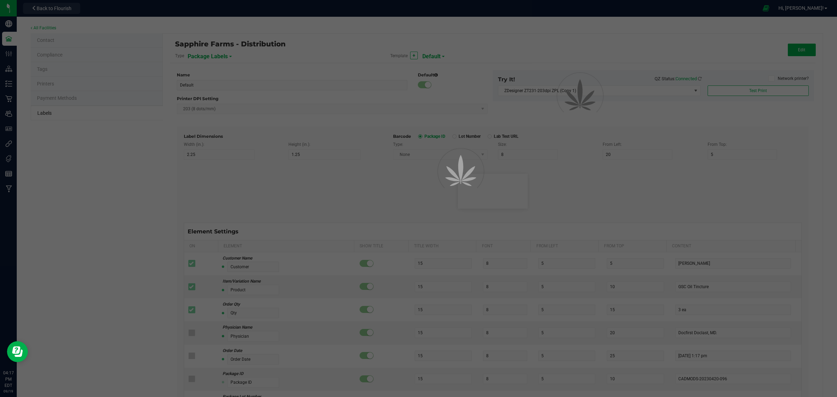
type input "Ref Field 2 Value"
type input "Ref Field 3"
type input "25"
type input "10"
type input "35"
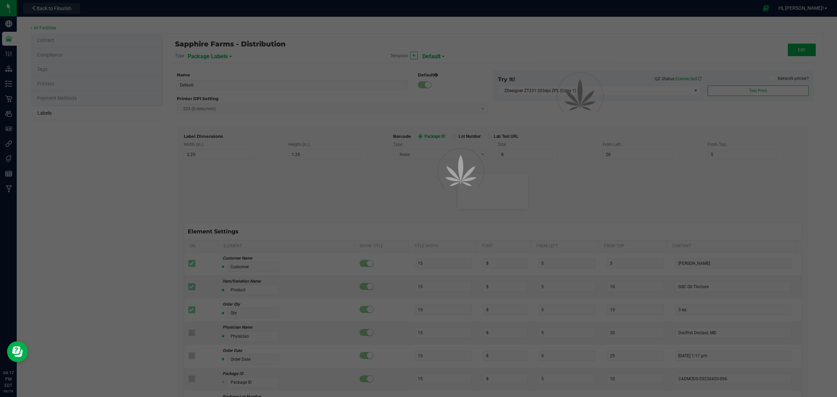
type input "Ref Field 3 Value"
type input "Item Ref Field 1"
type input "25"
type input "10"
type input "35"
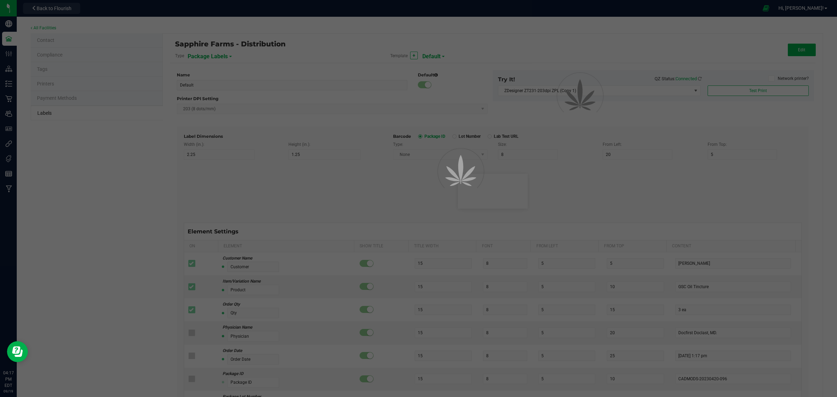
type input "Item Ref Field 1 Value"
type input "Item Ref Field 2"
type input "25"
type input "10"
type input "35"
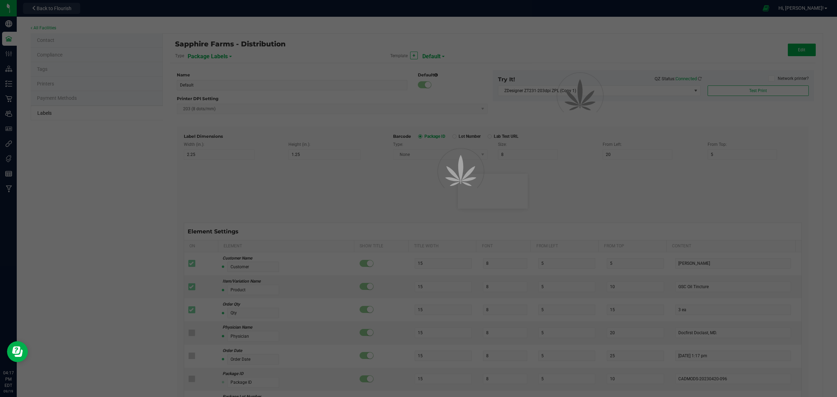
type input "Item Ref Field 2 Value"
type input "Item Ref Field 3"
type input "25"
type input "10"
type input "35"
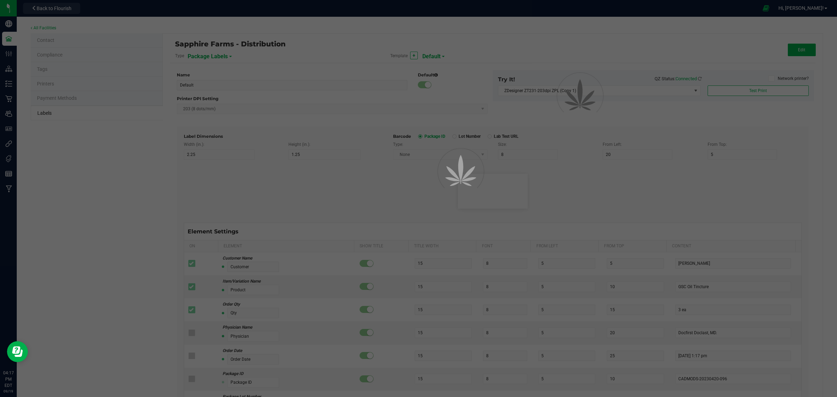
type input "Item Ref Field 3 Value"
type input "Item Ref Field 4"
type input "25"
type input "10"
type input "35"
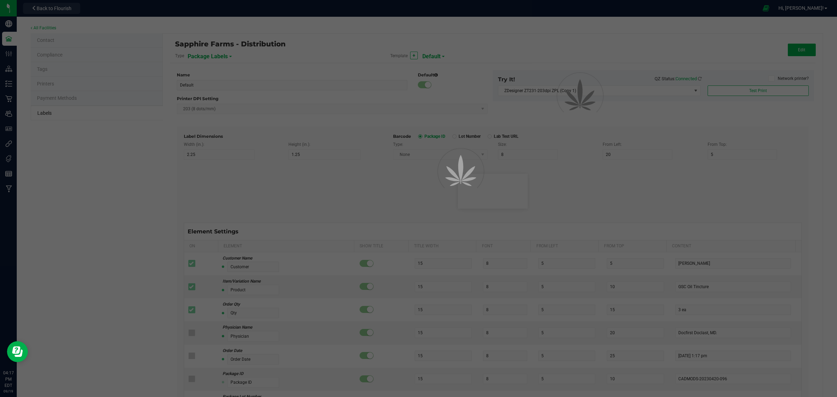
type input "Item Ref Field 4 Value"
type input "Item Ref Field 5"
type input "25"
type input "10"
type input "35"
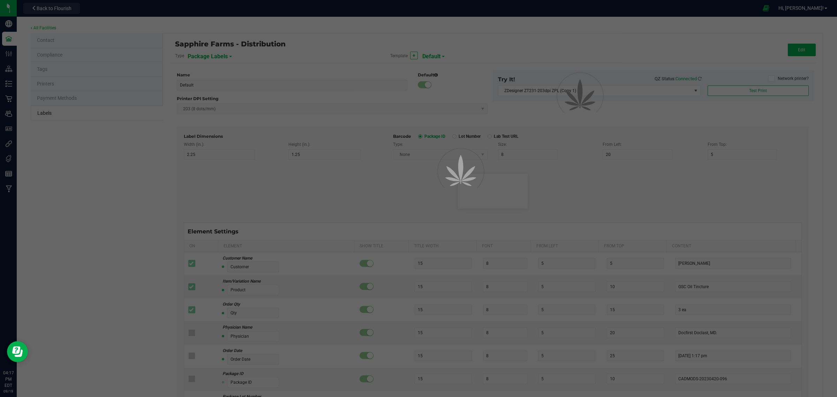
type input "Item Ref Field 5 Value"
type input "NDC Number"
type input "25"
type input "10"
type input "35"
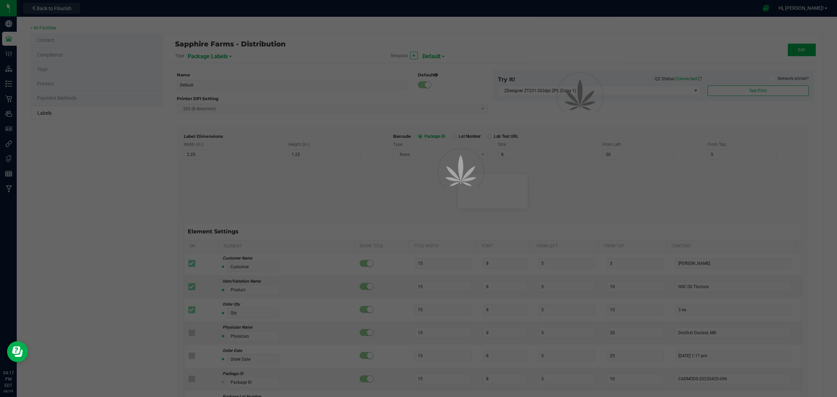
type input "0777-3105-02"
type input "Number of Servings"
type input "25"
type input "10"
type input "35"
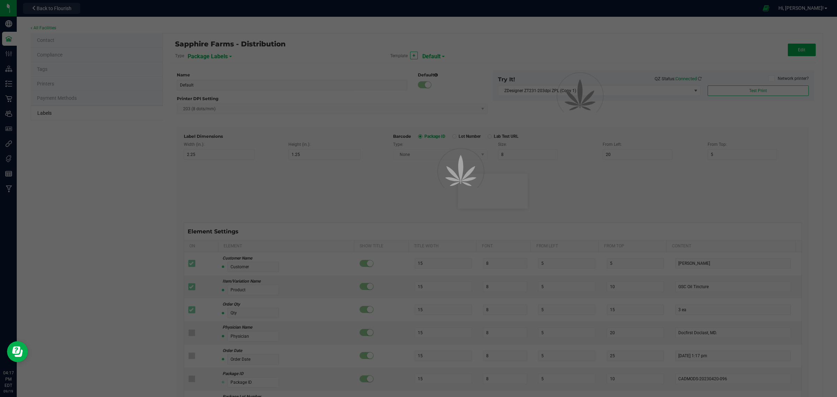
type input "4 servings/item"
type input "Serving Size"
type input "25"
type input "10"
type input "35"
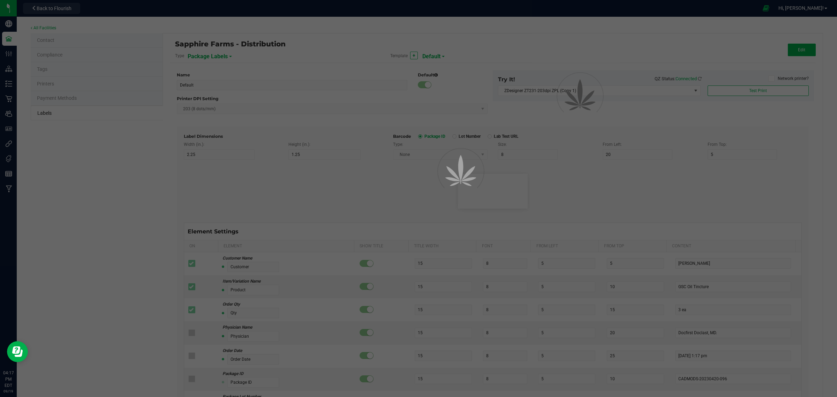
type input "1 cup"
type input "Serving Size (Grams)"
type input "25"
type input "10"
type input "35"
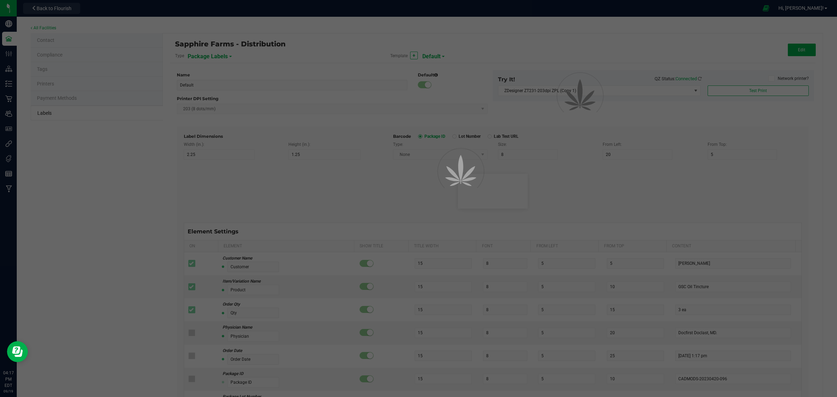
type input "4 g"
type input "Item Ingredients"
type input "25"
type input "10"
type input "35"
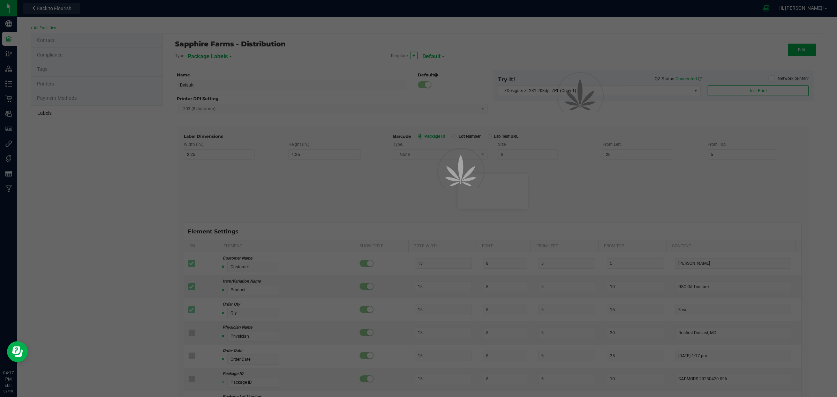
type input "Ingredient one, ingredient two"
type input "Allergens"
type input "25"
type input "10"
type input "35"
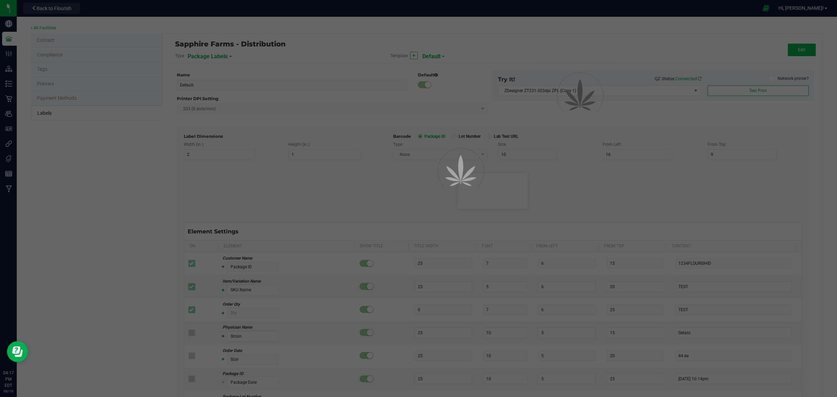
type input "Tree Nuts, Soy, Wheat"
type input "Feel"
type input "25"
type input "10"
type input "35"
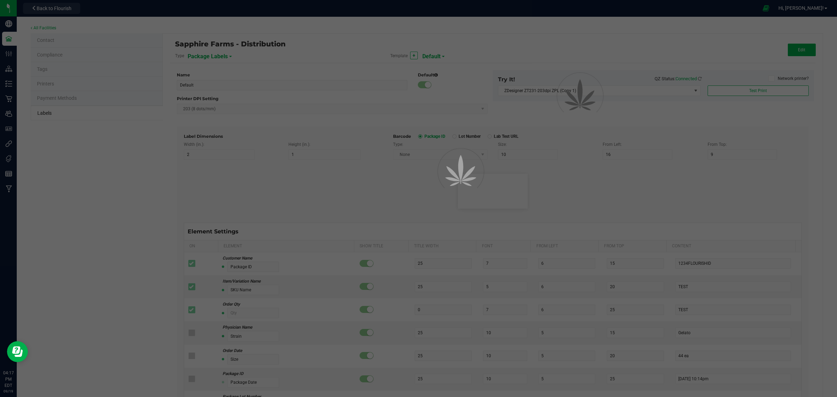
type input "Relaxed"
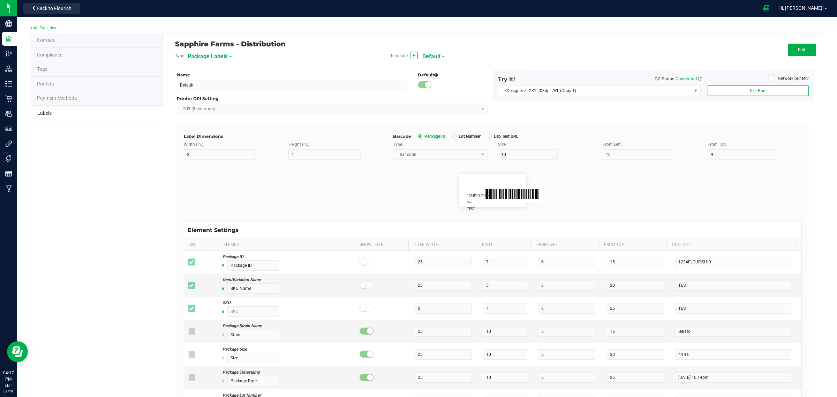
click at [210, 53] on span "Package Labels" at bounding box center [208, 57] width 40 height 12
click at [220, 124] on li "Product Labels (Cannabis)" at bounding box center [221, 122] width 69 height 13
type input "8"
type input "12"
type input "11"
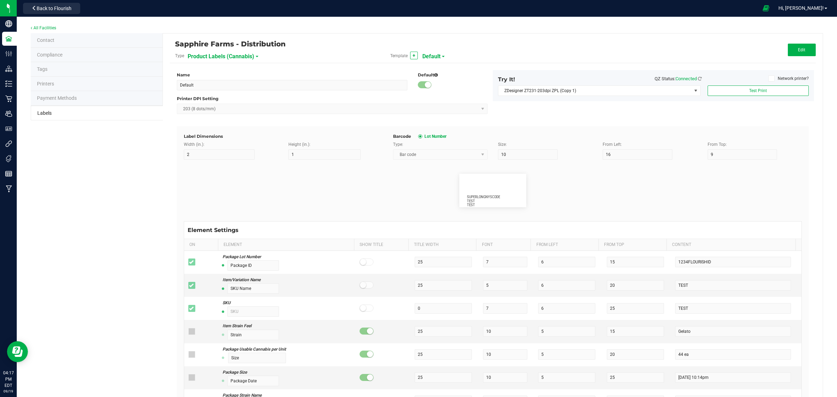
type input "Lot Number"
type input "15"
type input "16"
type input "SUPERLONGNYSCODE"
type input "Product"
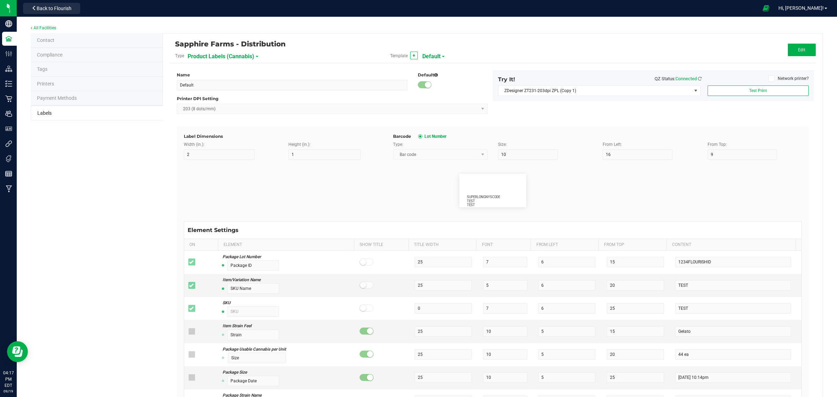
type input "15"
type input "7"
type input "19"
type input "SKU"
type input "15"
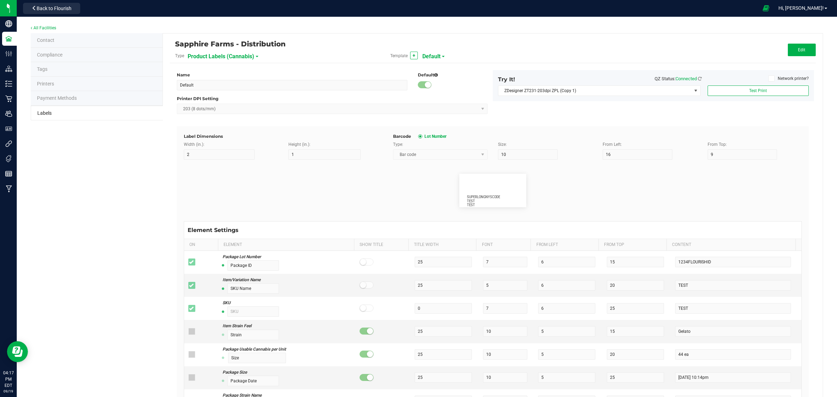
type input "22"
type input "Feel"
type input "15"
type input "7"
type input "15"
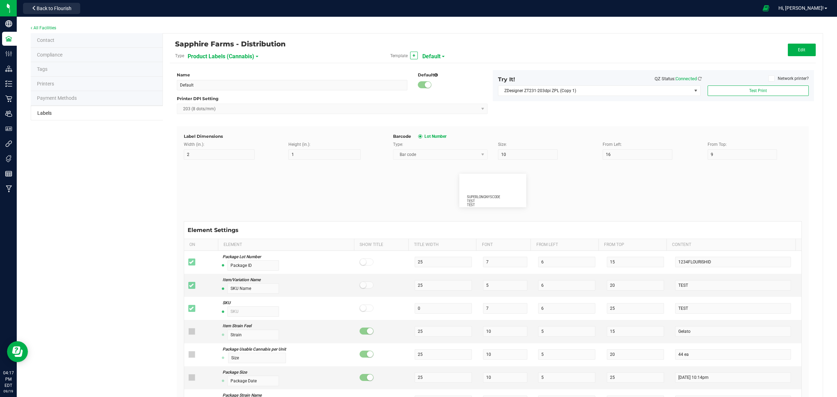
type input "13"
type input "Relaxed"
type input "Usable Cannabis per Unit"
type input "15"
type input "7"
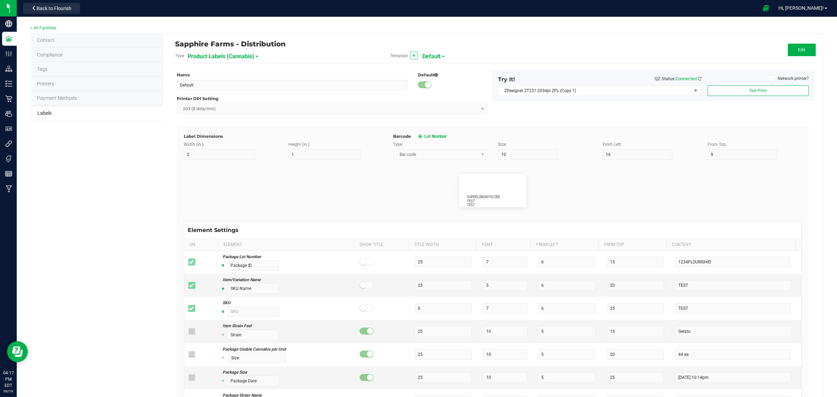
type input "15"
type input "18"
type input "25.73 g"
type input "Size"
type input "15"
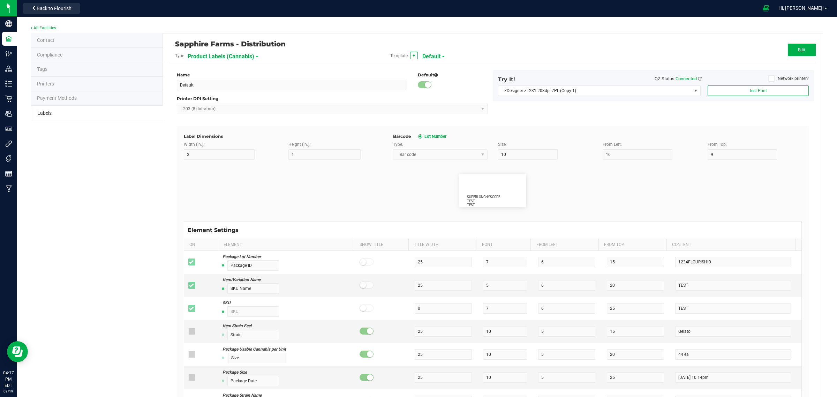
type input "7"
type input "15"
type input "18"
type input "3.5 g"
type input "Strain"
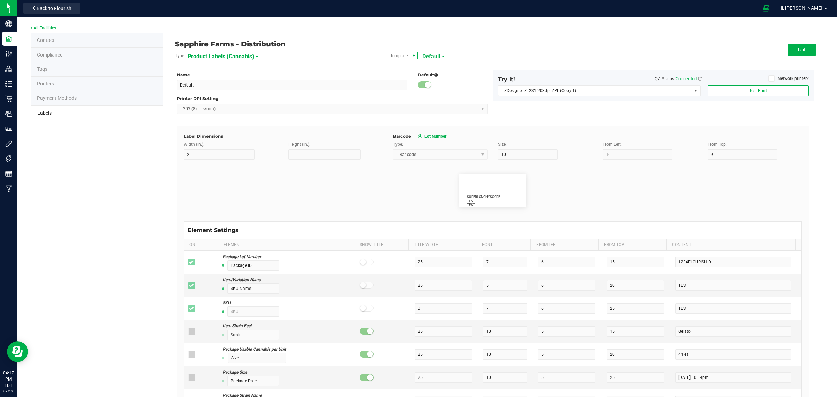
type input "15"
type input "7"
type input "15"
type input "18"
type input "Electric Lemonade"
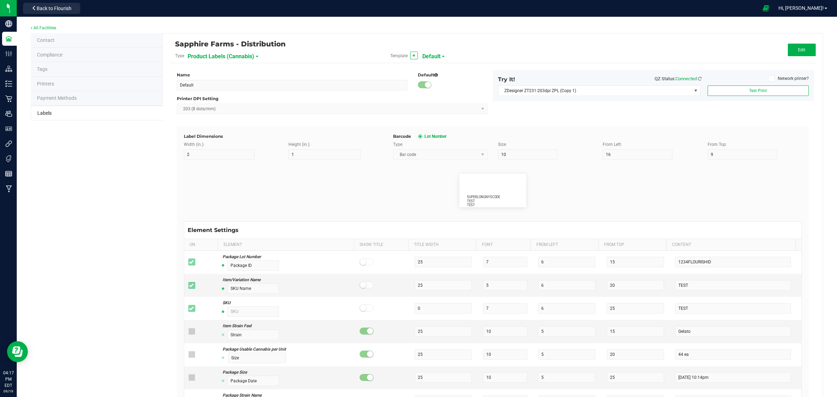
type input "TAC %"
type input "15"
type input "7"
type input "15"
type input "18"
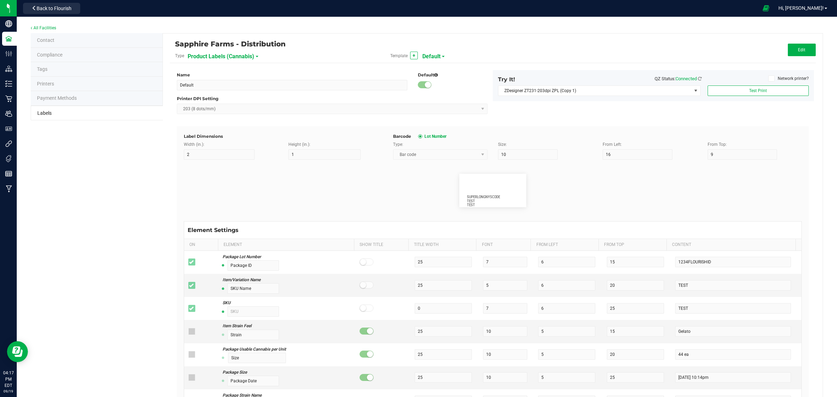
type input "34.72"
type input "Total Terpenes %"
type input "15"
type input "7"
type input "15"
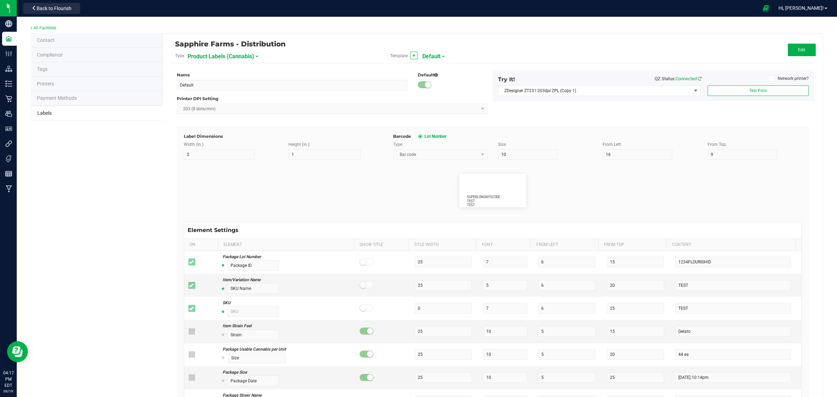
type input "18"
type input "34.72"
type input "THC %"
type input "15"
type input "7"
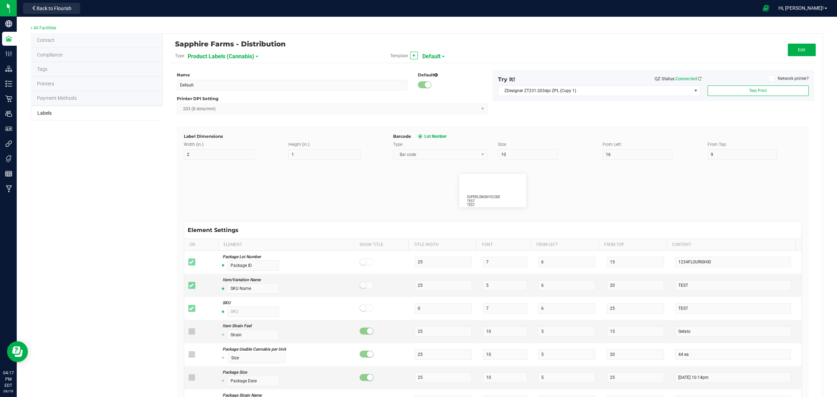
type input "15"
type input "18"
type input "21.5"
type input "THCA %"
type input "15"
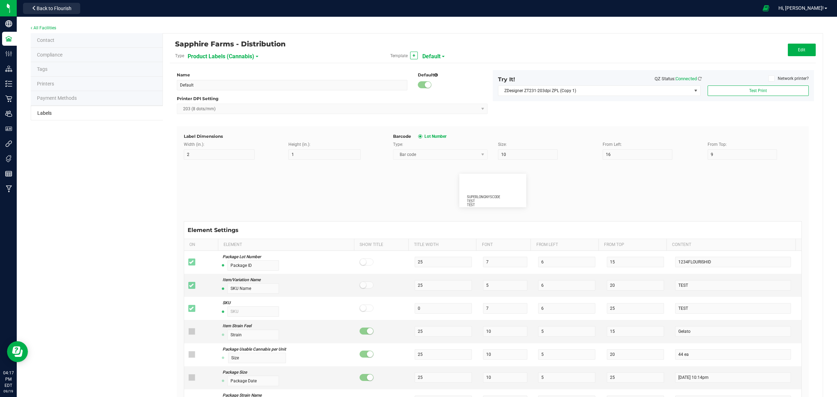
type input "7"
type input "15"
type input "18"
type input "4.19"
type input "CBD %"
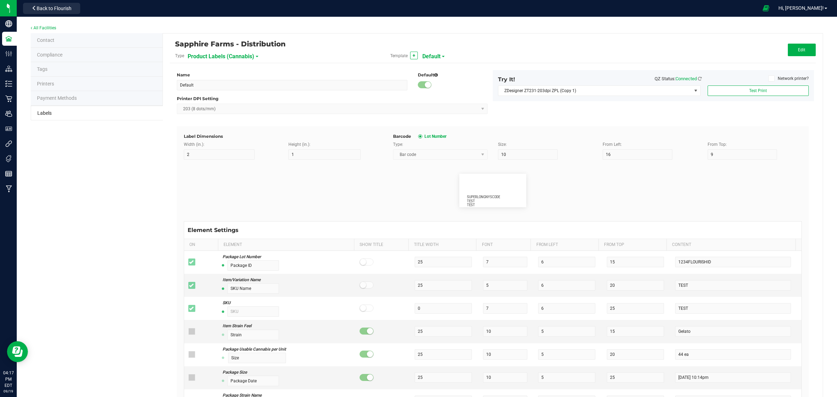
type input "15"
type input "7"
type input "15"
type input "18"
type input "3.6"
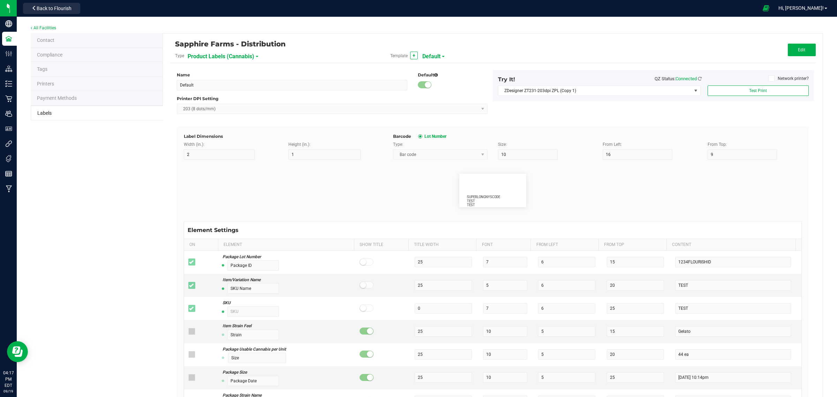
type input "CBDA %"
type input "15"
type input "7"
type input "15"
type input "18"
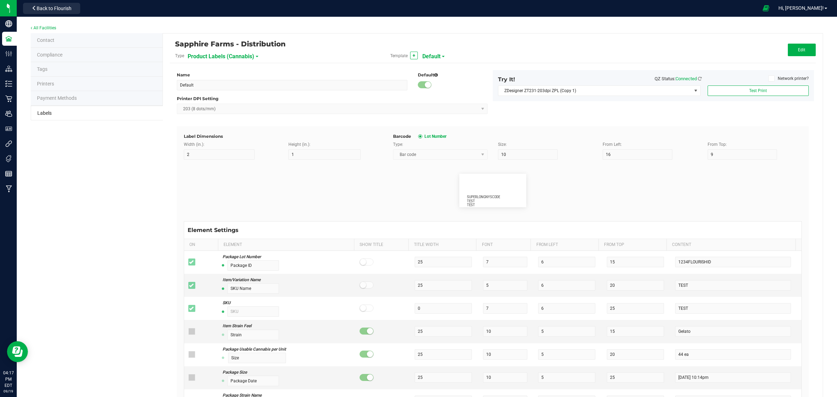
type input "1.91"
type input "CBG %"
type input "15"
type input "7"
type input "15"
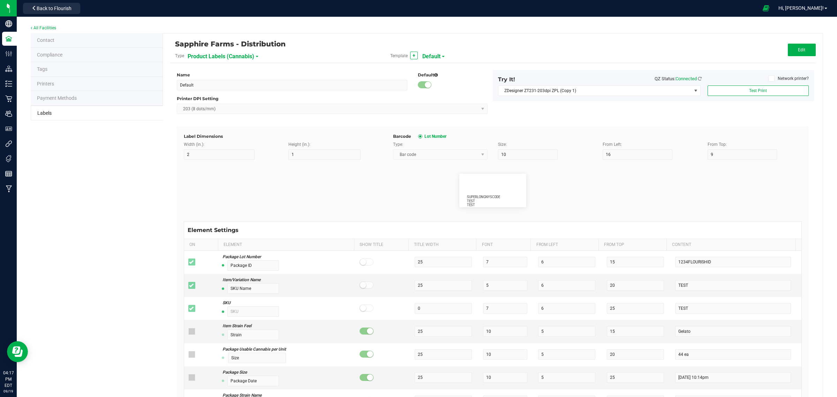
type input "18"
type input "1.24"
type input "CBN %"
type input "15"
type input "7"
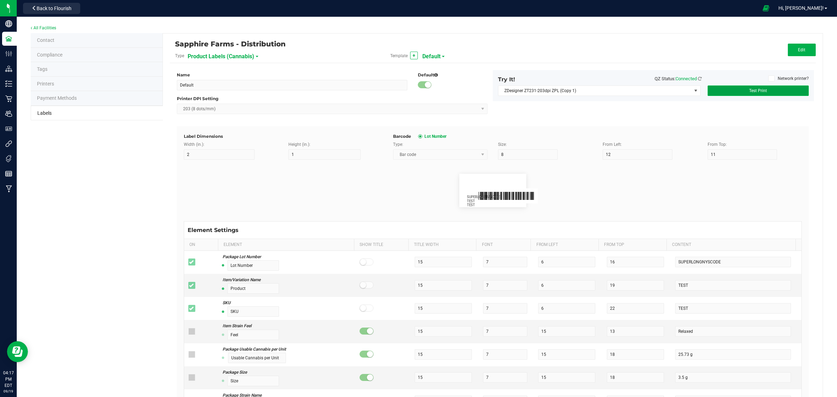
click at [761, 91] on button "Test Print" at bounding box center [757, 90] width 101 height 10
click at [795, 45] on button "Edit" at bounding box center [802, 50] width 28 height 13
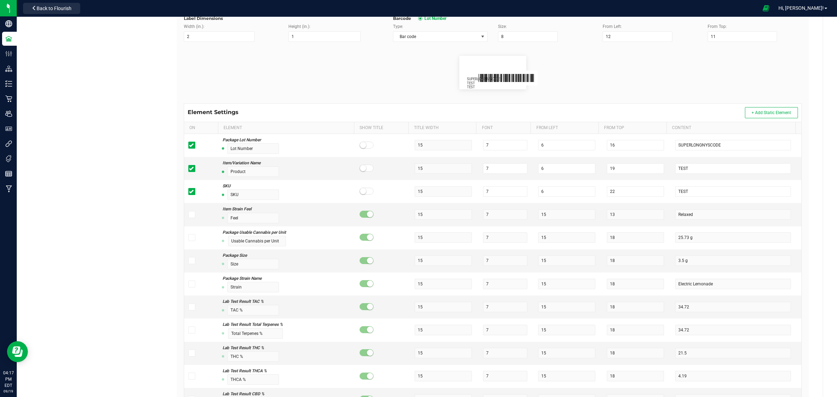
scroll to position [131, 0]
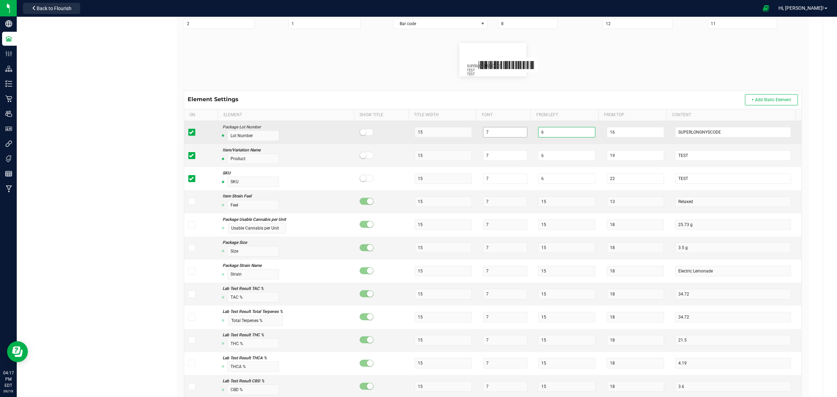
drag, startPoint x: 541, startPoint y: 133, endPoint x: 511, endPoint y: 133, distance: 30.3
click at [511, 133] on tr "Package Lot Number Lot Number 15 7 6 16 SUPERLONGNYSCODE" at bounding box center [492, 132] width 617 height 23
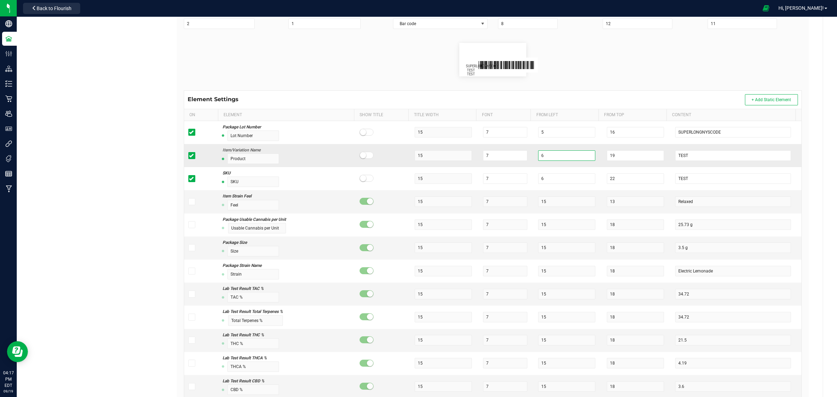
drag, startPoint x: 543, startPoint y: 154, endPoint x: 526, endPoint y: 160, distance: 17.9
click at [534, 156] on td "6" at bounding box center [568, 155] width 69 height 23
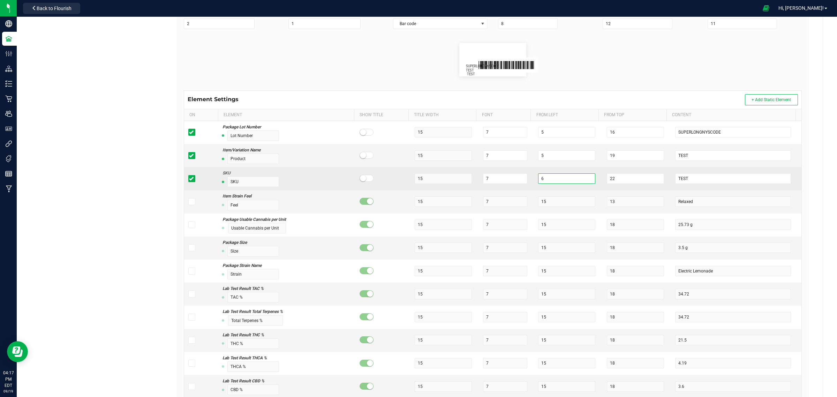
drag, startPoint x: 540, startPoint y: 179, endPoint x: 523, endPoint y: 179, distance: 17.1
click at [523, 179] on tr "SKU SKU 15 7 6 22 TEST" at bounding box center [492, 178] width 617 height 23
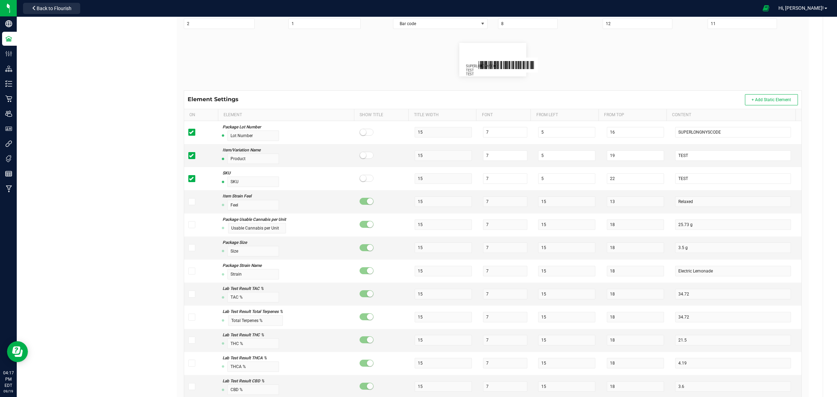
click at [645, 66] on flourish-label-viewer "SUPERLONGNYSCODE TEST TEST" at bounding box center [493, 59] width 618 height 33
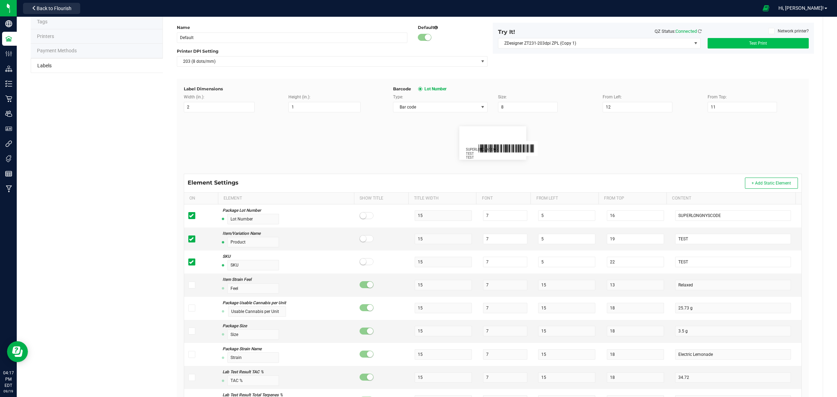
scroll to position [0, 0]
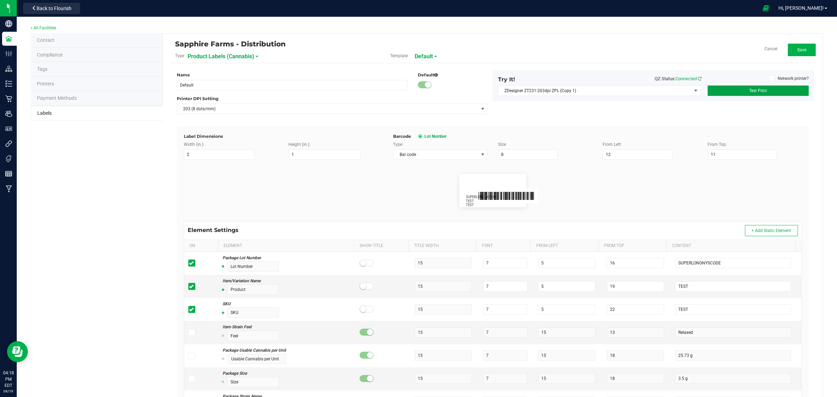
click at [758, 93] on span "Test Print" at bounding box center [758, 90] width 18 height 5
click at [797, 48] on span "Save" at bounding box center [801, 49] width 9 height 5
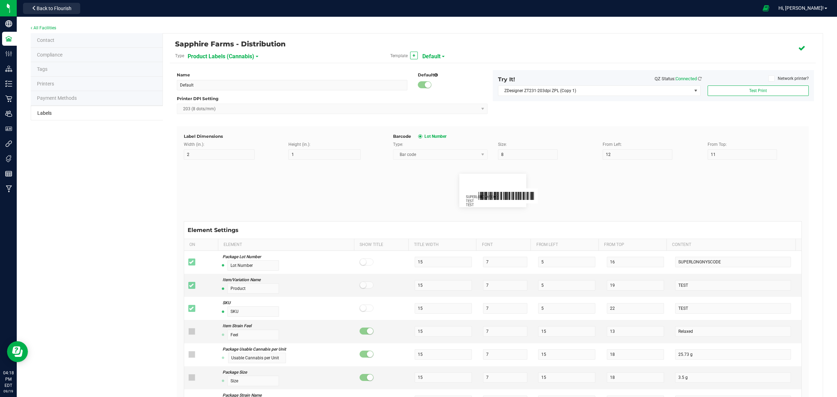
click at [226, 55] on span "Product Labels (Cannabis)" at bounding box center [221, 57] width 67 height 12
click at [219, 96] on span "Package Labels" at bounding box center [205, 96] width 30 height 5
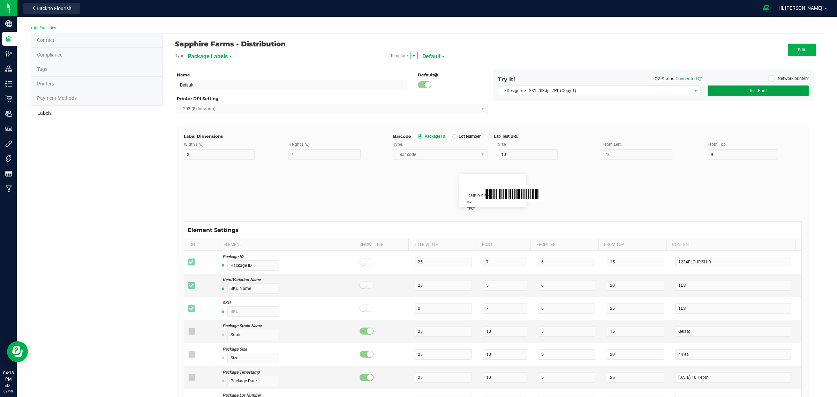
click at [756, 90] on span "Test Print" at bounding box center [758, 90] width 18 height 5
click at [203, 58] on span "Package Labels" at bounding box center [208, 57] width 40 height 12
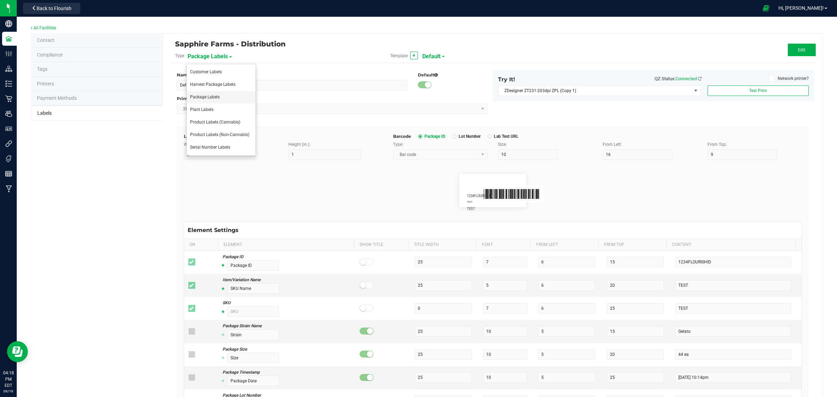
click at [222, 95] on li "Package Labels" at bounding box center [221, 97] width 69 height 13
click at [221, 53] on span "Package Labels" at bounding box center [208, 57] width 40 height 12
click at [222, 70] on li "Customer Labels" at bounding box center [221, 72] width 69 height 13
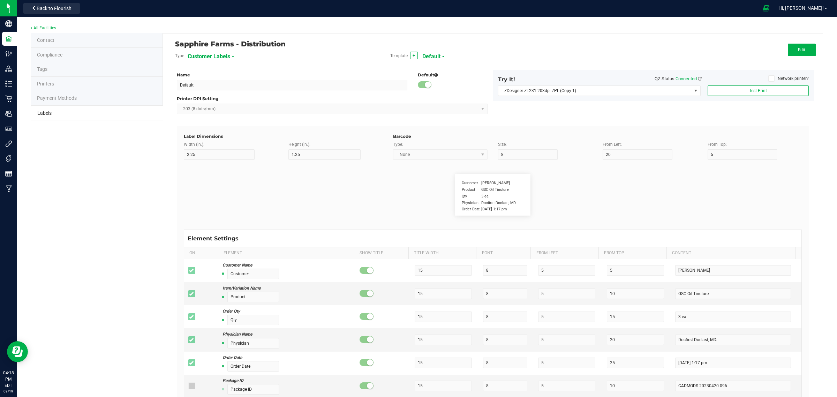
click at [205, 53] on span "Customer Labels" at bounding box center [209, 57] width 43 height 12
click at [210, 88] on li "Harvest Package Labels" at bounding box center [221, 84] width 69 height 13
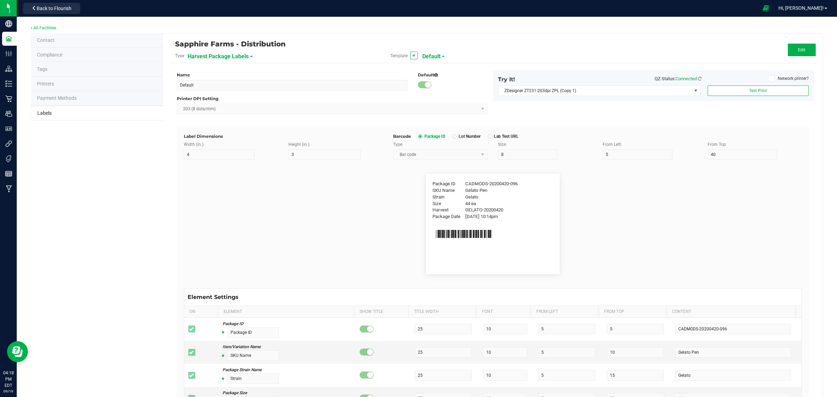
click at [210, 59] on span "Harvest Package Labels" at bounding box center [218, 57] width 61 height 12
click at [215, 104] on li "Plant Labels" at bounding box center [221, 110] width 69 height 13
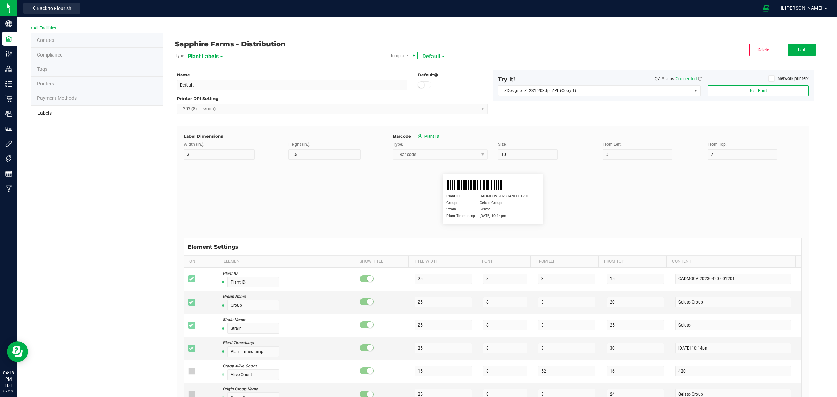
click at [210, 51] on span "Plant Labels" at bounding box center [203, 57] width 31 height 12
click at [210, 124] on li "Product Labels (Cannabis)" at bounding box center [221, 122] width 69 height 13
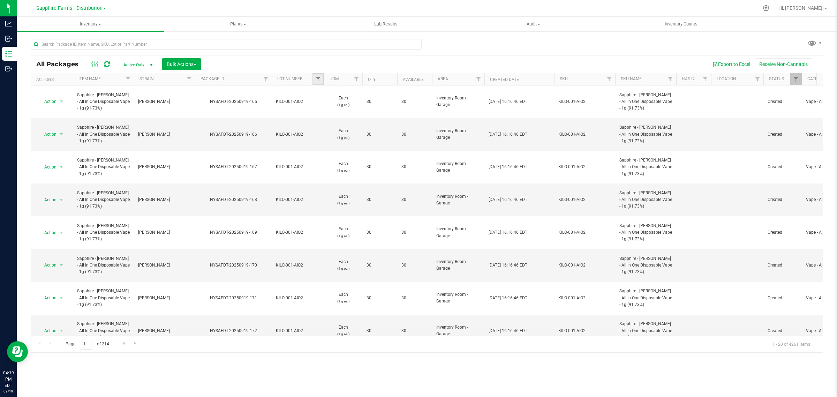
click at [321, 80] on link "Filter" at bounding box center [318, 79] width 12 height 12
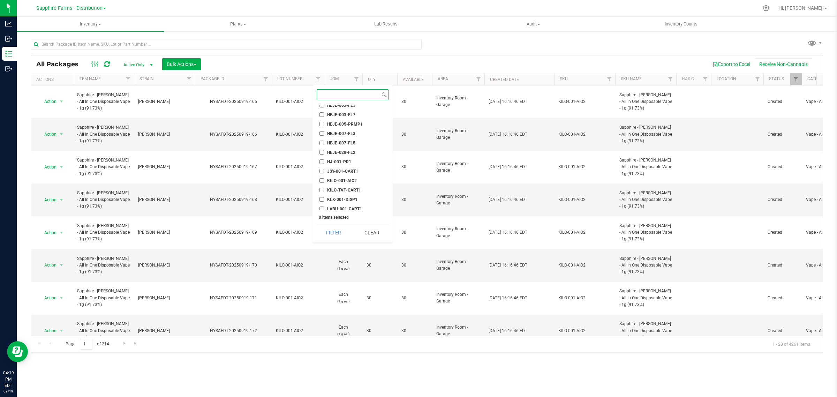
scroll to position [349, 0]
click at [343, 135] on span "KILO-001-AIO2" at bounding box center [342, 137] width 30 height 4
click at [324, 135] on input "KILO-001-AIO2" at bounding box center [321, 137] width 5 height 5
checkbox input "true"
click at [322, 233] on button "Filter" at bounding box center [333, 232] width 33 height 15
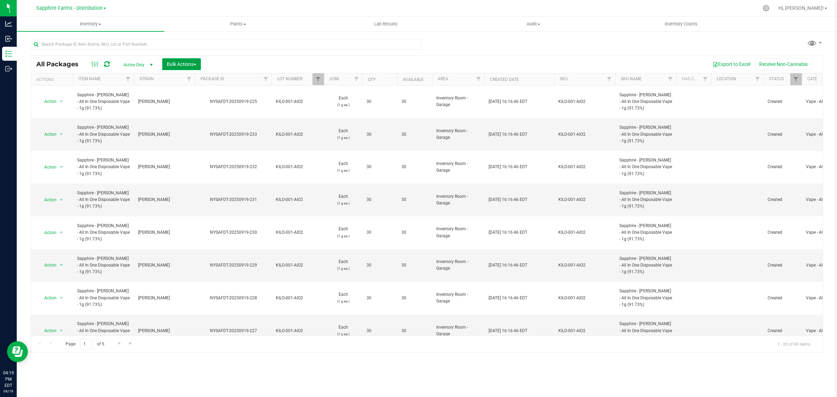
click at [180, 65] on span "Bulk Actions" at bounding box center [182, 64] width 30 height 6
click at [194, 133] on span "Print package labels" at bounding box center [187, 131] width 42 height 6
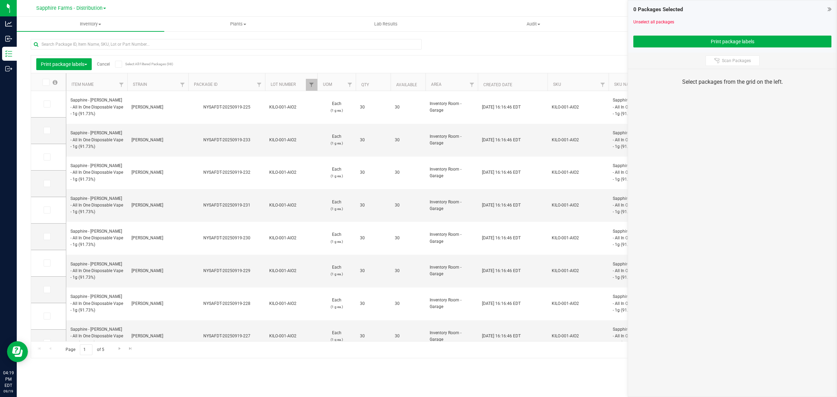
click at [119, 64] on icon at bounding box center [118, 64] width 5 height 0
click at [0, 0] on input "Select All Filtered Packages (98)" at bounding box center [0, 0] width 0 height 0
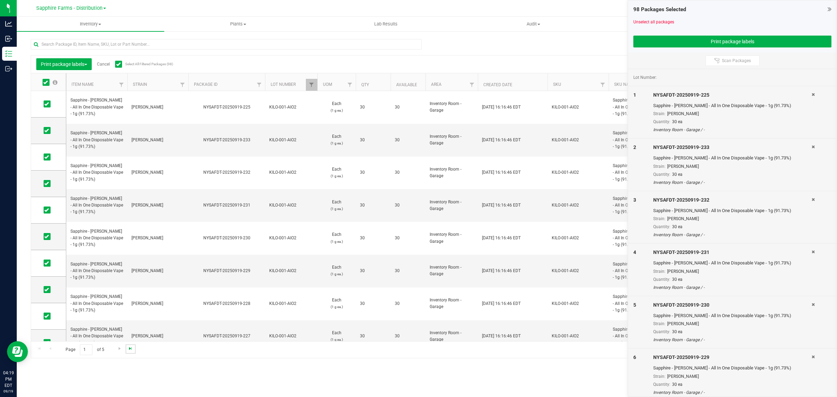
click at [133, 349] on span "Go to the last page" at bounding box center [131, 349] width 6 height 6
click at [46, 82] on icon at bounding box center [45, 82] width 5 height 0
click at [0, 0] on input "checkbox" at bounding box center [0, 0] width 0 height 0
click at [50, 346] on span "Go to the previous page" at bounding box center [50, 349] width 6 height 6
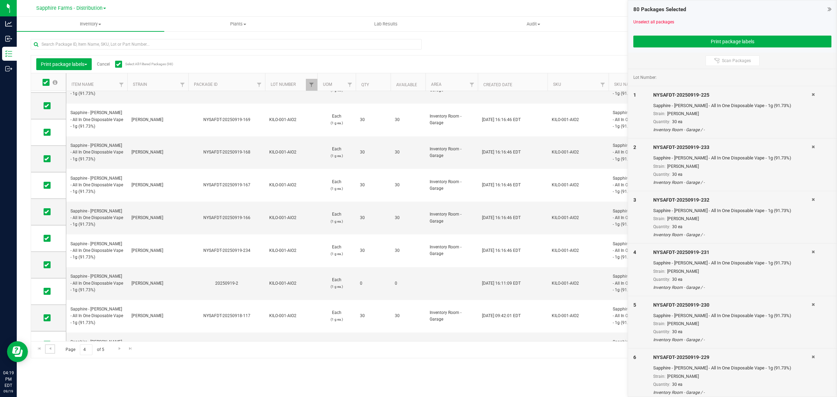
scroll to position [279, 0]
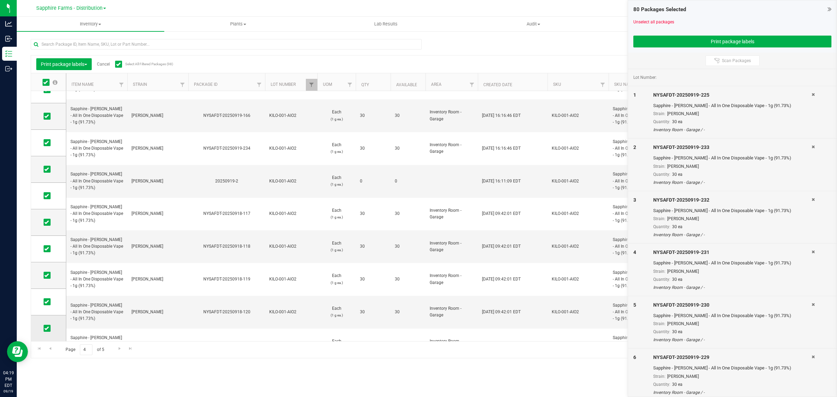
click at [48, 328] on icon at bounding box center [46, 328] width 5 height 0
click at [0, 0] on input "checkbox" at bounding box center [0, 0] width 0 height 0
click at [45, 302] on icon at bounding box center [46, 302] width 5 height 0
click at [0, 0] on input "checkbox" at bounding box center [0, 0] width 0 height 0
click at [46, 275] on icon at bounding box center [46, 275] width 5 height 0
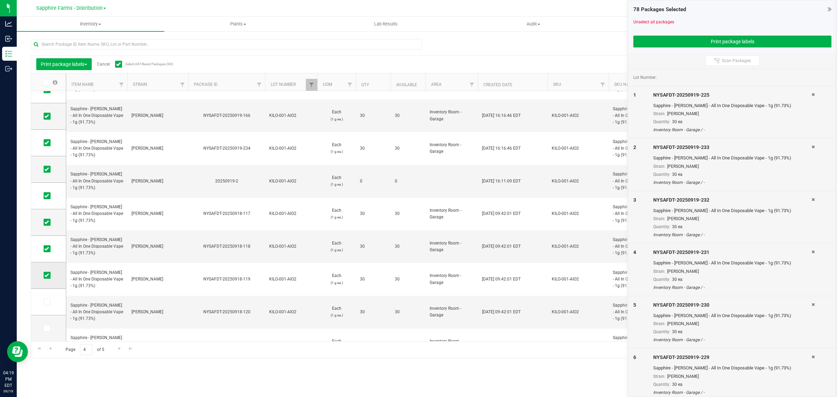
click at [0, 0] on input "checkbox" at bounding box center [0, 0] width 0 height 0
click at [46, 242] on td at bounding box center [48, 249] width 35 height 26
click at [46, 249] on icon at bounding box center [46, 249] width 5 height 0
click at [0, 0] on input "checkbox" at bounding box center [0, 0] width 0 height 0
click at [47, 222] on icon at bounding box center [46, 222] width 5 height 0
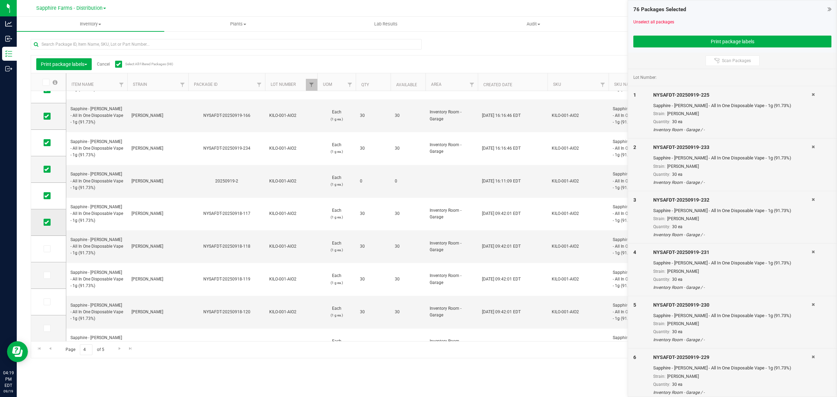
click at [0, 0] on input "checkbox" at bounding box center [0, 0] width 0 height 0
click at [46, 199] on span at bounding box center [47, 195] width 7 height 7
click at [0, 0] on input "checkbox" at bounding box center [0, 0] width 0 height 0
click at [45, 166] on span at bounding box center [47, 169] width 7 height 7
click at [0, 0] on input "checkbox" at bounding box center [0, 0] width 0 height 0
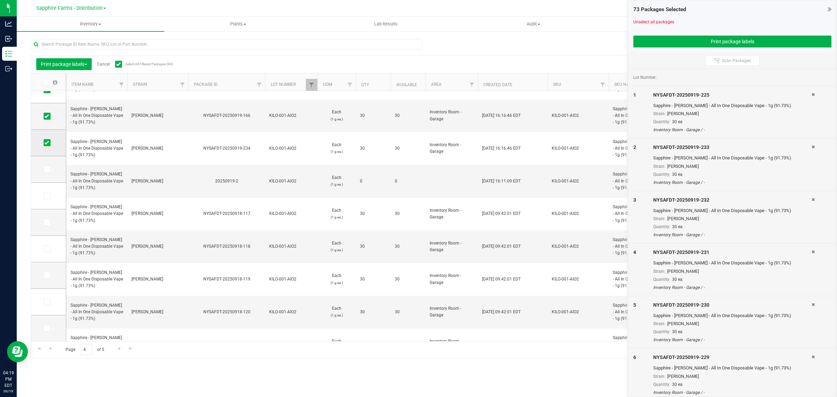
click at [48, 143] on icon at bounding box center [46, 143] width 5 height 0
click at [0, 0] on input "checkbox" at bounding box center [0, 0] width 0 height 0
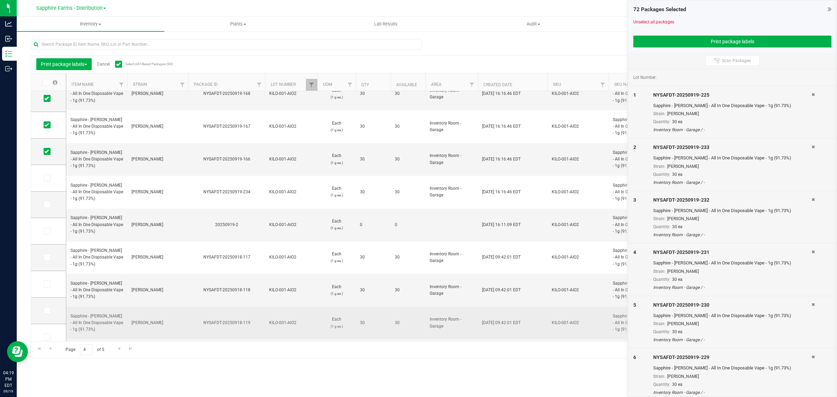
scroll to position [242, 0]
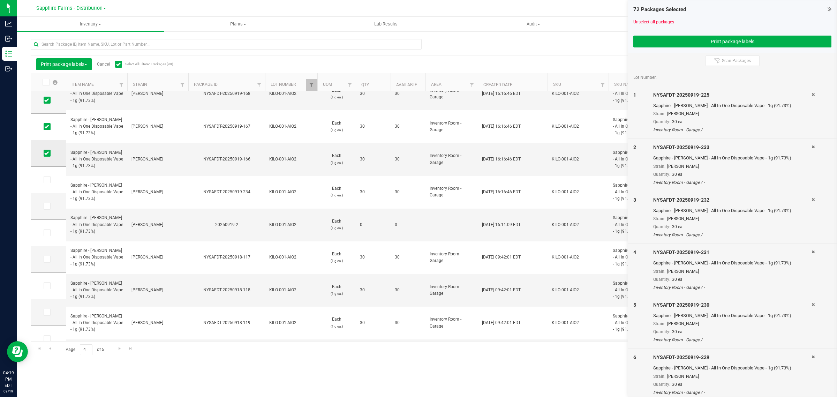
click at [47, 153] on icon at bounding box center [46, 153] width 5 height 0
click at [0, 0] on input "checkbox" at bounding box center [0, 0] width 0 height 0
click at [707, 44] on button "Print package labels" at bounding box center [732, 42] width 198 height 12
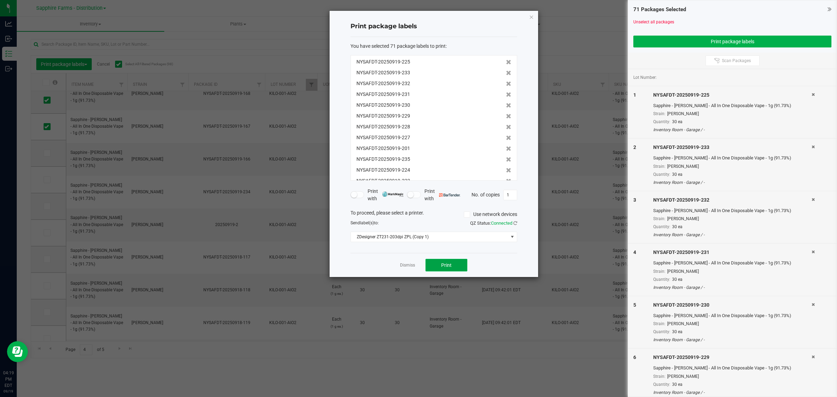
click at [452, 264] on button "Print" at bounding box center [446, 265] width 42 height 13
click at [530, 19] on icon "button" at bounding box center [531, 17] width 5 height 8
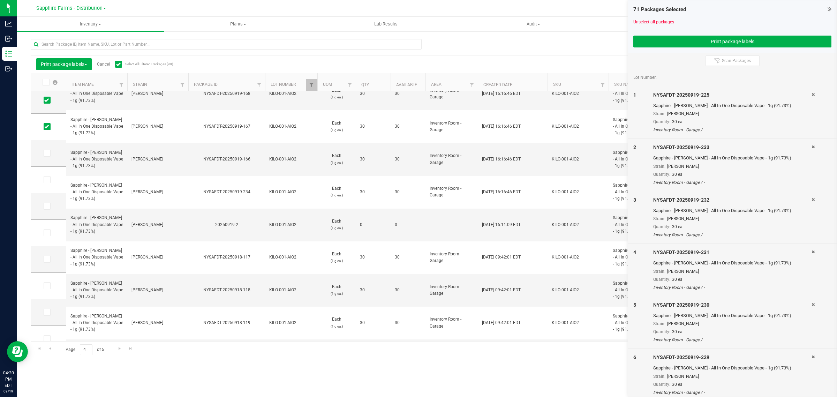
click at [105, 66] on link "Cancel" at bounding box center [103, 64] width 13 height 5
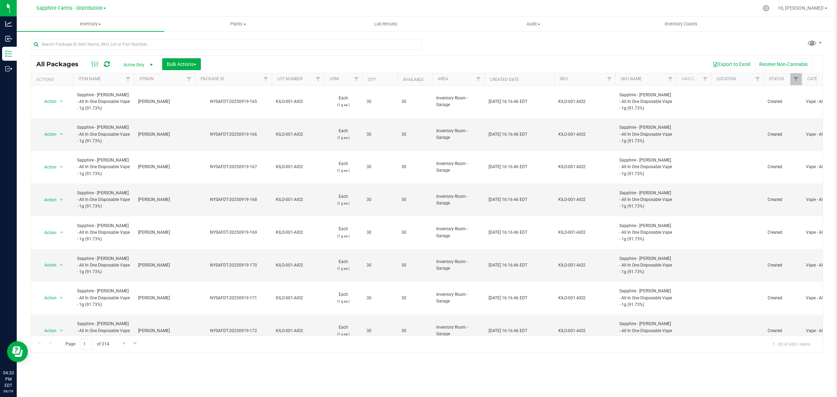
click at [198, 77] on th "Package ID" at bounding box center [233, 79] width 77 height 12
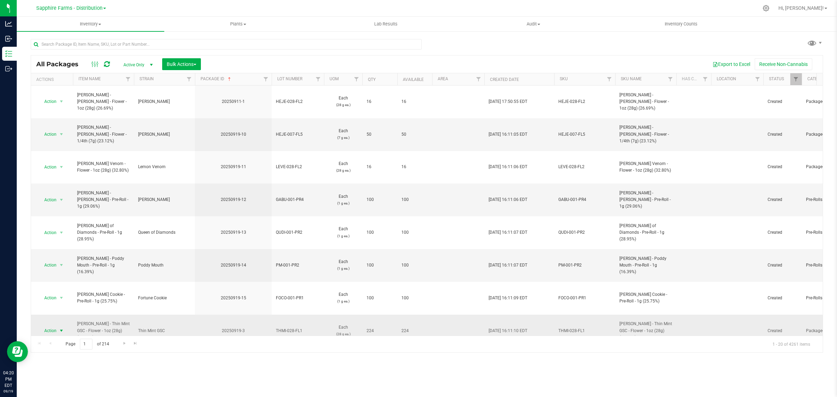
click at [61, 328] on span "select" at bounding box center [62, 331] width 6 height 6
click at [61, 250] on li "Create package" at bounding box center [60, 253] width 44 height 10
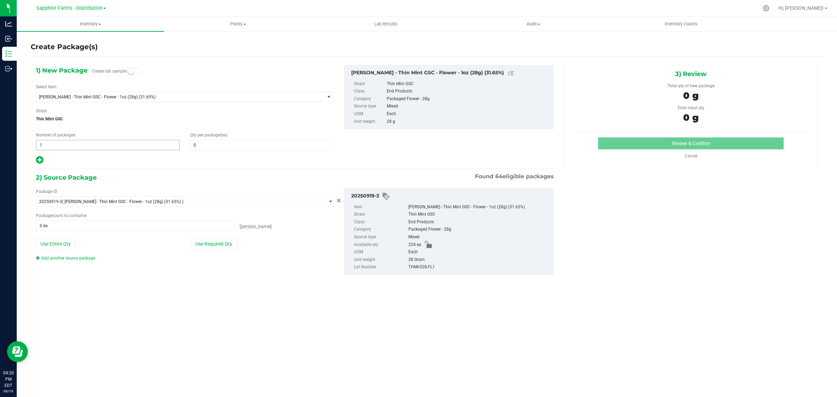
click at [61, 146] on span "1 1" at bounding box center [108, 145] width 144 height 10
type input "14"
click at [212, 147] on span at bounding box center [262, 145] width 144 height 10
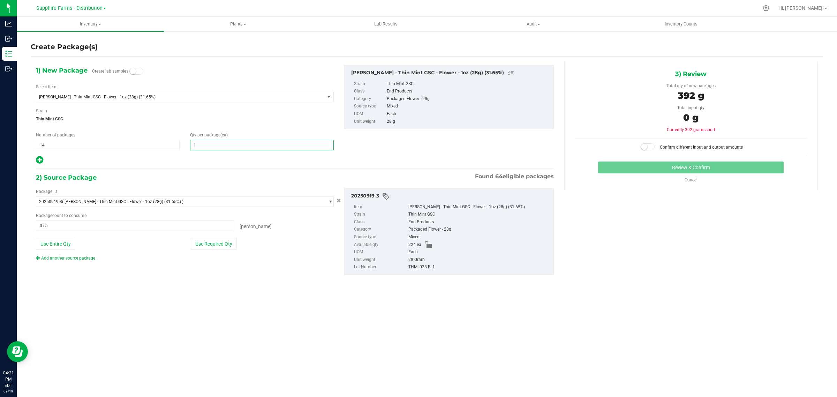
type input "16"
click at [198, 164] on div at bounding box center [185, 160] width 298 height 9
click at [215, 243] on button "Use Required Qty" at bounding box center [214, 244] width 46 height 12
type input "224 ea"
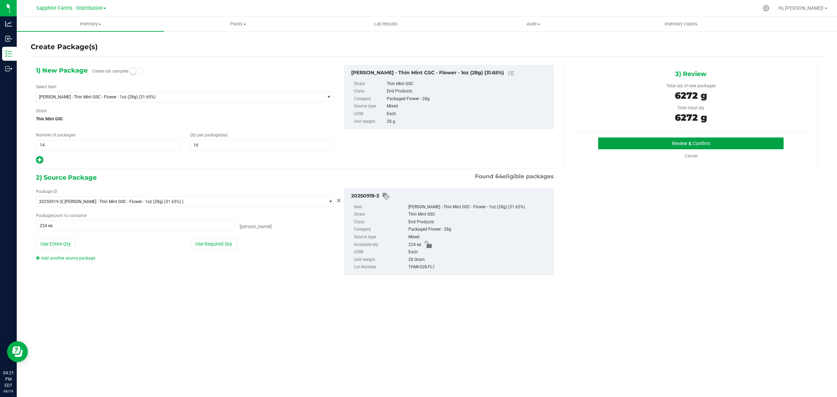
click at [648, 147] on button "Review & Confirm" at bounding box center [690, 143] width 185 height 12
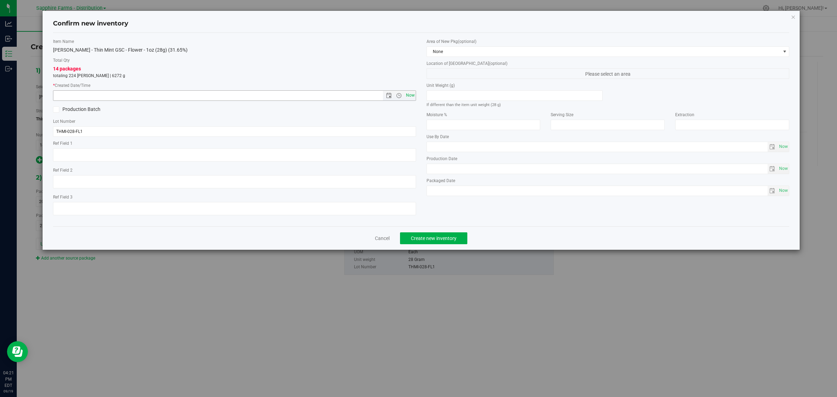
click at [410, 93] on span "Now" at bounding box center [410, 95] width 12 height 10
type input "[DATE] 4:21 PM"
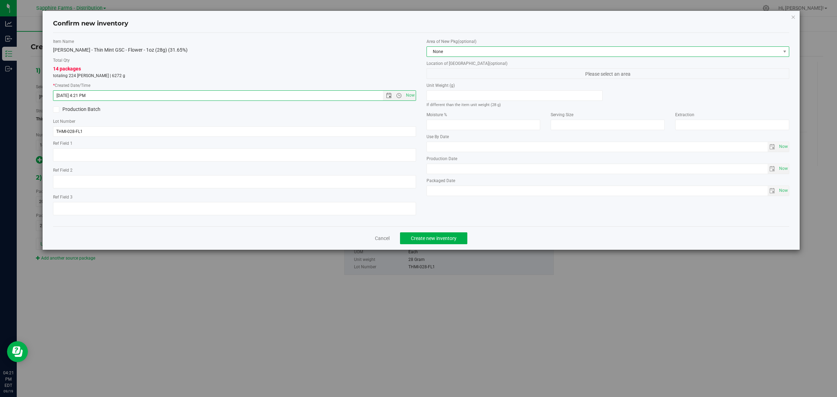
click at [464, 47] on span "None" at bounding box center [604, 52] width 354 height 10
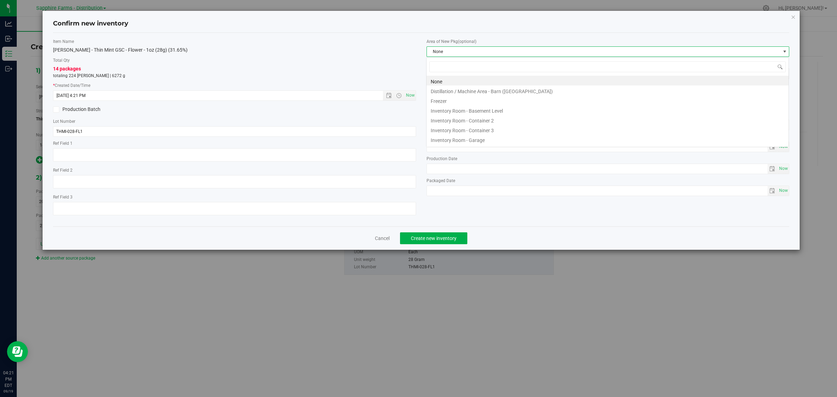
scroll to position [11, 363]
click at [475, 138] on li "Inventory Room - Garage" at bounding box center [607, 139] width 362 height 10
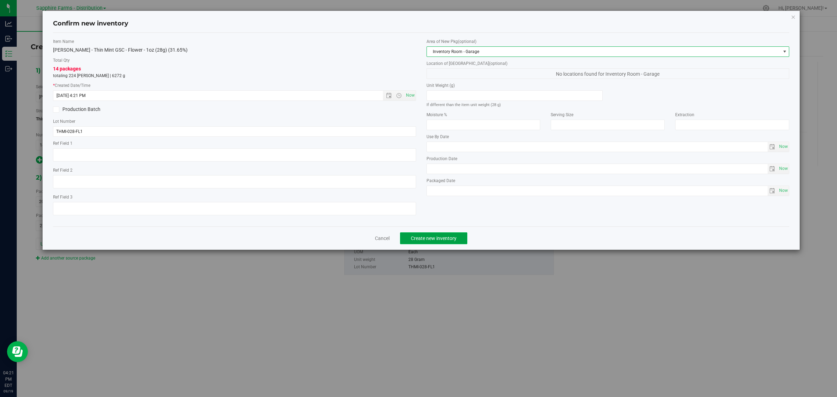
click at [447, 236] on span "Create new inventory" at bounding box center [434, 238] width 46 height 6
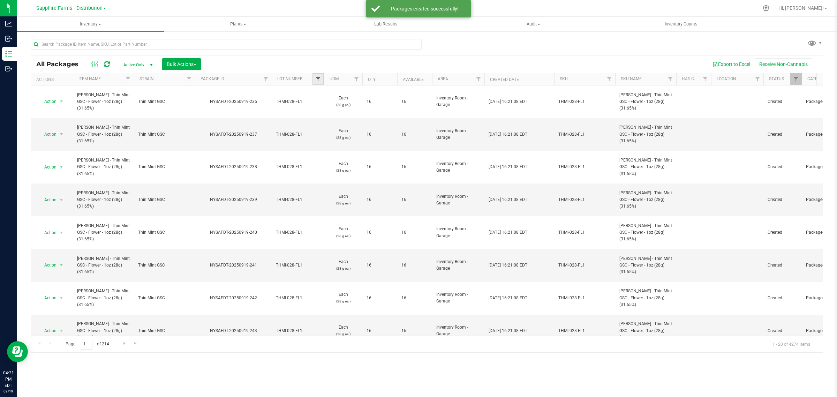
click at [316, 78] on span "Filter" at bounding box center [318, 79] width 6 height 6
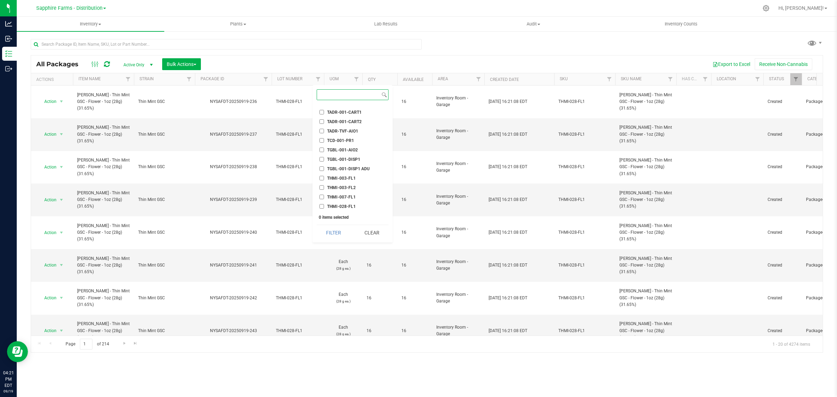
scroll to position [1106, 0]
click at [344, 195] on li "THMI-028-FL1" at bounding box center [353, 198] width 72 height 7
click at [347, 197] on span "THMI-028-FL1" at bounding box center [341, 199] width 29 height 4
click at [324, 197] on input "THMI-028-FL1" at bounding box center [321, 199] width 5 height 5
checkbox input "true"
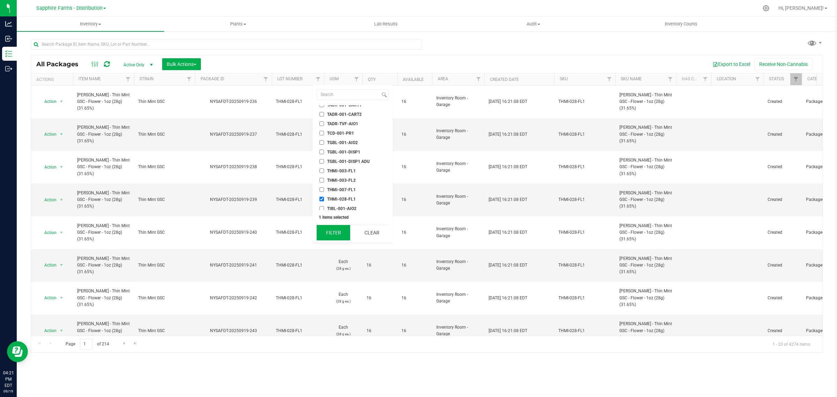
click at [336, 236] on button "Filter" at bounding box center [333, 232] width 33 height 15
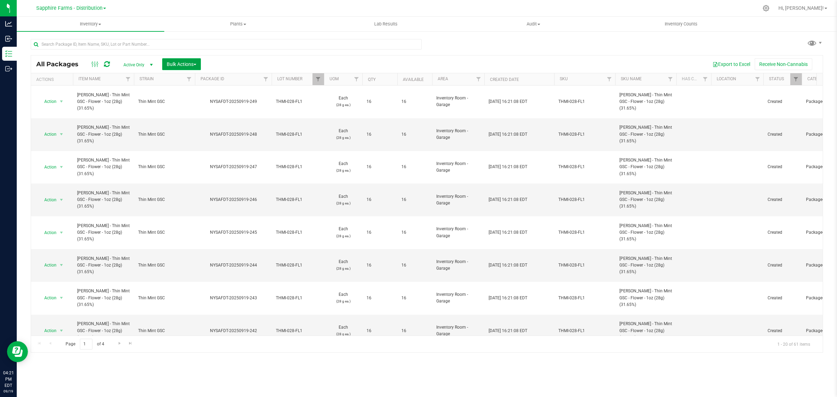
click at [183, 60] on button "Bulk Actions" at bounding box center [181, 64] width 39 height 12
click at [182, 132] on span "Print package labels" at bounding box center [187, 131] width 42 height 6
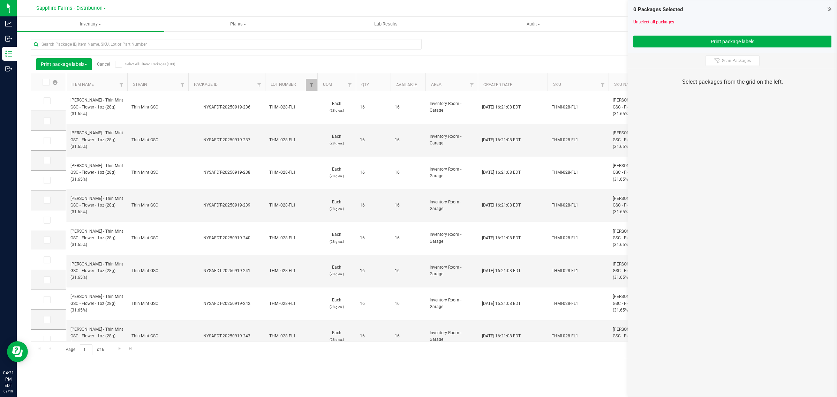
click at [48, 82] on span at bounding box center [46, 82] width 7 height 7
click at [0, 0] on input "checkbox" at bounding box center [0, 0] width 0 height 0
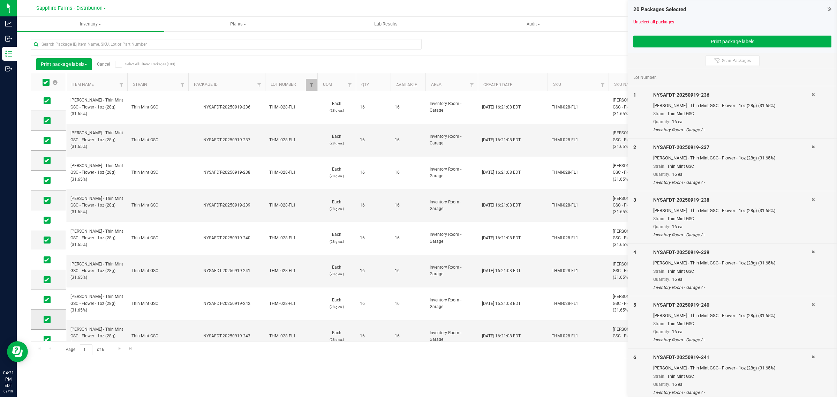
scroll to position [146, 0]
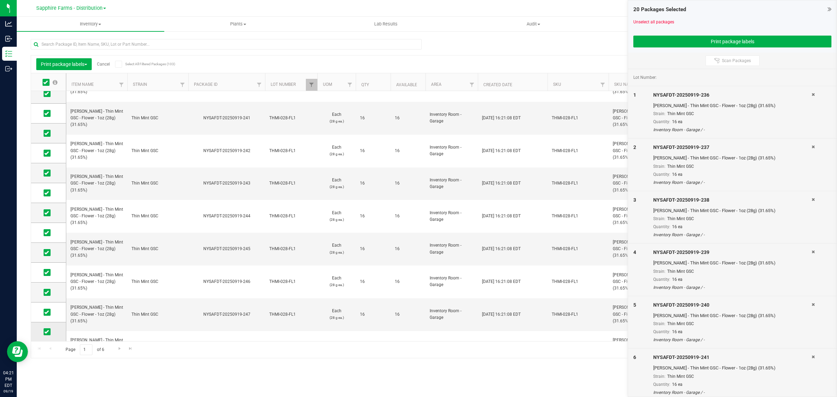
click at [44, 332] on icon at bounding box center [46, 332] width 5 height 0
click at [0, 0] on input "checkbox" at bounding box center [0, 0] width 0 height 0
click at [46, 312] on icon at bounding box center [46, 312] width 5 height 0
click at [0, 0] on input "checkbox" at bounding box center [0, 0] width 0 height 0
click at [48, 289] on span at bounding box center [47, 292] width 7 height 7
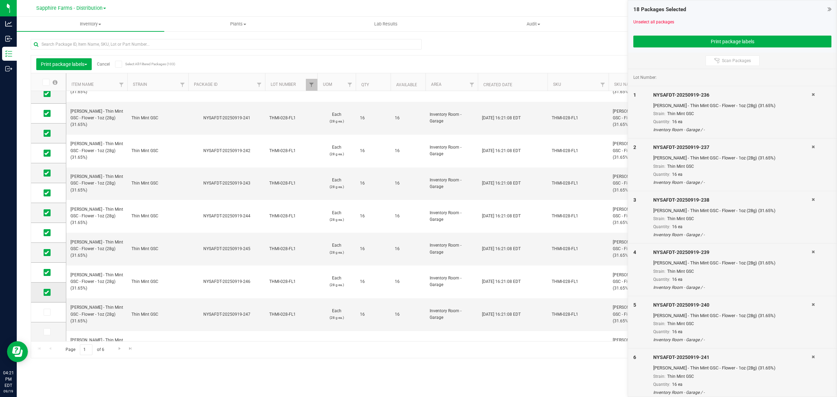
click at [0, 0] on input "checkbox" at bounding box center [0, 0] width 0 height 0
click at [48, 272] on icon at bounding box center [46, 272] width 5 height 0
click at [0, 0] on input "checkbox" at bounding box center [0, 0] width 0 height 0
click at [48, 252] on icon at bounding box center [46, 252] width 5 height 0
click at [0, 0] on input "checkbox" at bounding box center [0, 0] width 0 height 0
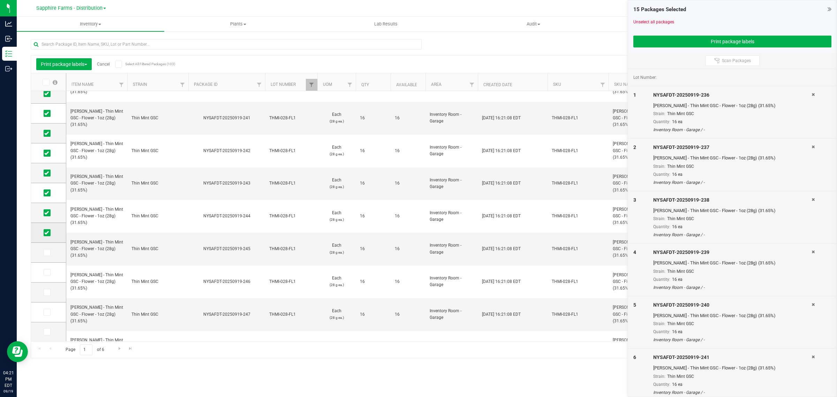
click at [47, 233] on icon at bounding box center [46, 233] width 5 height 0
click at [0, 0] on input "checkbox" at bounding box center [0, 0] width 0 height 0
click at [684, 44] on button "Print package labels" at bounding box center [732, 42] width 198 height 12
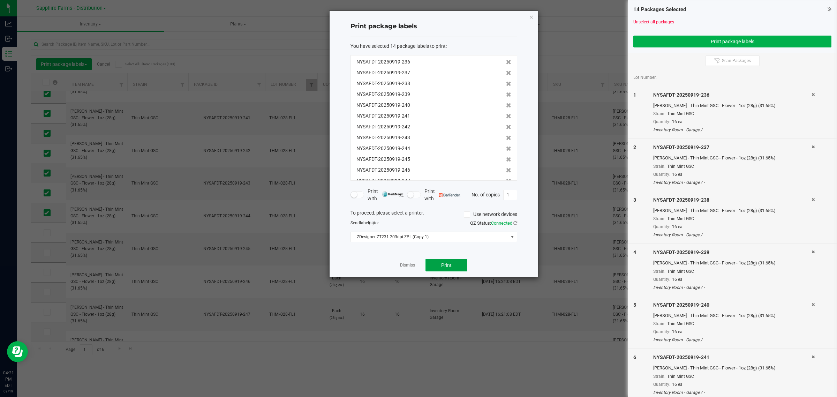
click at [460, 260] on button "Print" at bounding box center [446, 265] width 42 height 13
click at [399, 264] on div "Dismiss Print" at bounding box center [433, 265] width 167 height 24
click at [408, 264] on link "Dismiss" at bounding box center [407, 265] width 15 height 6
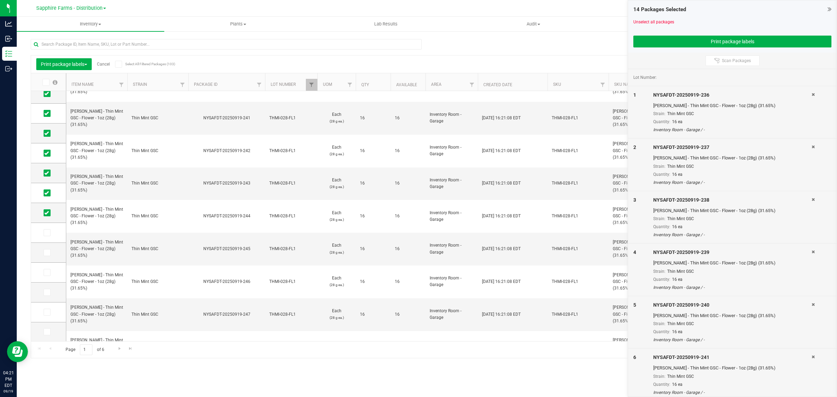
click at [105, 65] on link "Cancel" at bounding box center [103, 64] width 13 height 5
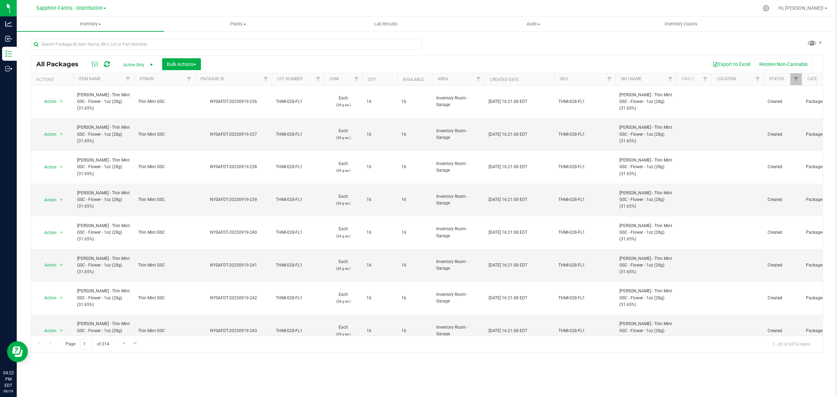
click at [196, 78] on th "Package ID" at bounding box center [233, 79] width 77 height 12
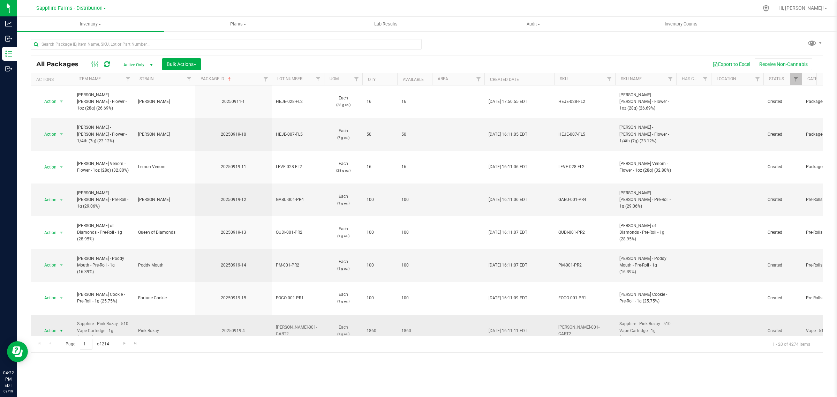
click at [56, 326] on span "Action" at bounding box center [47, 331] width 19 height 10
click at [53, 255] on li "Create package" at bounding box center [60, 256] width 44 height 10
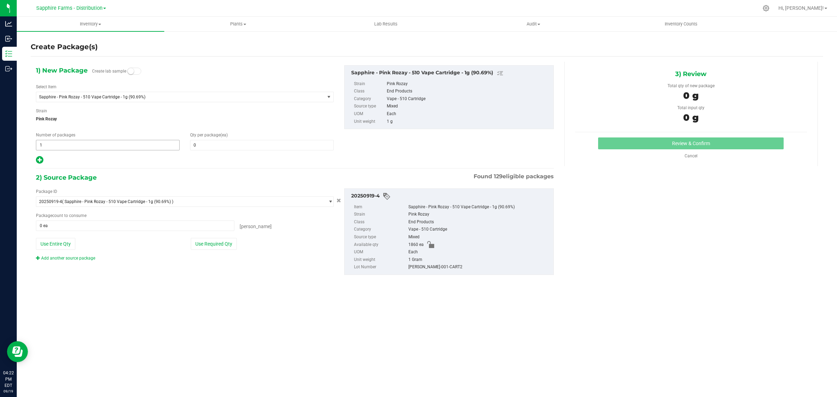
click at [92, 149] on span "1 1" at bounding box center [108, 145] width 144 height 10
type input "1"
type input "62"
click at [231, 144] on span at bounding box center [262, 145] width 144 height 10
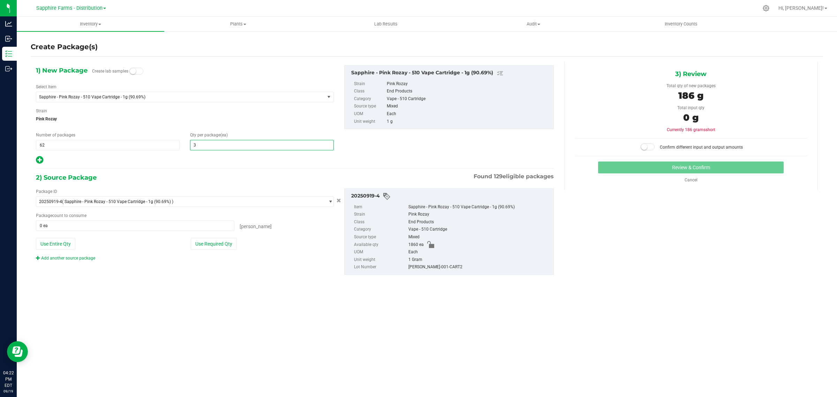
type input "30"
drag, startPoint x: 247, startPoint y: 114, endPoint x: 246, endPoint y: 119, distance: 4.9
click at [248, 114] on span "Pink Rozay" at bounding box center [185, 119] width 298 height 10
click at [217, 255] on div "Package ID 20250919-4 ( Sapphire - Pink Rozay - 510 Vape Cartridge - 1g (90.69%…" at bounding box center [185, 224] width 308 height 73
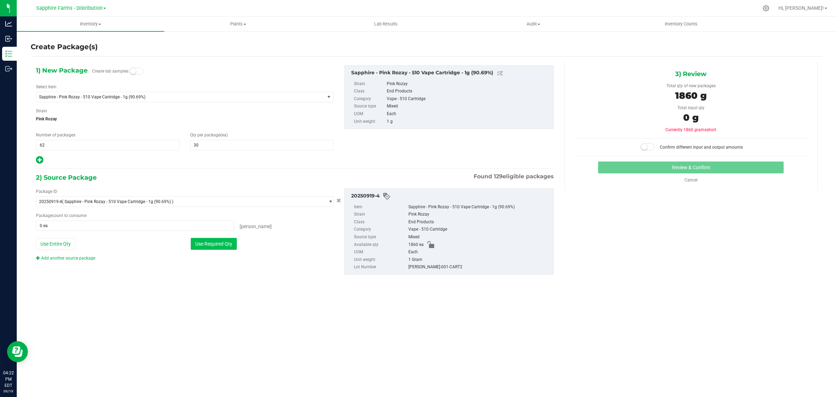
click at [218, 247] on button "Use Required Qty" at bounding box center [214, 244] width 46 height 12
type input "1860 ea"
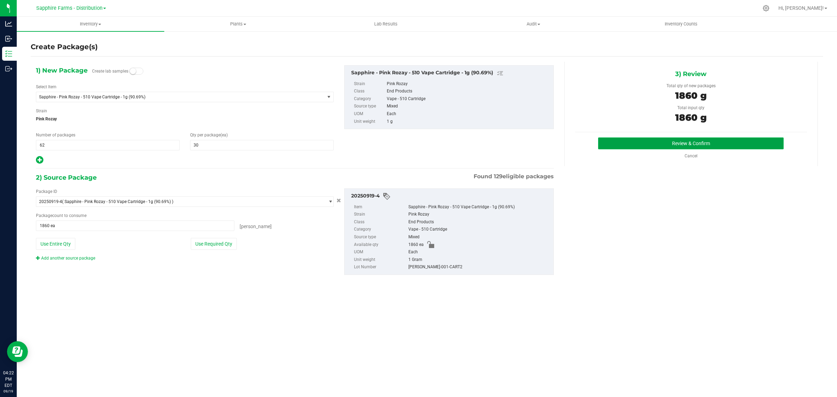
click at [621, 142] on button "Review & Confirm" at bounding box center [690, 143] width 185 height 12
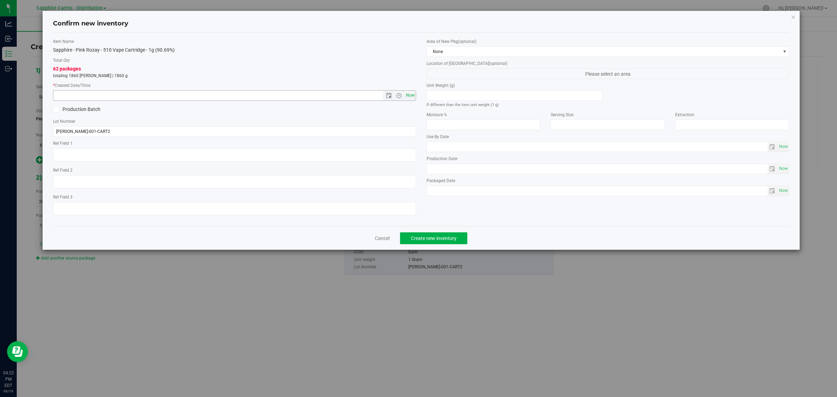
click at [412, 96] on span "Now" at bounding box center [410, 95] width 12 height 10
type input "[DATE] 4:22 PM"
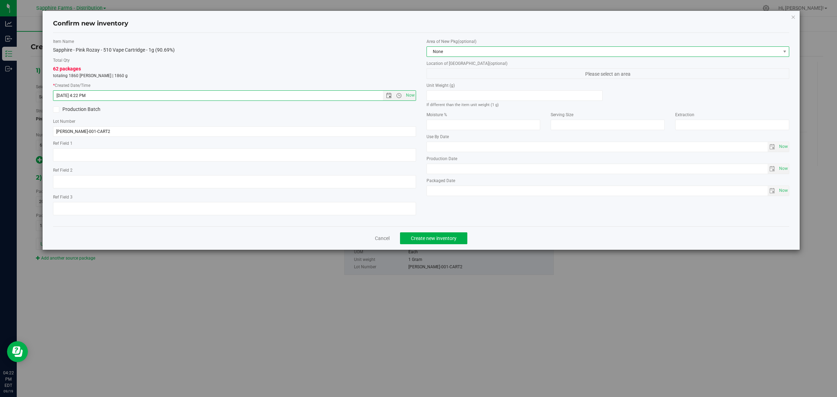
click at [458, 52] on span "None" at bounding box center [604, 52] width 354 height 10
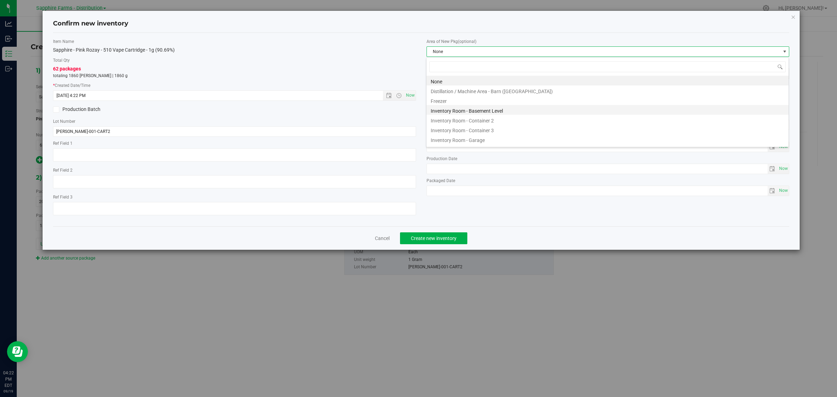
scroll to position [11, 363]
click at [471, 142] on li "Inventory Room - Garage" at bounding box center [607, 139] width 362 height 10
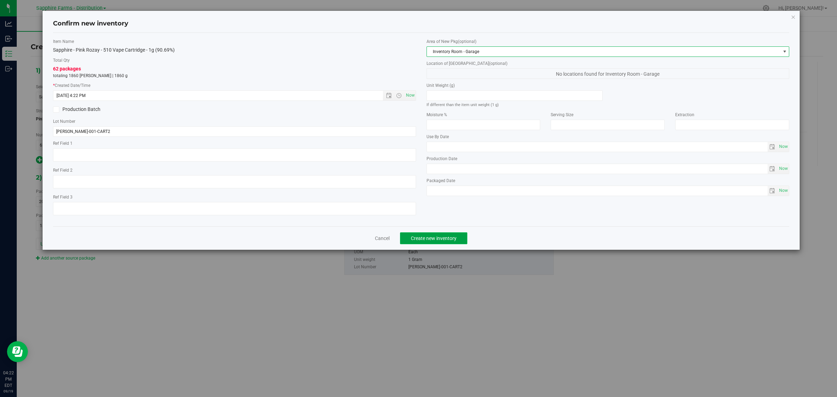
click at [440, 239] on span "Create new inventory" at bounding box center [434, 238] width 46 height 6
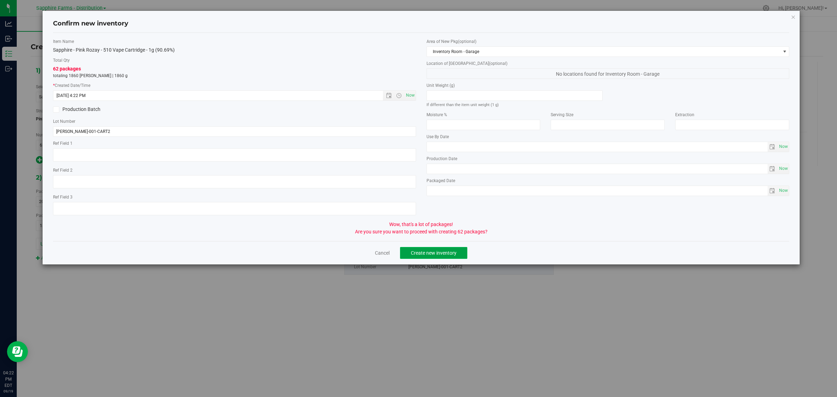
click at [438, 250] on span "Create new inventory" at bounding box center [434, 253] width 46 height 6
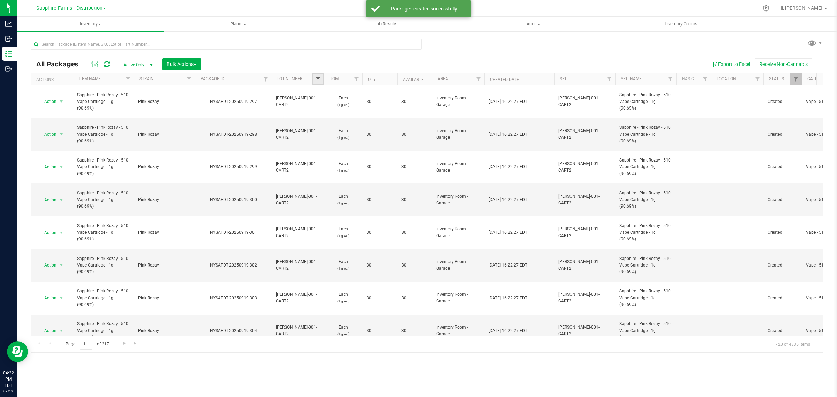
click at [319, 77] on span "Filter" at bounding box center [318, 79] width 6 height 6
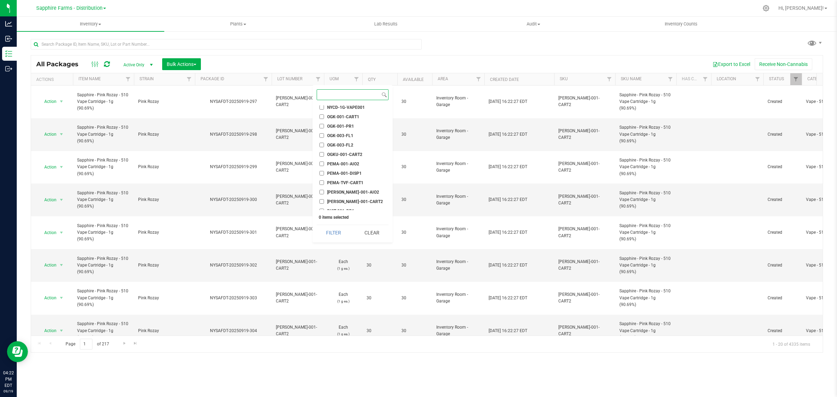
scroll to position [610, 0]
click at [353, 154] on li "[PERSON_NAME]-001-CART2" at bounding box center [353, 157] width 72 height 7
click at [328, 154] on li "[PERSON_NAME]-001-CART2" at bounding box center [353, 157] width 72 height 7
click at [323, 156] on input "[PERSON_NAME]-001-CART2" at bounding box center [321, 158] width 5 height 5
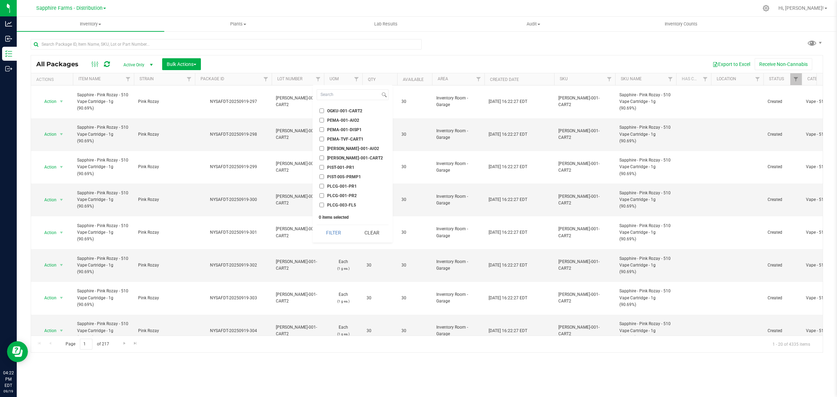
checkbox input "true"
click at [331, 234] on button "Filter" at bounding box center [333, 232] width 33 height 15
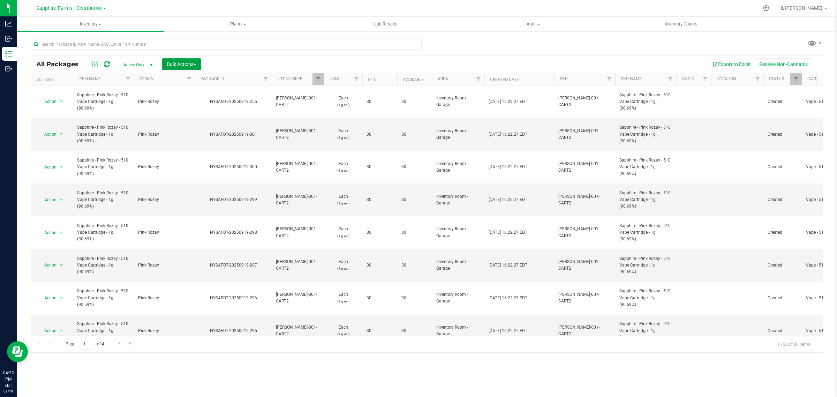
click at [193, 67] on button "Bulk Actions" at bounding box center [181, 64] width 39 height 12
click at [191, 134] on div "Print package labels" at bounding box center [191, 132] width 51 height 11
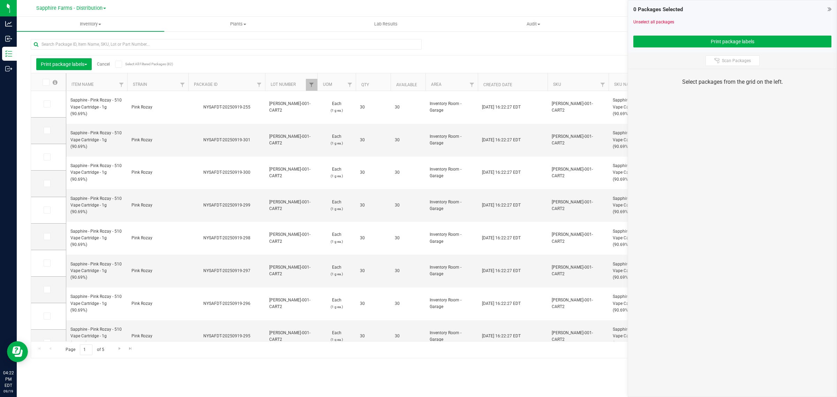
click at [44, 82] on icon at bounding box center [45, 82] width 5 height 0
click at [0, 0] on input "checkbox" at bounding box center [0, 0] width 0 height 0
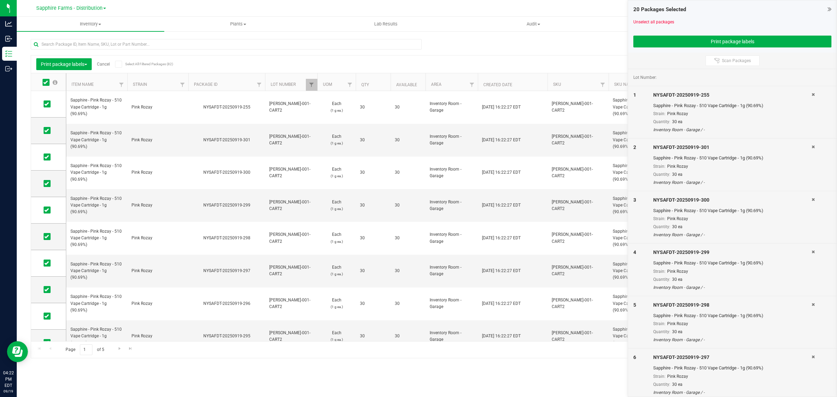
click at [120, 64] on icon at bounding box center [118, 64] width 5 height 0
click at [0, 0] on input "Select All Filtered Packages (82)" at bounding box center [0, 0] width 0 height 0
click at [128, 344] on link "Go to the last page" at bounding box center [131, 348] width 10 height 9
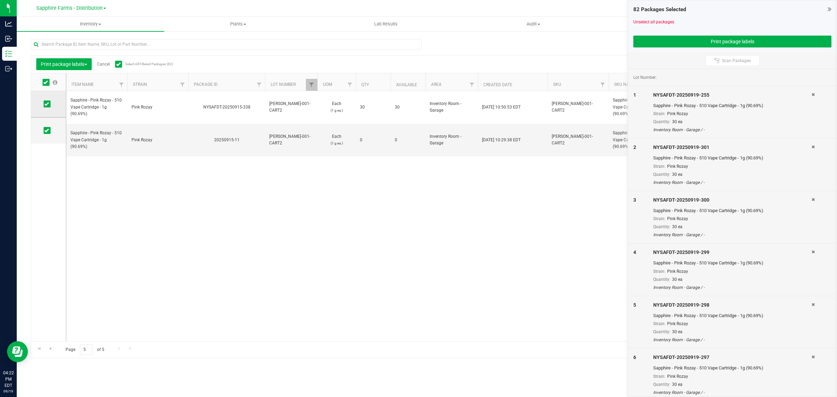
click at [46, 104] on icon at bounding box center [46, 104] width 5 height 0
click at [0, 0] on input "checkbox" at bounding box center [0, 0] width 0 height 0
click at [46, 130] on icon at bounding box center [46, 130] width 5 height 0
click at [0, 0] on input "checkbox" at bounding box center [0, 0] width 0 height 0
click at [52, 349] on span "Go to the previous page" at bounding box center [50, 349] width 6 height 6
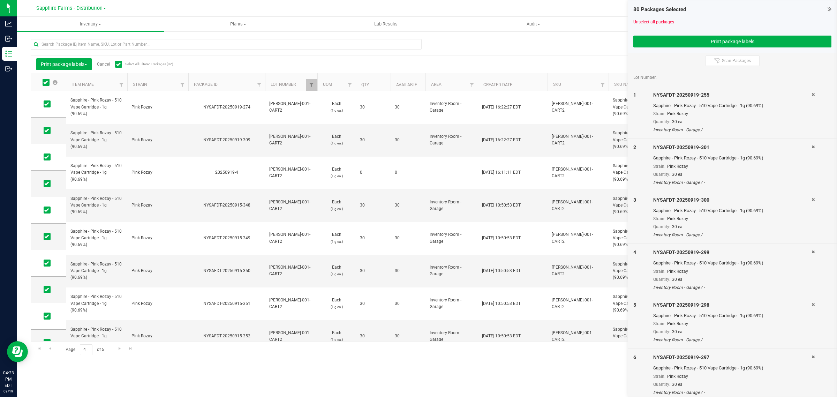
click at [46, 85] on span at bounding box center [46, 82] width 7 height 7
click at [0, 0] on input "checkbox" at bounding box center [0, 0] width 0 height 0
click at [46, 104] on icon at bounding box center [46, 104] width 5 height 0
click at [0, 0] on input "checkbox" at bounding box center [0, 0] width 0 height 0
click at [46, 130] on icon at bounding box center [46, 130] width 5 height 0
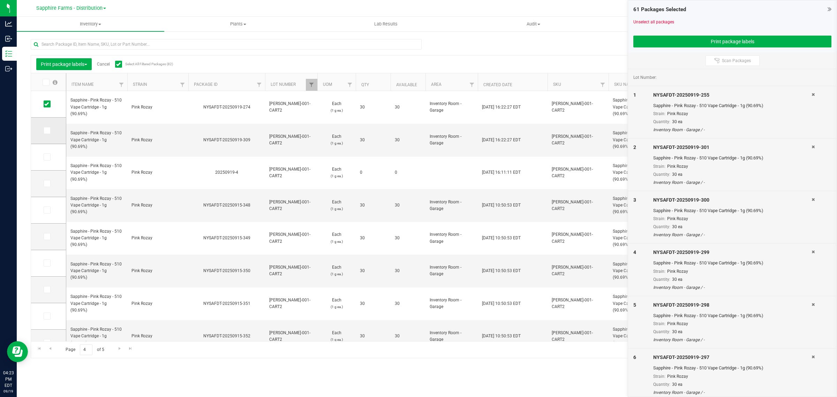
click at [0, 0] on input "checkbox" at bounding box center [0, 0] width 0 height 0
click at [669, 39] on button "Print package labels" at bounding box center [732, 42] width 198 height 12
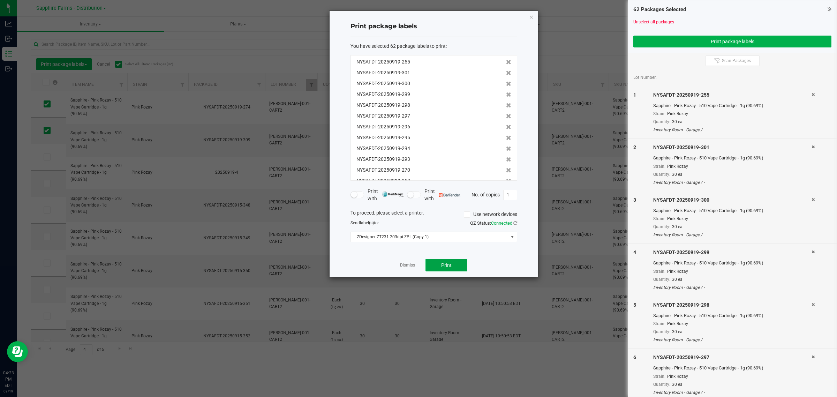
click at [452, 264] on button "Print" at bounding box center [446, 265] width 42 height 13
click at [532, 15] on icon "button" at bounding box center [531, 17] width 5 height 8
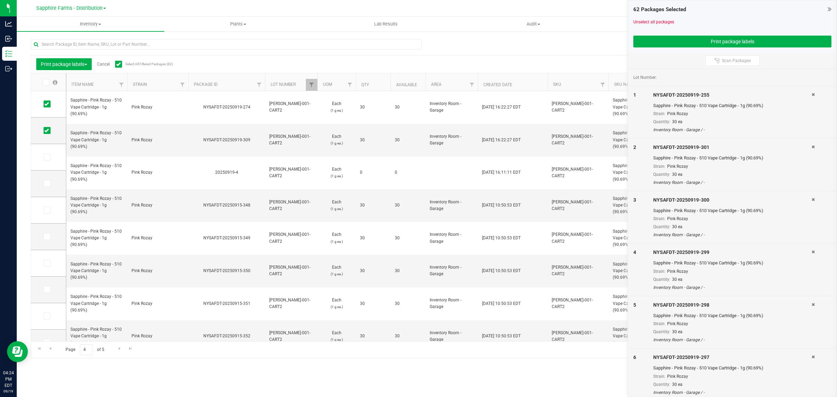
click at [101, 65] on link "Cancel" at bounding box center [103, 64] width 13 height 5
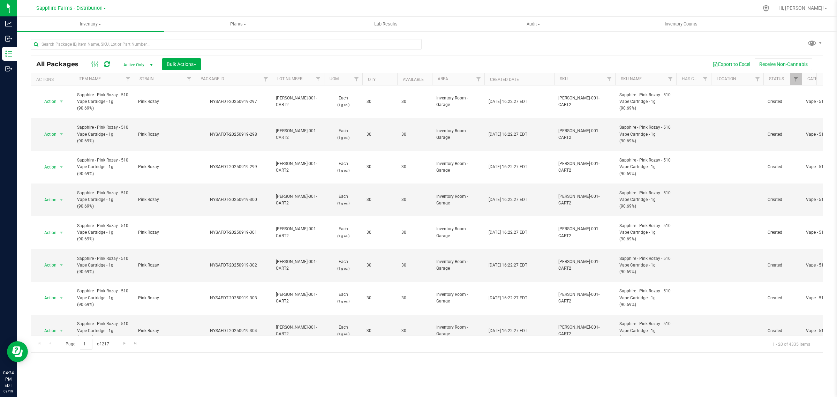
click at [198, 77] on th "Package ID" at bounding box center [233, 79] width 77 height 12
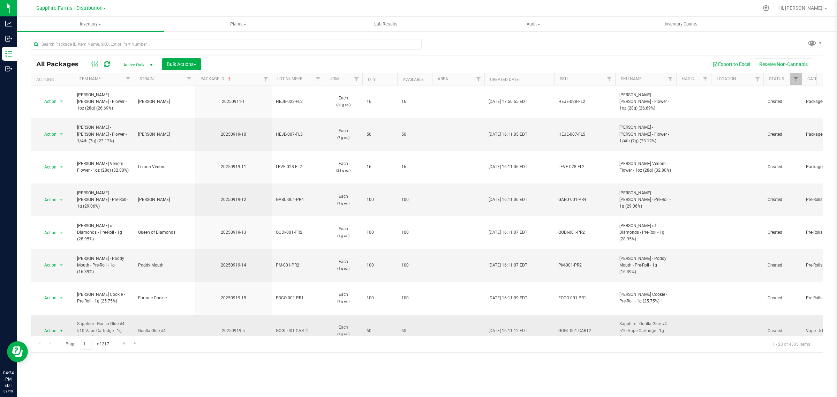
click at [61, 328] on span "select" at bounding box center [62, 331] width 6 height 6
click at [58, 256] on li "Create package" at bounding box center [60, 256] width 44 height 10
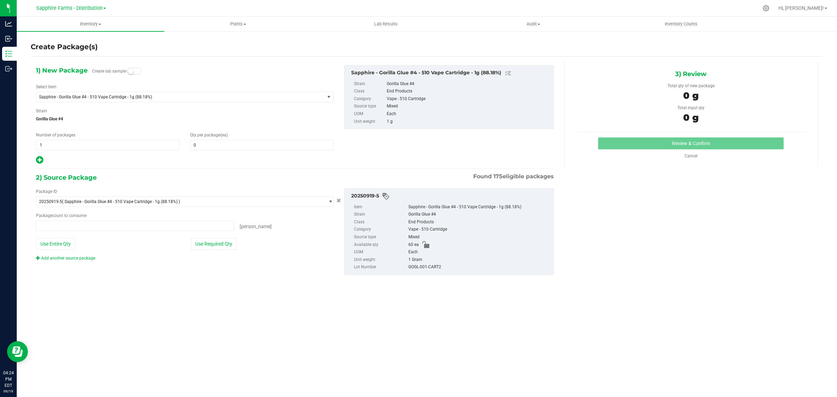
type input "0 ea"
drag, startPoint x: 48, startPoint y: 145, endPoint x: 35, endPoint y: 146, distance: 13.3
click at [35, 146] on div "Number of packages 1 1" at bounding box center [108, 141] width 154 height 18
type input "2"
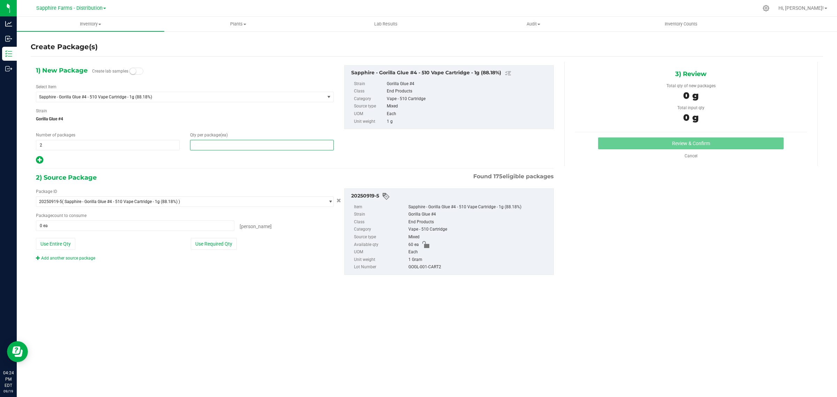
drag, startPoint x: 199, startPoint y: 145, endPoint x: 163, endPoint y: 156, distance: 37.2
click at [166, 154] on div "1) New Package Create lab samples Select Item Sapphire - Gorilla Glue #4 - 510 …" at bounding box center [185, 114] width 308 height 99
type input "30"
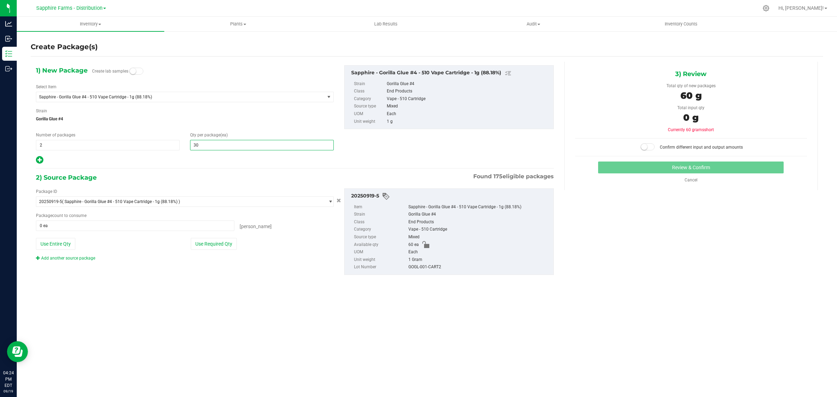
type input "30"
drag, startPoint x: 213, startPoint y: 245, endPoint x: 226, endPoint y: 238, distance: 13.9
click at [213, 245] on button "Use Required Qty" at bounding box center [214, 244] width 46 height 12
type input "60 ea"
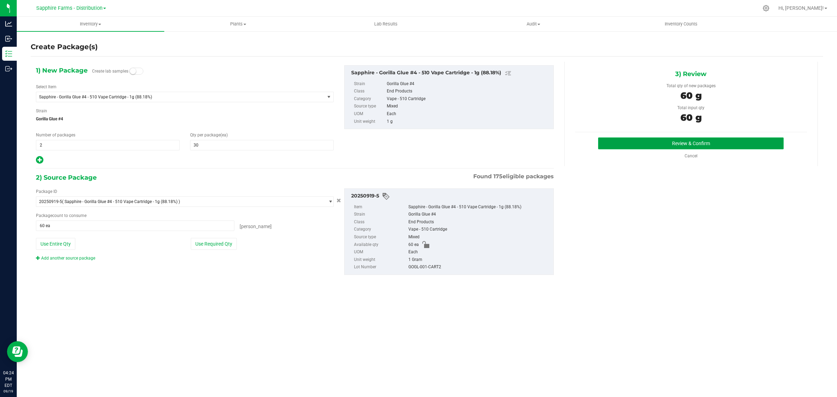
click at [650, 141] on button "Review & Confirm" at bounding box center [690, 143] width 185 height 12
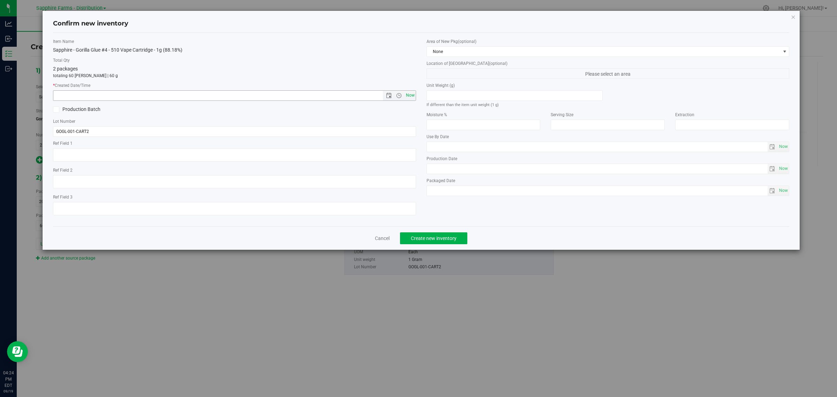
click at [412, 93] on span "Now" at bounding box center [410, 95] width 12 height 10
type input "[DATE] 4:24 PM"
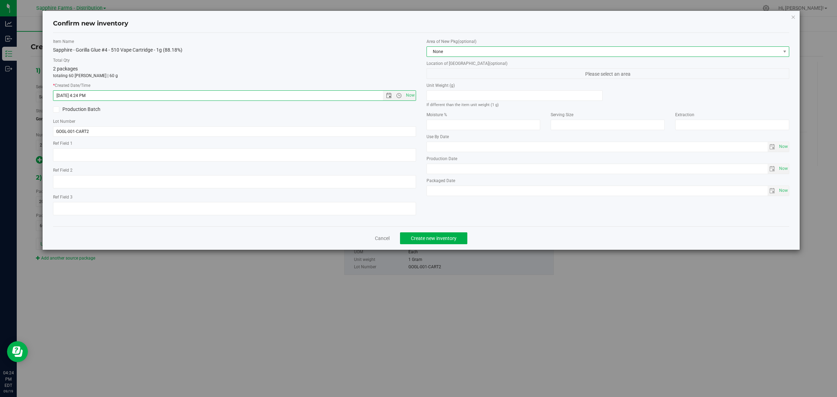
click at [449, 53] on span "None" at bounding box center [604, 52] width 354 height 10
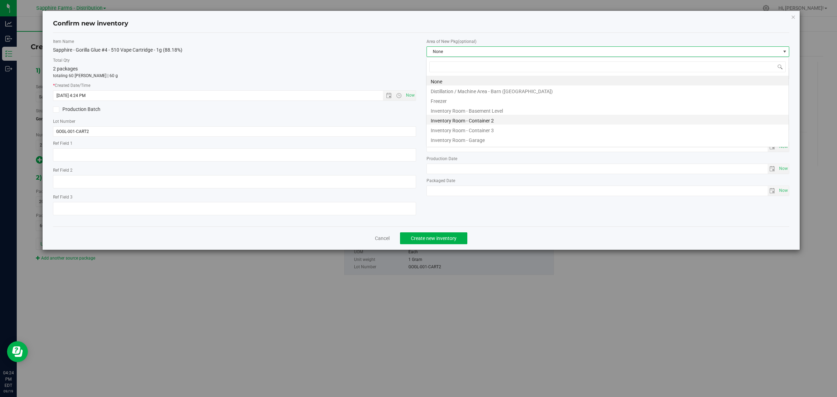
scroll to position [11, 363]
click at [482, 142] on li "Inventory Room - Garage" at bounding box center [607, 139] width 362 height 10
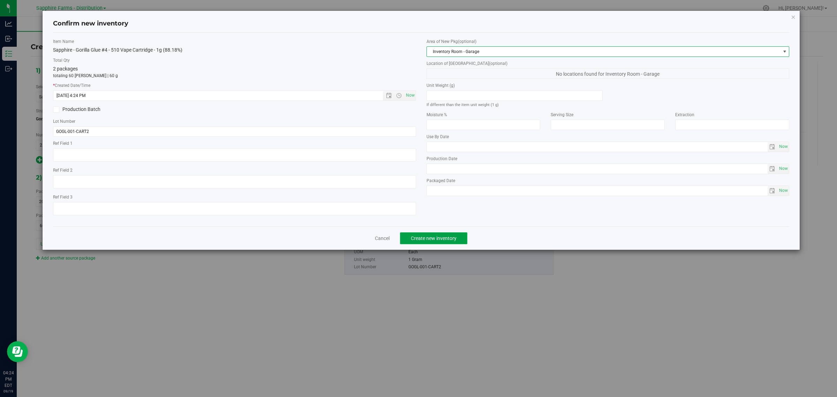
click at [432, 237] on span "Create new inventory" at bounding box center [434, 238] width 46 height 6
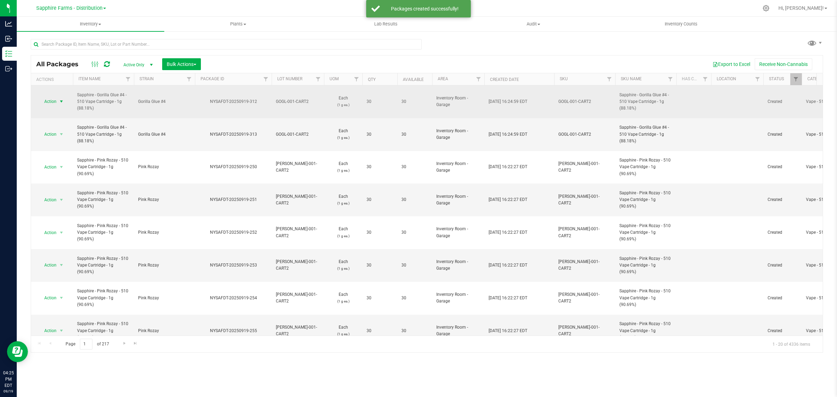
click at [59, 99] on span "select" at bounding box center [62, 102] width 6 height 6
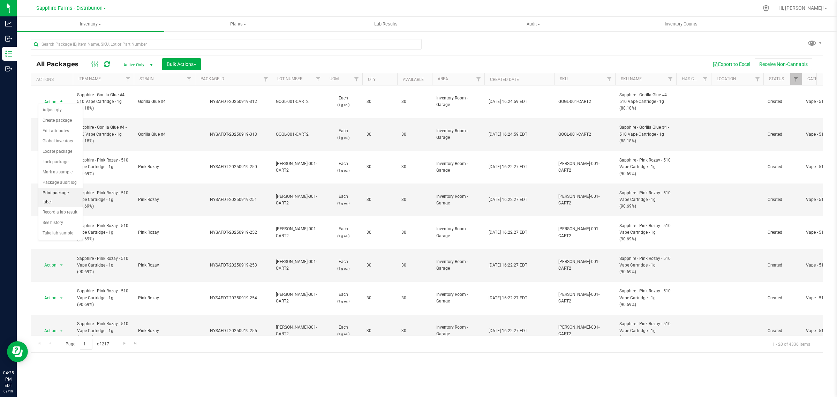
click at [63, 197] on li "Print package label" at bounding box center [60, 197] width 44 height 19
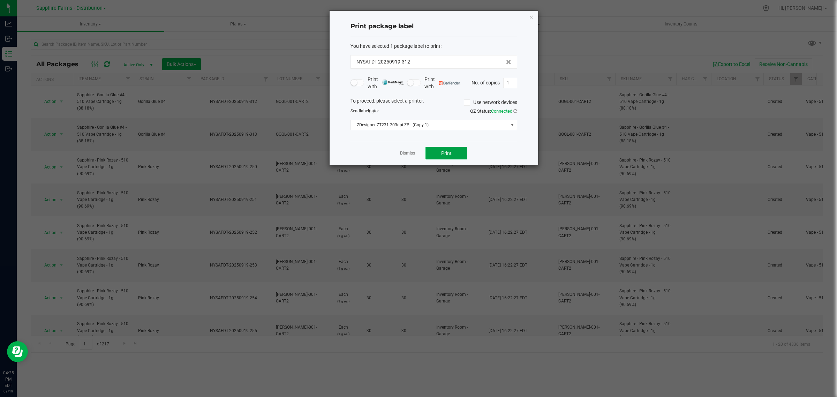
click at [447, 151] on span "Print" at bounding box center [446, 153] width 10 height 6
click at [531, 17] on icon "button" at bounding box center [531, 17] width 5 height 8
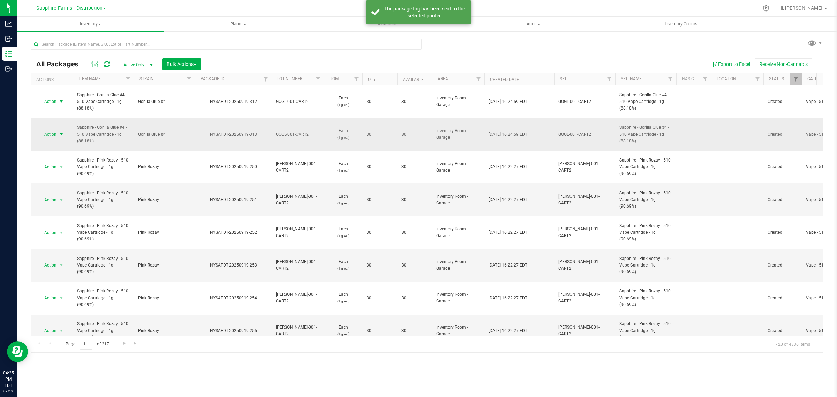
click at [59, 131] on span "select" at bounding box center [62, 134] width 6 height 6
click at [62, 222] on li "Print package label" at bounding box center [60, 223] width 44 height 19
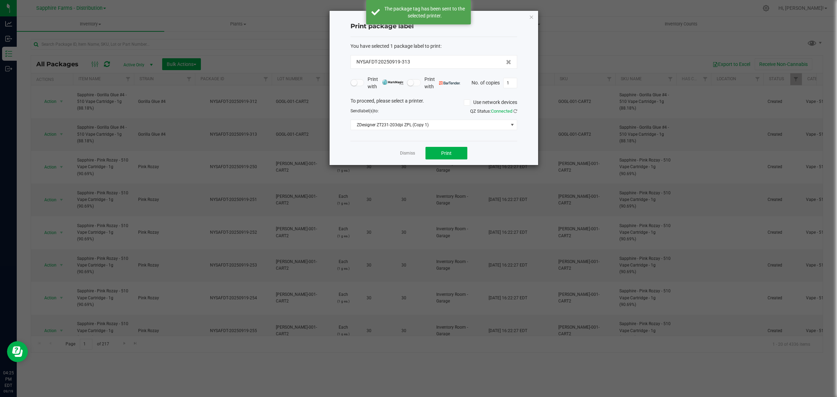
click at [459, 145] on div "Dismiss Print" at bounding box center [433, 153] width 167 height 24
click at [452, 155] on button "Print" at bounding box center [446, 153] width 42 height 13
click at [533, 18] on icon "button" at bounding box center [531, 17] width 5 height 8
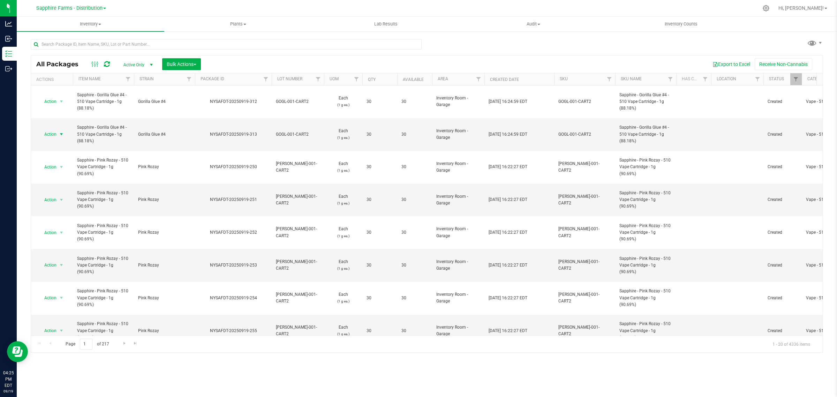
click at [199, 78] on th "Package ID" at bounding box center [233, 79] width 77 height 12
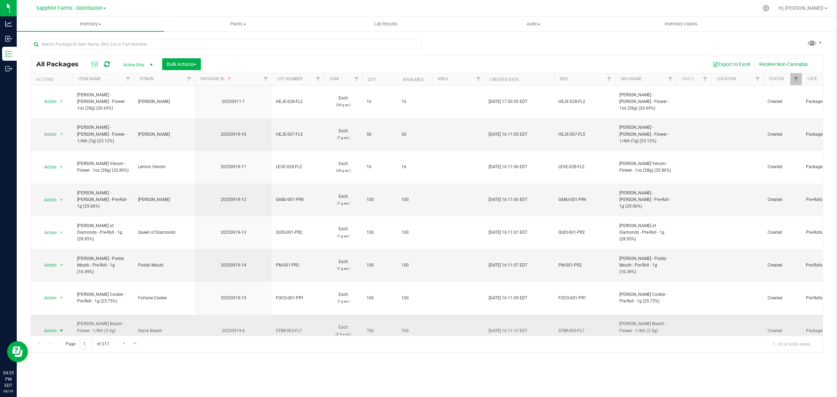
click at [61, 328] on span "select" at bounding box center [62, 331] width 6 height 6
click at [62, 251] on li "Create package" at bounding box center [60, 253] width 44 height 10
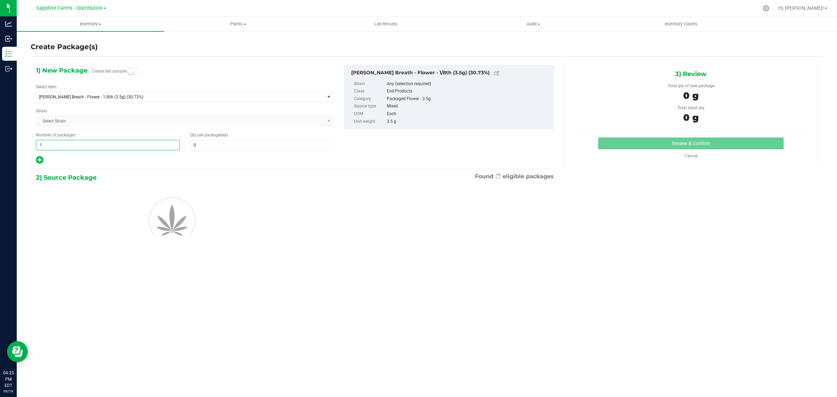
drag, startPoint x: 58, startPoint y: 143, endPoint x: 28, endPoint y: 143, distance: 29.6
click at [28, 143] on div "Create Package(s) 1) New Package Create lab sample Select Item [PERSON_NAME] Br…" at bounding box center [427, 140] width 820 height 218
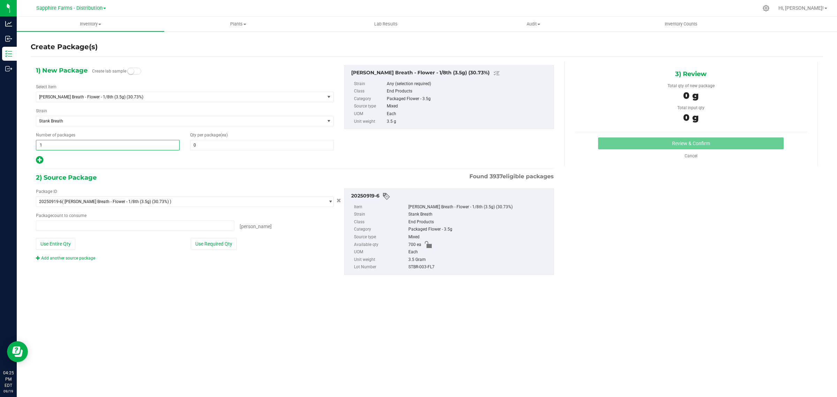
type input "0 ea"
type input "7"
click at [227, 153] on div "1) New Package Create lab samples Select Item [PERSON_NAME] Breath - Flower - 1…" at bounding box center [185, 114] width 308 height 99
click at [227, 149] on span at bounding box center [262, 145] width 144 height 10
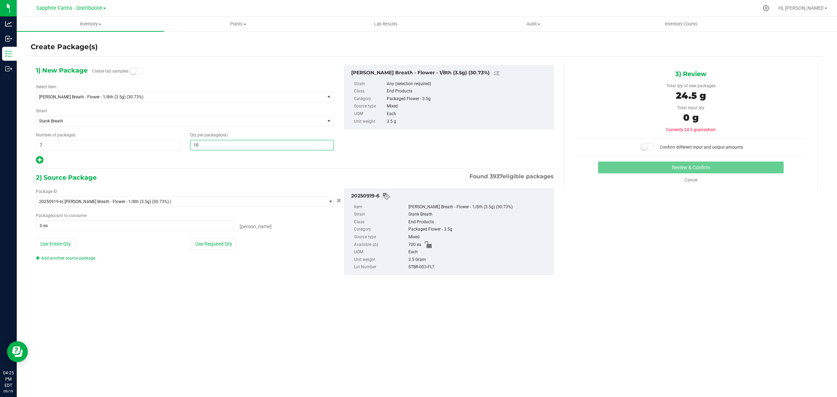
type input "100"
click at [207, 165] on div at bounding box center [185, 160] width 298 height 9
click at [217, 248] on button "Use Required Qty" at bounding box center [214, 244] width 46 height 12
type input "700 ea"
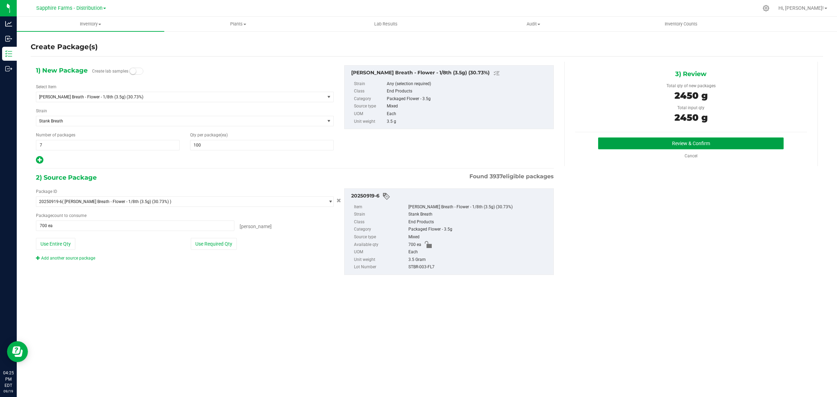
click at [632, 145] on button "Review & Confirm" at bounding box center [690, 143] width 185 height 12
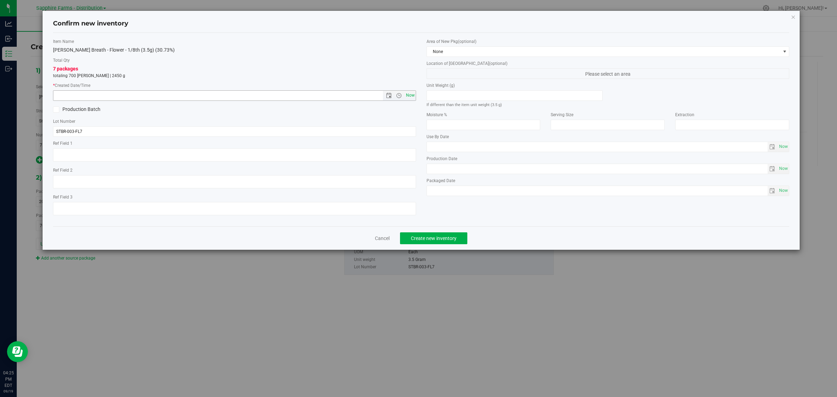
click at [407, 94] on span "Now" at bounding box center [410, 95] width 12 height 10
type input "[DATE] 4:25 PM"
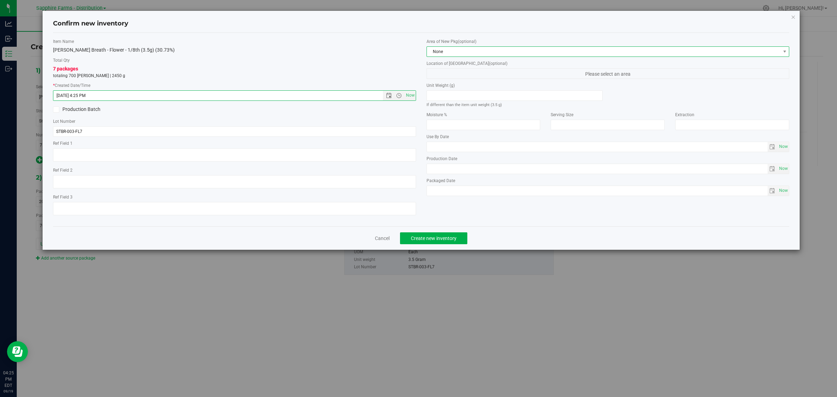
click at [465, 53] on span "None" at bounding box center [604, 52] width 354 height 10
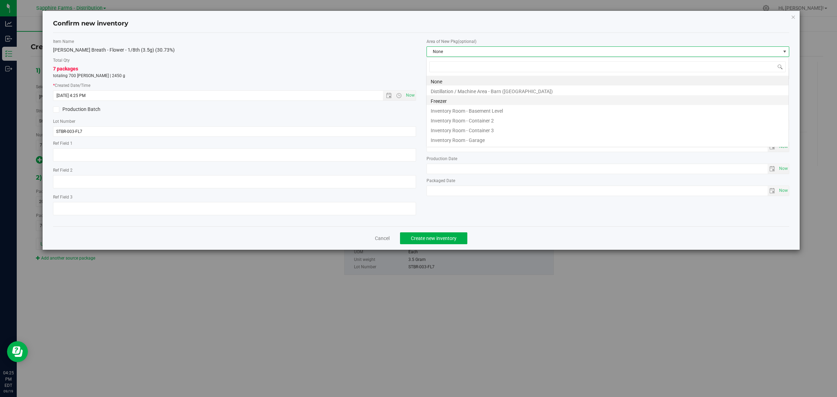
scroll to position [11, 363]
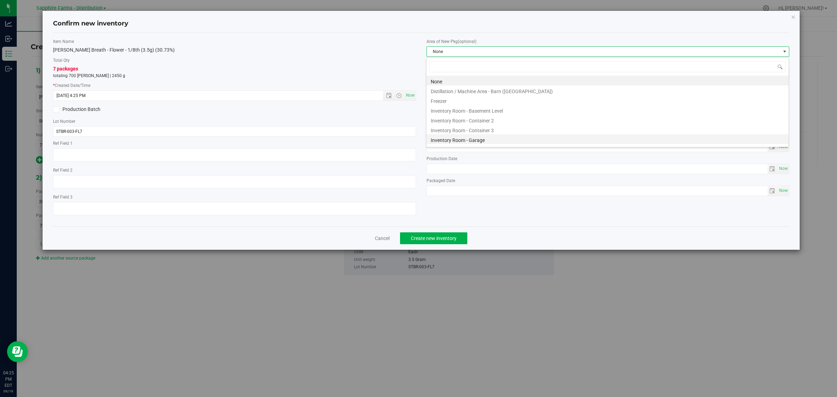
click at [480, 140] on li "Inventory Room - Garage" at bounding box center [607, 139] width 362 height 10
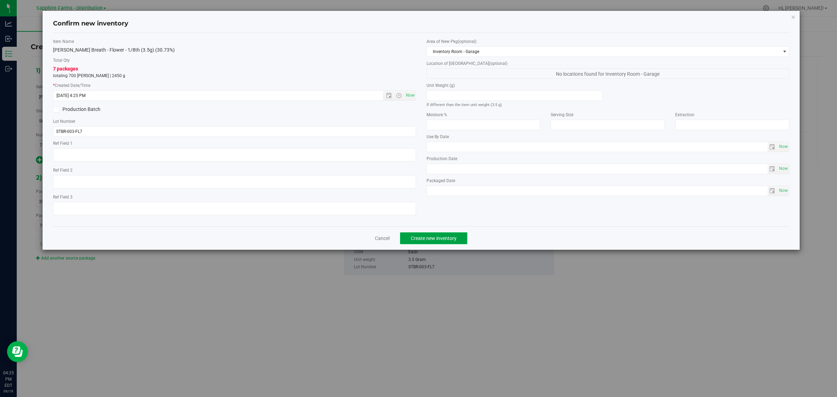
click at [440, 237] on span "Create new inventory" at bounding box center [434, 238] width 46 height 6
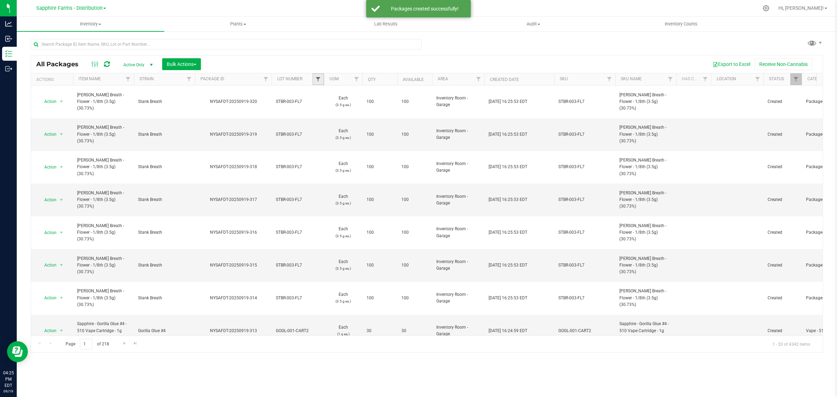
click at [318, 78] on span "Filter" at bounding box center [318, 79] width 6 height 6
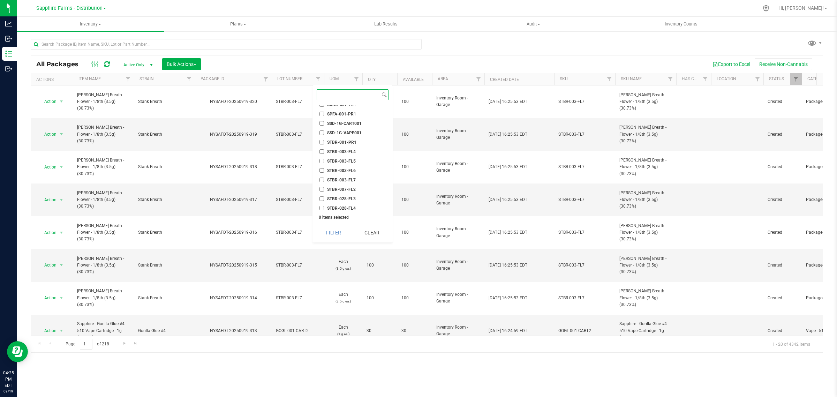
scroll to position [959, 0]
click at [346, 165] on span "STBR-003-FL7" at bounding box center [341, 167] width 29 height 4
click at [324, 165] on input "STBR-003-FL7" at bounding box center [321, 167] width 5 height 5
checkbox input "true"
click at [331, 229] on button "Filter" at bounding box center [333, 232] width 33 height 15
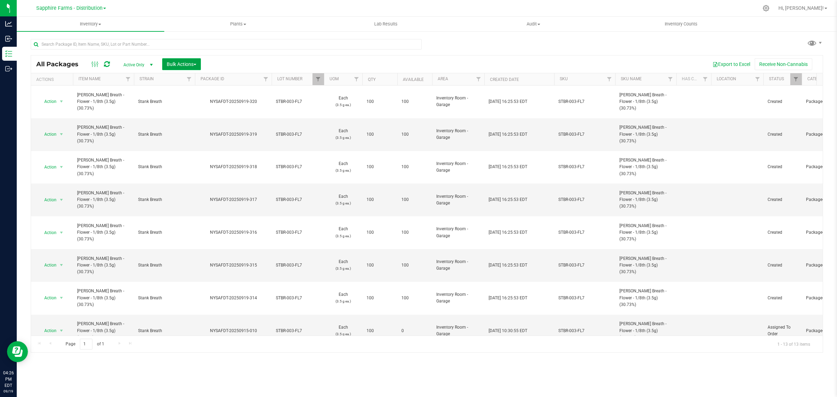
click at [187, 64] on span "Bulk Actions" at bounding box center [182, 64] width 30 height 6
click at [195, 132] on span "Print package labels" at bounding box center [187, 131] width 42 height 6
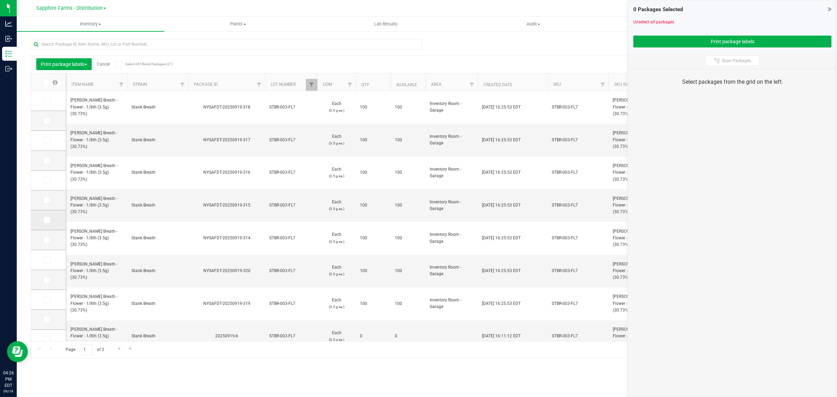
click at [46, 220] on icon at bounding box center [46, 220] width 5 height 0
click at [0, 0] on input "checkbox" at bounding box center [0, 0] width 0 height 0
click at [44, 199] on span at bounding box center [47, 200] width 7 height 7
click at [0, 0] on input "checkbox" at bounding box center [0, 0] width 0 height 0
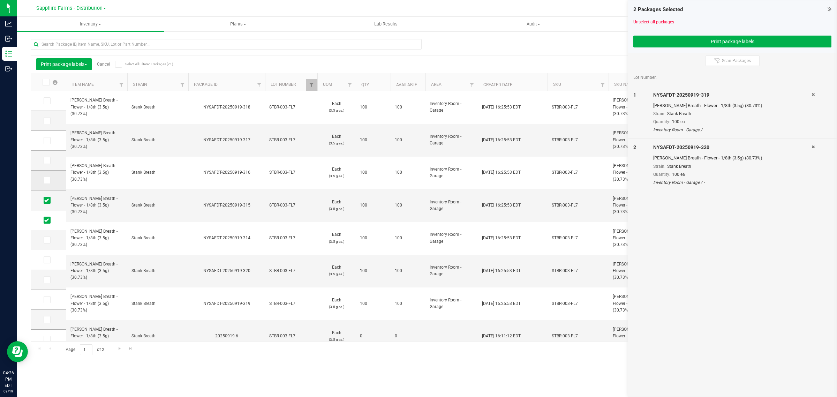
click at [46, 180] on icon at bounding box center [46, 180] width 5 height 0
click at [0, 0] on input "checkbox" at bounding box center [0, 0] width 0 height 0
click at [48, 155] on td at bounding box center [48, 161] width 35 height 20
click at [46, 156] on td at bounding box center [48, 161] width 35 height 20
click at [47, 141] on icon at bounding box center [46, 141] width 5 height 0
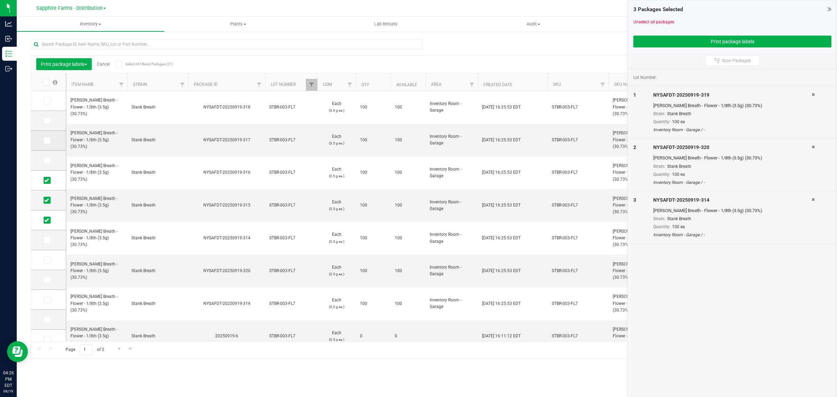
click at [0, 0] on input "checkbox" at bounding box center [0, 0] width 0 height 0
click at [49, 120] on span at bounding box center [47, 120] width 7 height 7
click at [0, 0] on input "checkbox" at bounding box center [0, 0] width 0 height 0
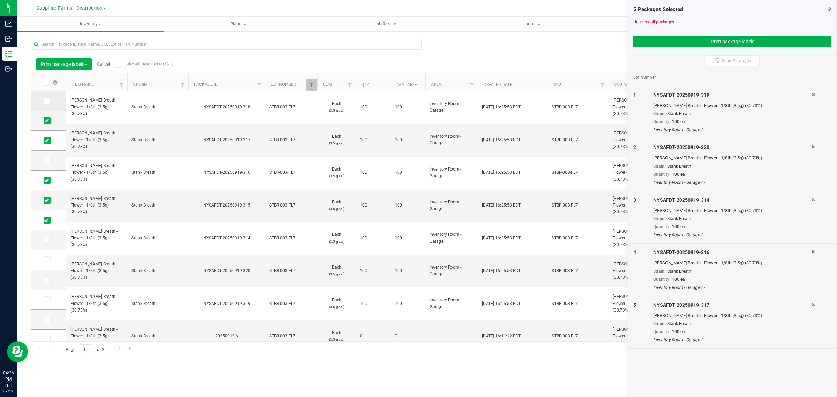
click at [46, 101] on icon at bounding box center [46, 101] width 5 height 0
click at [0, 0] on input "checkbox" at bounding box center [0, 0] width 0 height 0
click at [45, 160] on icon at bounding box center [46, 160] width 5 height 0
click at [0, 0] on input "checkbox" at bounding box center [0, 0] width 0 height 0
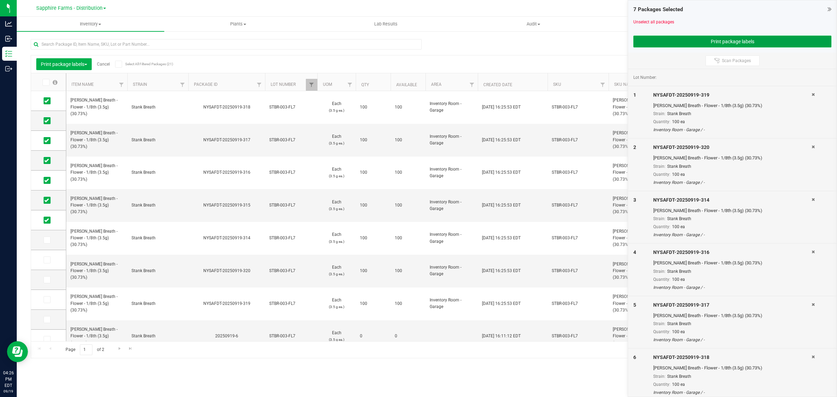
click at [650, 38] on button "Print package labels" at bounding box center [732, 42] width 198 height 12
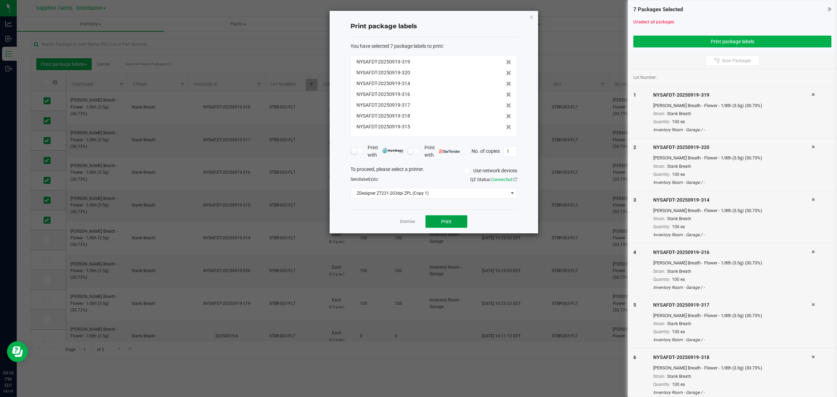
click at [459, 220] on button "Print" at bounding box center [446, 221] width 42 height 13
click at [532, 16] on icon "button" at bounding box center [531, 17] width 5 height 8
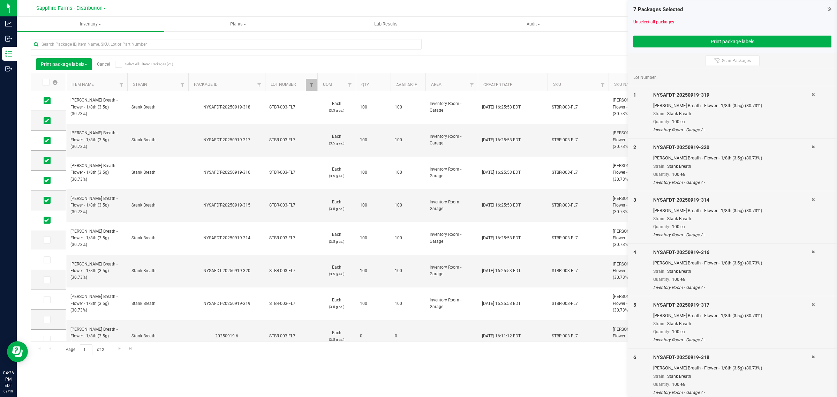
click at [103, 64] on link "Cancel" at bounding box center [103, 64] width 13 height 5
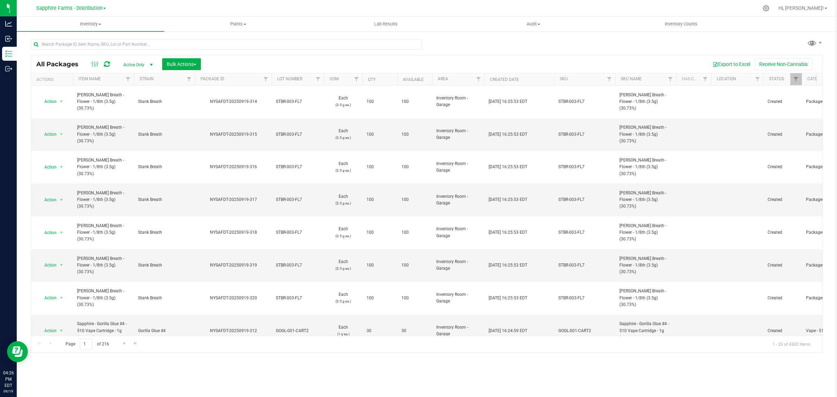
click at [198, 78] on th "Package ID" at bounding box center [233, 79] width 77 height 12
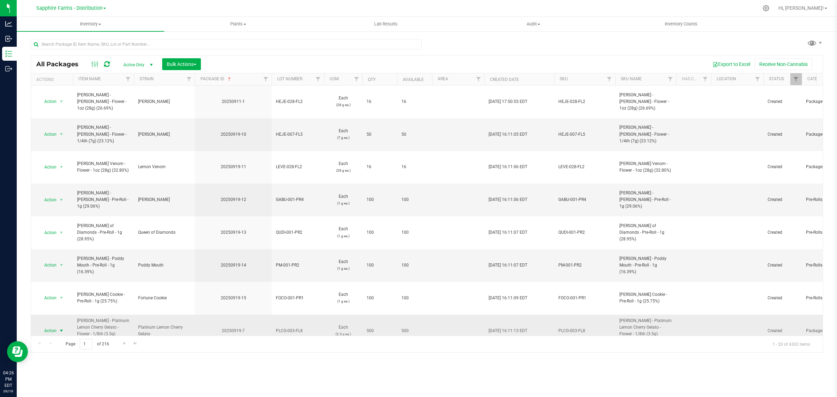
click at [55, 326] on span "Action" at bounding box center [47, 331] width 19 height 10
click at [61, 257] on li "Create package" at bounding box center [60, 256] width 44 height 10
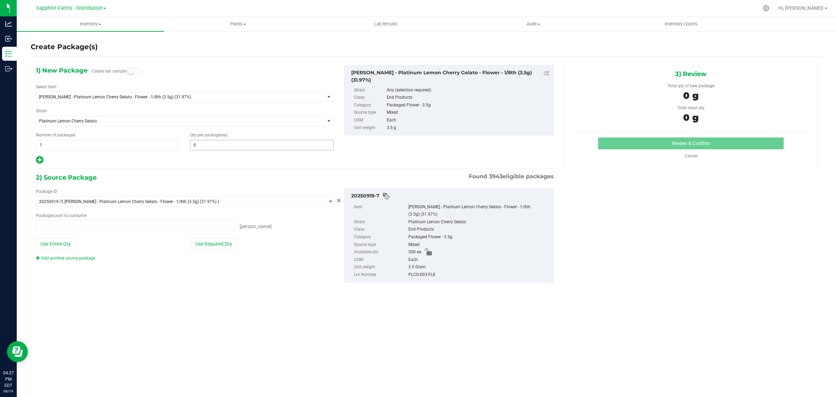
type input "0 ea"
drag, startPoint x: 65, startPoint y: 146, endPoint x: 21, endPoint y: 146, distance: 43.2
click at [21, 146] on div "Create Package(s) 1) New Package Create lab sample Select Item [PERSON_NAME] - …" at bounding box center [427, 140] width 820 height 218
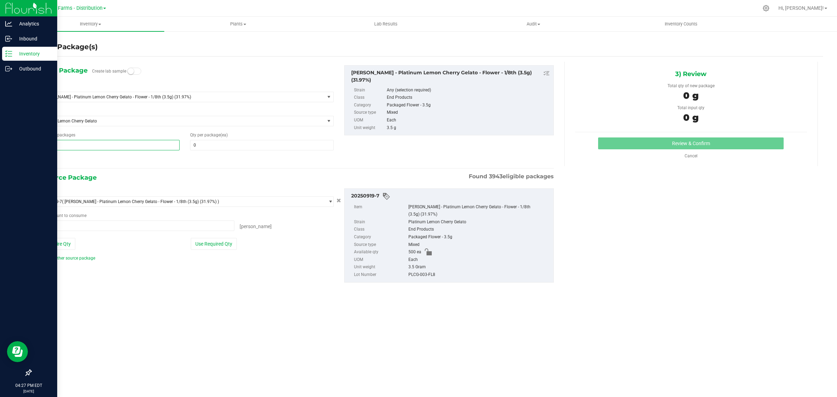
type input "5"
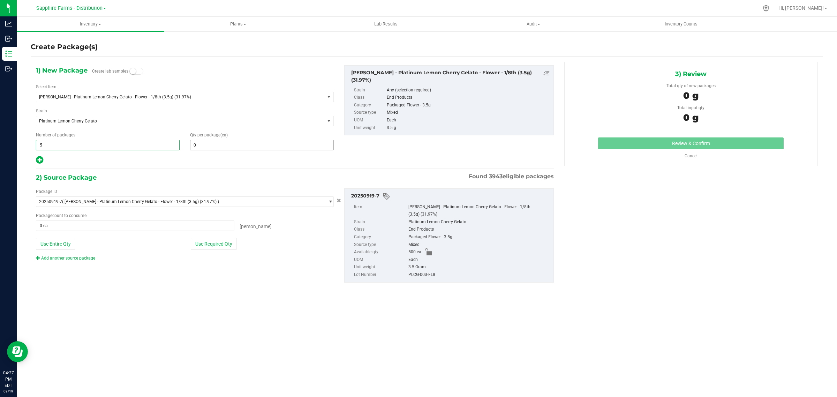
type input "5"
click at [200, 143] on span at bounding box center [262, 145] width 144 height 10
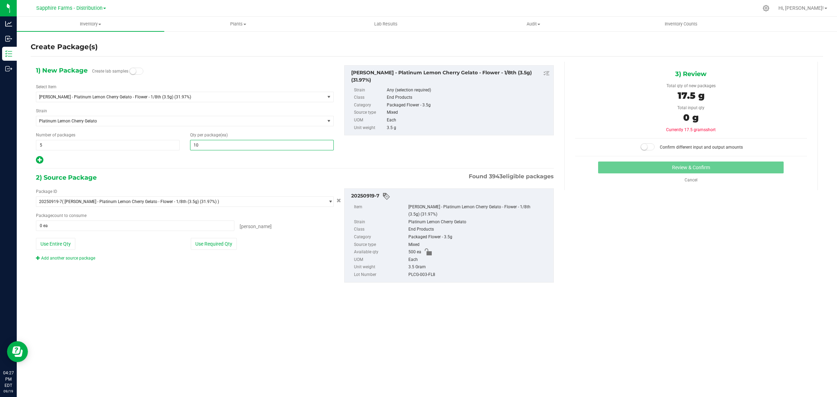
type input "100"
click at [177, 177] on div "2) Source Package Found 3943 eligible packages" at bounding box center [295, 177] width 518 height 10
click at [203, 246] on button "Use Required Qty" at bounding box center [214, 244] width 46 height 12
type input "500 ea"
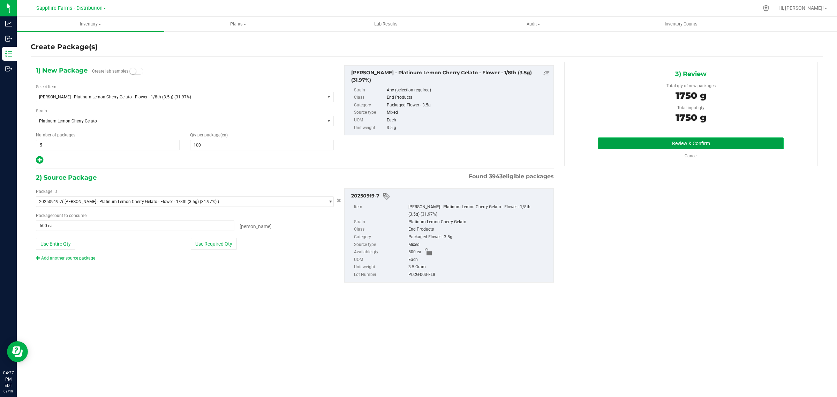
click at [643, 143] on button "Review & Confirm" at bounding box center [690, 143] width 185 height 12
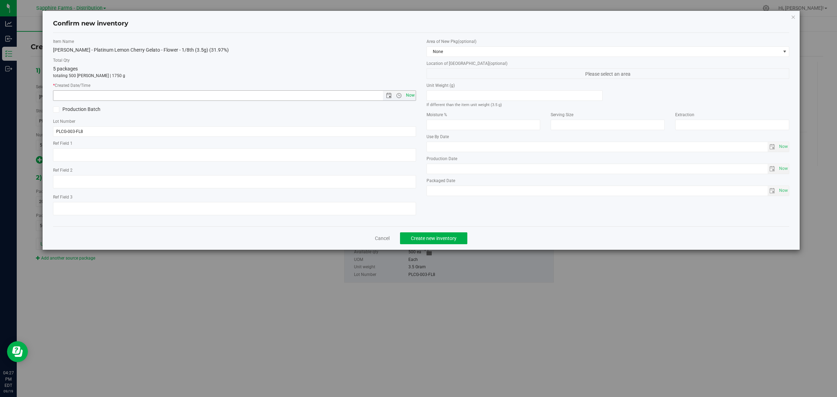
click at [408, 95] on span "Now" at bounding box center [410, 95] width 12 height 10
type input "[DATE] 4:27 PM"
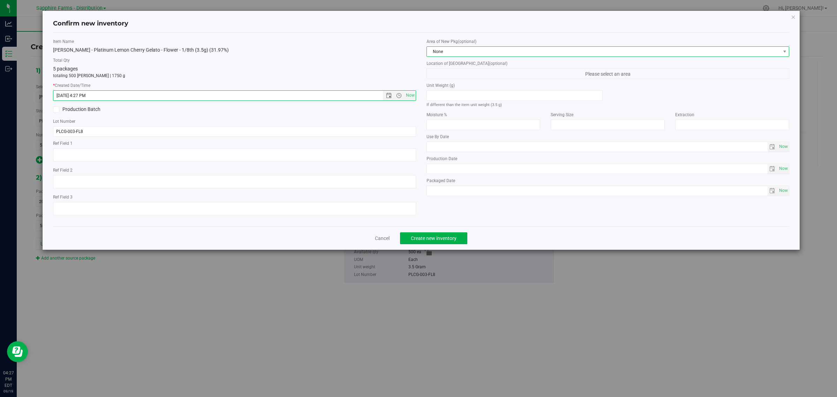
click at [458, 52] on span "None" at bounding box center [604, 52] width 354 height 10
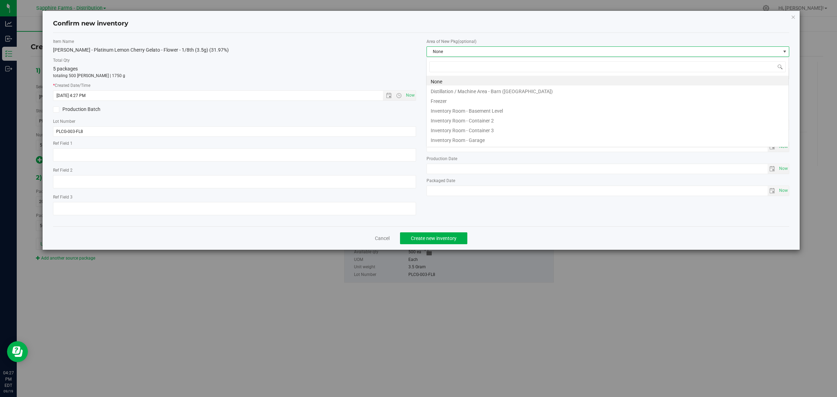
scroll to position [11, 363]
click at [475, 139] on li "Inventory Room - Garage" at bounding box center [607, 139] width 362 height 10
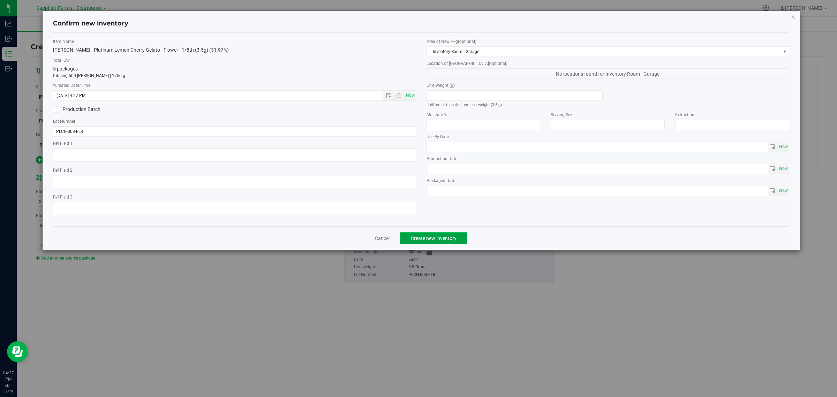
click at [447, 239] on span "Create new inventory" at bounding box center [434, 238] width 46 height 6
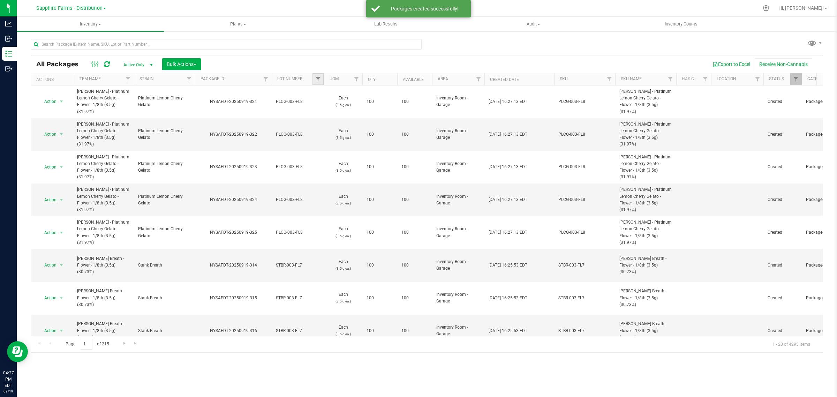
click at [318, 75] on link "Filter" at bounding box center [318, 79] width 12 height 12
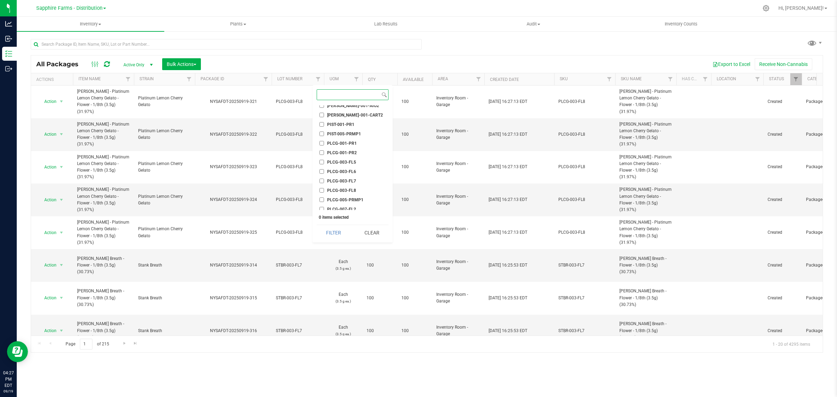
scroll to position [654, 0]
click at [349, 188] on span "PLCG-003-FL8" at bounding box center [341, 190] width 29 height 4
click at [324, 187] on input "PLCG-003-FL8" at bounding box center [321, 189] width 5 height 5
checkbox input "true"
click at [332, 234] on button "Filter" at bounding box center [333, 232] width 33 height 15
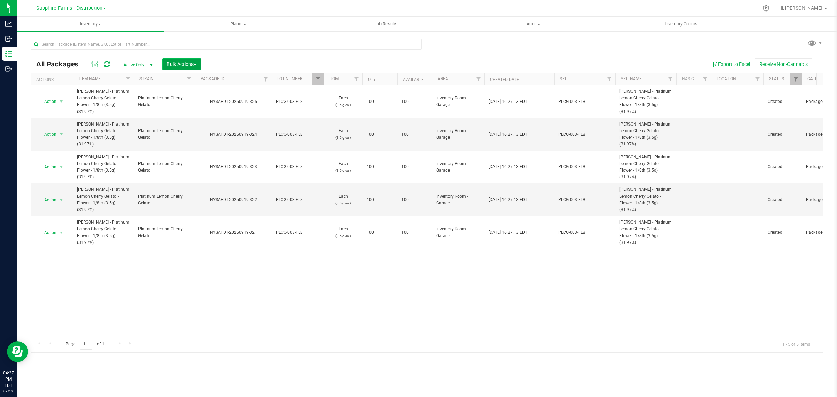
click at [177, 66] on span "Bulk Actions" at bounding box center [182, 64] width 30 height 6
click at [179, 130] on span "Print package labels" at bounding box center [187, 131] width 42 height 6
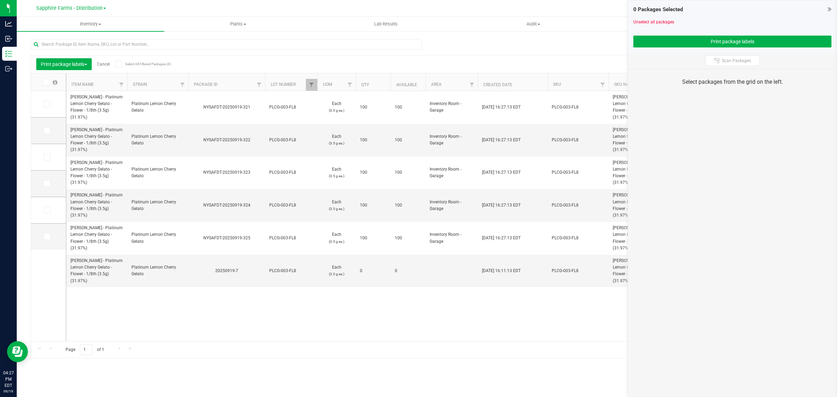
click at [117, 62] on span at bounding box center [118, 64] width 7 height 7
click at [0, 0] on input "Select All Filtered Packages (6)" at bounding box center [0, 0] width 0 height 0
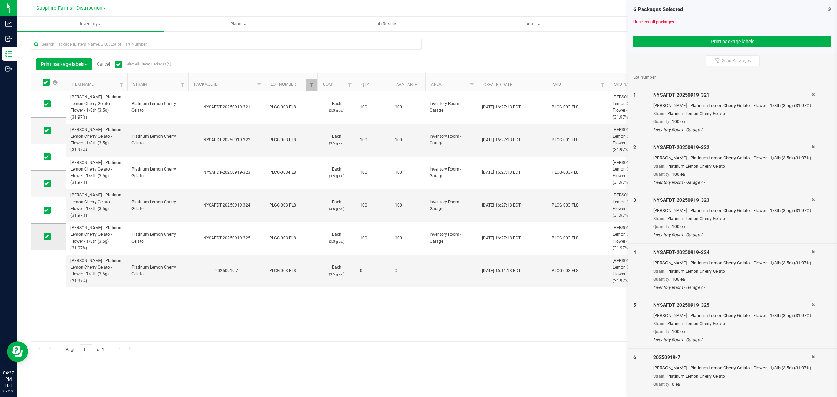
click at [46, 236] on icon at bounding box center [46, 236] width 5 height 0
click at [0, 0] on input "checkbox" at bounding box center [0, 0] width 0 height 0
click at [649, 43] on button "Print package labels" at bounding box center [732, 42] width 198 height 12
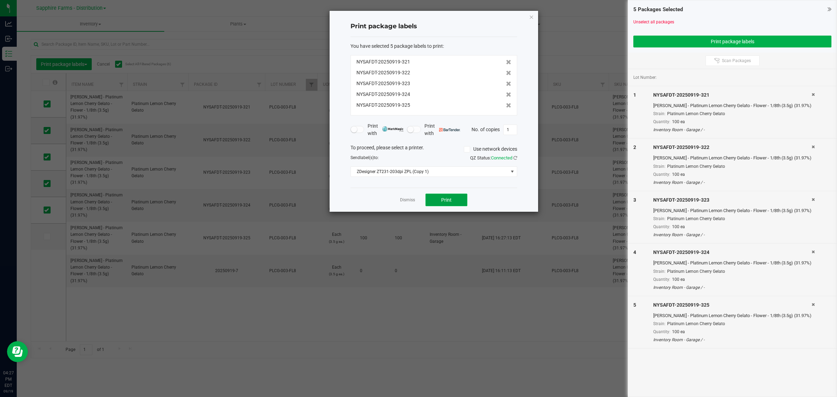
click at [447, 199] on span "Print" at bounding box center [446, 200] width 10 height 6
click at [533, 13] on icon "button" at bounding box center [531, 17] width 5 height 8
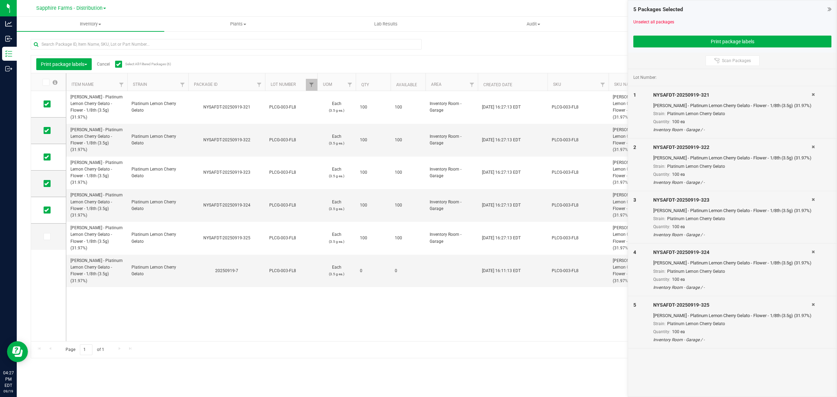
click at [107, 63] on link "Cancel" at bounding box center [103, 64] width 13 height 5
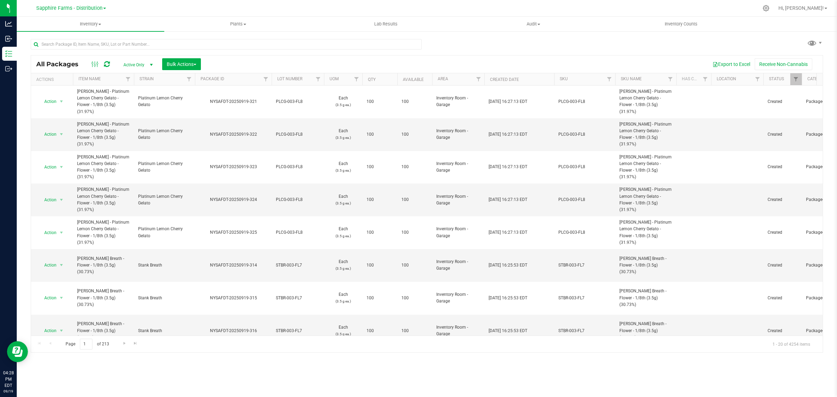
click at [197, 79] on th "Package ID" at bounding box center [233, 79] width 77 height 12
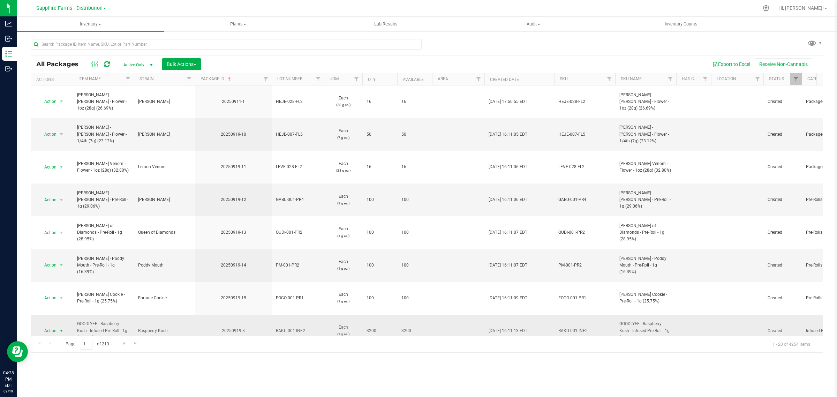
click at [58, 326] on span "select" at bounding box center [61, 331] width 9 height 10
click at [58, 255] on li "Create package" at bounding box center [60, 256] width 44 height 10
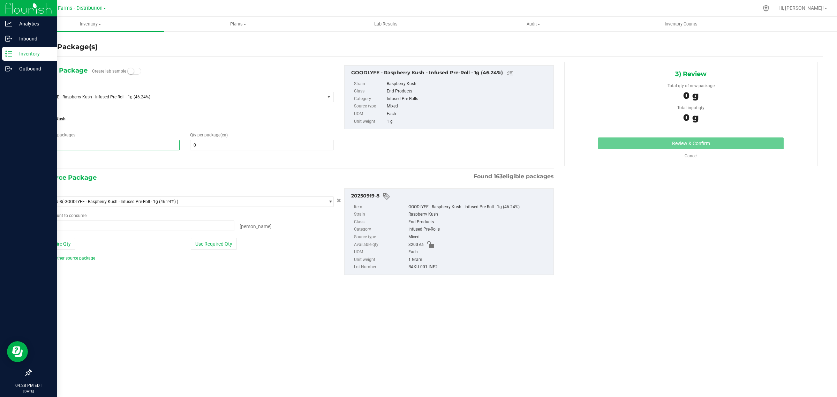
drag, startPoint x: 53, startPoint y: 147, endPoint x: 8, endPoint y: 149, distance: 45.4
click at [8, 148] on div "Analytics Inbound Inventory Outbound 04:28 PM EDT [DATE] 09/19 Sapphire Farms -…" at bounding box center [418, 198] width 837 height 397
type input "64"
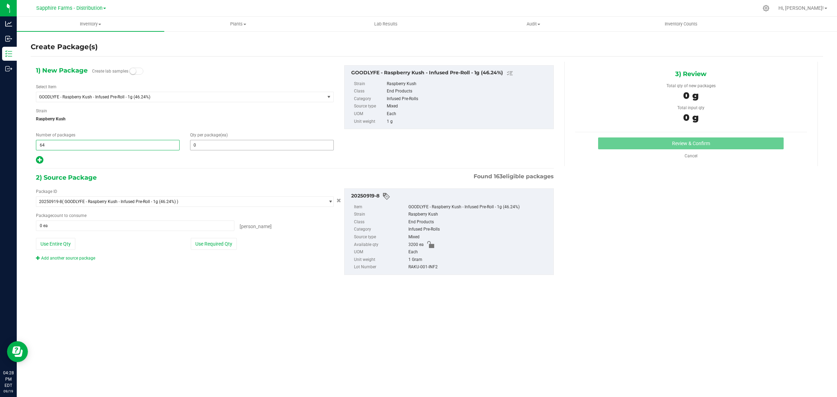
type input "64"
click at [215, 143] on span at bounding box center [262, 145] width 144 height 10
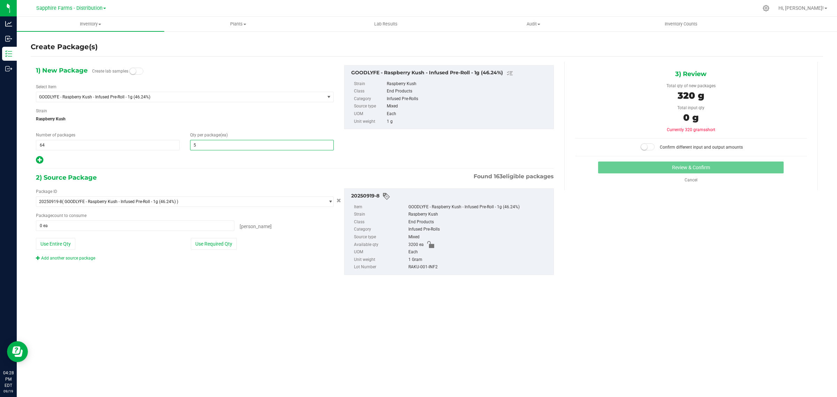
type input "50"
click at [215, 158] on div at bounding box center [185, 160] width 298 height 9
click at [218, 242] on button "Use Required Qty" at bounding box center [214, 244] width 46 height 12
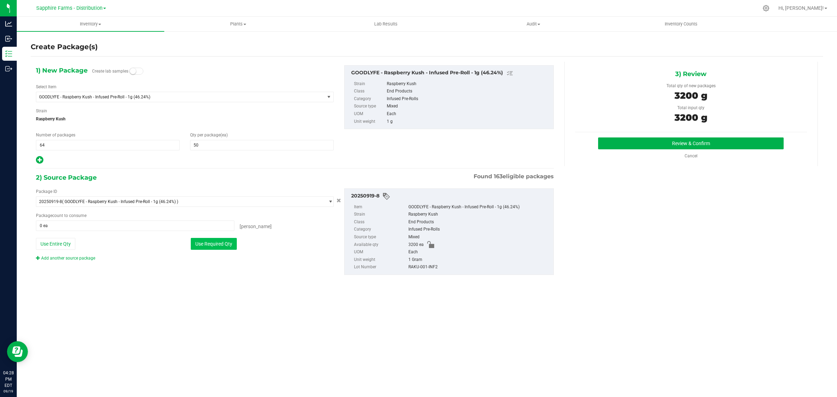
type input "3200 ea"
click at [632, 142] on button "Review & Confirm" at bounding box center [690, 143] width 185 height 12
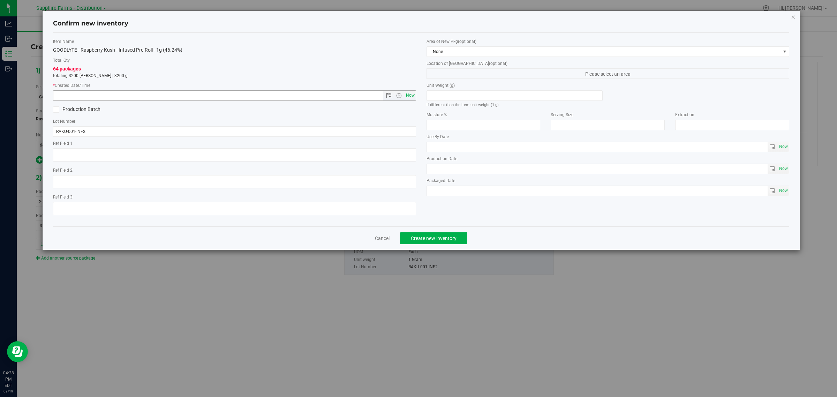
click at [412, 94] on span "Now" at bounding box center [410, 95] width 12 height 10
type input "[DATE] 4:28 PM"
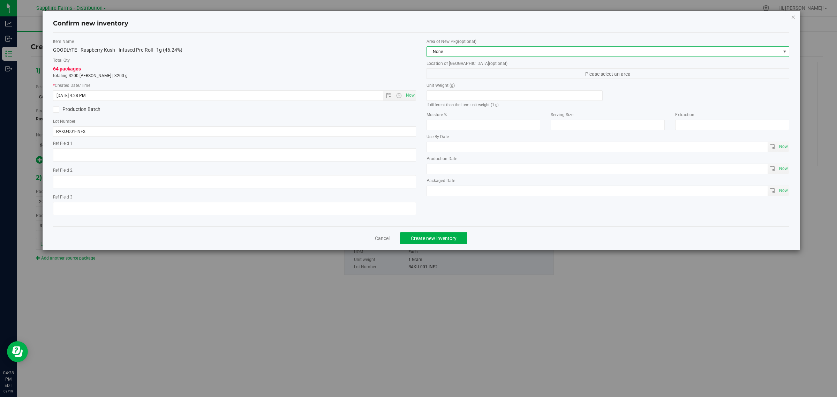
click at [454, 49] on span "None" at bounding box center [604, 52] width 354 height 10
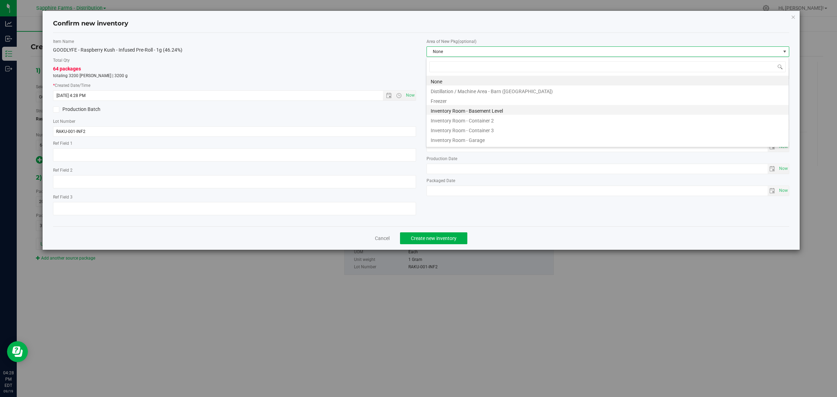
scroll to position [11, 363]
click at [463, 139] on li "Inventory Room - Garage" at bounding box center [607, 139] width 362 height 10
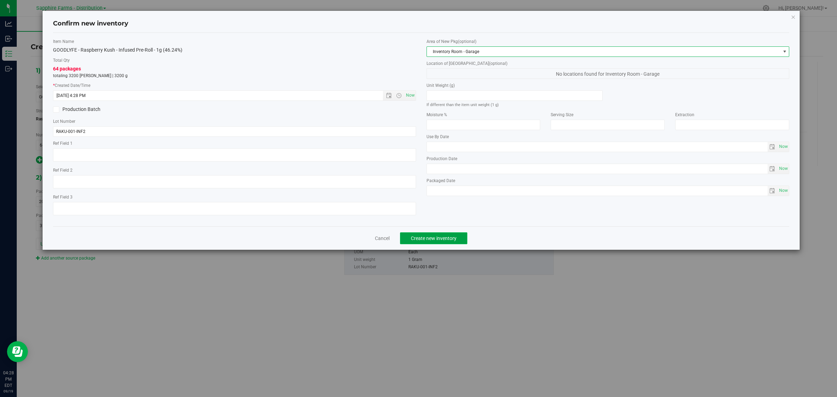
click at [443, 237] on span "Create new inventory" at bounding box center [434, 238] width 46 height 6
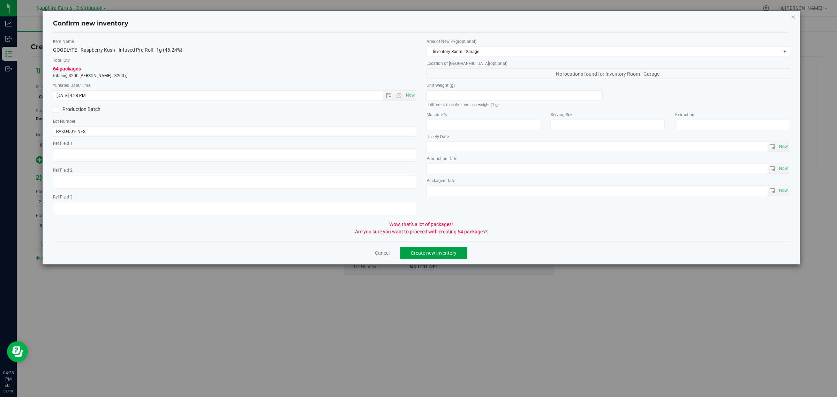
click at [445, 255] on span "Create new inventory" at bounding box center [434, 253] width 46 height 6
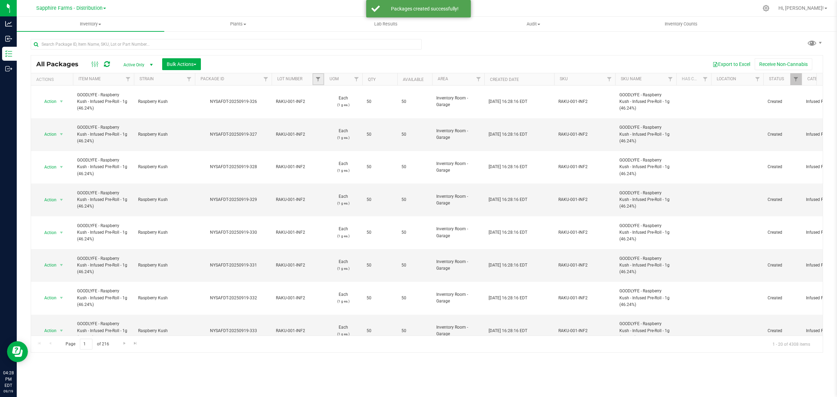
click at [319, 75] on link "Filter" at bounding box center [318, 79] width 12 height 12
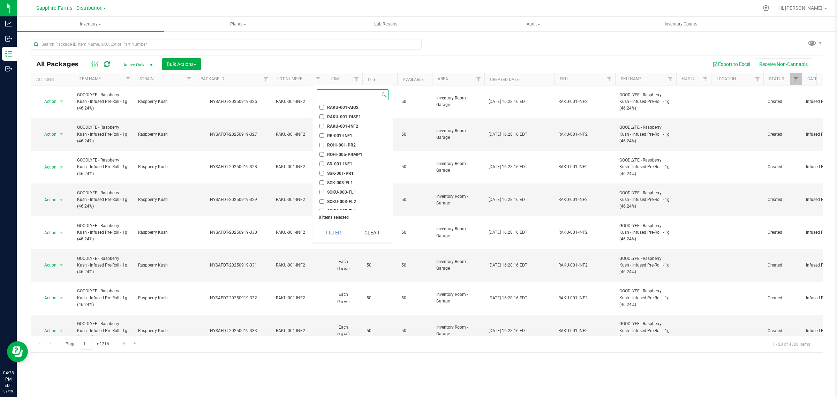
scroll to position [828, 0]
click at [351, 136] on span "RAKU-001-INF2" at bounding box center [342, 138] width 31 height 4
click at [324, 135] on input "RAKU-001-INF2" at bounding box center [321, 137] width 5 height 5
checkbox input "true"
click at [335, 234] on button "Filter" at bounding box center [333, 232] width 33 height 15
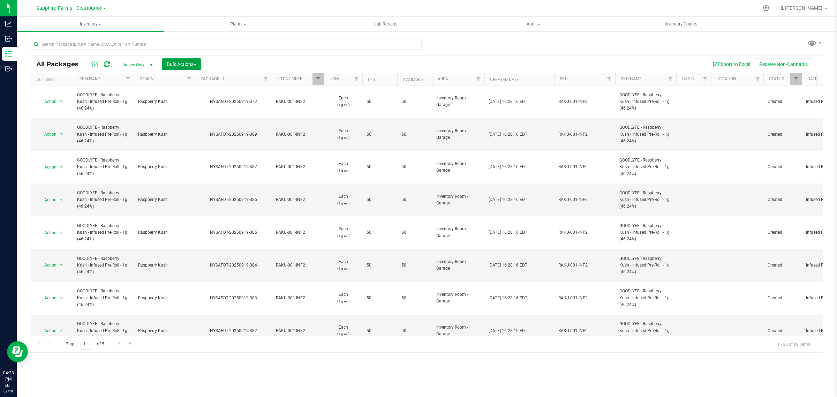
click at [191, 63] on span "Bulk Actions" at bounding box center [182, 64] width 30 height 6
click at [190, 131] on span "Print package labels" at bounding box center [187, 131] width 42 height 6
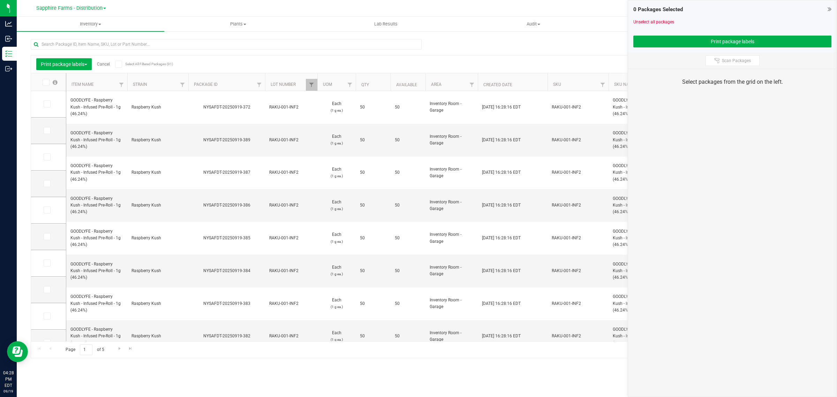
click at [45, 82] on icon at bounding box center [45, 82] width 5 height 0
click at [0, 0] on input "checkbox" at bounding box center [0, 0] width 0 height 0
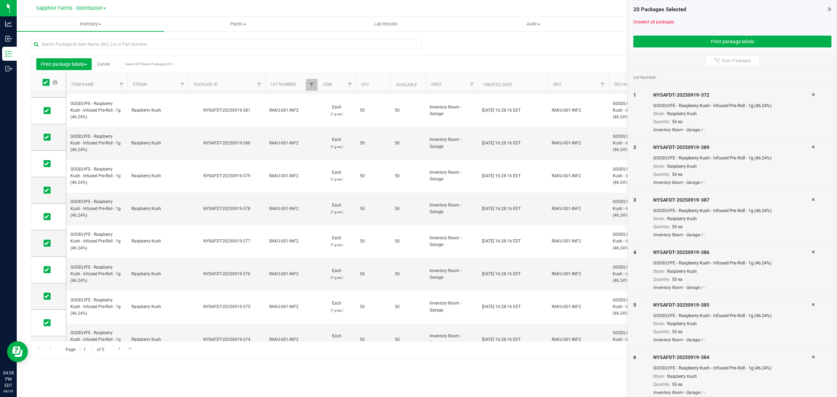
scroll to position [262, 0]
click at [119, 347] on span "Go to the next page" at bounding box center [120, 349] width 6 height 6
click at [45, 82] on icon at bounding box center [45, 82] width 5 height 0
click at [0, 0] on input "checkbox" at bounding box center [0, 0] width 0 height 0
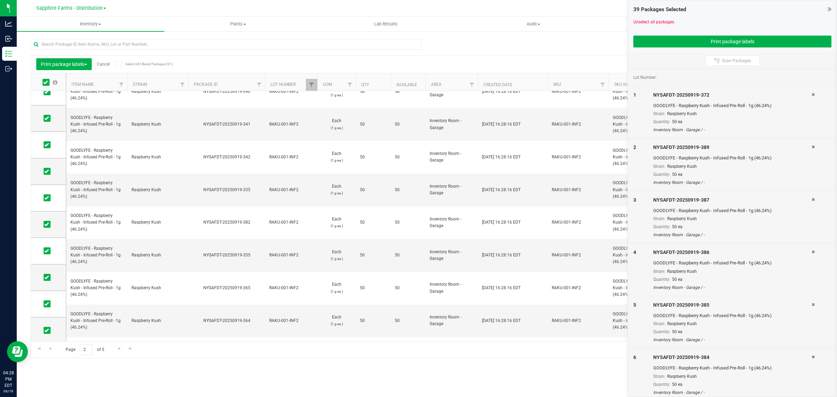
scroll to position [279, 0]
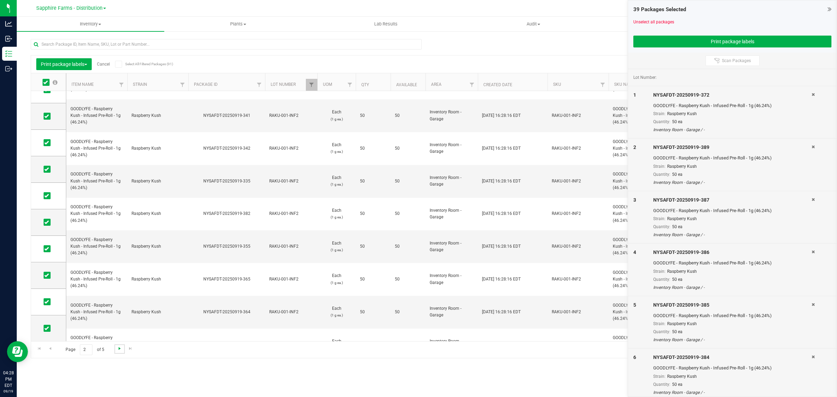
click at [119, 349] on span "Go to the next page" at bounding box center [120, 349] width 6 height 6
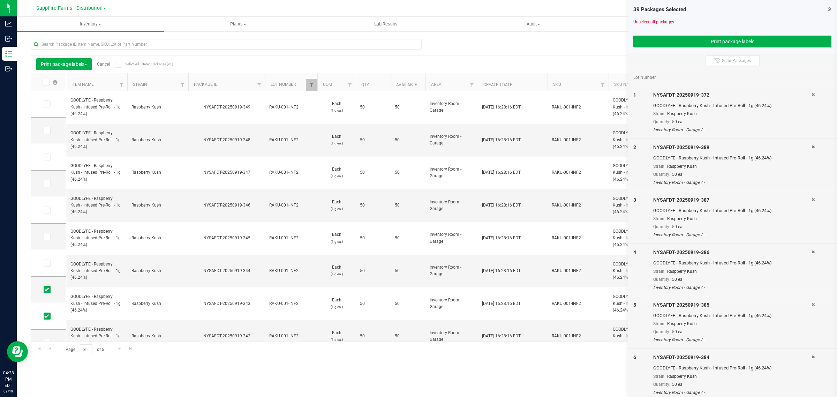
click at [49, 81] on span at bounding box center [46, 82] width 7 height 7
click at [0, 0] on input "checkbox" at bounding box center [0, 0] width 0 height 0
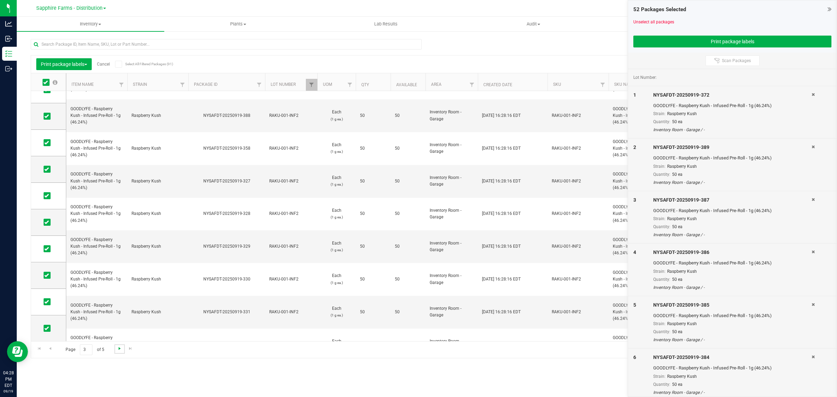
click at [118, 346] on span "Go to the next page" at bounding box center [120, 349] width 6 height 6
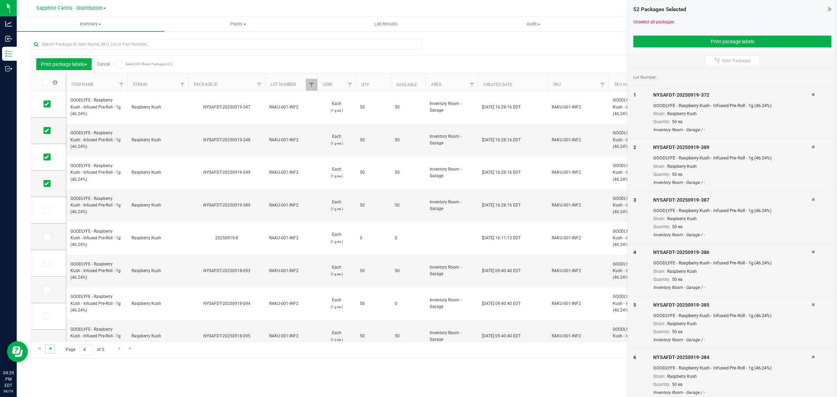
click at [50, 349] on span "Go to the previous page" at bounding box center [50, 349] width 6 height 6
click at [51, 350] on span "Go to the previous page" at bounding box center [50, 349] width 6 height 6
click at [52, 351] on span "Go to the previous page" at bounding box center [50, 349] width 6 height 6
click at [120, 348] on span "Go to the next page" at bounding box center [120, 349] width 6 height 6
click at [45, 236] on icon at bounding box center [46, 236] width 5 height 0
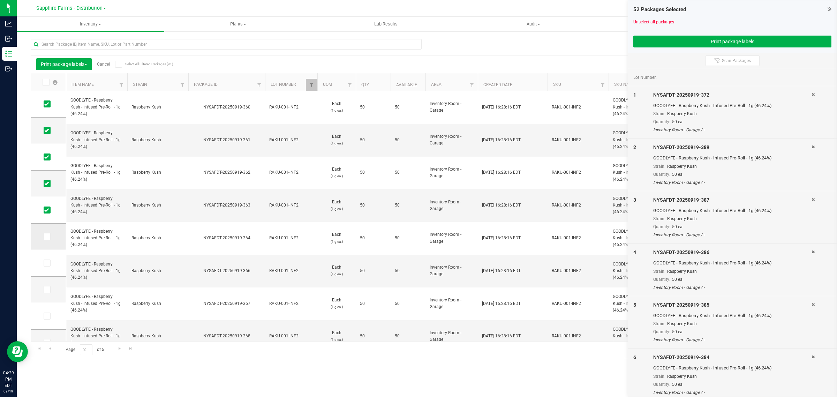
click at [0, 0] on input "checkbox" at bounding box center [0, 0] width 0 height 0
click at [44, 263] on icon at bounding box center [46, 263] width 5 height 0
click at [0, 0] on input "checkbox" at bounding box center [0, 0] width 0 height 0
click at [44, 291] on span at bounding box center [47, 289] width 7 height 7
click at [0, 0] on input "checkbox" at bounding box center [0, 0] width 0 height 0
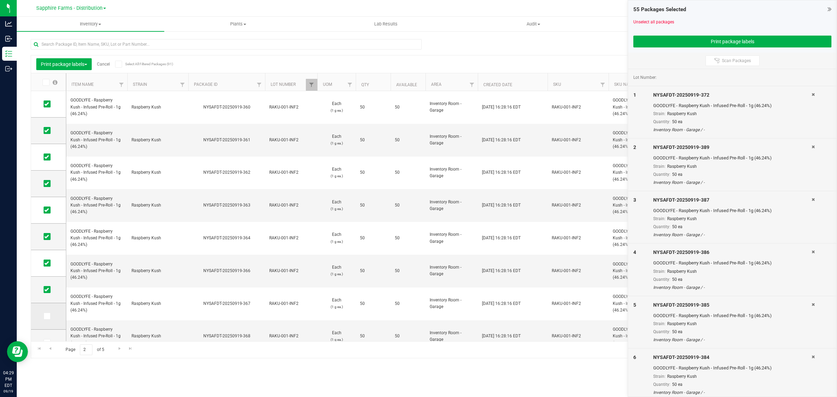
click at [45, 316] on icon at bounding box center [46, 316] width 5 height 0
click at [0, 0] on input "checkbox" at bounding box center [0, 0] width 0 height 0
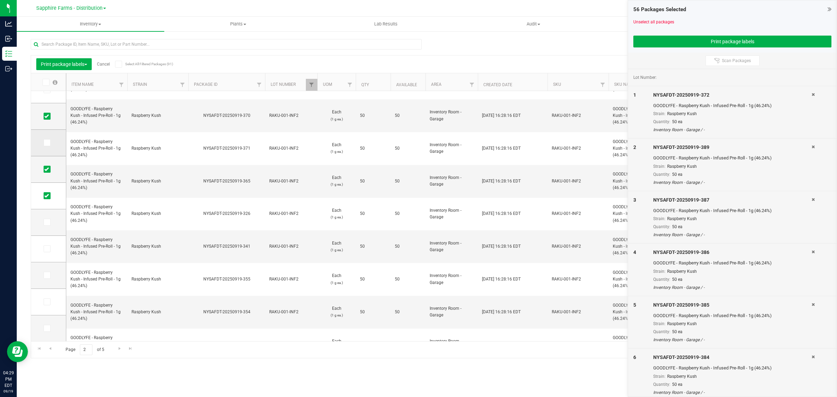
click at [48, 143] on icon at bounding box center [46, 143] width 5 height 0
click at [0, 0] on input "checkbox" at bounding box center [0, 0] width 0 height 0
click at [46, 222] on icon at bounding box center [46, 222] width 5 height 0
click at [0, 0] on input "checkbox" at bounding box center [0, 0] width 0 height 0
click at [47, 249] on icon at bounding box center [46, 249] width 5 height 0
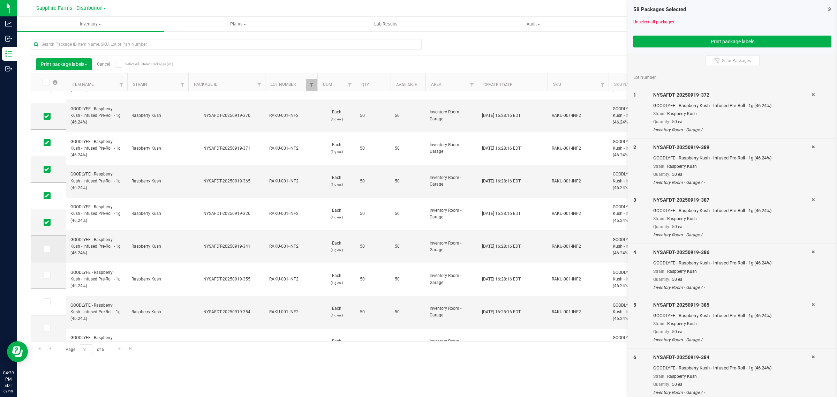
click at [0, 0] on input "checkbox" at bounding box center [0, 0] width 0 height 0
click at [44, 275] on icon at bounding box center [46, 275] width 5 height 0
click at [0, 0] on input "checkbox" at bounding box center [0, 0] width 0 height 0
click at [46, 302] on icon at bounding box center [46, 302] width 5 height 0
click at [0, 0] on input "checkbox" at bounding box center [0, 0] width 0 height 0
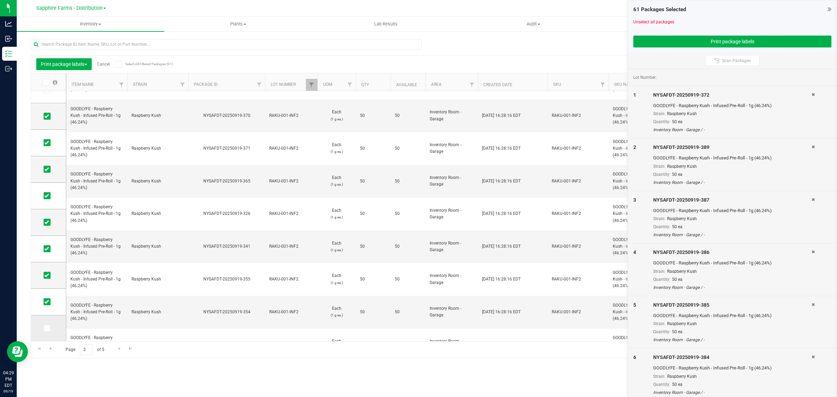
click at [47, 331] on span at bounding box center [47, 328] width 7 height 7
click at [0, 0] on input "checkbox" at bounding box center [0, 0] width 0 height 0
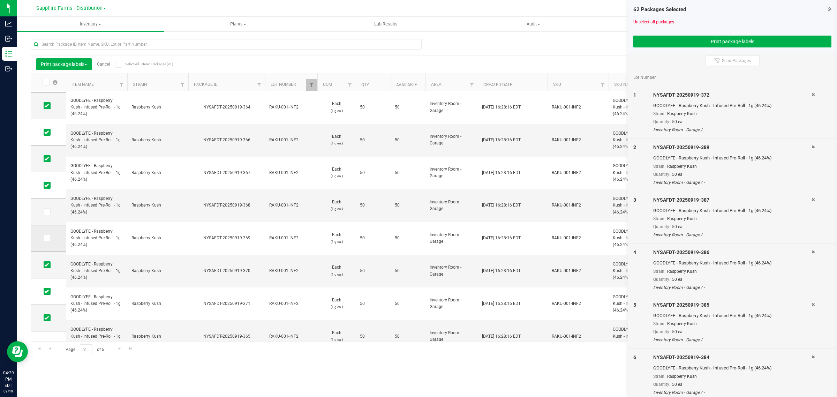
click at [44, 238] on icon at bounding box center [46, 238] width 5 height 0
click at [0, 0] on input "checkbox" at bounding box center [0, 0] width 0 height 0
click at [49, 209] on span at bounding box center [47, 211] width 7 height 7
click at [0, 0] on input "checkbox" at bounding box center [0, 0] width 0 height 0
click at [652, 42] on button "Print package labels" at bounding box center [732, 42] width 198 height 12
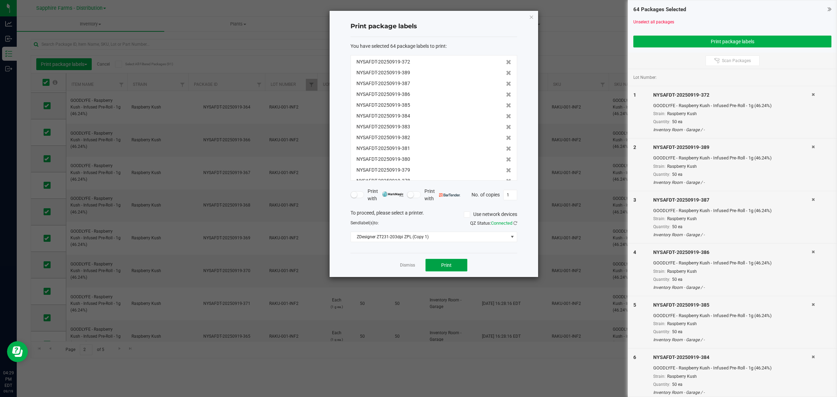
click at [442, 263] on span "Print" at bounding box center [446, 265] width 10 height 6
click at [531, 18] on icon "button" at bounding box center [531, 17] width 5 height 8
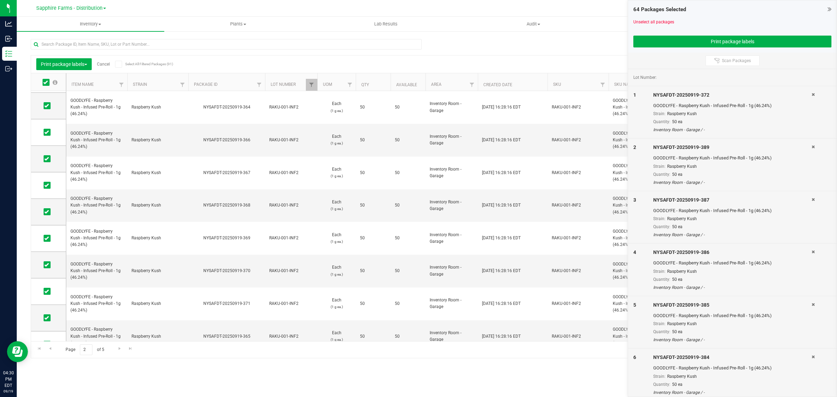
click at [108, 67] on div "Print package labels Cancel Select All Filtered Packages (91)" at bounding box center [98, 64] width 124 height 12
click at [108, 63] on link "Cancel" at bounding box center [103, 64] width 13 height 5
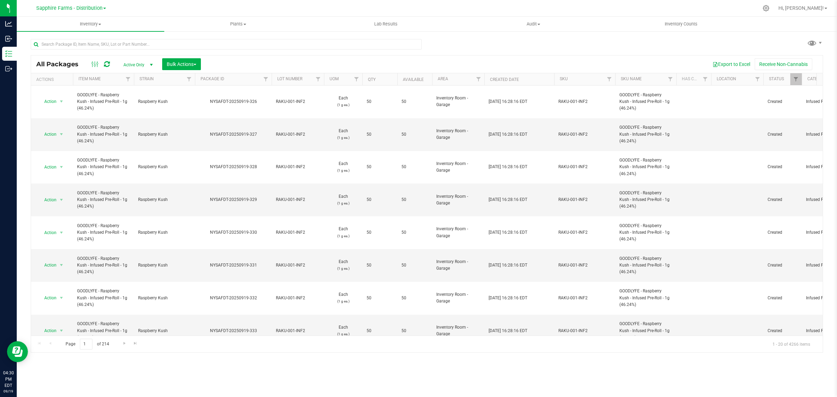
click at [199, 79] on th "Package ID" at bounding box center [233, 79] width 77 height 12
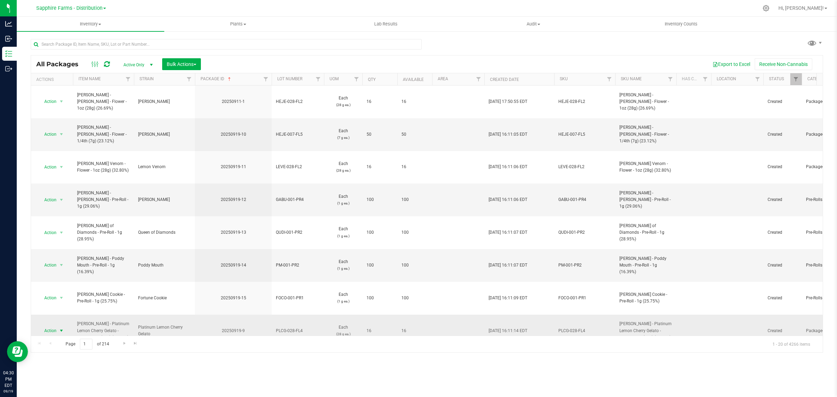
click at [56, 326] on span "Action" at bounding box center [47, 331] width 19 height 10
click at [60, 258] on li "Create package" at bounding box center [60, 256] width 44 height 10
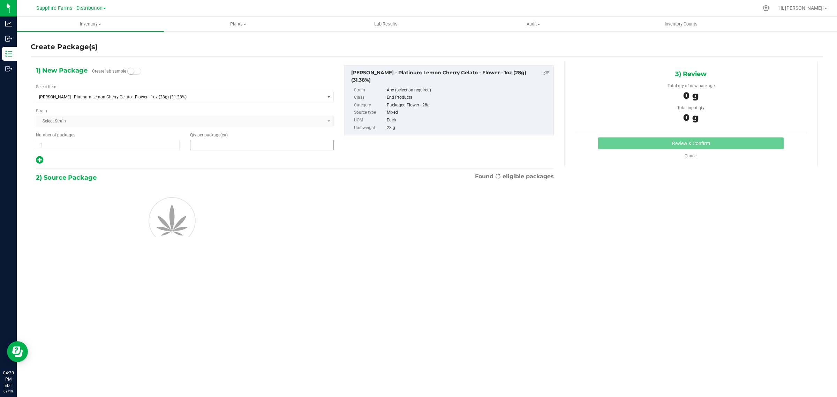
click at [224, 142] on span at bounding box center [262, 145] width 144 height 10
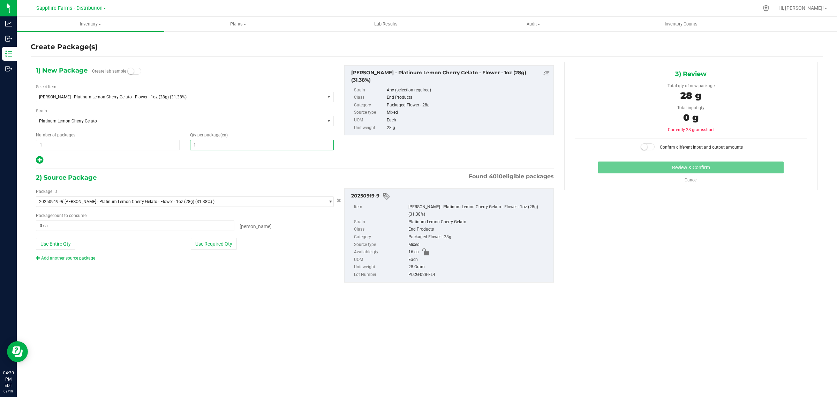
type input "16"
click at [194, 171] on div "1) New Package Create lab sample Select Item [PERSON_NAME] - Platinum Lemon Che…" at bounding box center [295, 179] width 528 height 235
click at [205, 246] on button "Use Required Qty" at bounding box center [214, 244] width 46 height 12
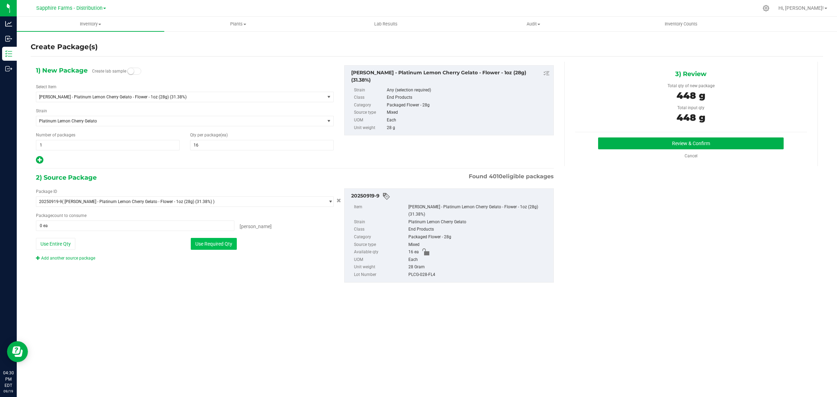
type input "16 ea"
click at [611, 142] on button "Review & Confirm" at bounding box center [690, 143] width 185 height 12
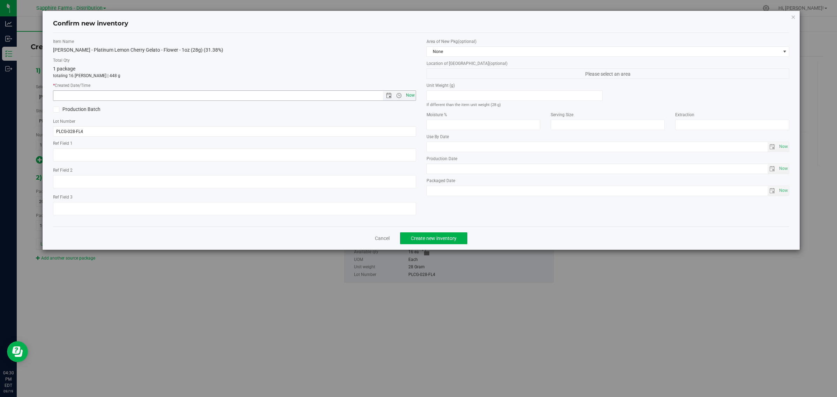
click at [410, 97] on span "Now" at bounding box center [410, 95] width 12 height 10
type input "[DATE] 4:30 PM"
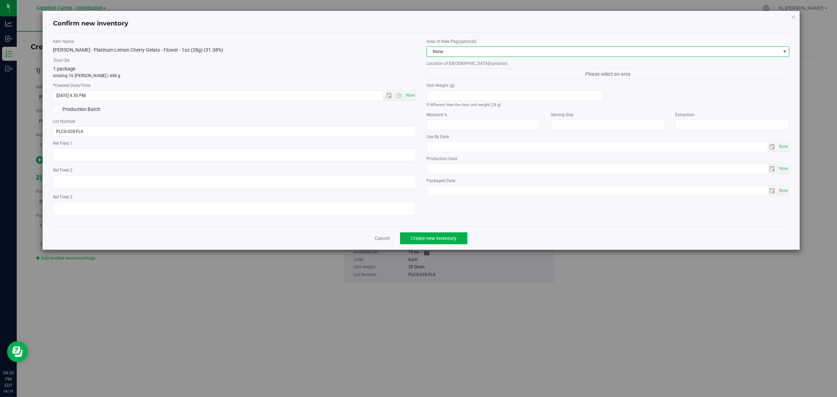
click at [462, 51] on span "None" at bounding box center [604, 52] width 354 height 10
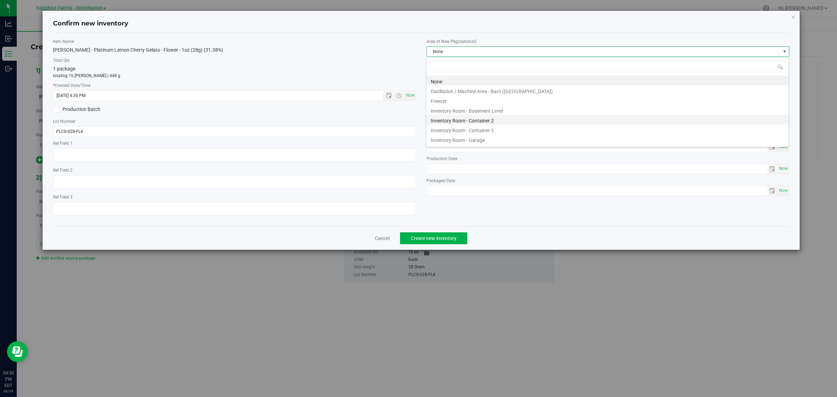
scroll to position [11, 363]
click at [491, 142] on li "Inventory Room - Garage" at bounding box center [607, 139] width 362 height 10
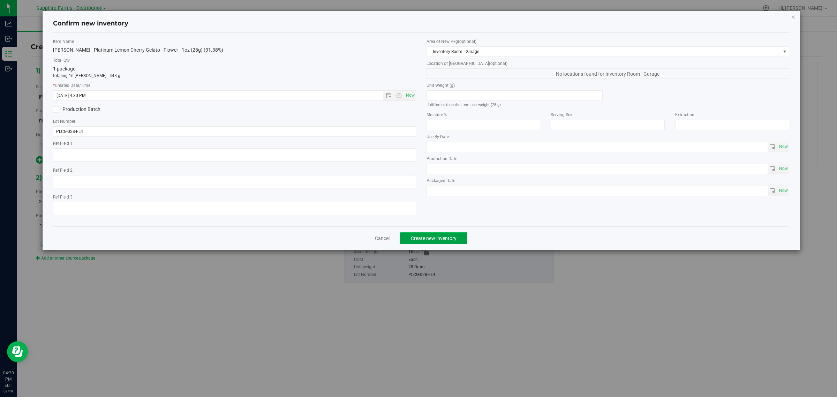
click at [447, 240] on span "Create new inventory" at bounding box center [434, 238] width 46 height 6
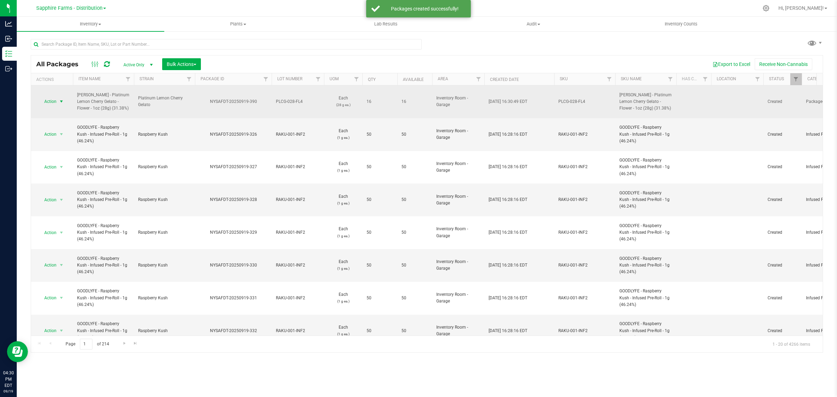
click at [60, 99] on span "select" at bounding box center [62, 102] width 6 height 6
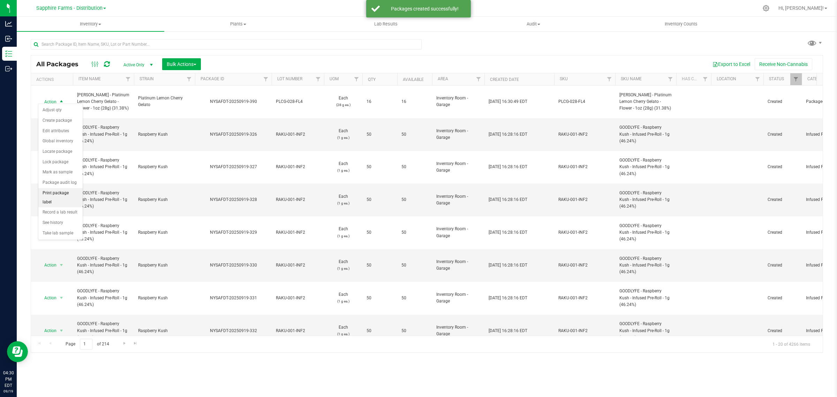
click at [62, 196] on li "Print package label" at bounding box center [60, 197] width 44 height 19
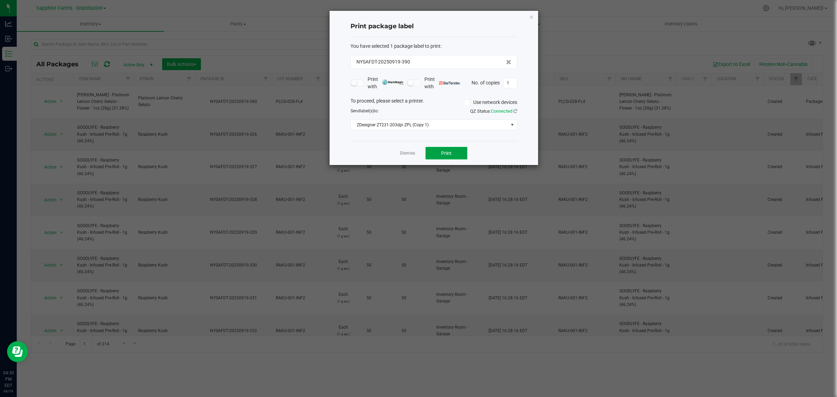
click at [443, 151] on span "Print" at bounding box center [446, 153] width 10 height 6
click at [531, 18] on icon "button" at bounding box center [531, 17] width 5 height 8
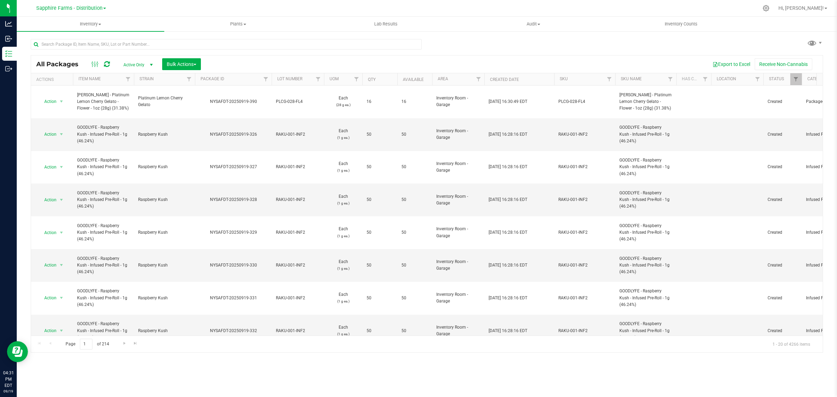
click at [198, 78] on th "Package ID" at bounding box center [233, 79] width 77 height 12
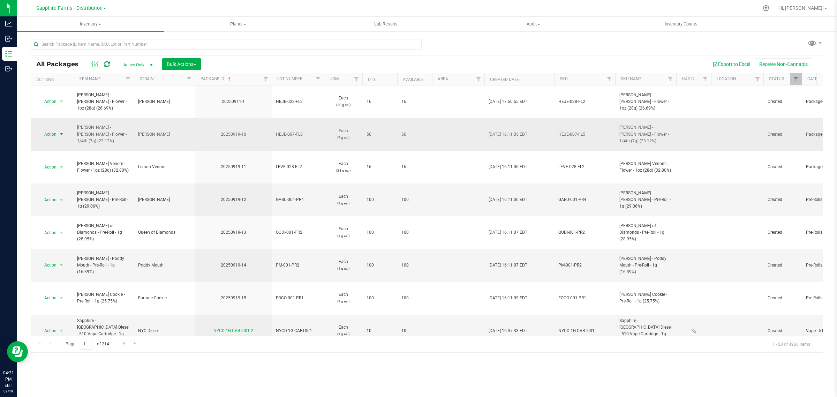
click at [59, 129] on span "select" at bounding box center [61, 134] width 9 height 10
click at [60, 136] on li "Create package" at bounding box center [60, 136] width 44 height 10
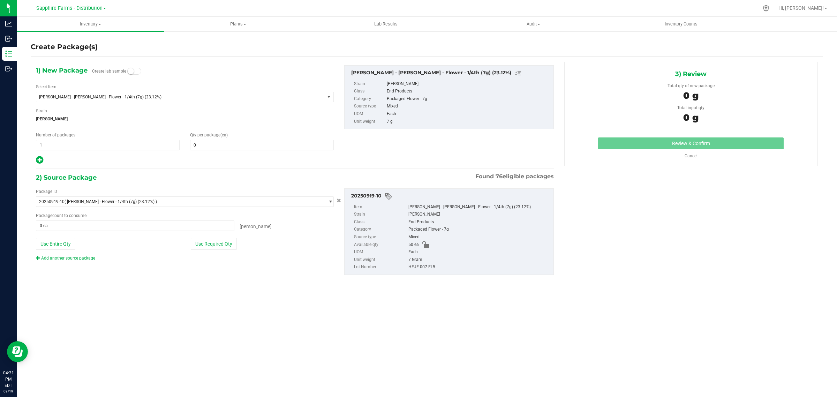
click at [212, 137] on span "Qty per package (ea)" at bounding box center [209, 134] width 38 height 5
click at [212, 144] on span at bounding box center [262, 145] width 144 height 10
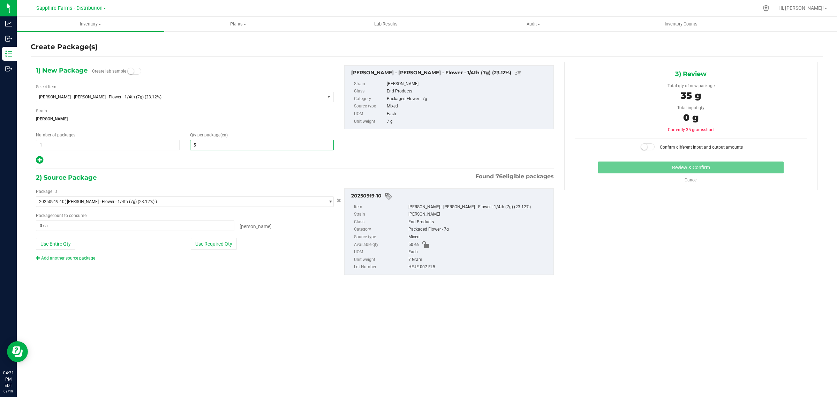
type input "50"
click at [210, 159] on div at bounding box center [185, 160] width 298 height 9
click at [220, 243] on button "Use Required Qty" at bounding box center [214, 244] width 46 height 12
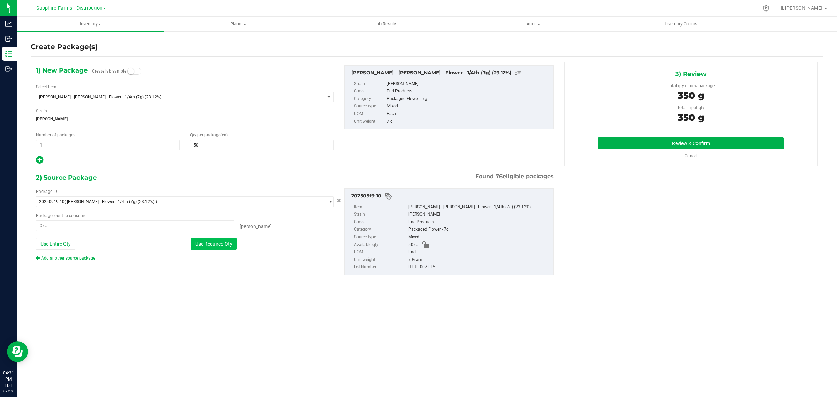
type input "50 ea"
click at [616, 145] on button "Review & Confirm" at bounding box center [690, 143] width 185 height 12
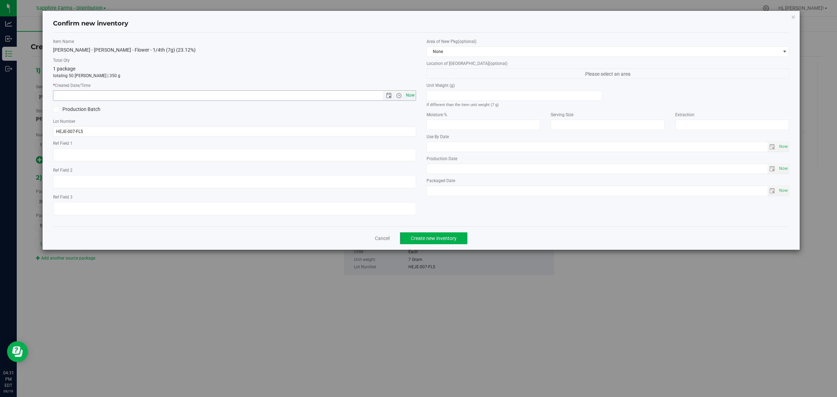
click at [409, 97] on span "Now" at bounding box center [410, 95] width 12 height 10
type input "[DATE] 4:31 PM"
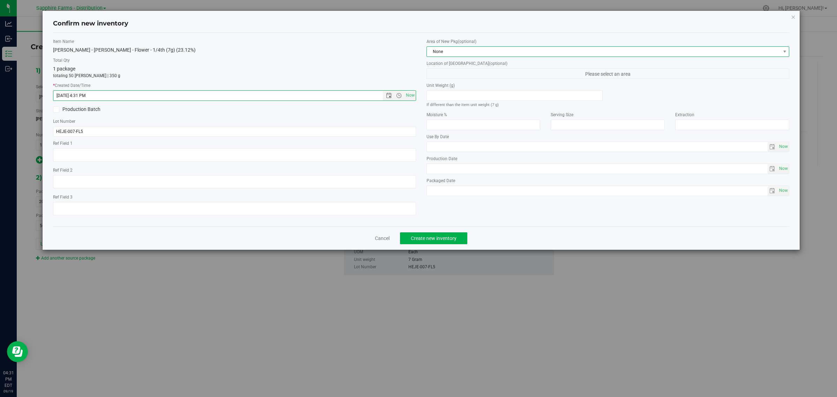
click at [455, 52] on span "None" at bounding box center [604, 52] width 354 height 10
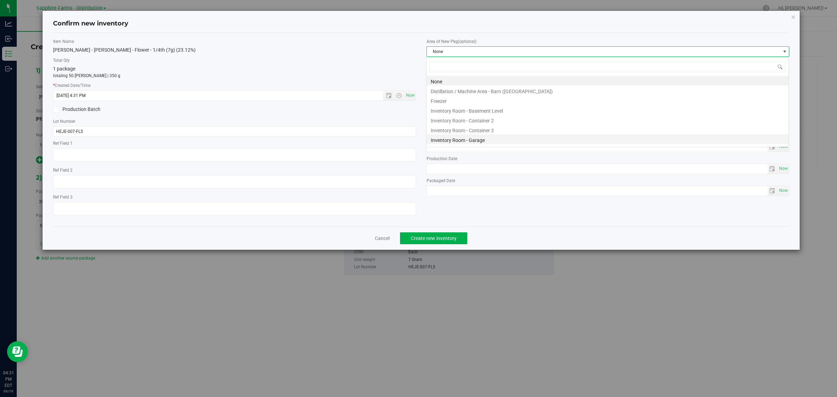
scroll to position [11, 363]
click at [485, 140] on li "Inventory Room - Garage" at bounding box center [607, 139] width 362 height 10
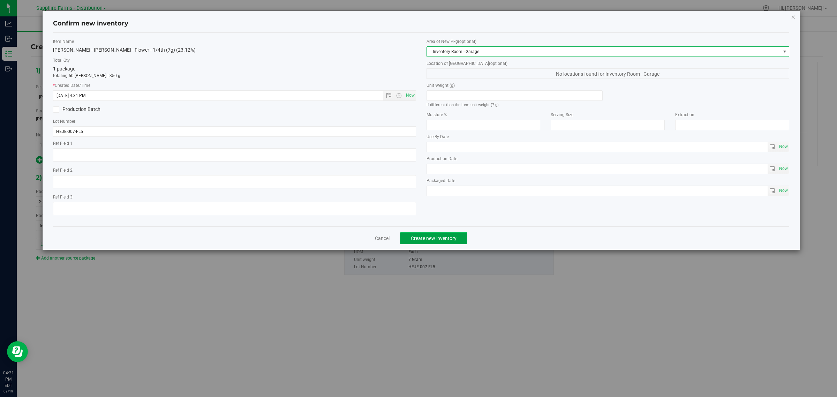
click at [448, 240] on span "Create new inventory" at bounding box center [434, 238] width 46 height 6
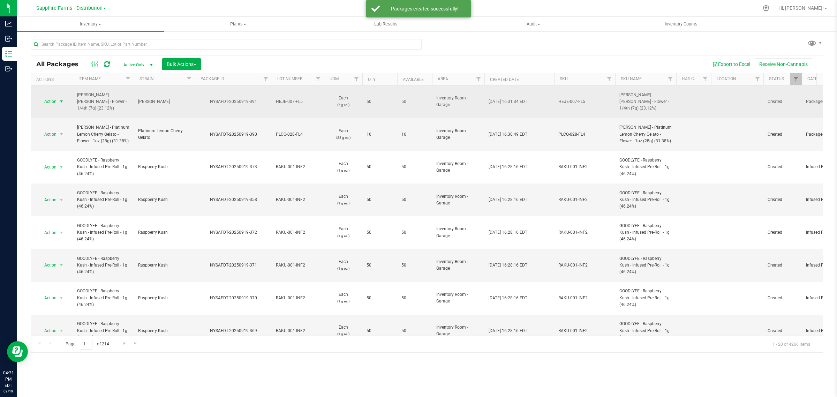
click at [59, 99] on span "select" at bounding box center [62, 102] width 6 height 6
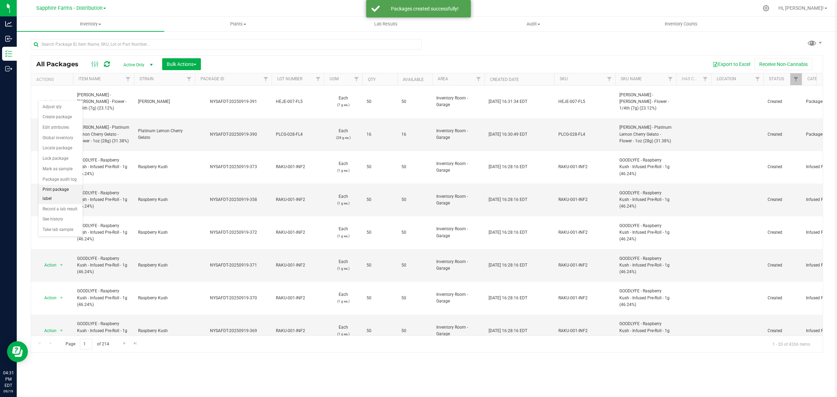
click at [56, 190] on li "Print package label" at bounding box center [60, 193] width 44 height 19
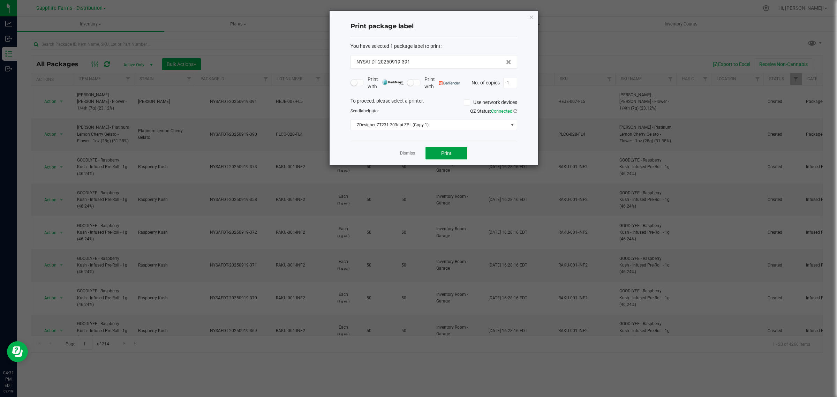
click at [438, 150] on button "Print" at bounding box center [446, 153] width 42 height 13
click at [529, 15] on icon "button" at bounding box center [531, 17] width 5 height 8
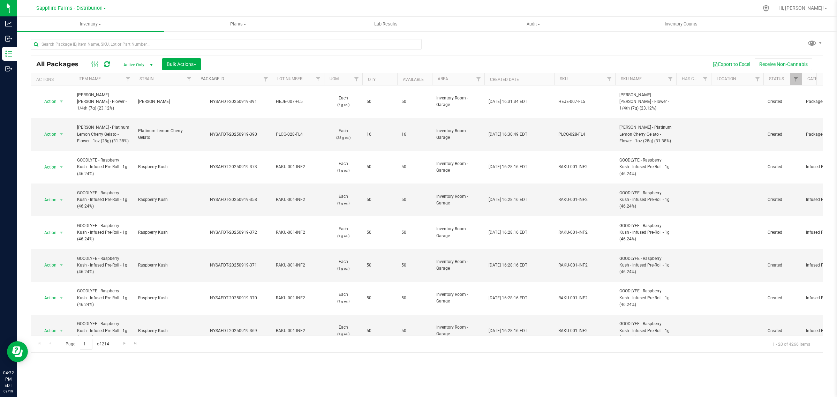
click at [201, 80] on link "Package ID" at bounding box center [212, 78] width 24 height 5
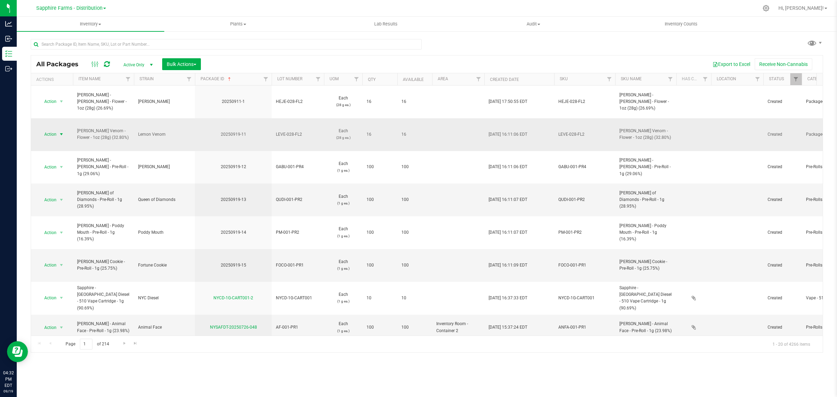
click at [56, 129] on span "Action" at bounding box center [47, 134] width 19 height 10
click at [57, 136] on li "Create package" at bounding box center [60, 136] width 44 height 10
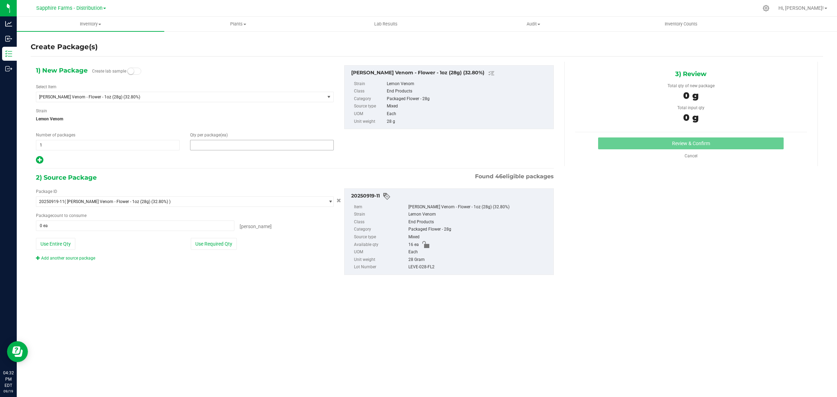
click at [206, 144] on span at bounding box center [262, 145] width 144 height 10
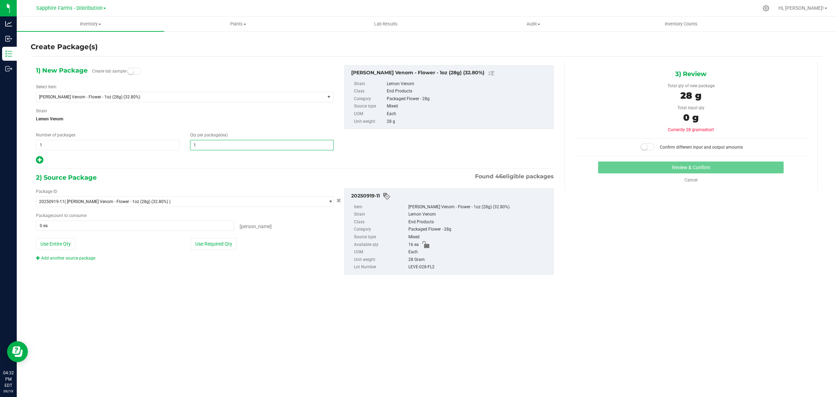
type input "16"
click at [205, 244] on button "Use Required Qty" at bounding box center [214, 244] width 46 height 12
type input "16 ea"
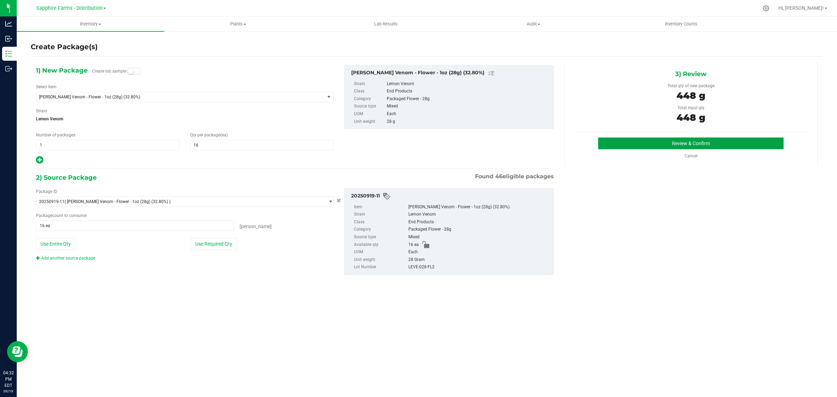
click at [650, 145] on button "Review & Confirm" at bounding box center [690, 143] width 185 height 12
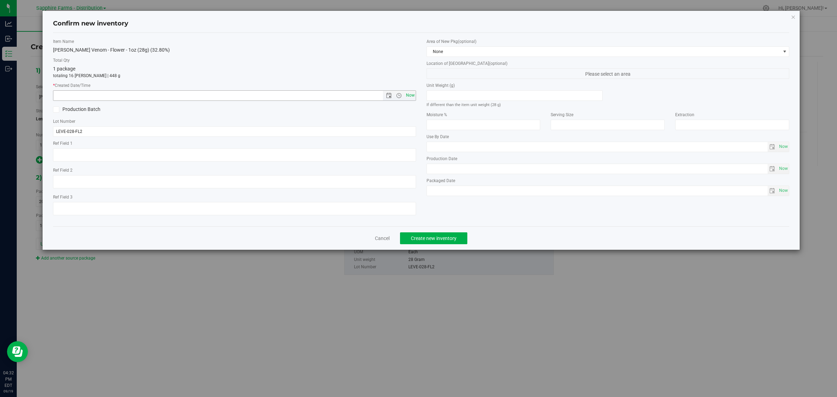
click at [412, 94] on span "Now" at bounding box center [410, 95] width 12 height 10
type input "[DATE] 4:32 PM"
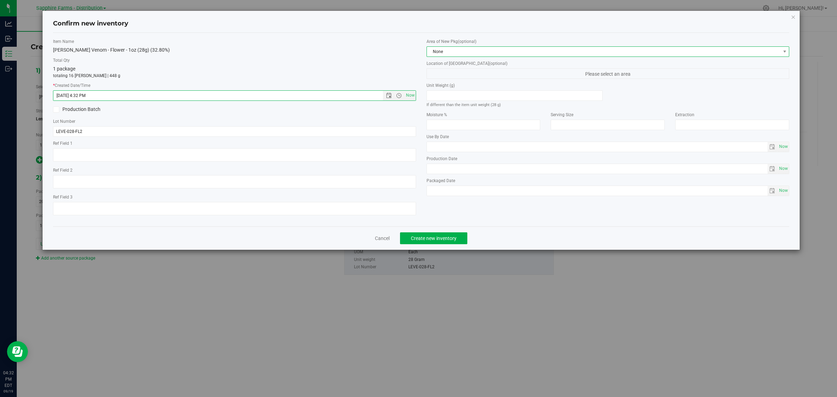
click at [455, 51] on span "None" at bounding box center [604, 52] width 354 height 10
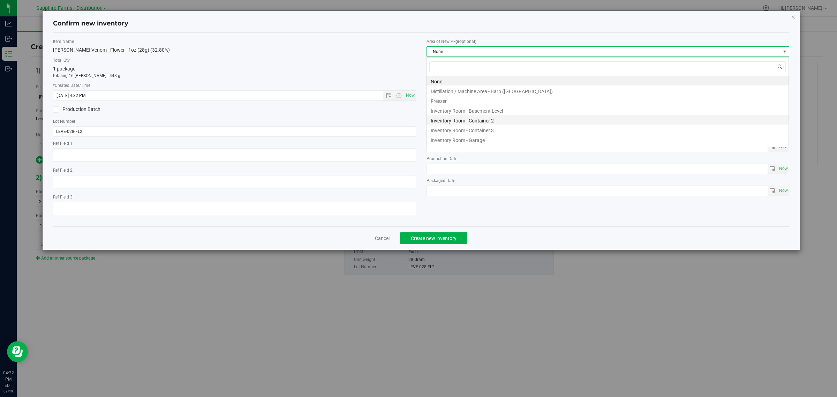
scroll to position [11, 363]
click at [459, 138] on li "Inventory Room - Garage" at bounding box center [607, 139] width 362 height 10
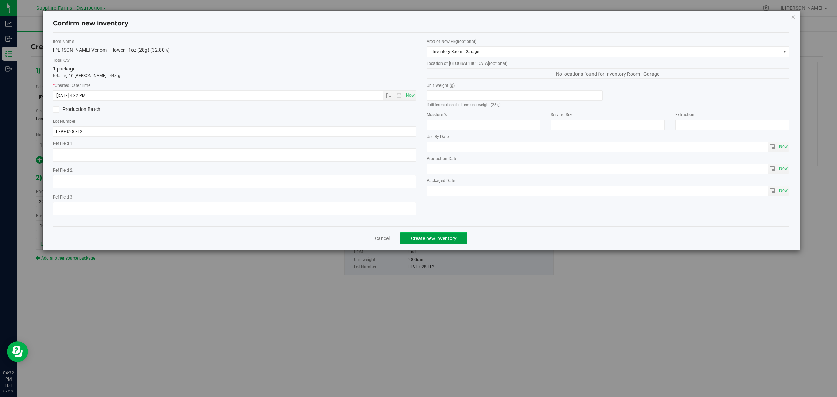
click at [445, 242] on button "Create new inventory" at bounding box center [433, 238] width 67 height 12
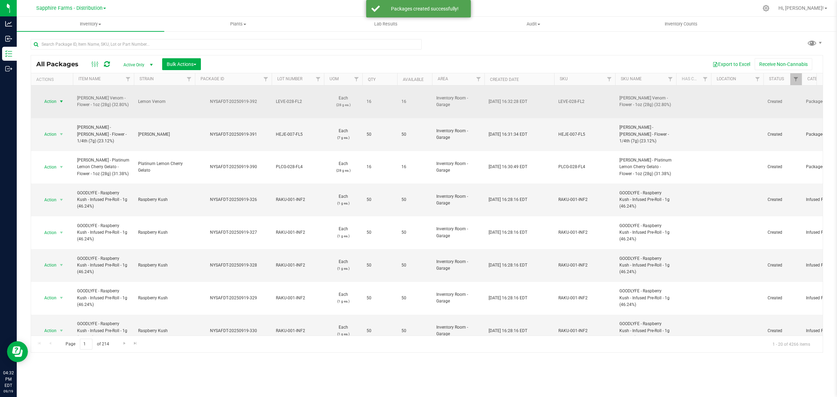
click at [60, 99] on span "select" at bounding box center [62, 102] width 6 height 6
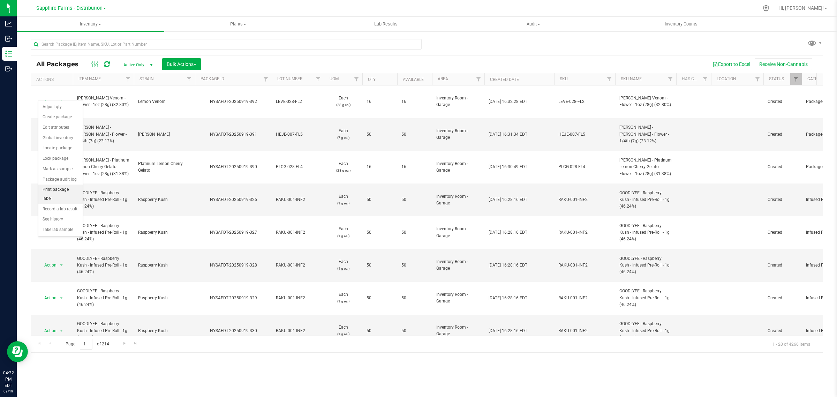
click at [62, 189] on li "Print package label" at bounding box center [60, 193] width 44 height 19
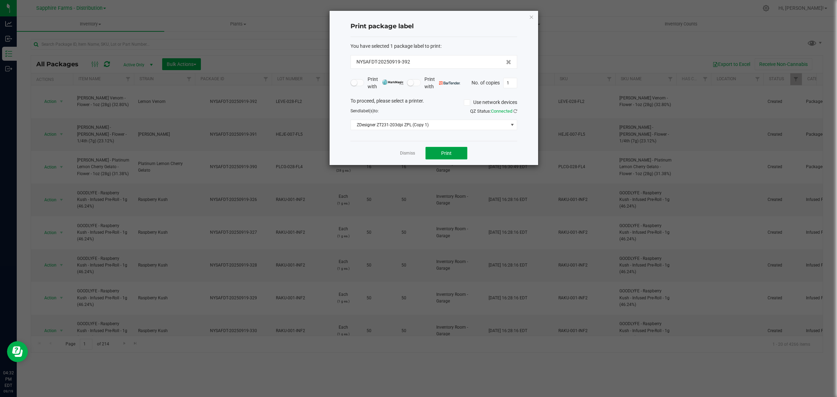
click at [450, 153] on span "Print" at bounding box center [446, 153] width 10 height 6
click at [527, 18] on div "Print package label You have selected 1 package label to print : NYSAFDT-202509…" at bounding box center [433, 88] width 209 height 154
click at [531, 17] on icon "button" at bounding box center [531, 17] width 5 height 8
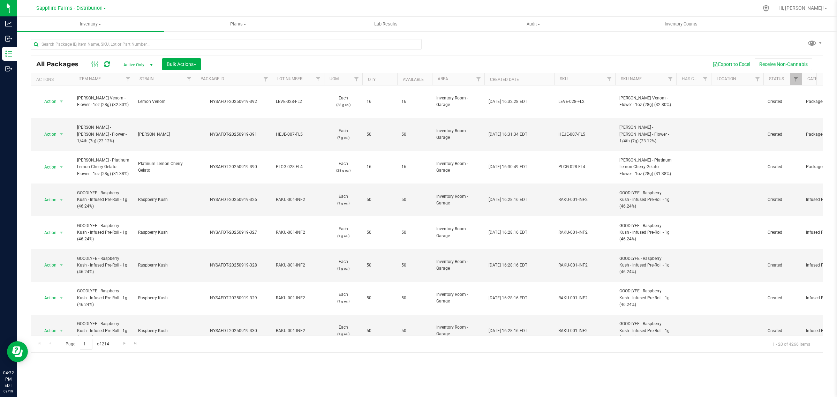
click at [197, 78] on th "Package ID" at bounding box center [233, 79] width 77 height 12
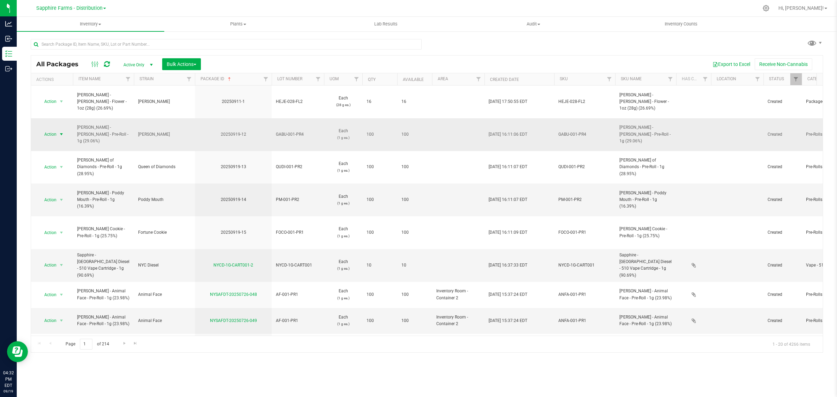
click at [59, 131] on span "select" at bounding box center [62, 134] width 6 height 6
click at [58, 139] on li "Create package" at bounding box center [60, 136] width 44 height 10
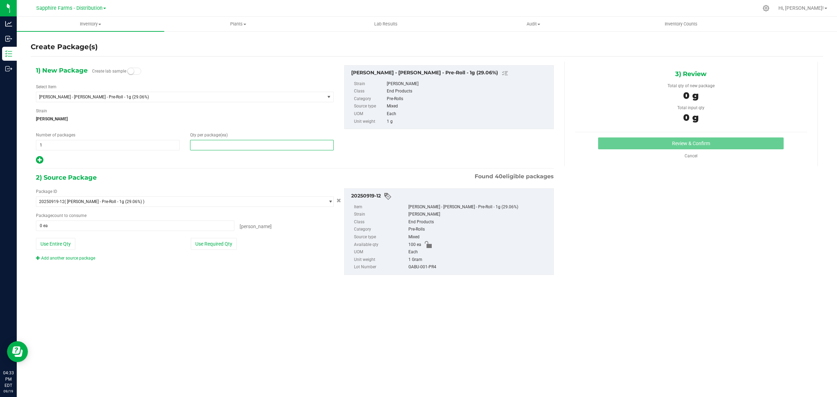
click at [215, 140] on span at bounding box center [262, 145] width 144 height 10
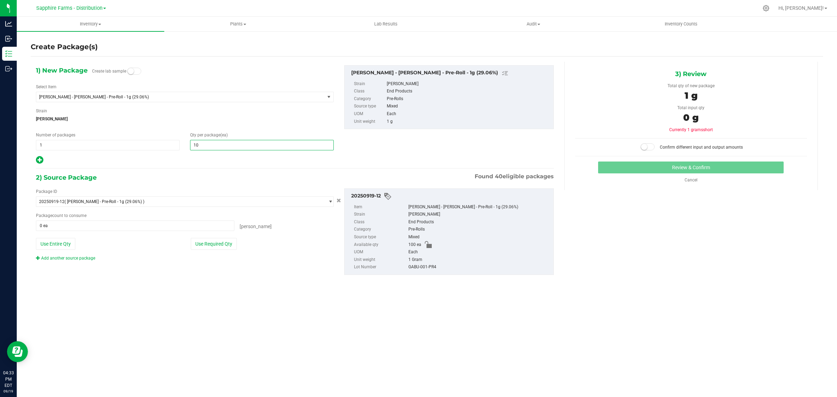
type input "100"
click at [185, 163] on div at bounding box center [185, 160] width 298 height 9
click at [220, 247] on button "Use Required Qty" at bounding box center [214, 244] width 46 height 12
type input "100 ea"
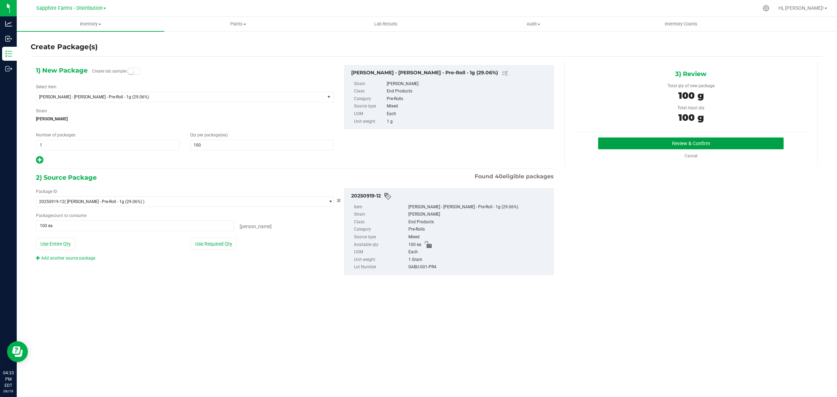
click at [623, 145] on button "Review & Confirm" at bounding box center [690, 143] width 185 height 12
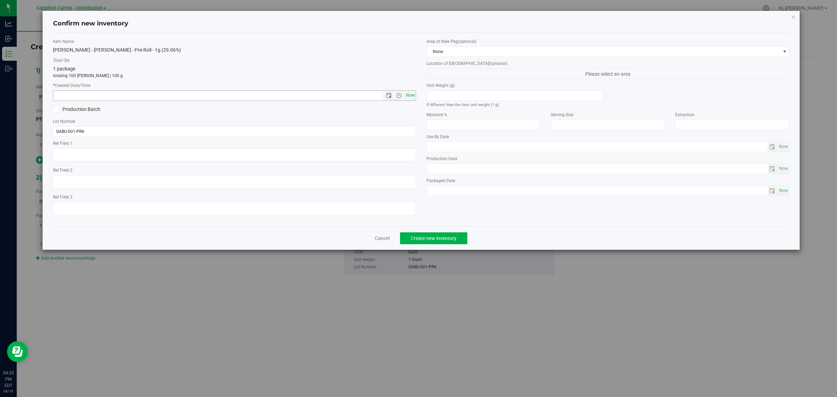
click at [408, 96] on span "Now" at bounding box center [410, 95] width 12 height 10
type input "[DATE] 4:33 PM"
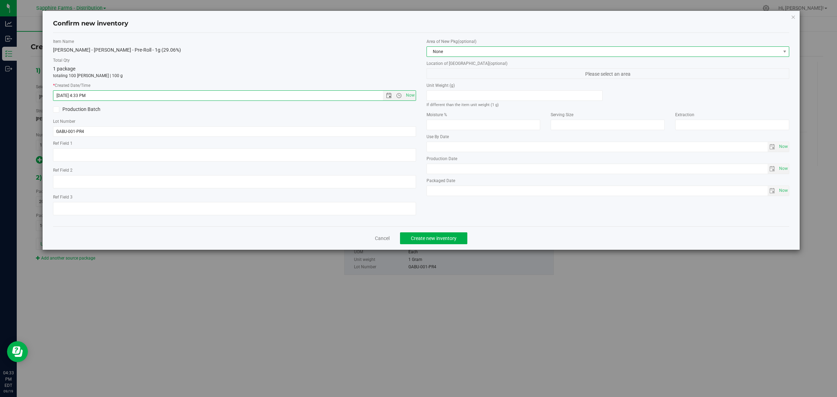
click at [447, 53] on span "None" at bounding box center [604, 52] width 354 height 10
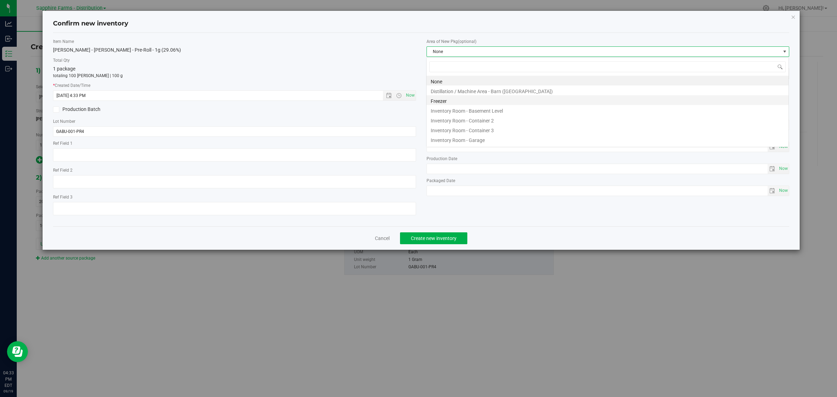
scroll to position [11, 363]
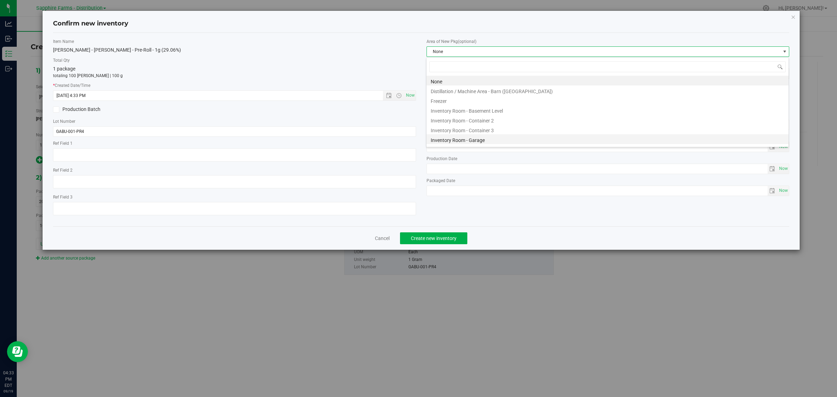
click at [474, 138] on li "Inventory Room - Garage" at bounding box center [607, 139] width 362 height 10
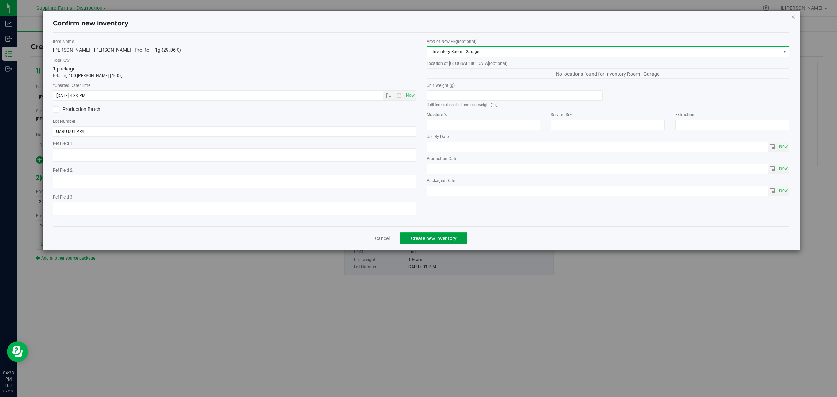
click at [448, 239] on span "Create new inventory" at bounding box center [434, 238] width 46 height 6
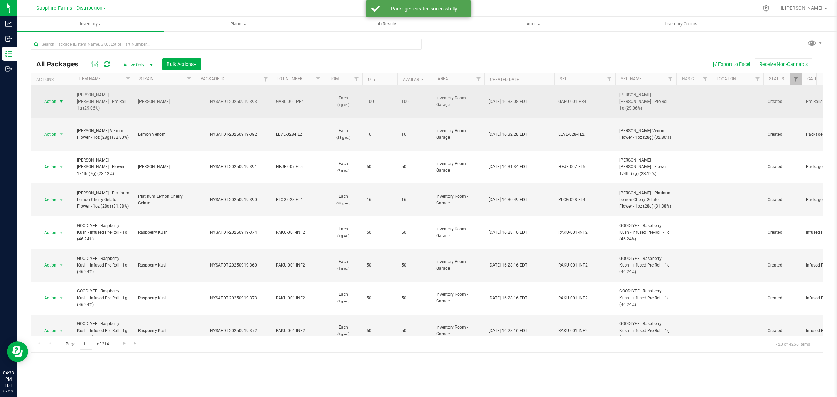
click at [59, 99] on span "select" at bounding box center [62, 102] width 6 height 6
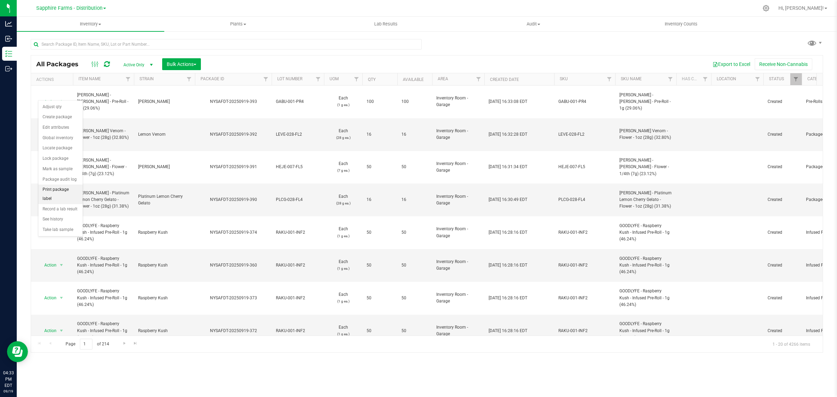
click at [59, 192] on li "Print package label" at bounding box center [60, 193] width 44 height 19
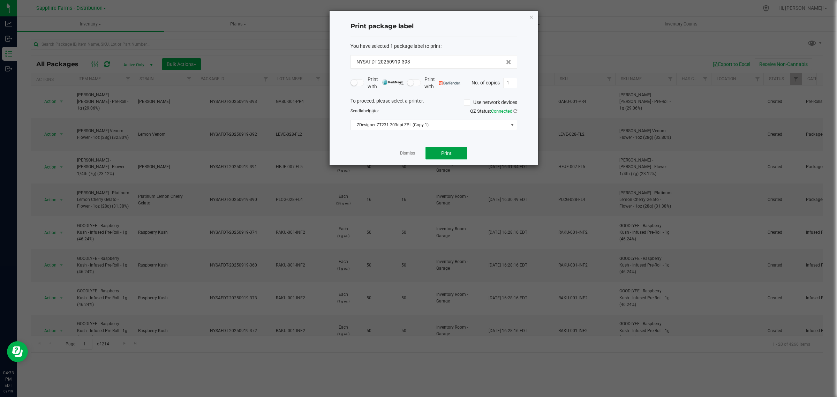
click at [448, 152] on span "Print" at bounding box center [446, 153] width 10 height 6
click at [532, 18] on icon "button" at bounding box center [531, 17] width 5 height 8
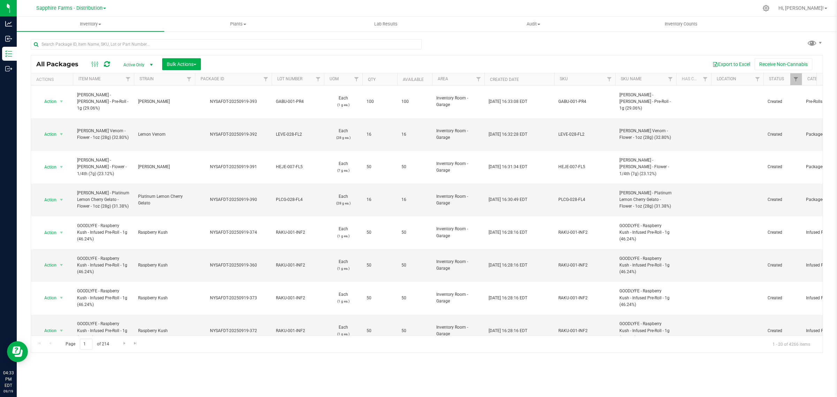
click at [199, 79] on th "Package ID" at bounding box center [233, 79] width 77 height 12
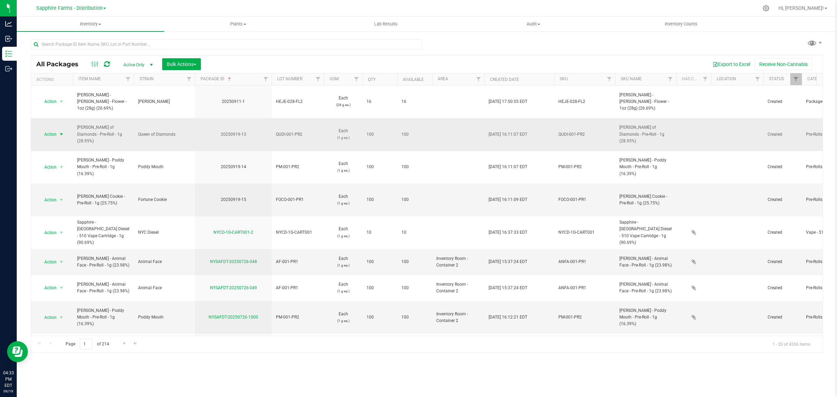
click at [58, 129] on span "select" at bounding box center [61, 134] width 9 height 10
click at [58, 134] on li "Create package" at bounding box center [60, 136] width 44 height 10
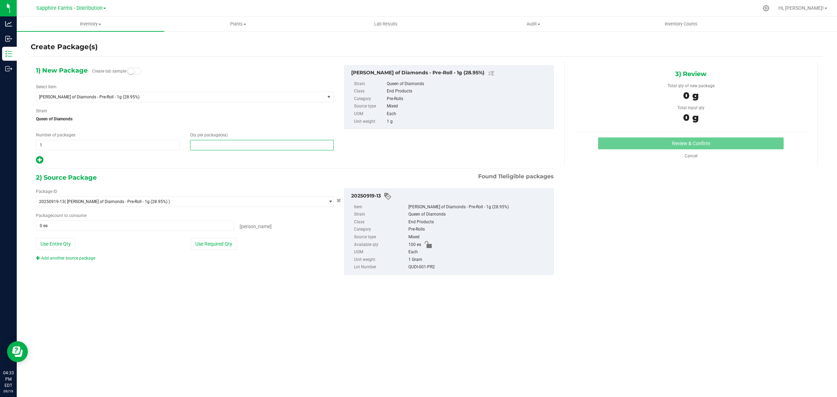
click at [211, 146] on span at bounding box center [262, 145] width 144 height 10
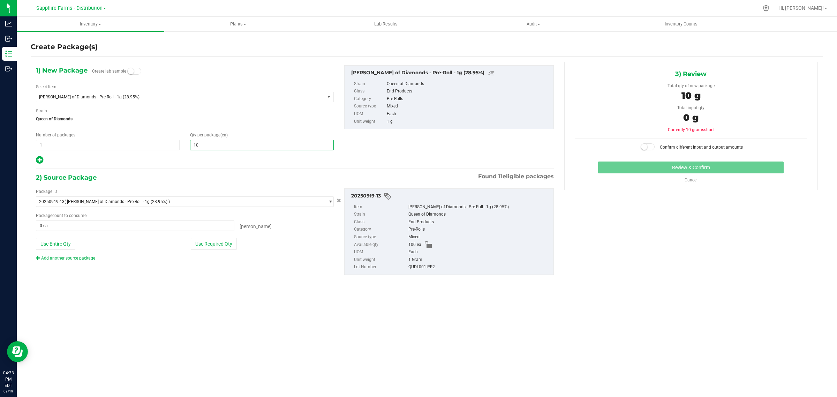
type input "100"
click at [220, 245] on button "Use Required Qty" at bounding box center [214, 244] width 46 height 12
type input "100 ea"
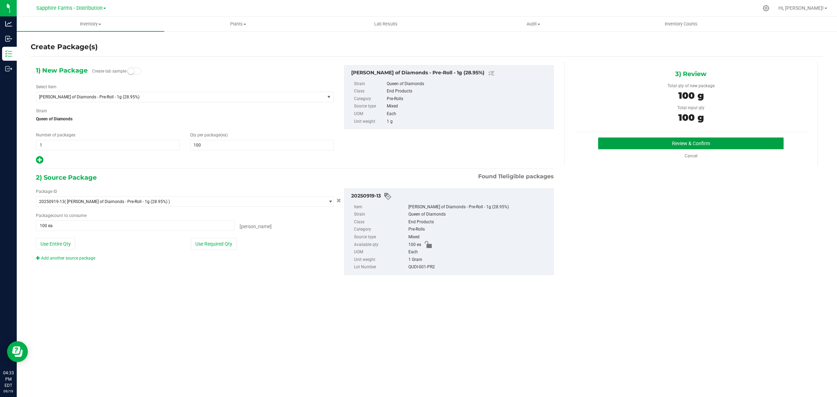
click at [633, 144] on button "Review & Confirm" at bounding box center [690, 143] width 185 height 12
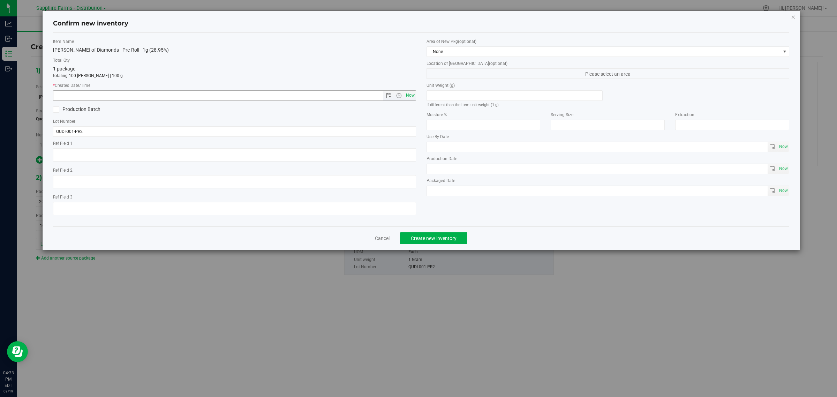
click at [412, 97] on span "Now" at bounding box center [410, 95] width 12 height 10
type input "[DATE] 4:33 PM"
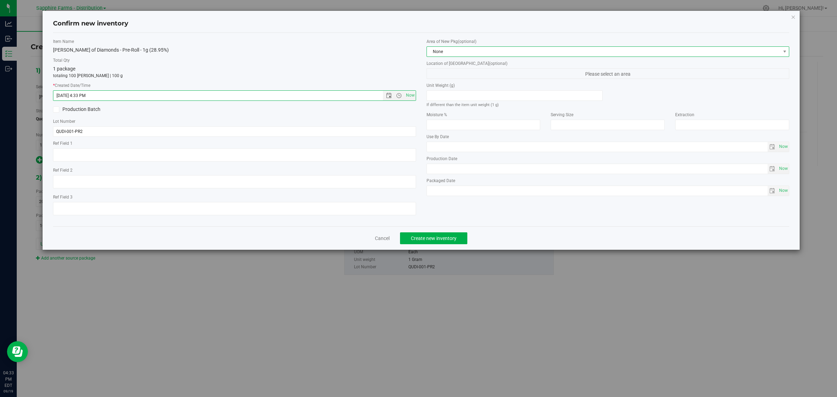
click at [486, 48] on span "None" at bounding box center [604, 52] width 354 height 10
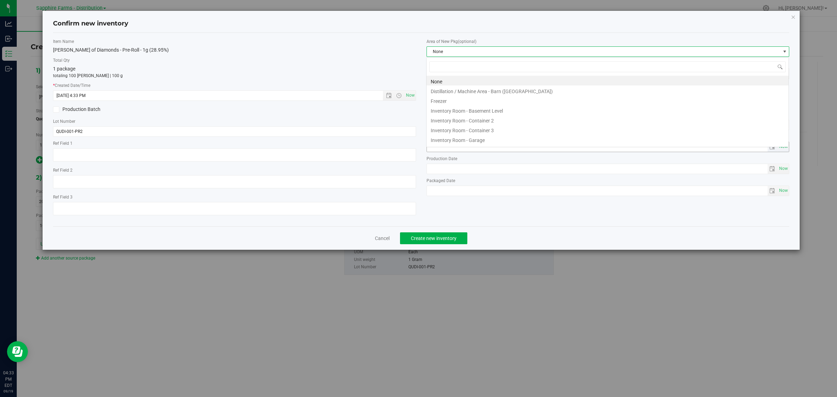
scroll to position [11, 363]
click at [488, 141] on li "Inventory Room - Garage" at bounding box center [607, 139] width 362 height 10
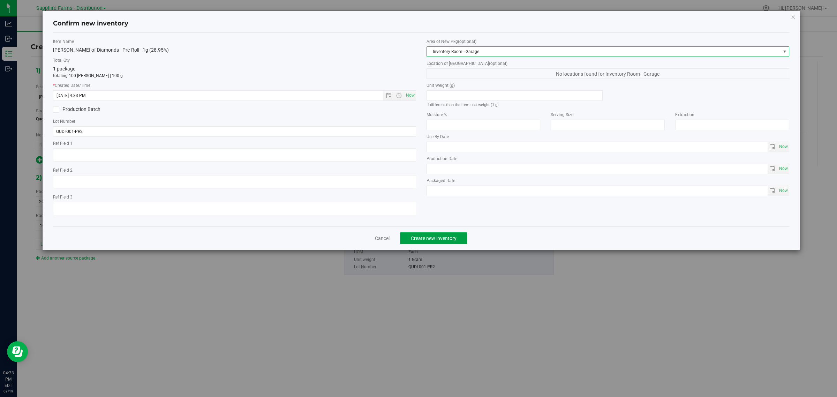
click at [453, 239] on span "Create new inventory" at bounding box center [434, 238] width 46 height 6
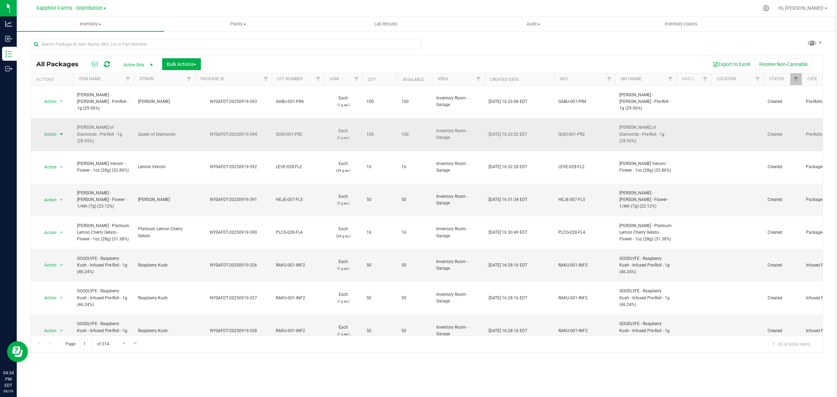
click at [58, 129] on span "select" at bounding box center [61, 134] width 9 height 10
click at [65, 213] on li "Print package label" at bounding box center [60, 213] width 44 height 19
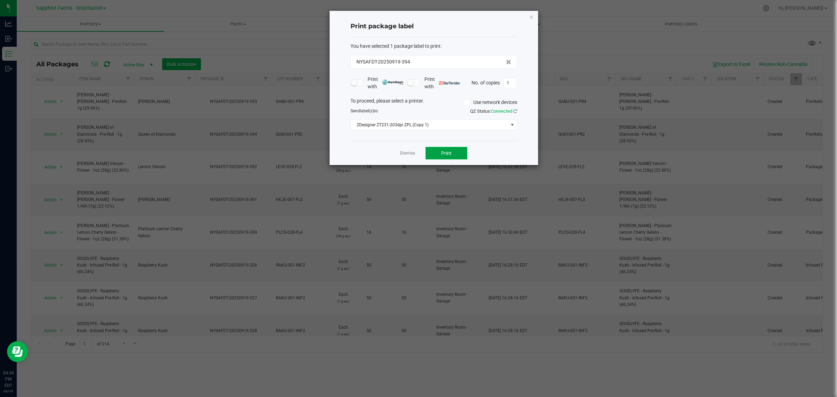
click at [452, 151] on button "Print" at bounding box center [446, 153] width 42 height 13
click at [529, 16] on icon "button" at bounding box center [531, 17] width 5 height 8
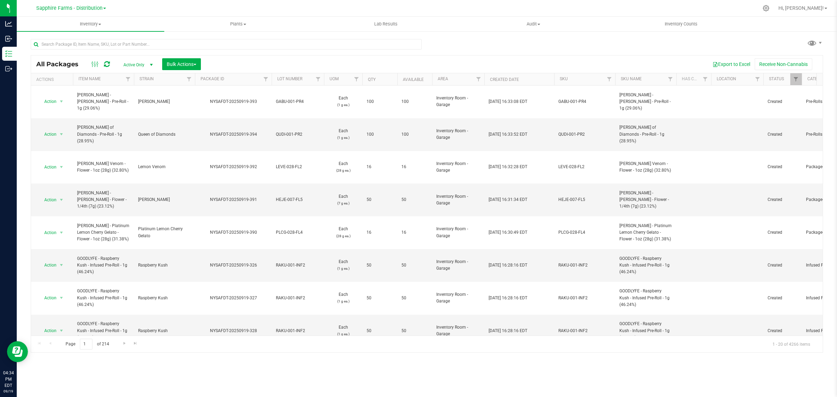
click at [196, 78] on th "Package ID" at bounding box center [233, 79] width 77 height 12
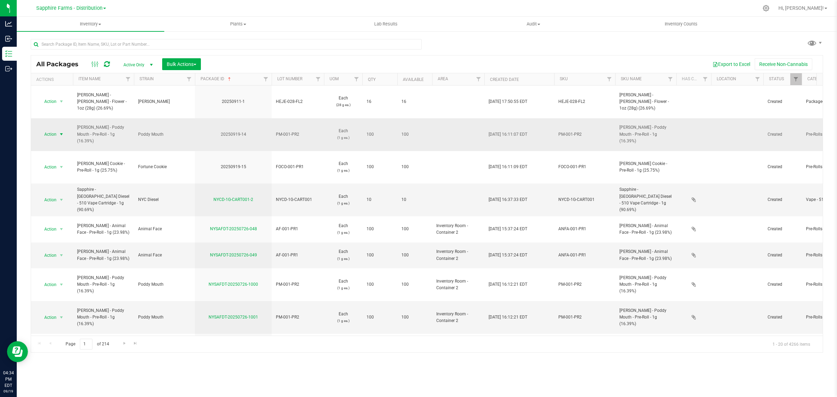
click at [56, 129] on span "Action" at bounding box center [47, 134] width 19 height 10
click at [56, 139] on li "Create package" at bounding box center [60, 136] width 44 height 10
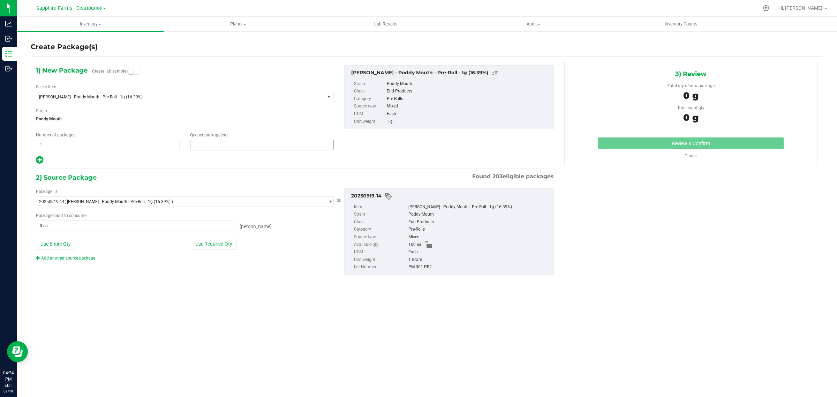
click at [215, 147] on span at bounding box center [262, 145] width 144 height 10
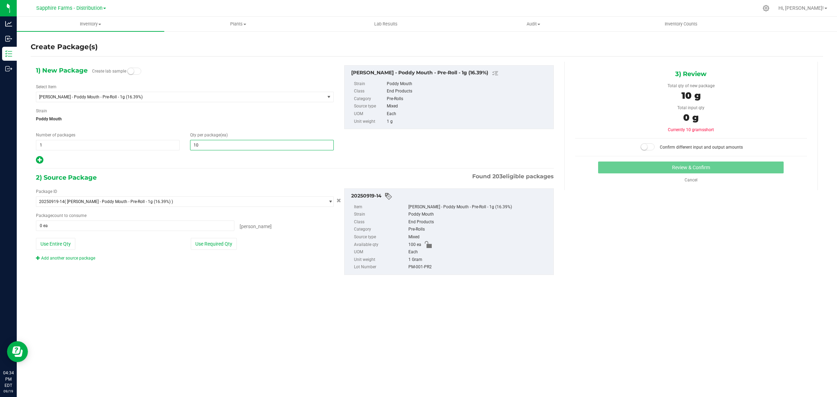
type input "100"
click at [220, 161] on div at bounding box center [185, 160] width 298 height 9
click at [218, 244] on button "Use Required Qty" at bounding box center [214, 244] width 46 height 12
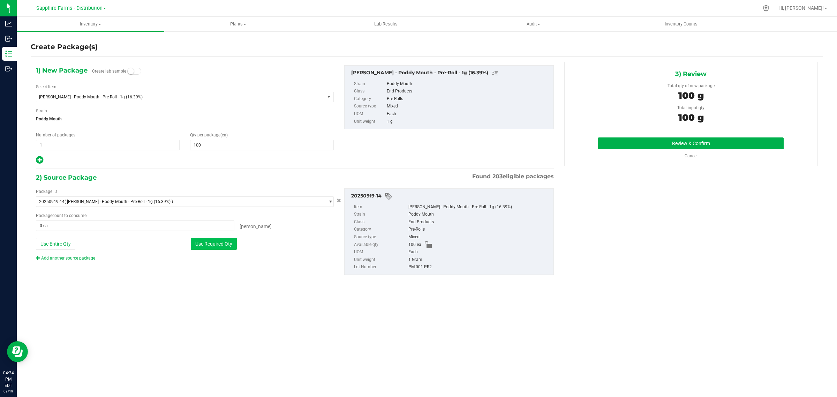
type input "100 ea"
click at [667, 146] on button "Review & Confirm" at bounding box center [690, 143] width 185 height 12
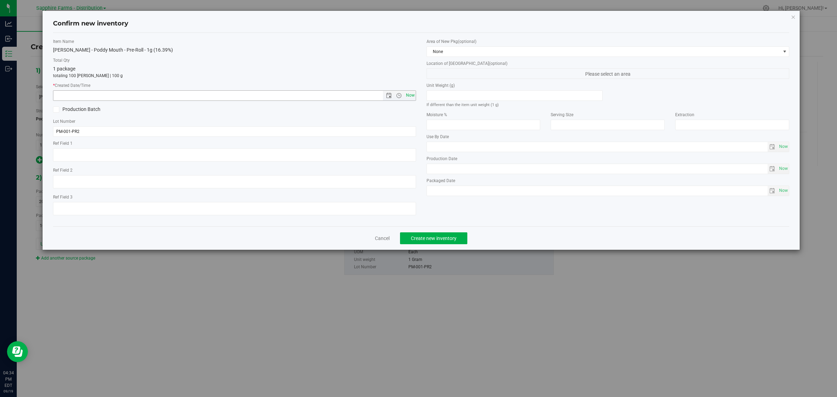
click at [406, 93] on span "Now" at bounding box center [410, 95] width 12 height 10
type input "[DATE] 4:34 PM"
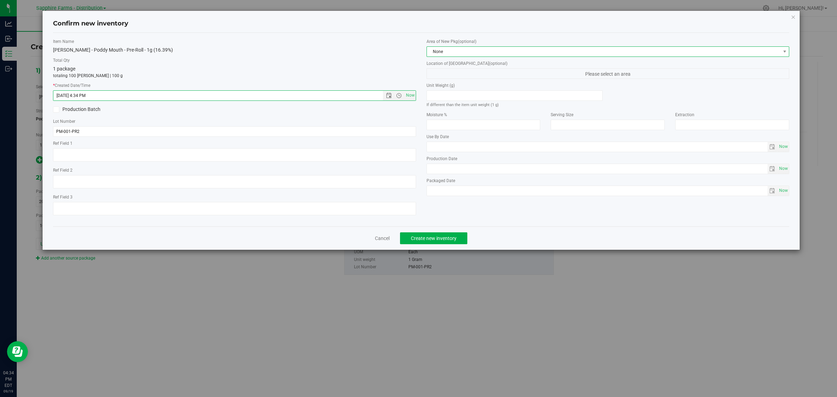
click at [454, 53] on span "None" at bounding box center [604, 52] width 354 height 10
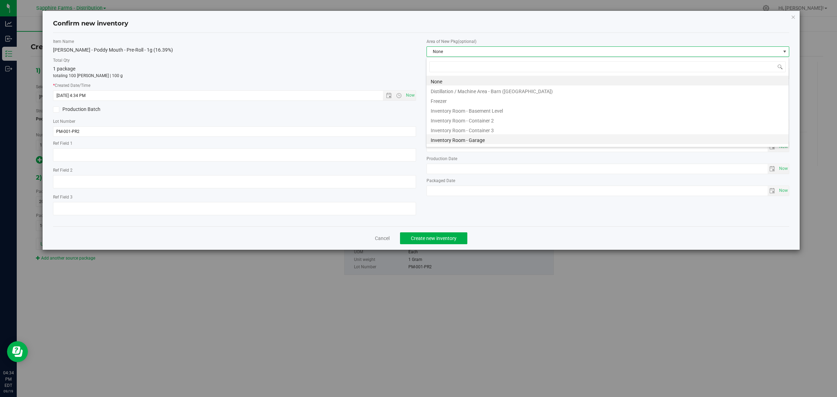
scroll to position [11, 363]
click at [475, 134] on li "Inventory Room - Container 3" at bounding box center [607, 129] width 362 height 10
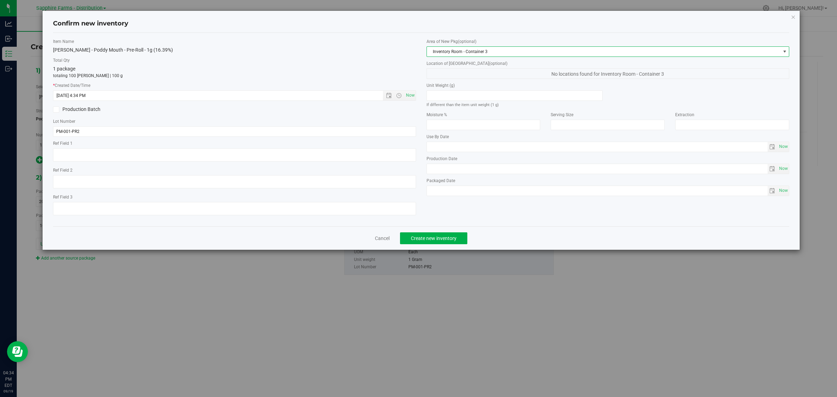
click at [483, 53] on span "Inventory Room - Container 3" at bounding box center [604, 52] width 354 height 10
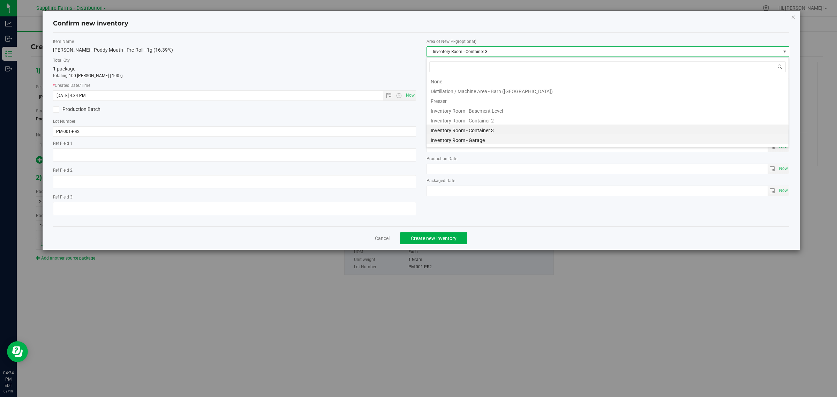
click at [479, 139] on li "Inventory Room - Garage" at bounding box center [607, 139] width 362 height 10
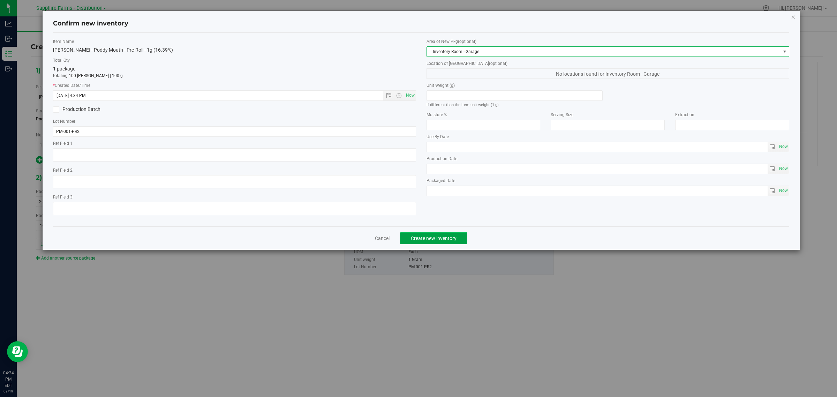
click at [431, 239] on span "Create new inventory" at bounding box center [434, 238] width 46 height 6
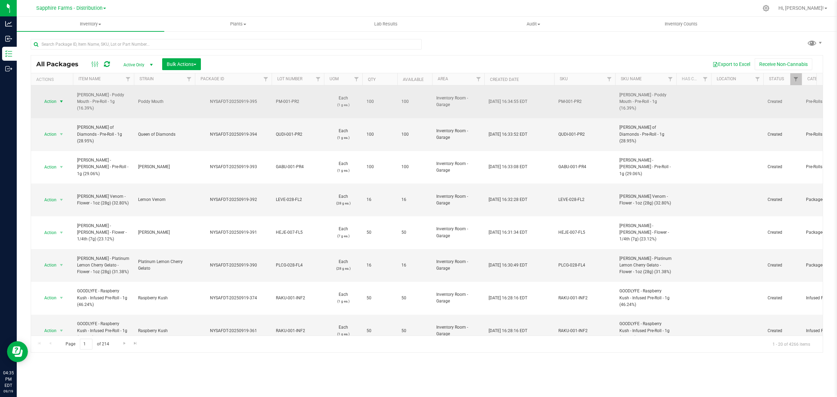
click at [53, 97] on span "Action" at bounding box center [47, 102] width 19 height 10
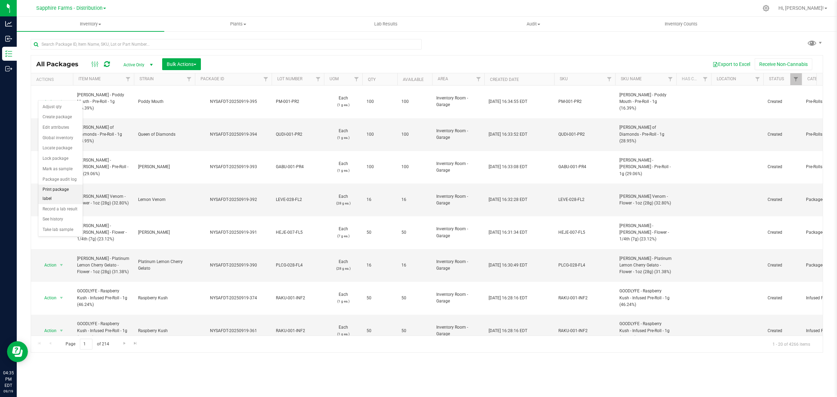
click at [64, 193] on li "Print package label" at bounding box center [60, 193] width 44 height 19
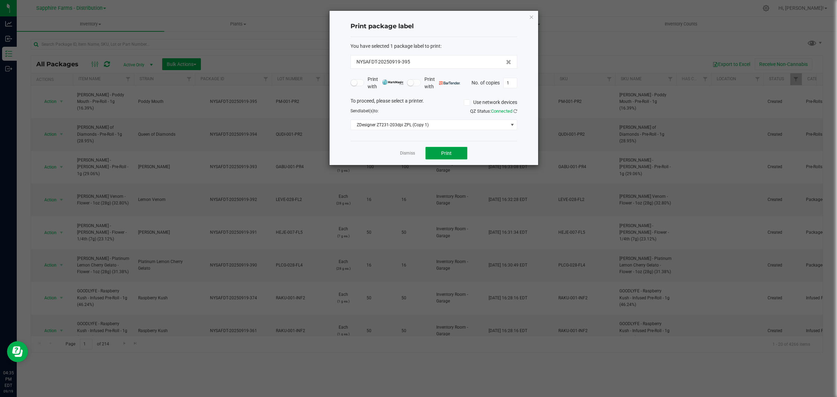
click at [451, 152] on span "Print" at bounding box center [446, 153] width 10 height 6
click at [529, 14] on icon "button" at bounding box center [531, 17] width 5 height 8
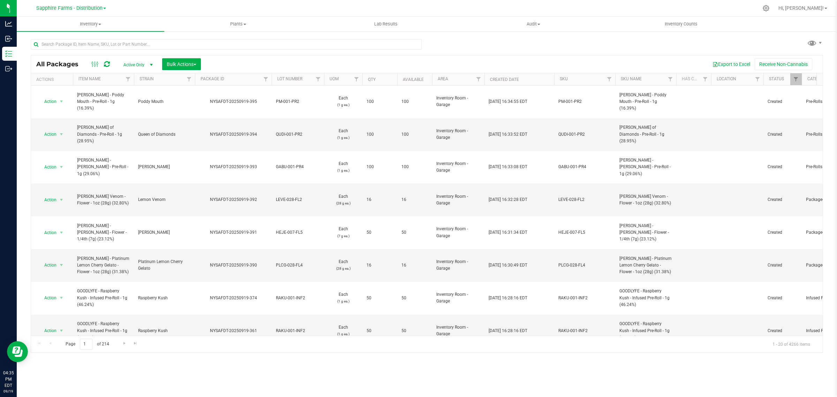
click at [198, 79] on th "Package ID" at bounding box center [233, 79] width 77 height 12
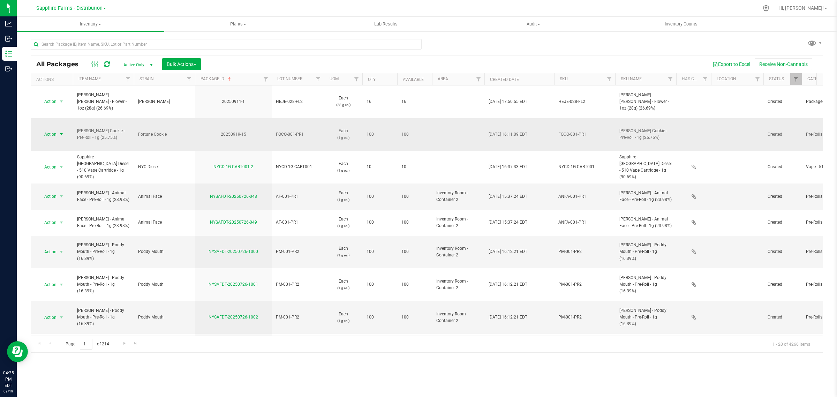
click at [56, 129] on span "Action" at bounding box center [47, 134] width 19 height 10
click at [65, 137] on li "Create package" at bounding box center [60, 136] width 44 height 10
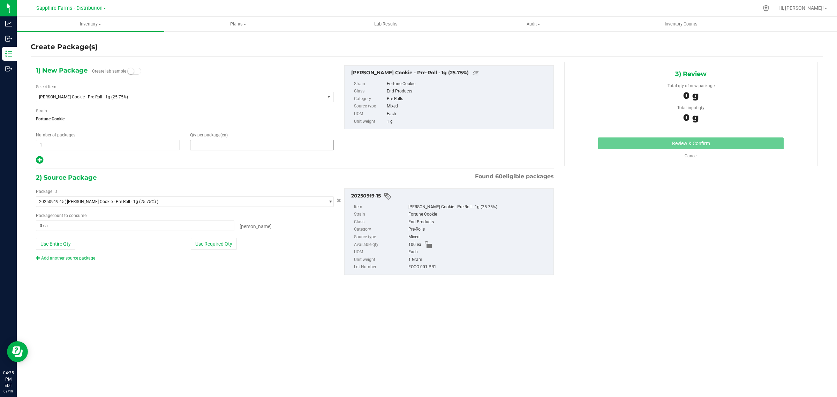
click at [213, 144] on span at bounding box center [262, 145] width 144 height 10
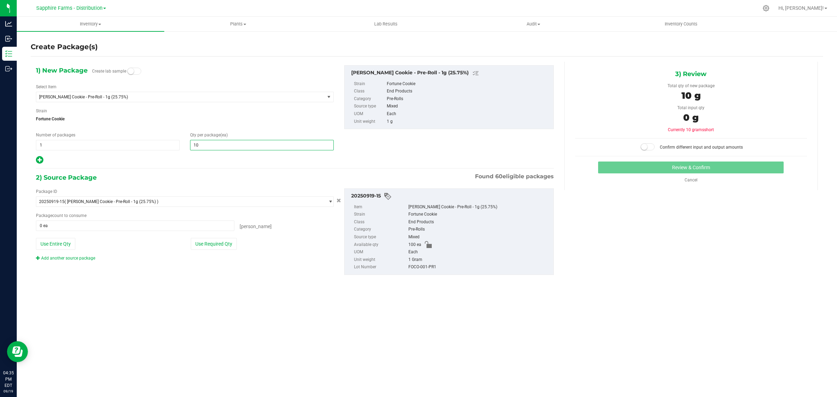
type input "100"
click at [190, 151] on div "1) New Package Create lab sample Select Item [PERSON_NAME] Cookie - Pre-Roll - …" at bounding box center [185, 114] width 308 height 99
click at [211, 244] on button "Use Required Qty" at bounding box center [214, 244] width 46 height 12
type input "100 ea"
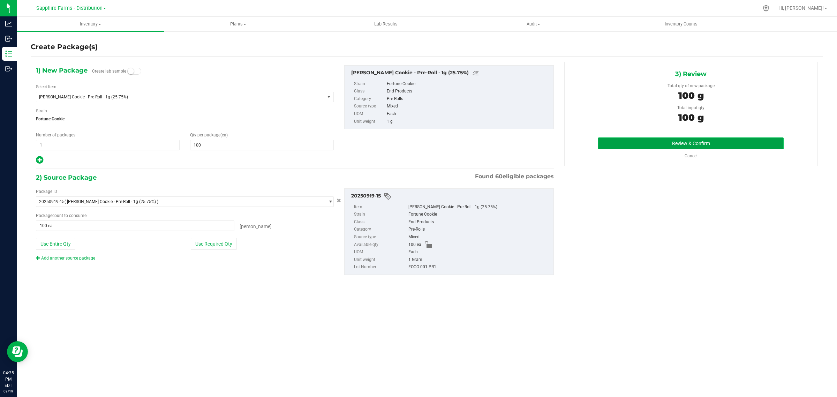
click at [635, 140] on button "Review & Confirm" at bounding box center [690, 143] width 185 height 12
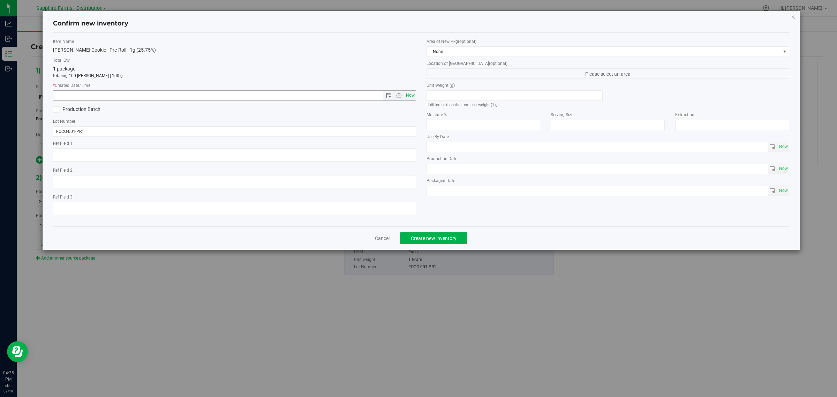
click at [406, 95] on span "Now" at bounding box center [410, 95] width 12 height 10
type input "[DATE] 4:35 PM"
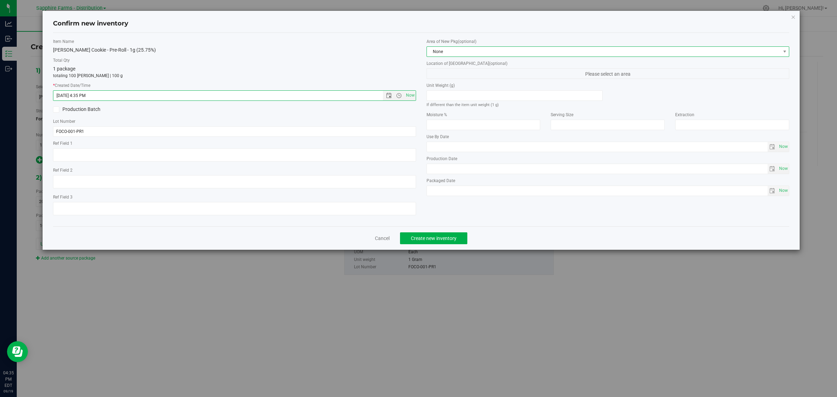
click at [473, 52] on span "None" at bounding box center [604, 52] width 354 height 10
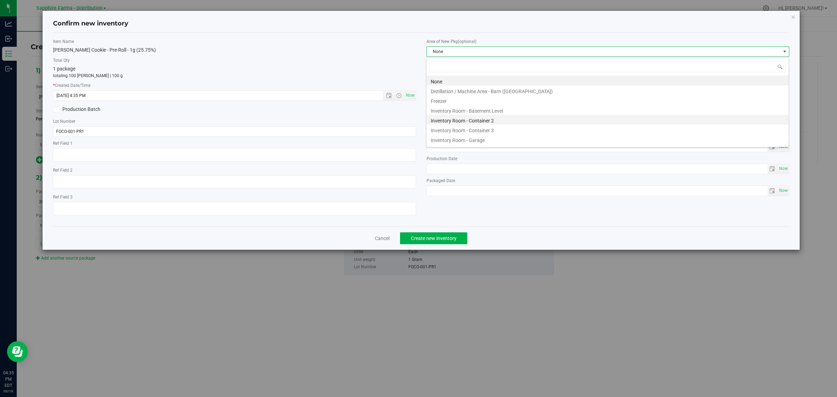
scroll to position [11, 363]
click at [478, 138] on li "Inventory Room - Garage" at bounding box center [607, 139] width 362 height 10
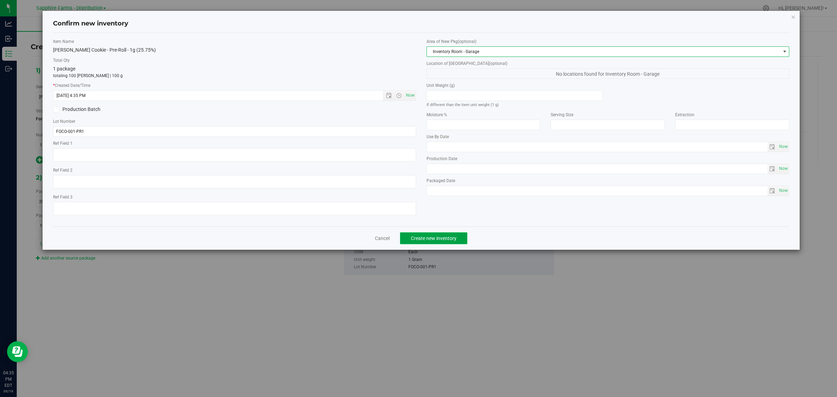
click at [446, 241] on span "Create new inventory" at bounding box center [434, 238] width 46 height 6
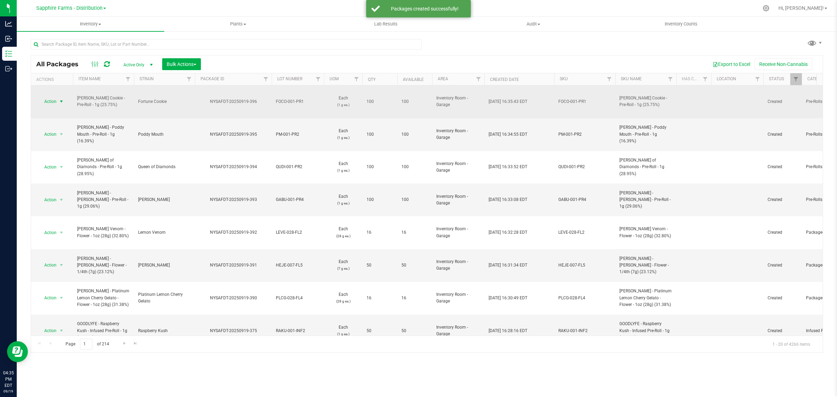
click at [56, 97] on span "Action" at bounding box center [47, 102] width 19 height 10
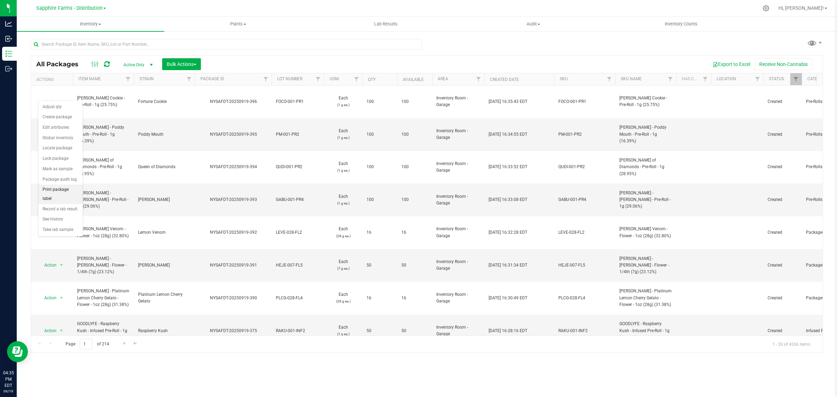
click at [56, 192] on li "Print package label" at bounding box center [60, 193] width 44 height 19
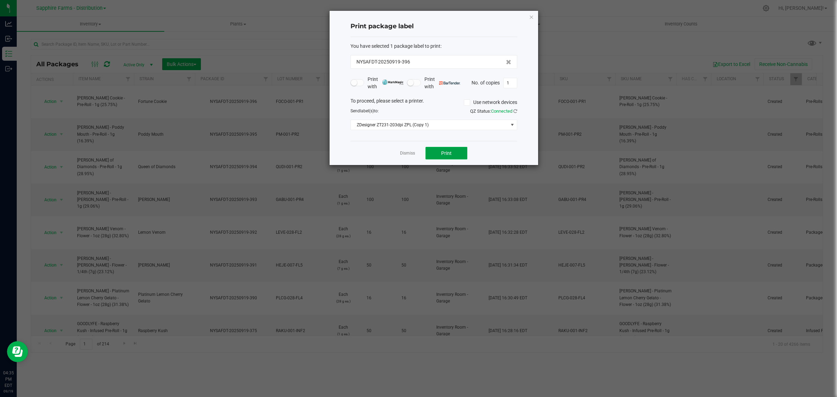
click at [446, 150] on button "Print" at bounding box center [446, 153] width 42 height 13
click at [529, 14] on icon "button" at bounding box center [531, 17] width 5 height 8
